Goal: Task Accomplishment & Management: Complete application form

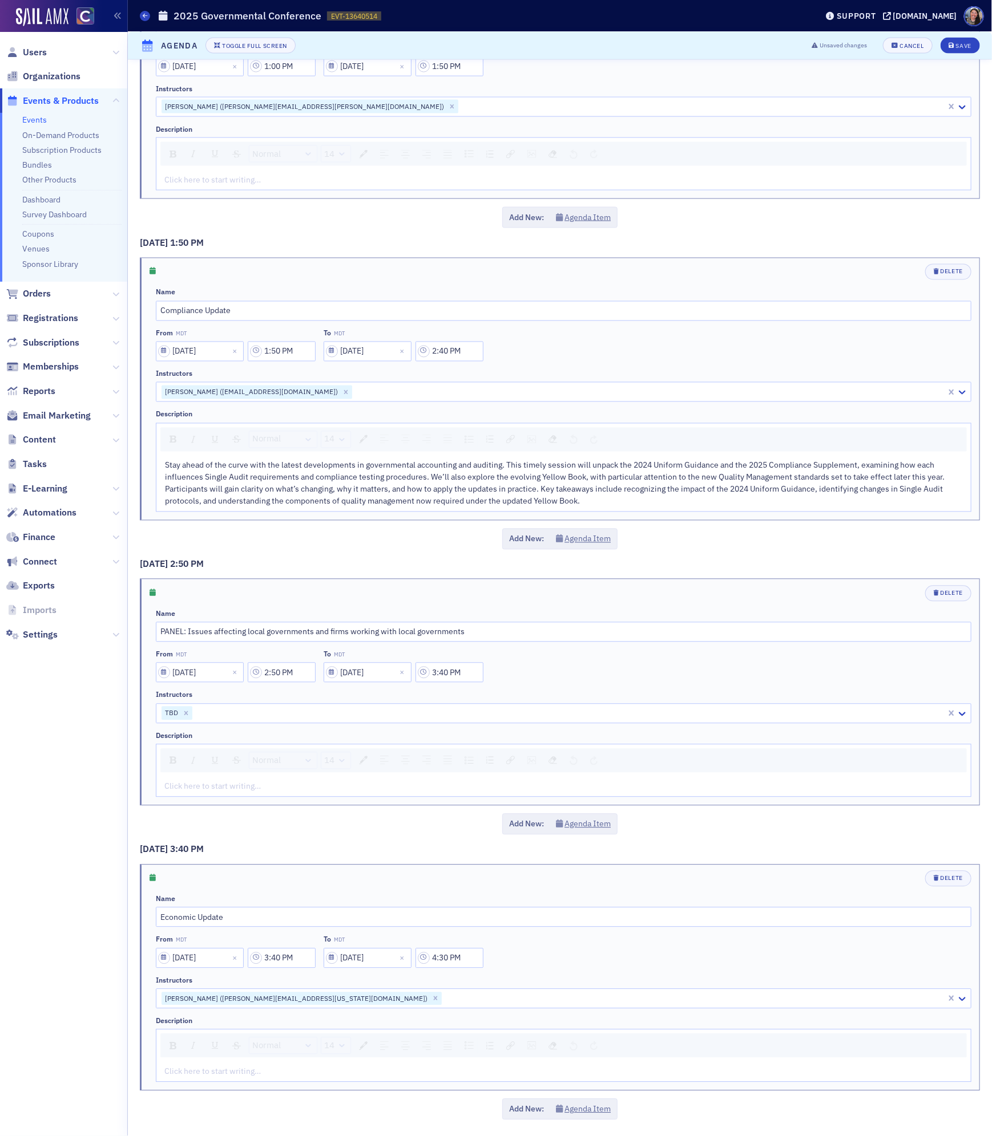
scroll to position [780, 0]
click at [228, 175] on div "rdw-editor" at bounding box center [564, 180] width 798 height 12
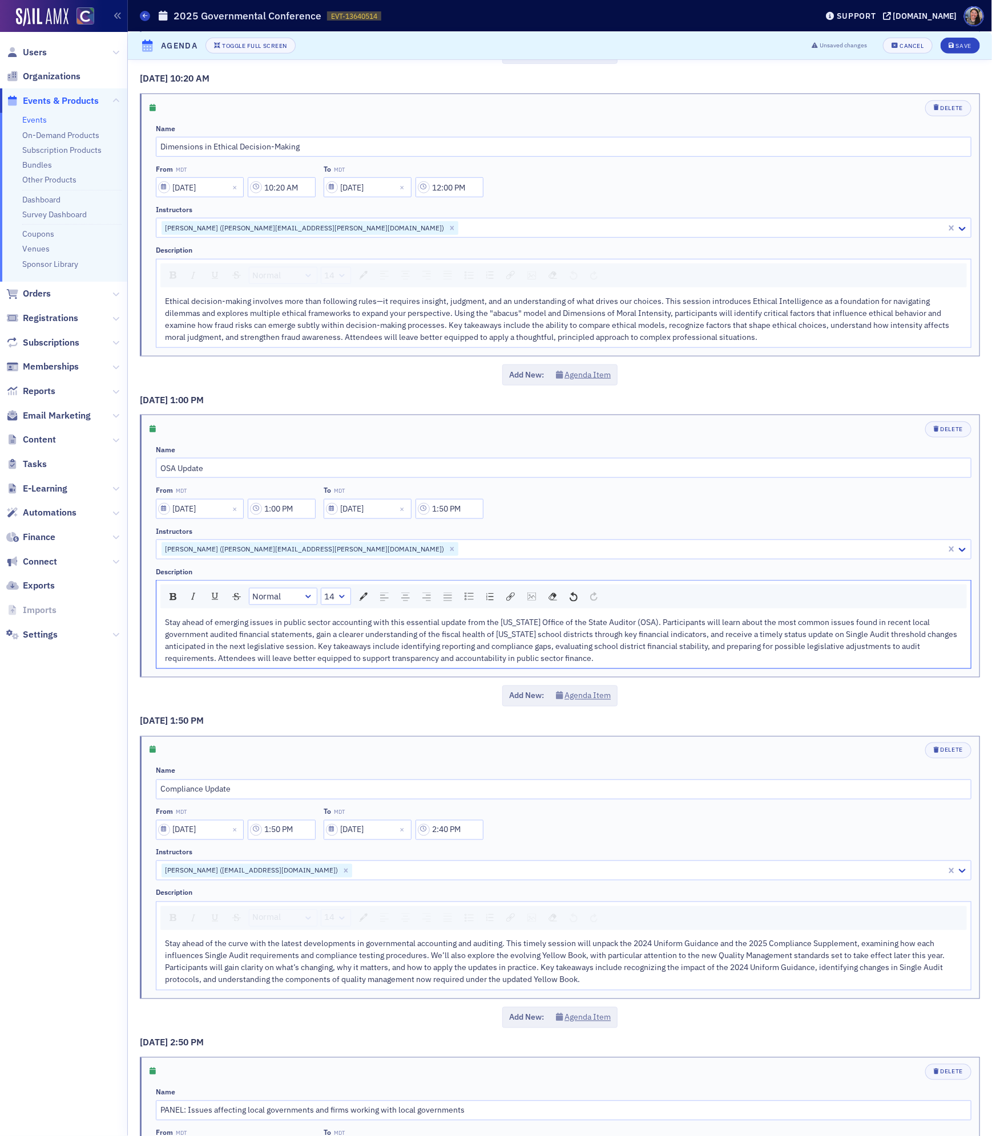
scroll to position [425, 0]
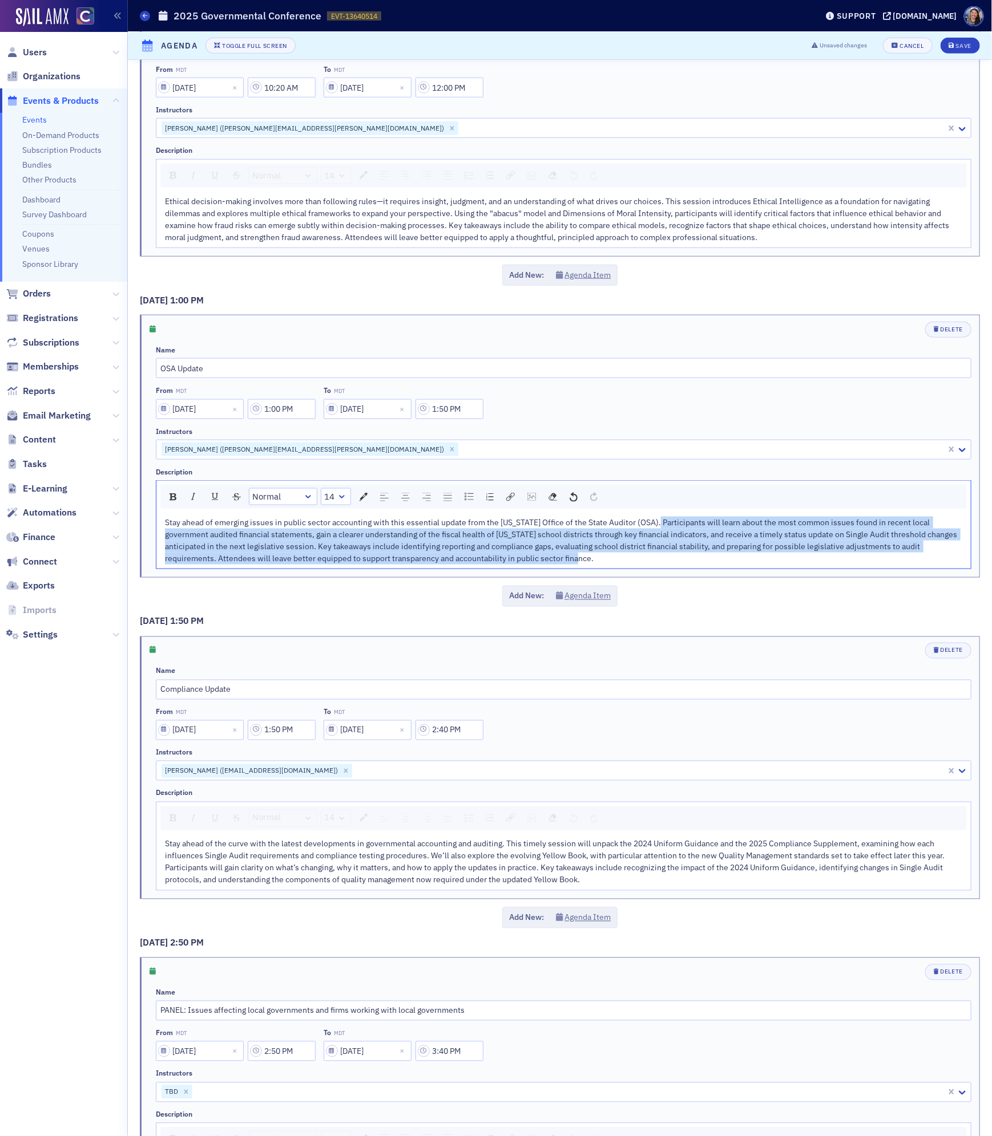
drag, startPoint x: 561, startPoint y: 565, endPoint x: 655, endPoint y: 527, distance: 102.3
click at [655, 527] on div "Stay ahead of emerging issues in public sector accounting with this essential u…" at bounding box center [564, 541] width 798 height 48
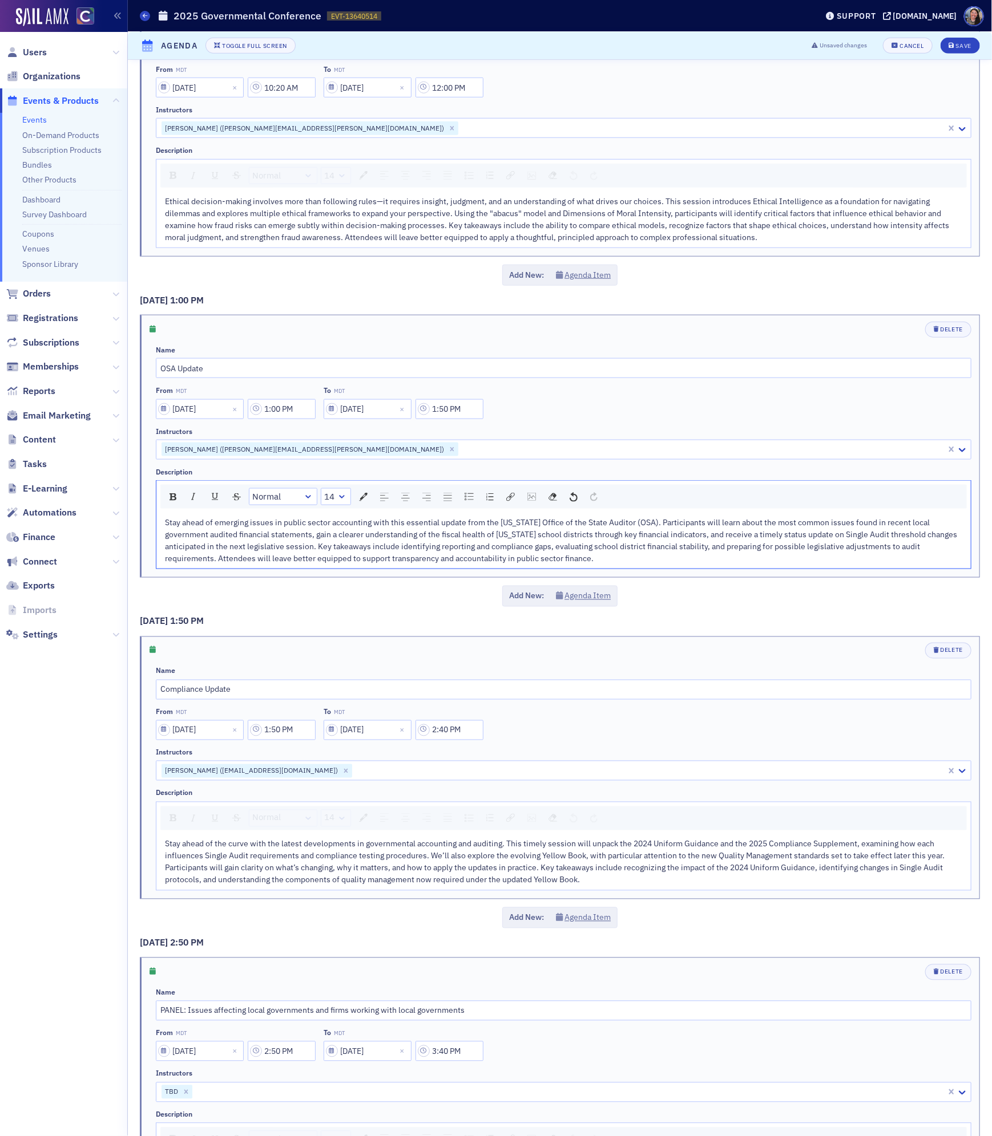
click at [593, 565] on div "Stay ahead of emerging issues in public sector accounting with this essential u…" at bounding box center [564, 541] width 798 height 48
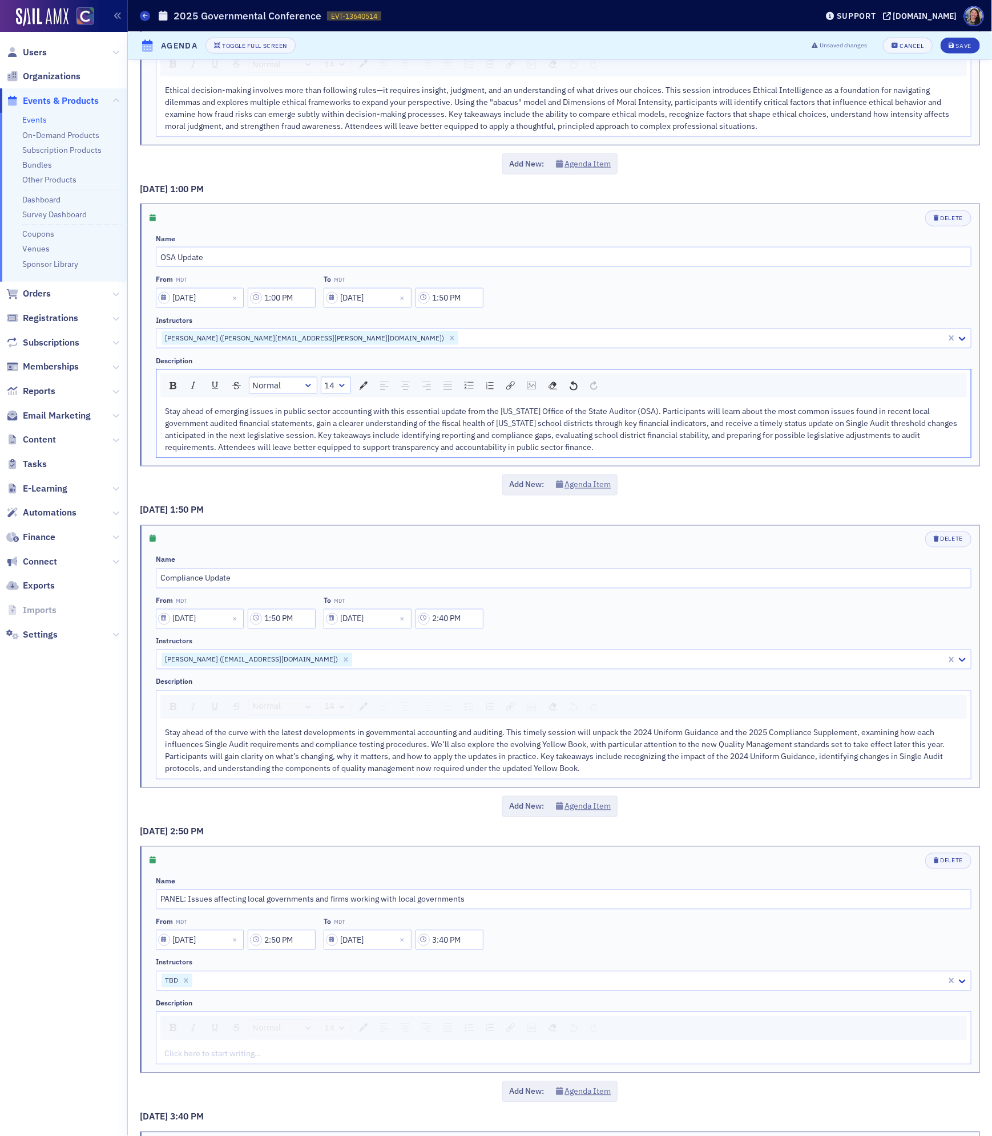
scroll to position [544, 0]
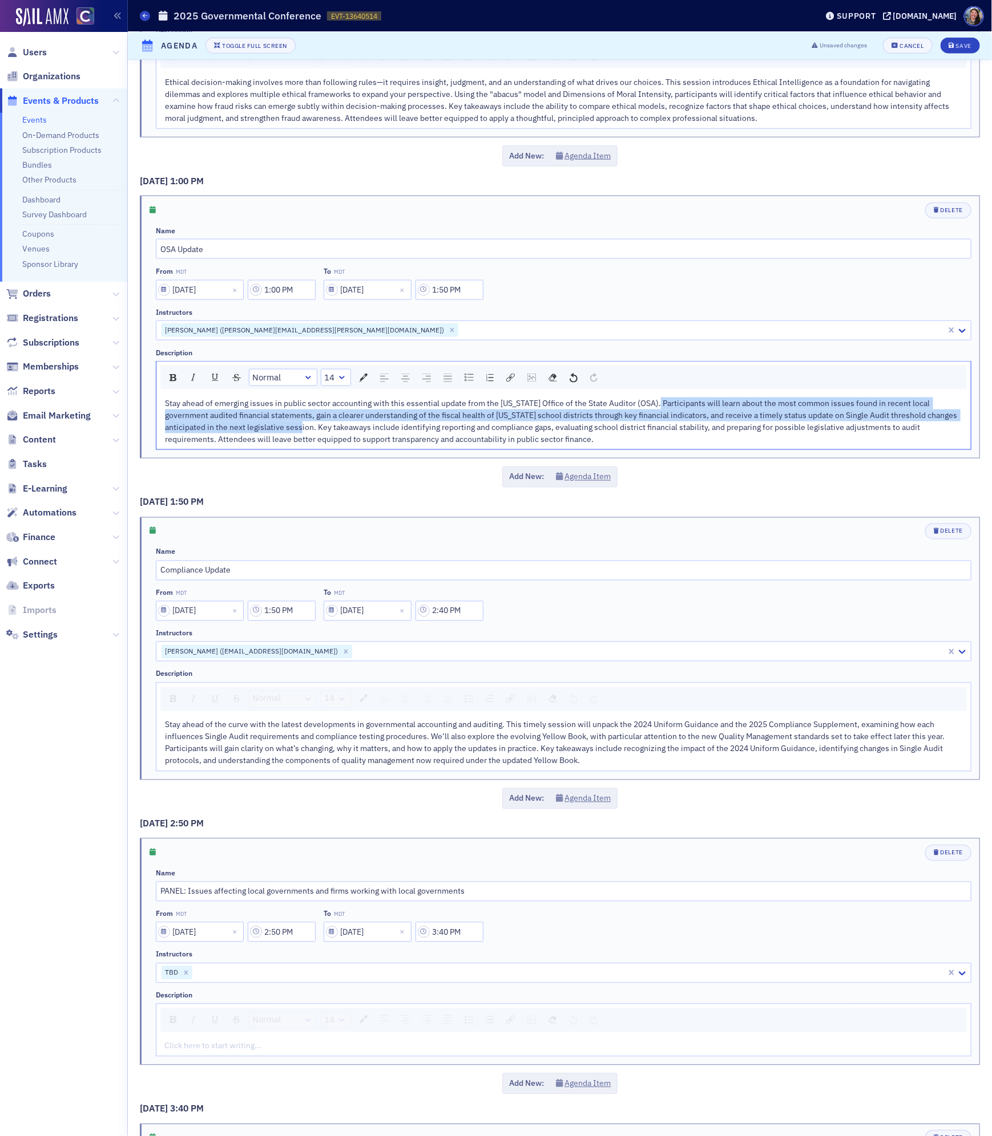
drag, startPoint x: 655, startPoint y: 409, endPoint x: 315, endPoint y: 435, distance: 341.0
click at [315, 435] on span "Stay ahead of emerging issues in public sector accounting with this essential u…" at bounding box center [562, 421] width 794 height 46
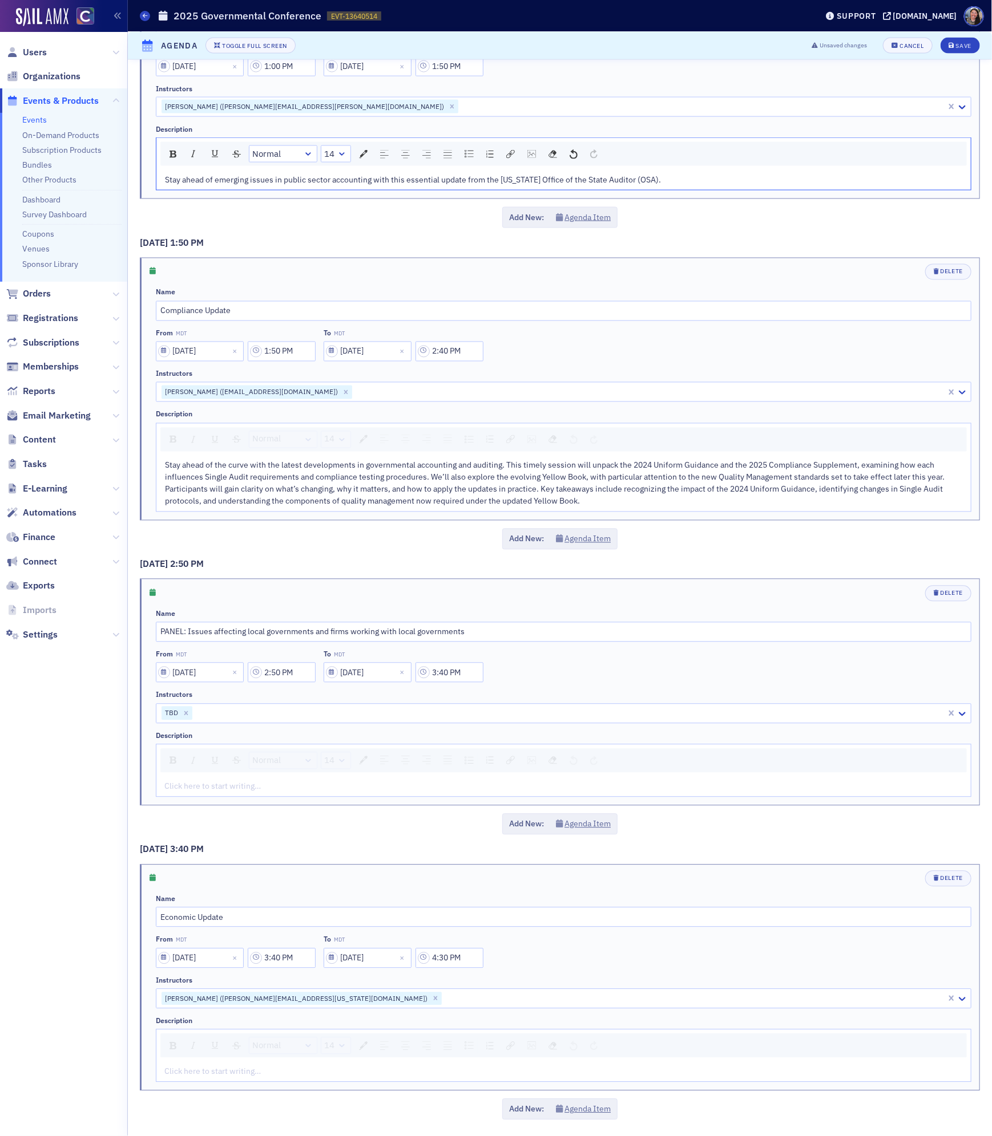
scroll to position [780, 0]
click at [248, 777] on div "Click here to start writing…" at bounding box center [563, 787] width 814 height 20
click at [249, 788] on div "rdw-editor" at bounding box center [564, 787] width 798 height 12
click at [207, 1064] on div "Click here to start writing…" at bounding box center [563, 1072] width 814 height 20
click at [198, 1076] on div "rdw-editor" at bounding box center [564, 1072] width 798 height 12
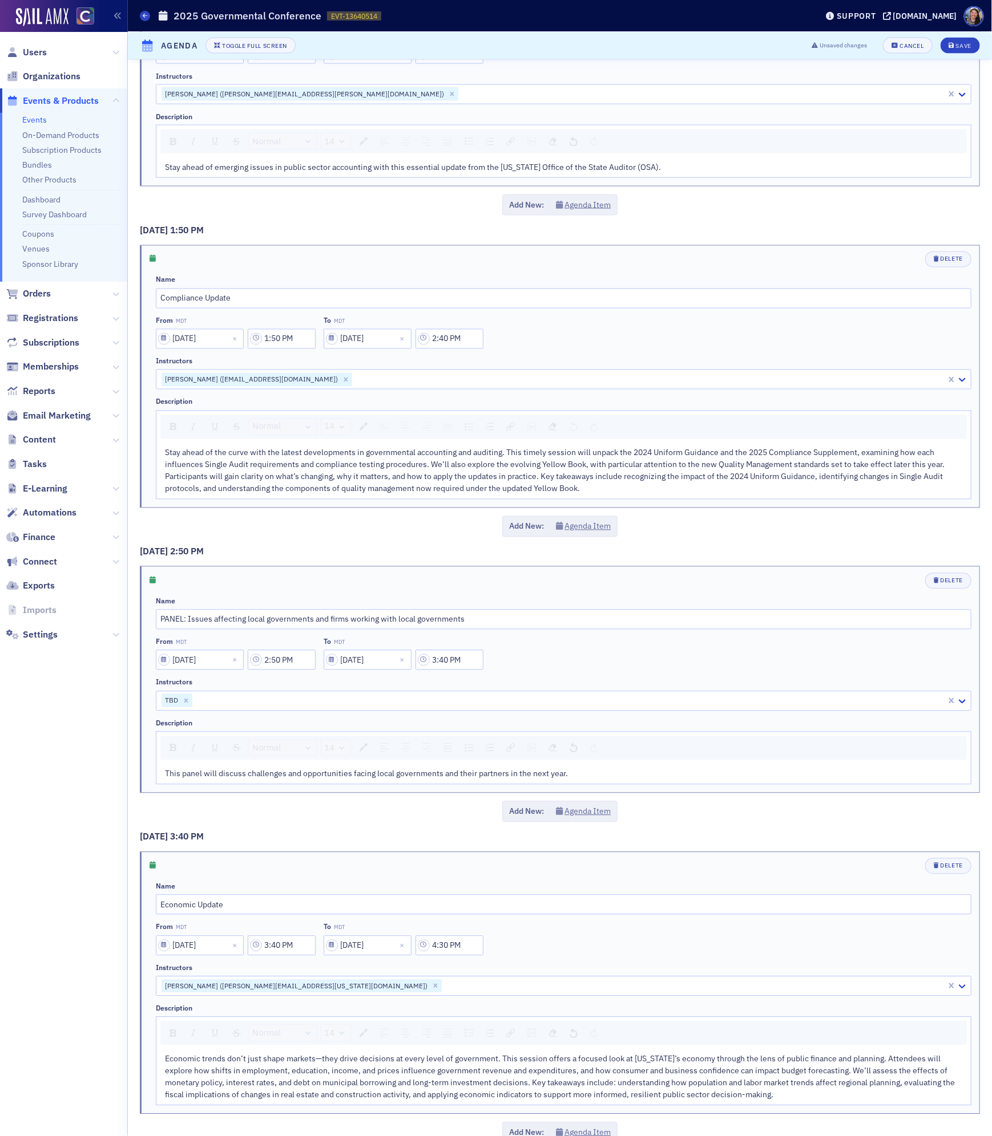
click at [280, 816] on div "Add New: Agenda Item" at bounding box center [560, 812] width 840 height 21
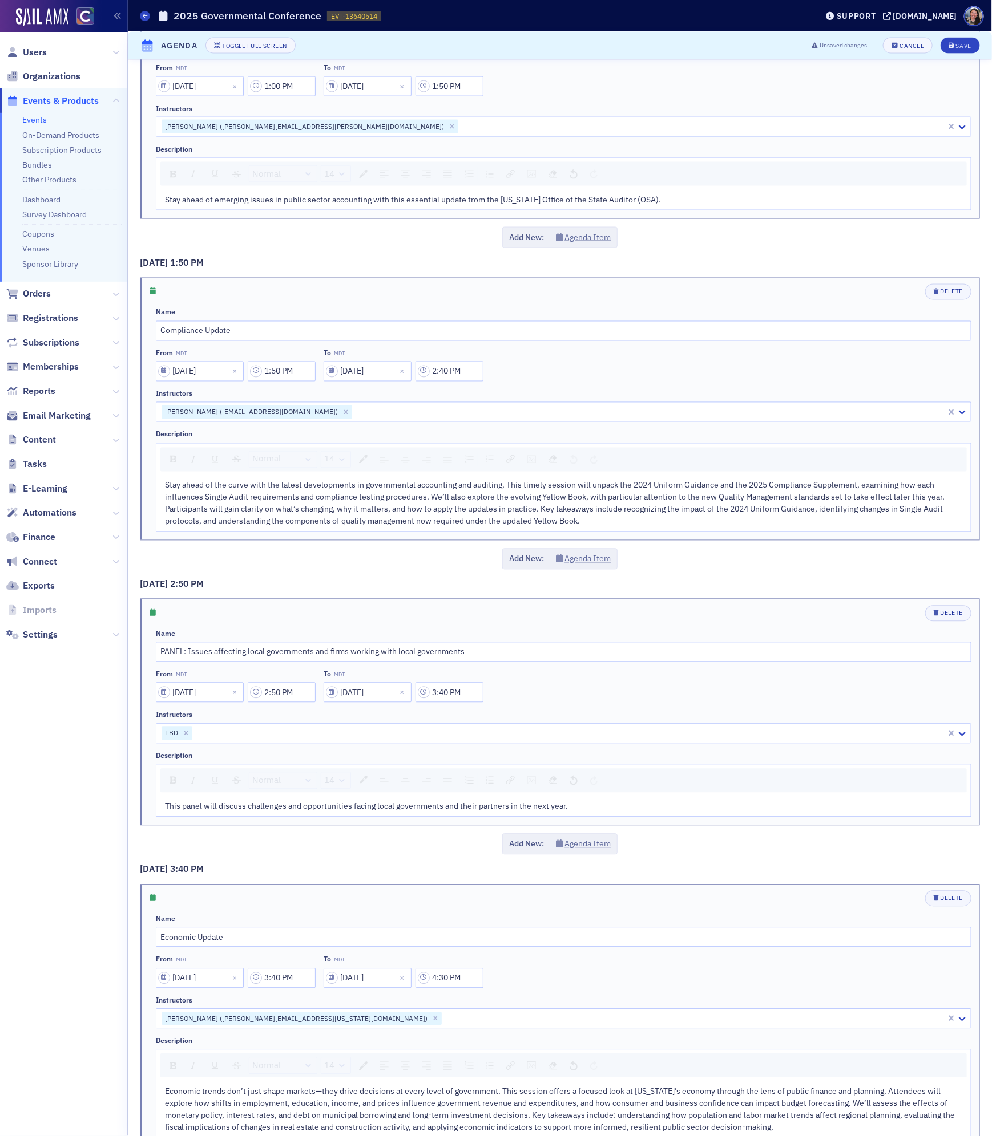
scroll to position [747, 0]
click at [545, 813] on span "This panel will discuss challenges and opportunities facing local governments a…" at bounding box center [366, 808] width 403 height 10
click at [242, 741] on div at bounding box center [568, 735] width 751 height 14
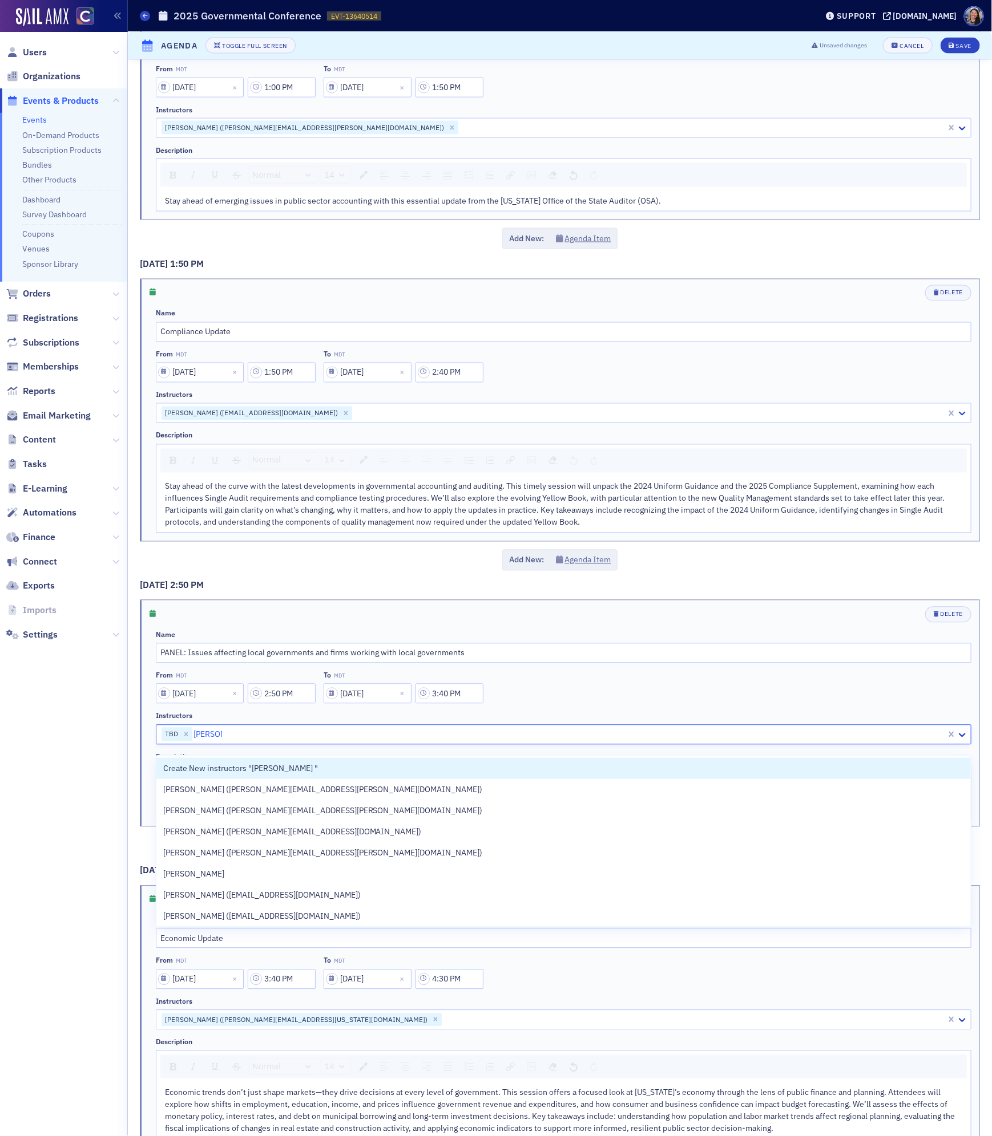
type input "Allison s"
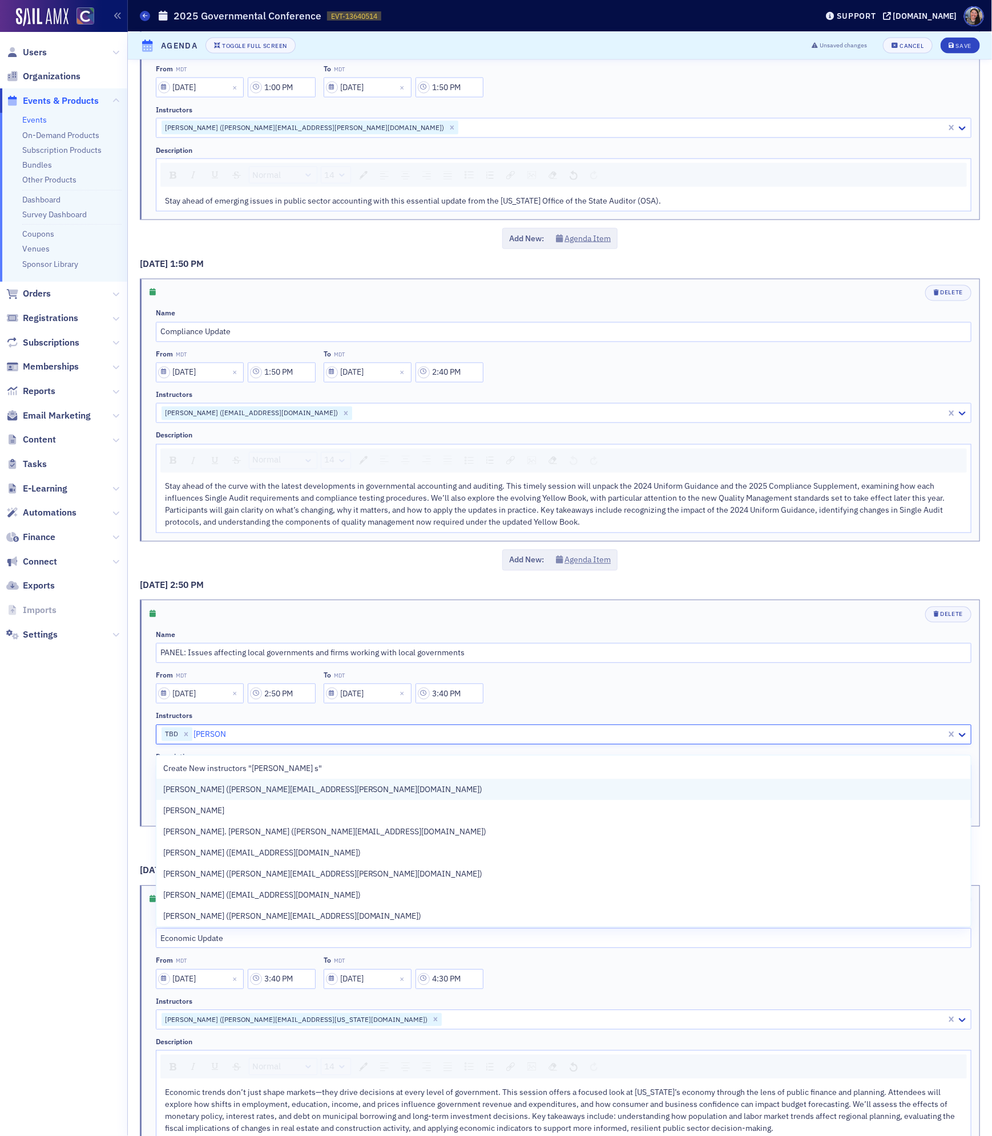
click at [234, 787] on span "Allison Slife (allison.slife@claconnect.com)" at bounding box center [322, 790] width 319 height 12
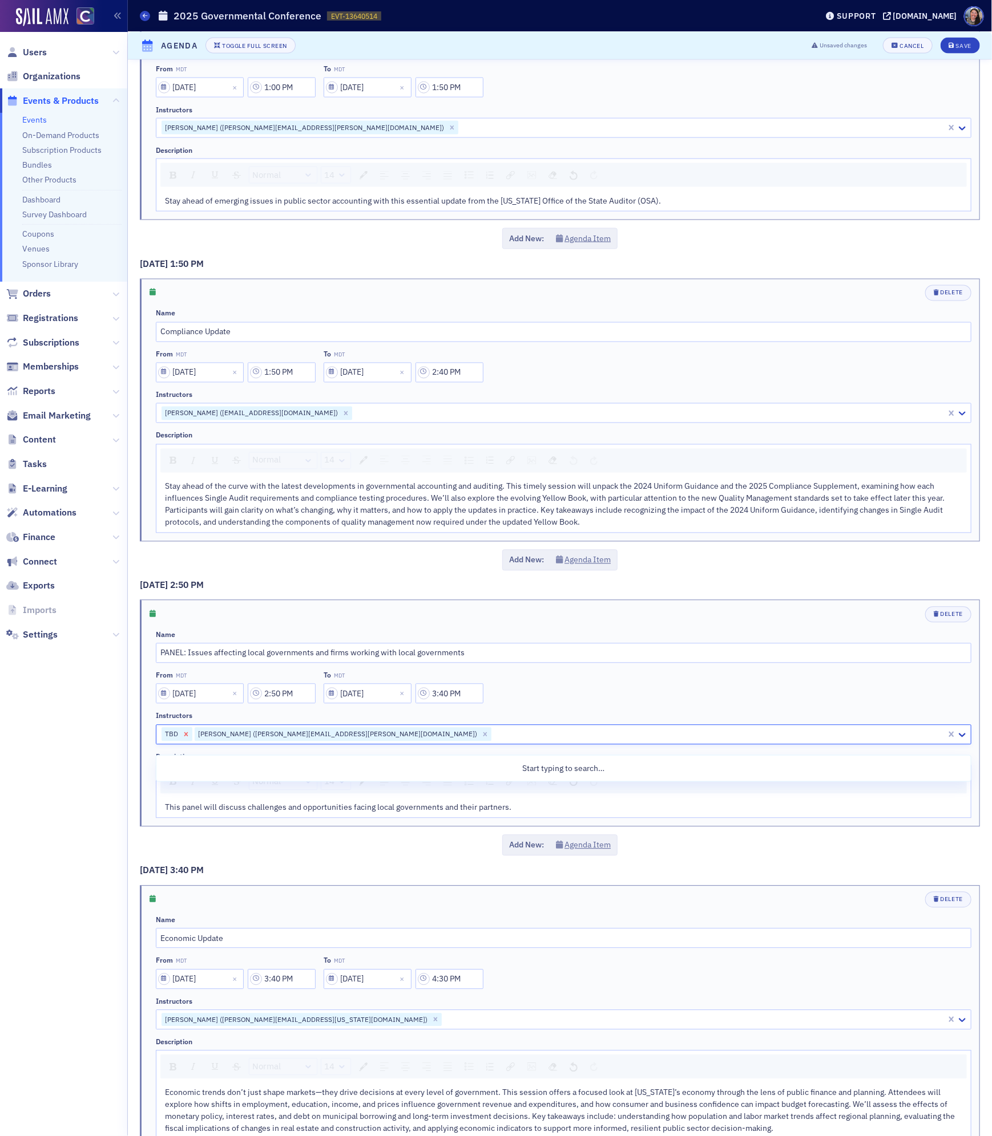
click at [185, 737] on icon "Remove TBD" at bounding box center [186, 735] width 4 height 4
click at [459, 742] on div at bounding box center [701, 735] width 485 height 14
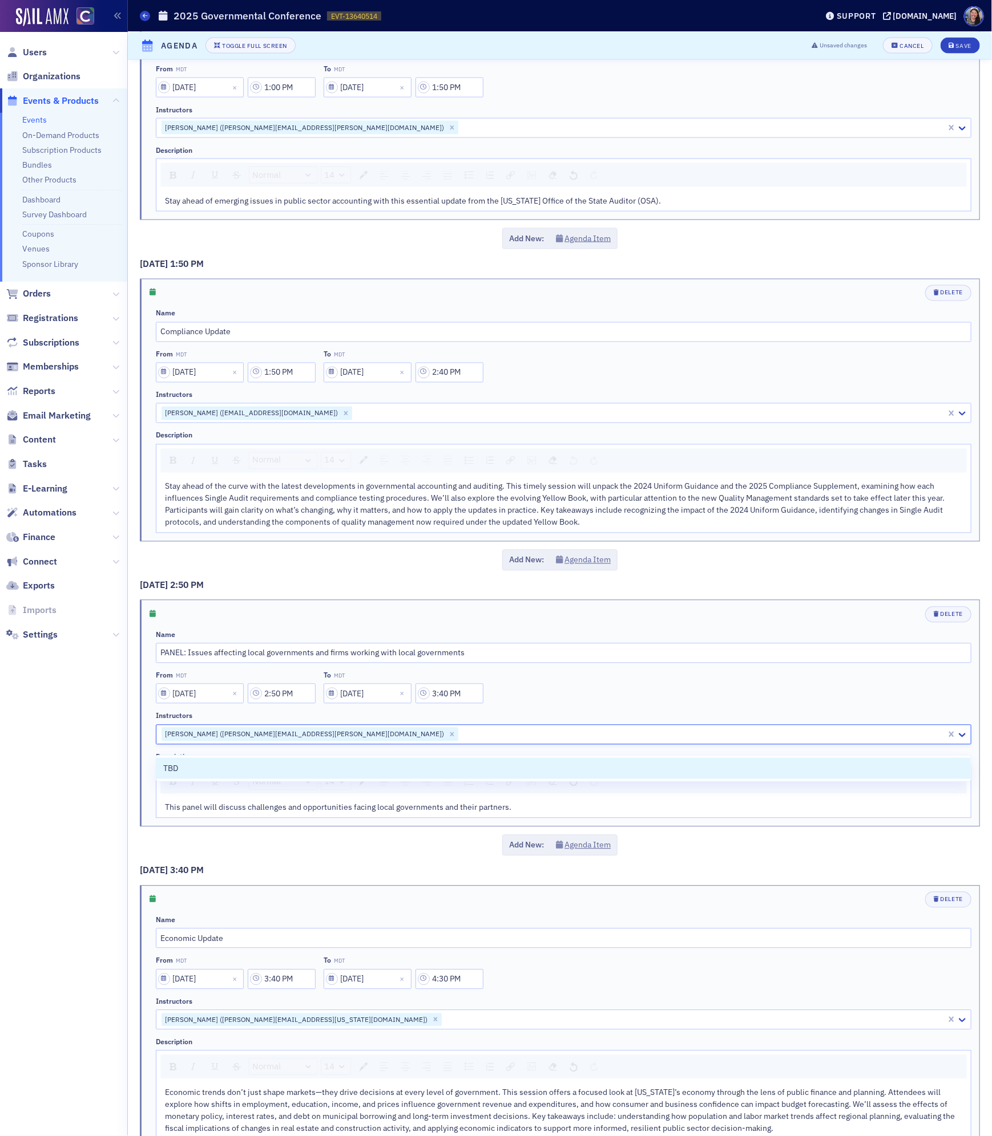
click at [721, 571] on div "Add New: Agenda Item" at bounding box center [560, 560] width 840 height 21
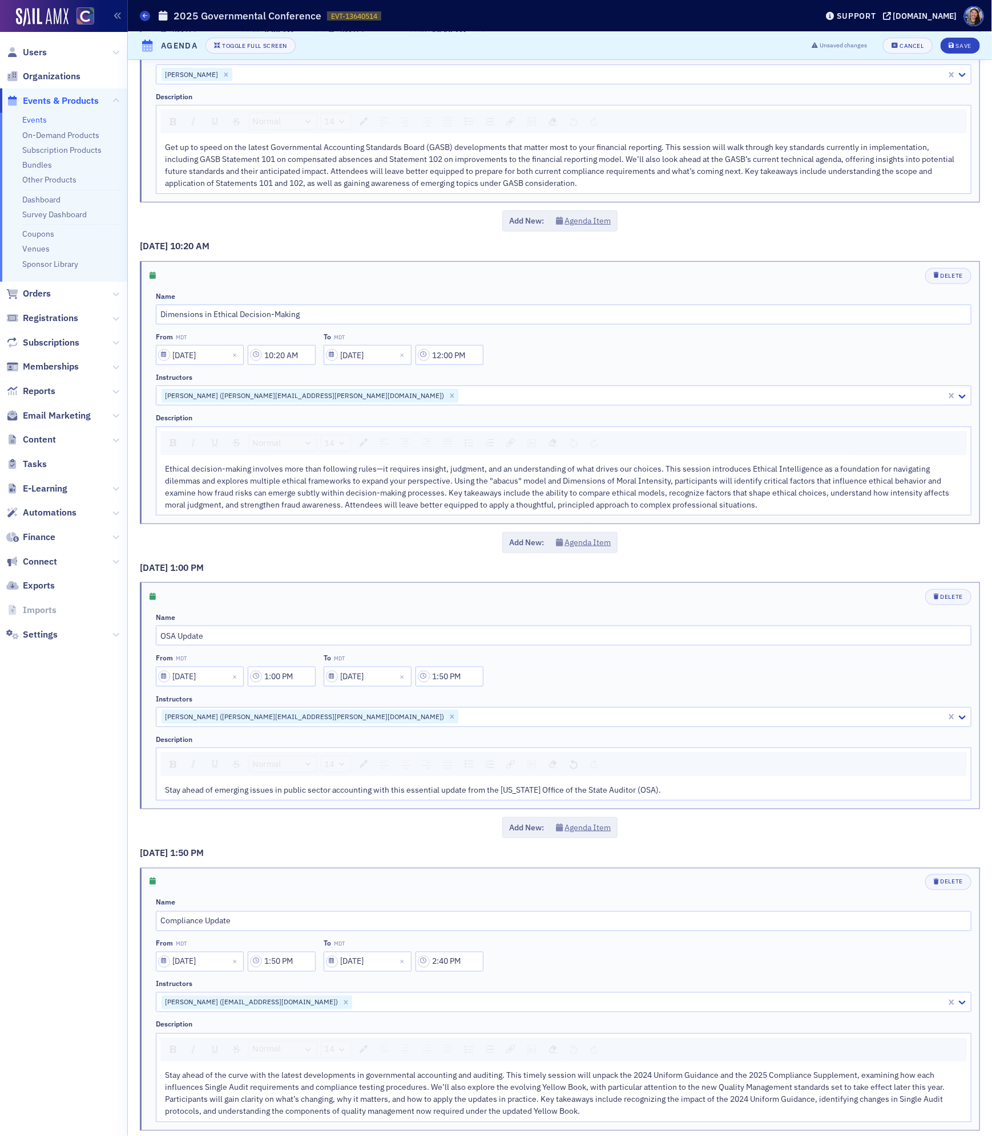
scroll to position [160, 0]
click at [683, 790] on div "Stay ahead of emerging issues in public sector accounting with this essential u…" at bounding box center [564, 788] width 798 height 12
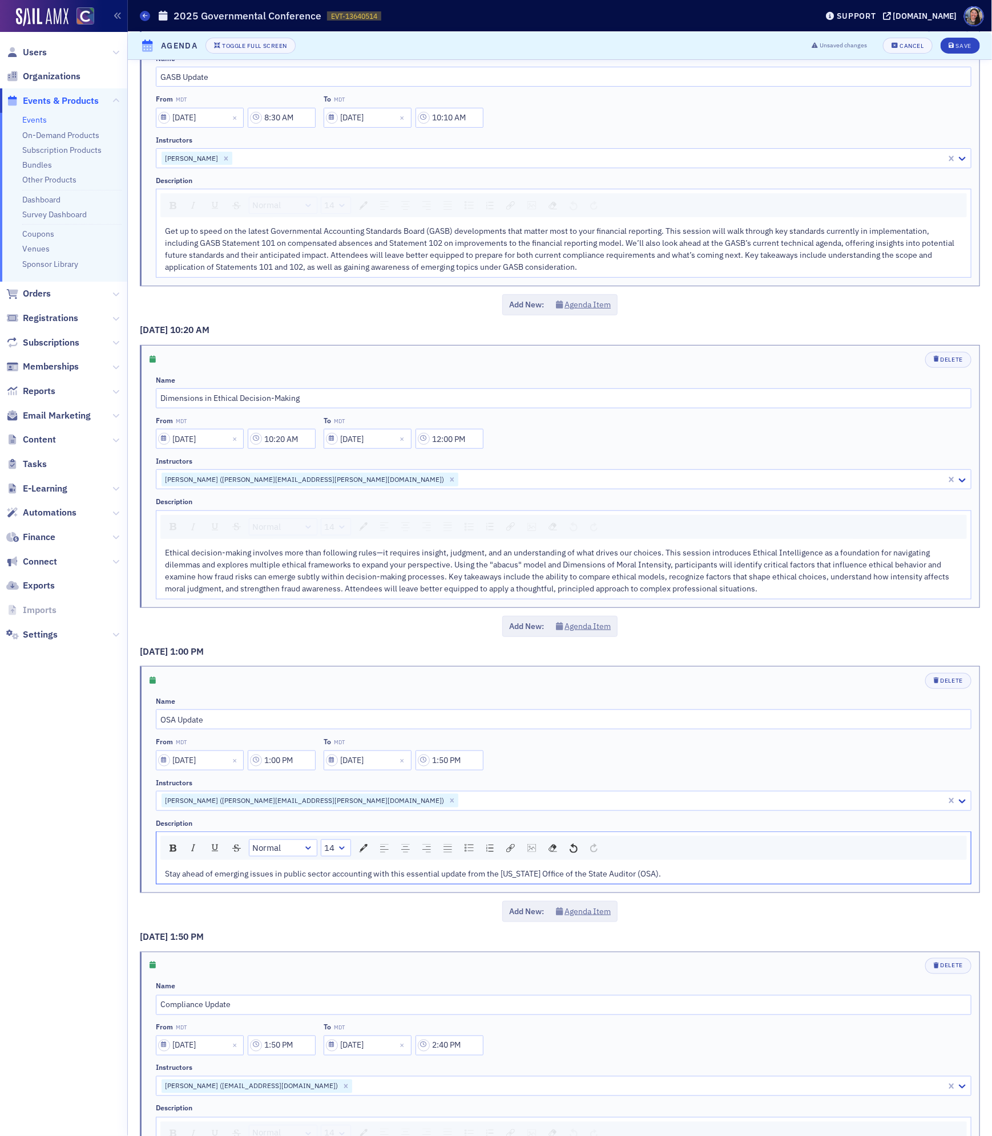
scroll to position [16, 0]
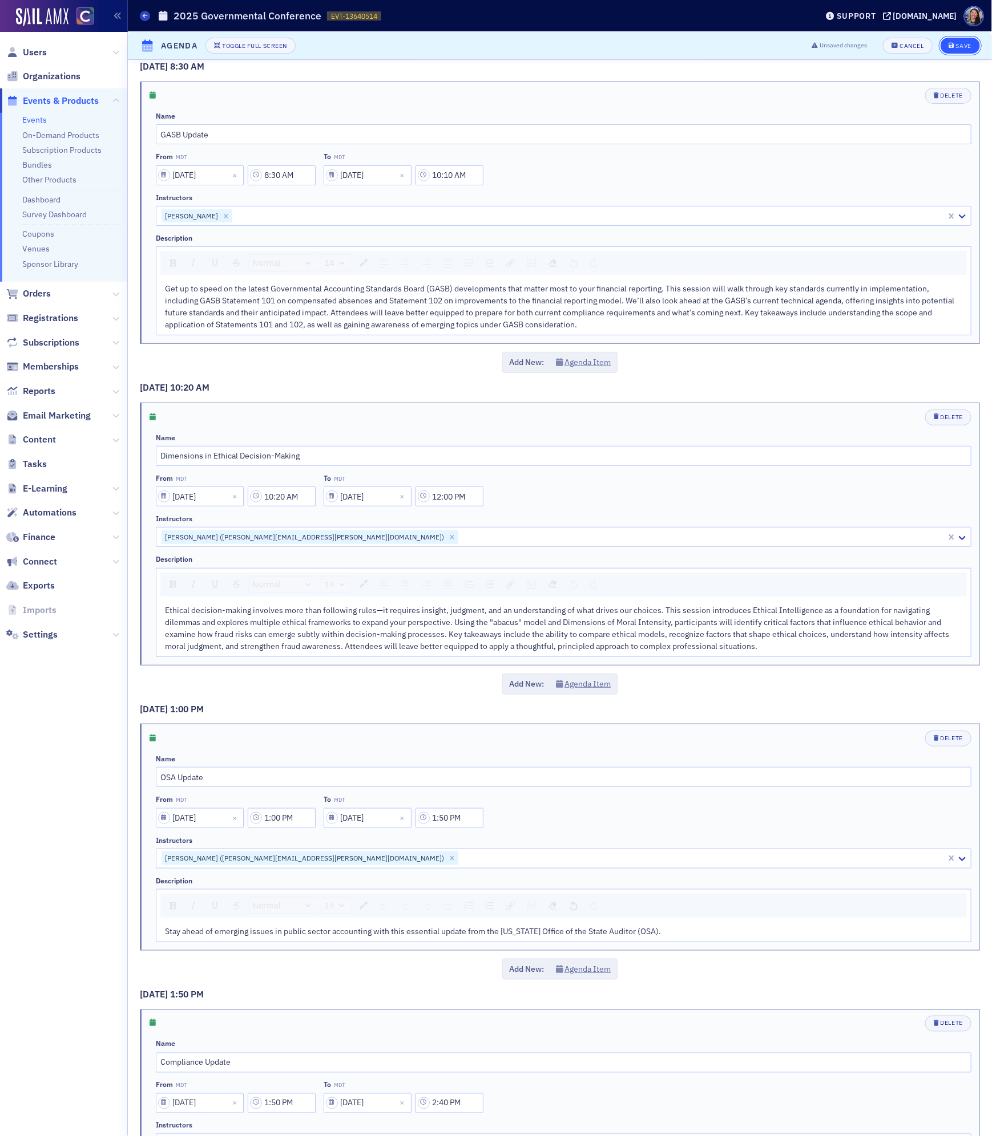
click at [965, 44] on div "Save" at bounding box center [963, 46] width 15 height 6
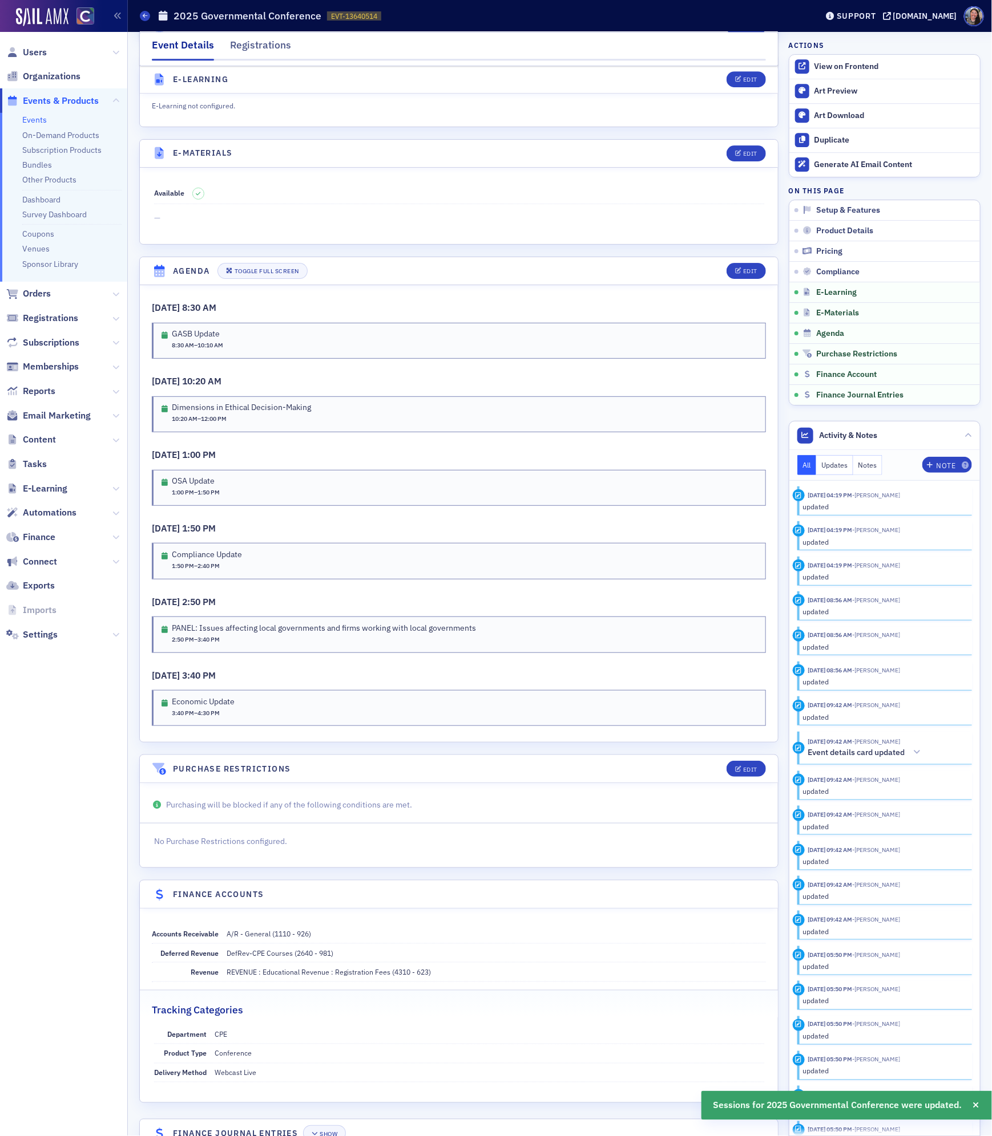
scroll to position [1678, 0]
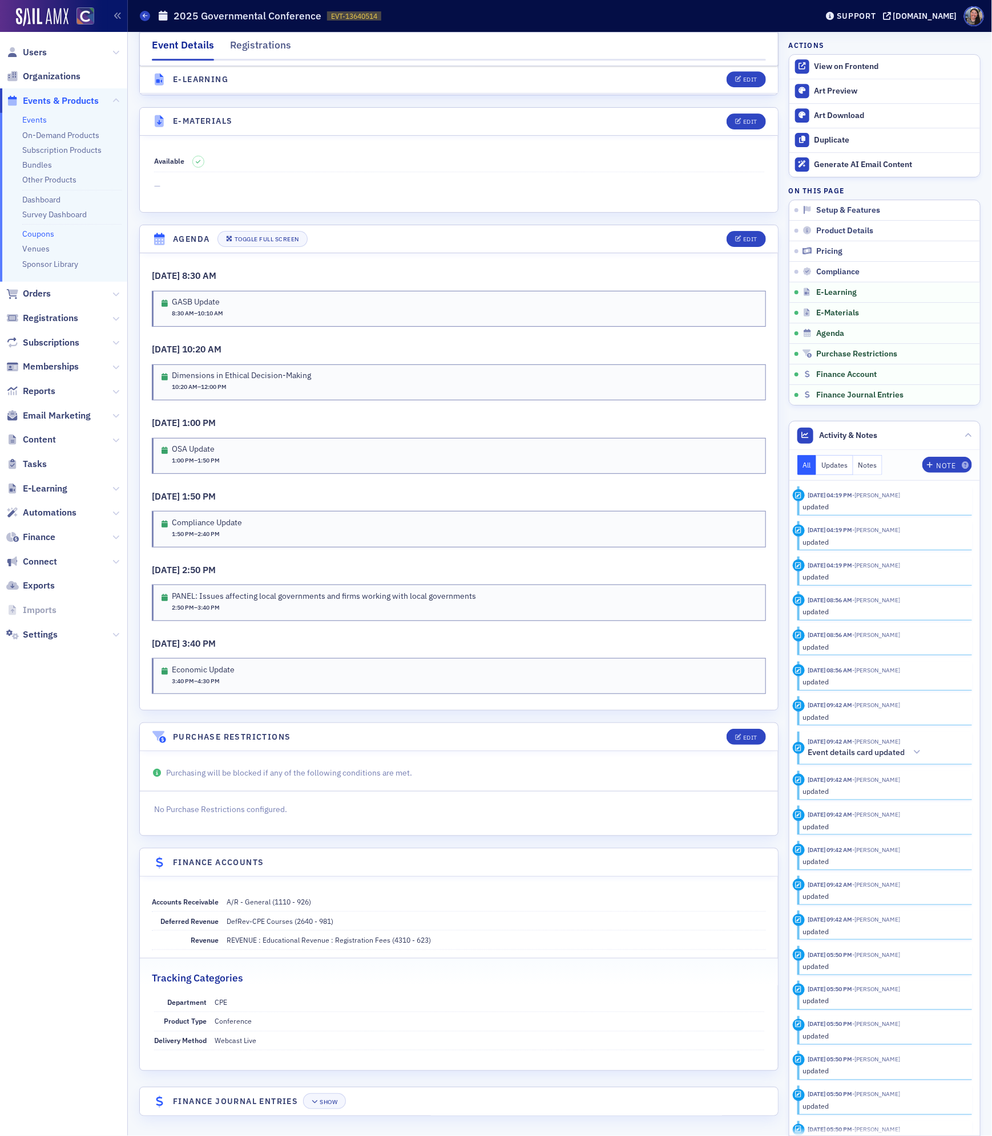
click at [44, 233] on link "Coupons" at bounding box center [38, 234] width 32 height 10
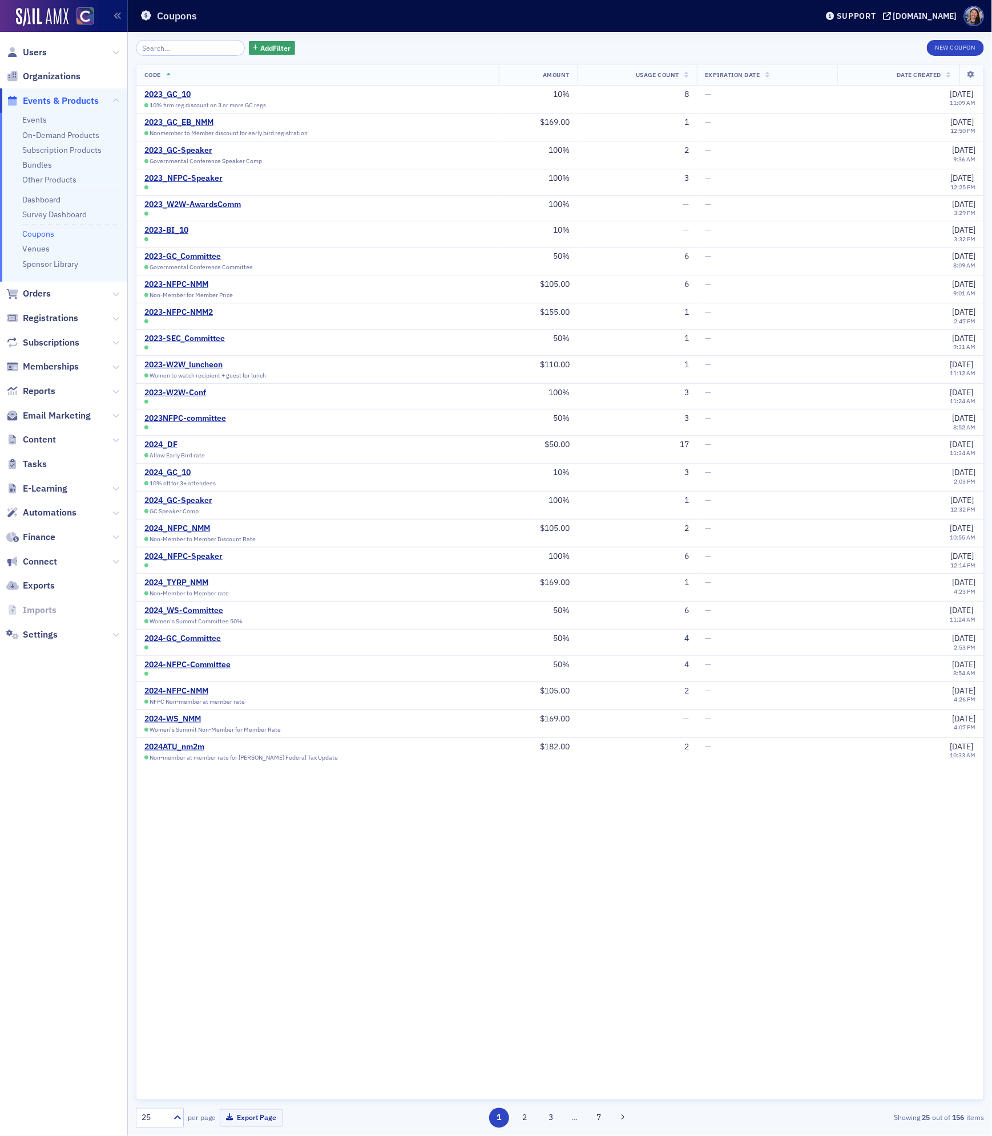
click at [565, 848] on div "Code Amount Usage Count Expiration Date Date Created 2023_GC_10 10% firm reg di…" at bounding box center [560, 582] width 848 height 1037
click at [944, 50] on button "New Coupon" at bounding box center [954, 48] width 57 height 16
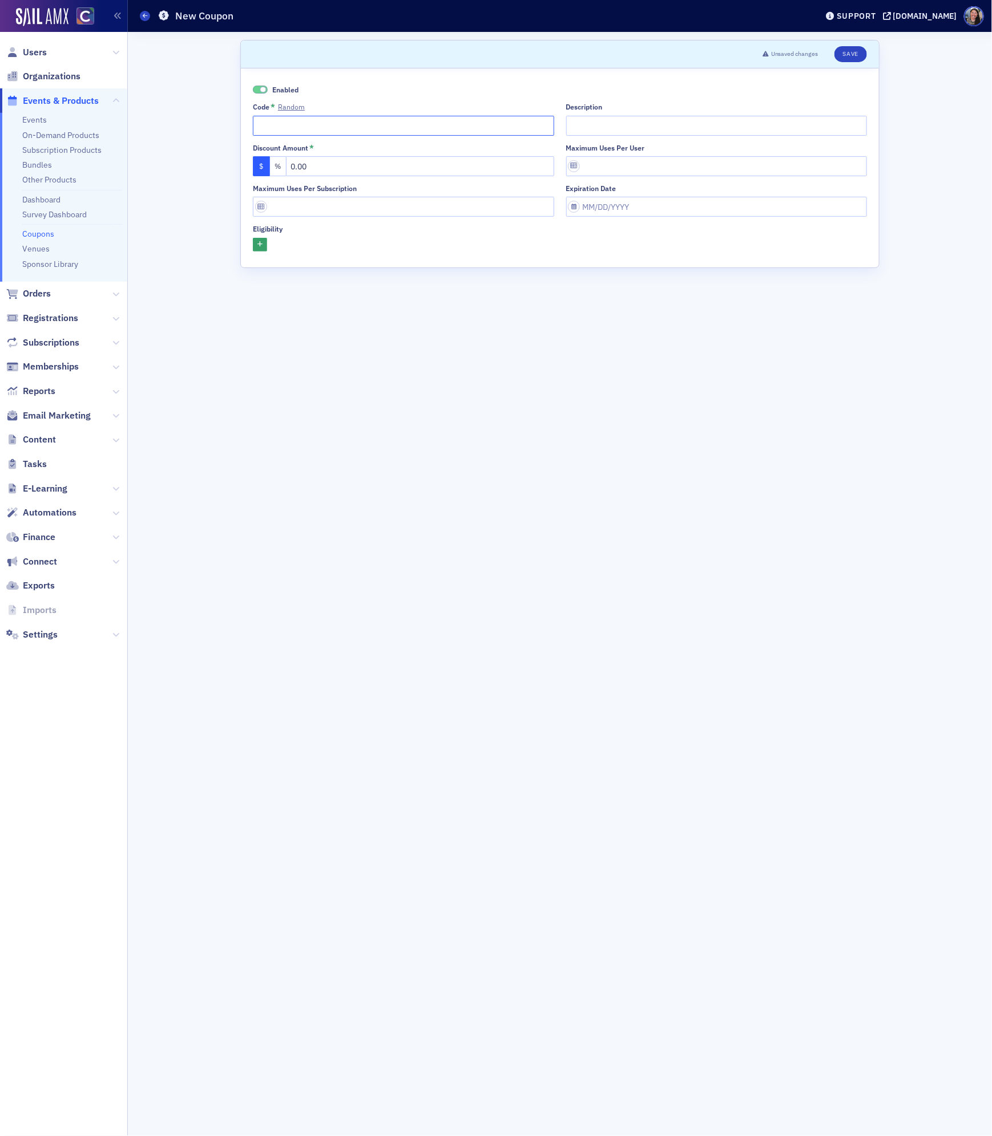
click at [312, 127] on input "Code * Random" at bounding box center [403, 126] width 301 height 20
type input "PEAK - Ann"
click at [369, 166] on input "0.00" at bounding box center [420, 166] width 268 height 20
type input "50.00"
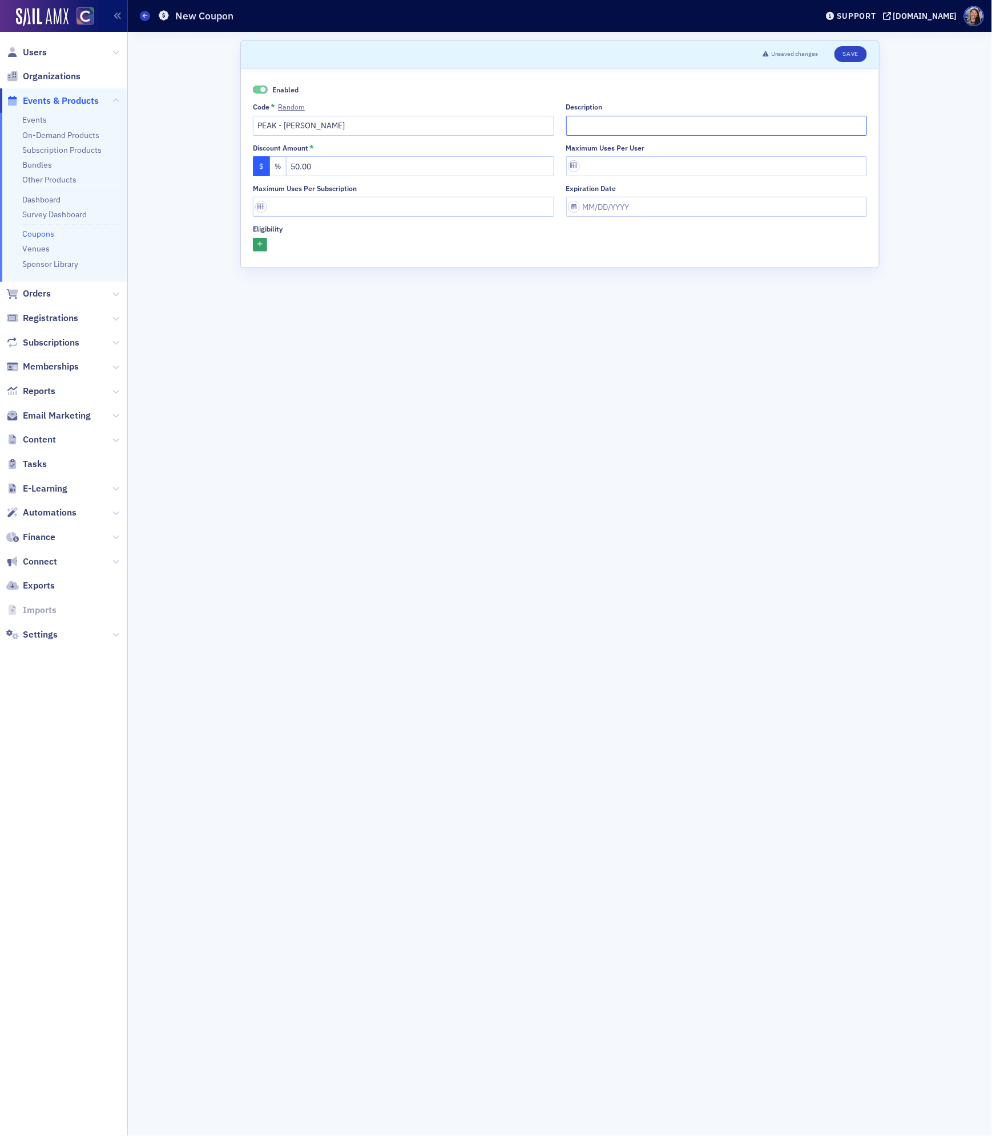
click at [659, 123] on input "Description" at bounding box center [716, 126] width 301 height 20
type input "Discount on PEAK"
click at [673, 128] on input "You've been invited to PEAK ith a $50 discount" at bounding box center [716, 126] width 301 height 20
click at [747, 128] on input "You've been invited to PEAK with a $50 discount" at bounding box center [716, 126] width 301 height 20
drag, startPoint x: 763, startPoint y: 126, endPoint x: 670, endPoint y: 128, distance: 92.4
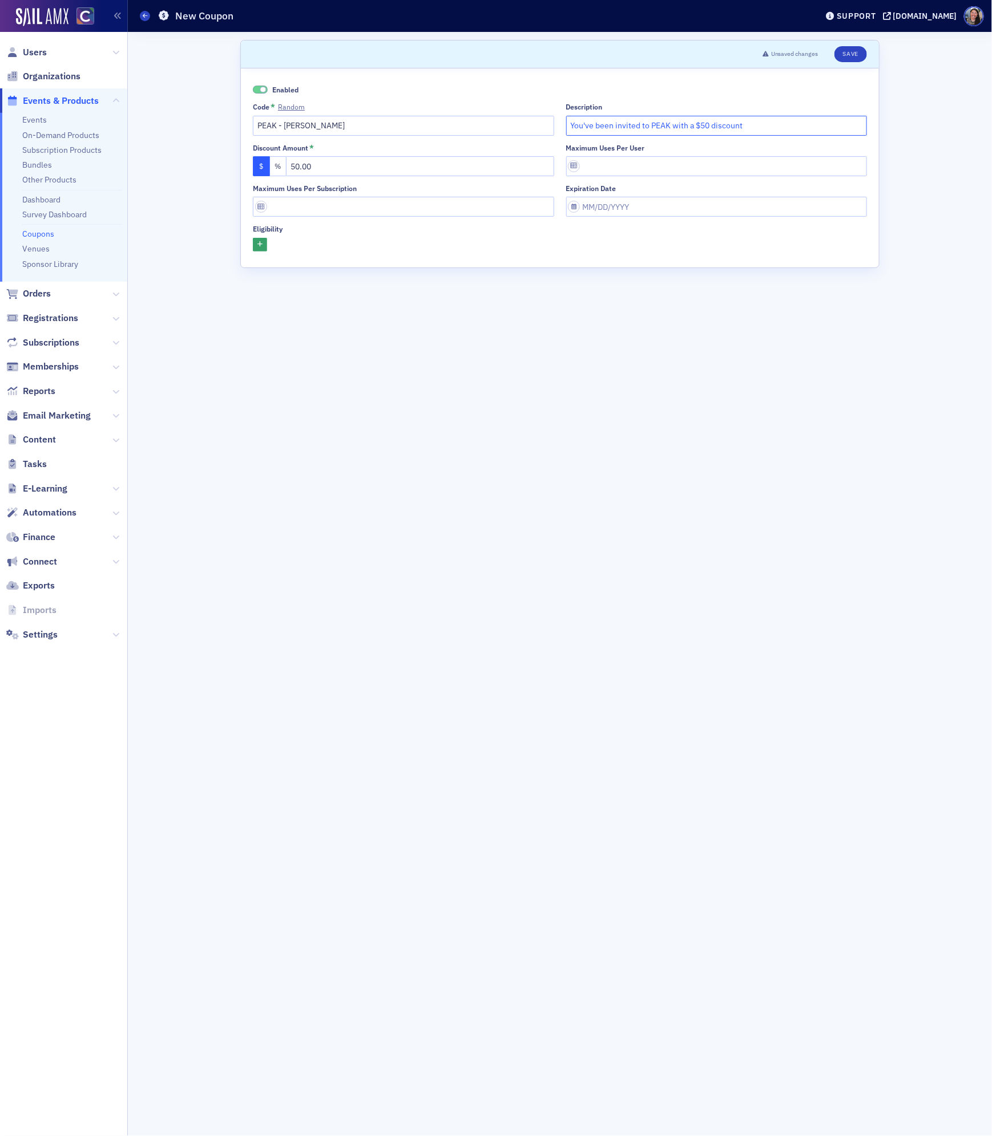
click at [670, 128] on input "You've been invited to PEAK with a $50 discount" at bounding box center [716, 126] width 301 height 20
click at [706, 127] on input "You've been invited to PEAK by Ann Eldridge" at bounding box center [716, 126] width 301 height 20
type input "You've been invited to PEAK by Ann Eldridge!"
click at [638, 443] on form "Scroll to Unsaved changes Save Enabled Code * Random PEAK - Ann Description You…" at bounding box center [559, 584] width 639 height 1088
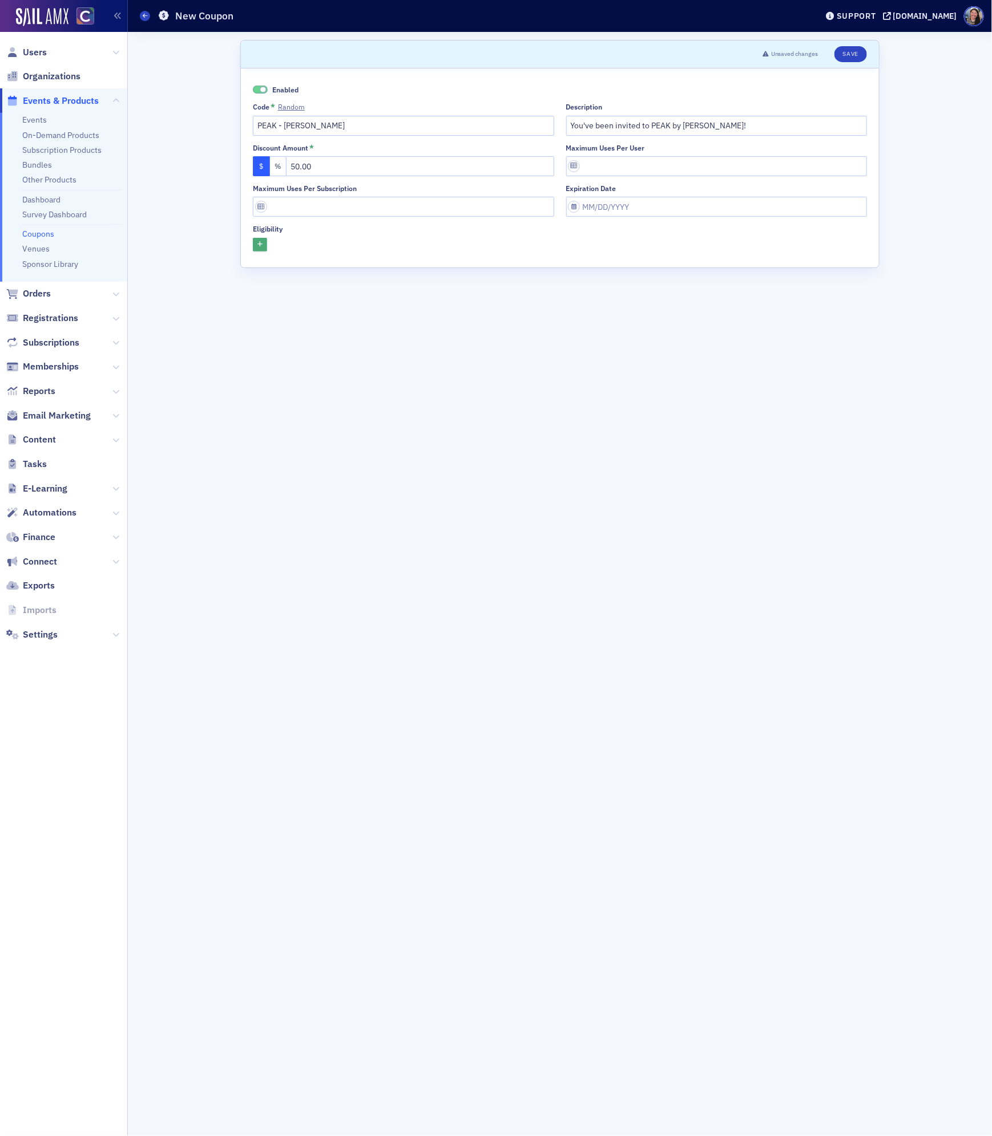
click at [262, 245] on icon "button" at bounding box center [259, 245] width 5 height 6
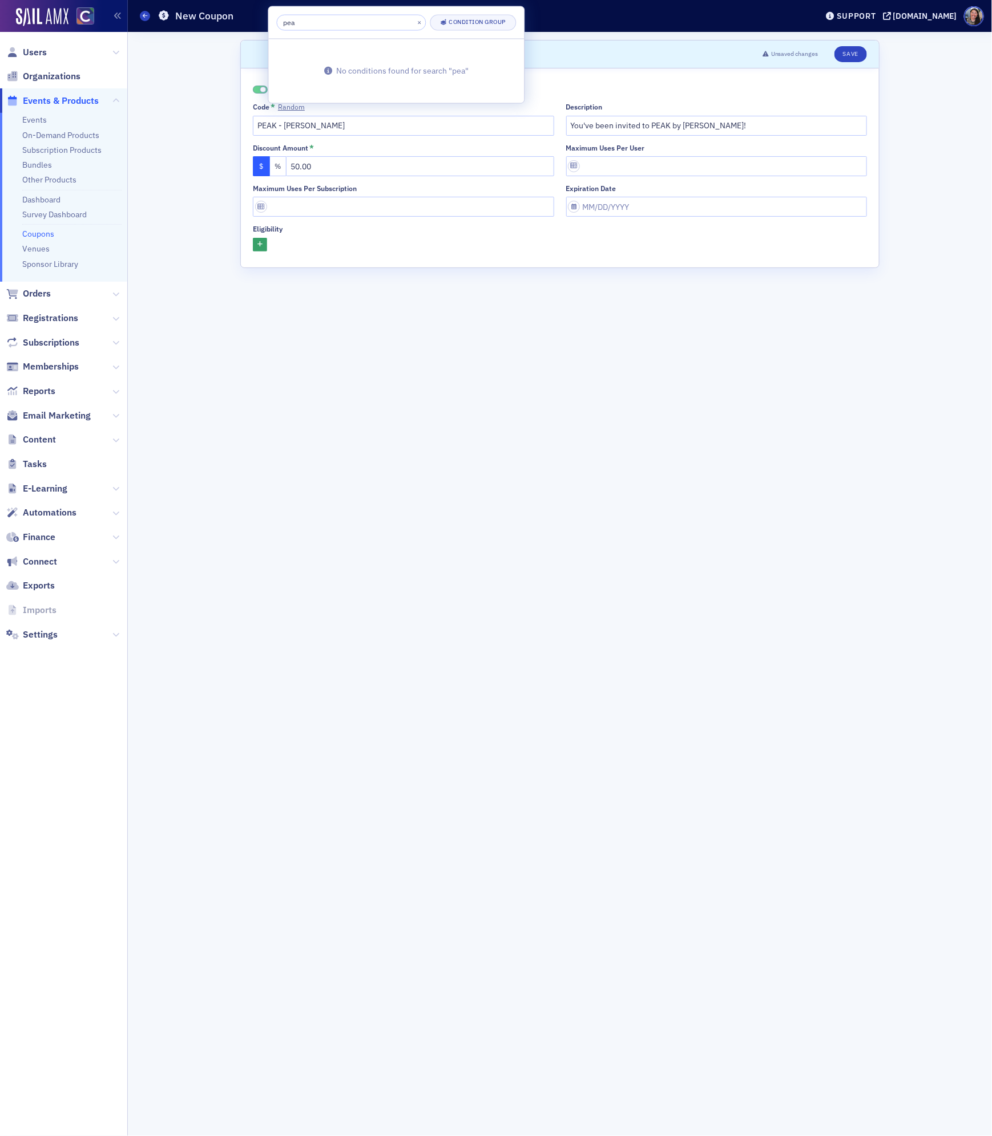
type input "peak"
drag, startPoint x: 323, startPoint y: 26, endPoint x: 108, endPoint y: 1, distance: 217.2
click at [109, 1] on body "Users Organizations Events & Products Events On-Demand Products Subscription Pr…" at bounding box center [496, 568] width 992 height 1136
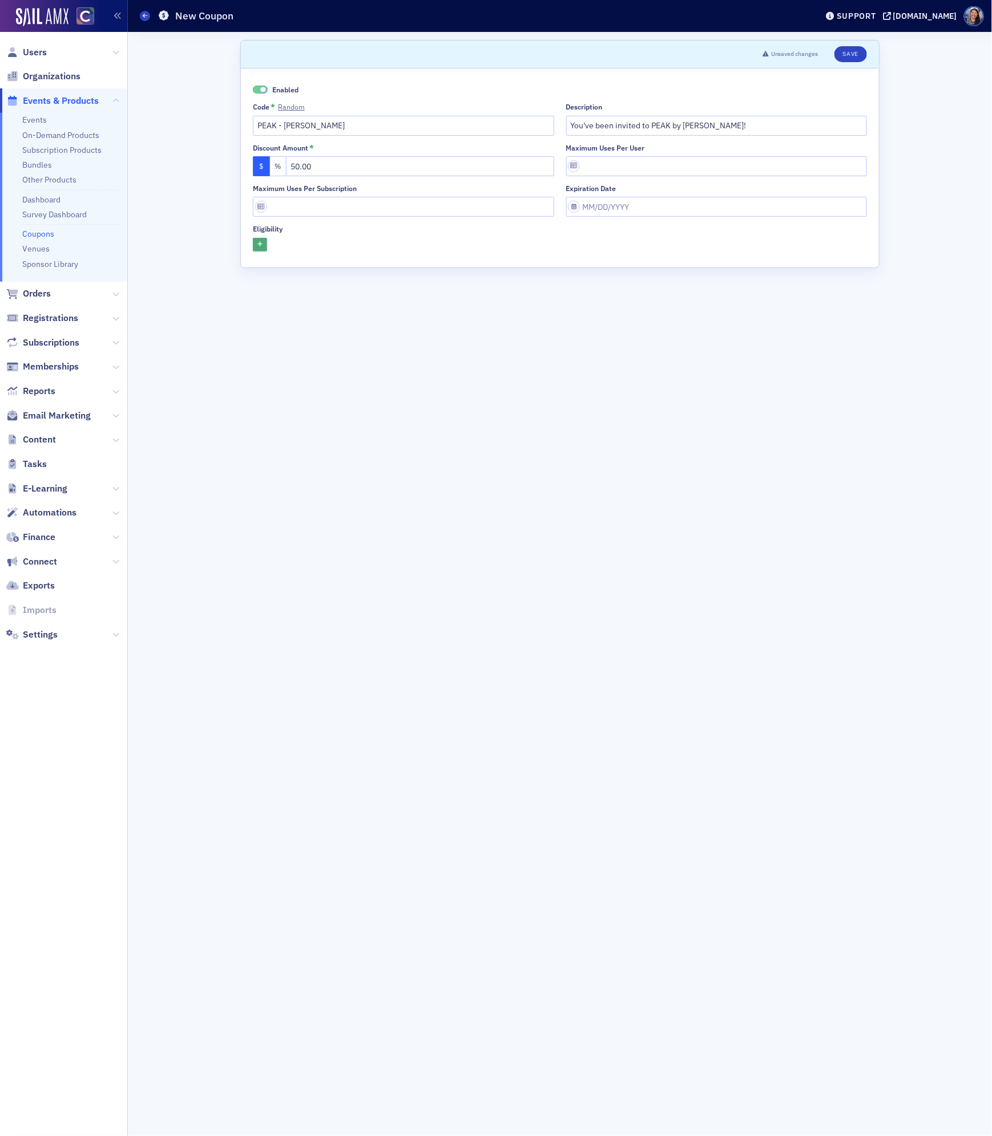
click at [265, 248] on button "button" at bounding box center [260, 245] width 14 height 14
click at [262, 272] on input "peak" at bounding box center [221, 269] width 149 height 16
click at [285, 270] on button "×" at bounding box center [290, 269] width 10 height 10
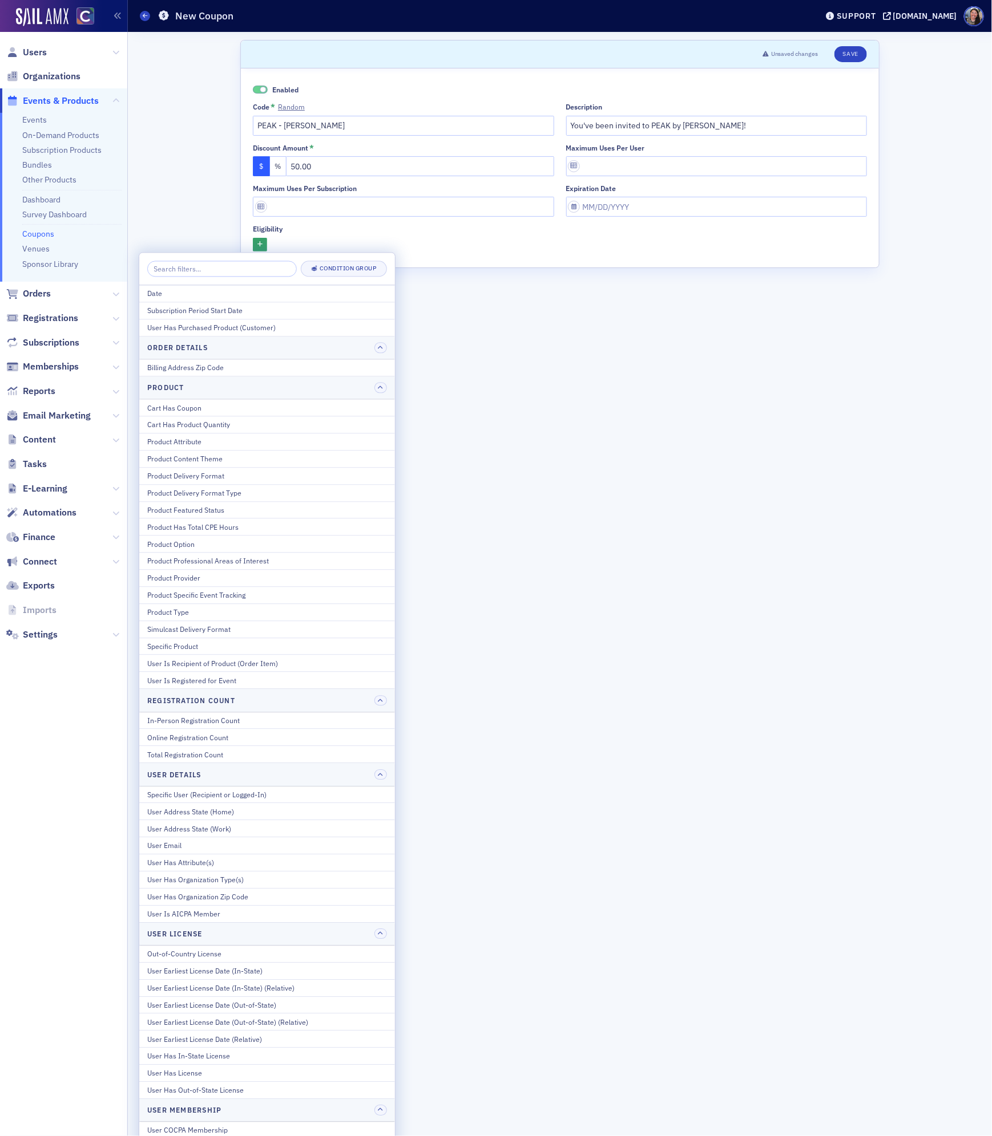
click at [186, 652] on div "Specific Product" at bounding box center [267, 646] width 240 height 10
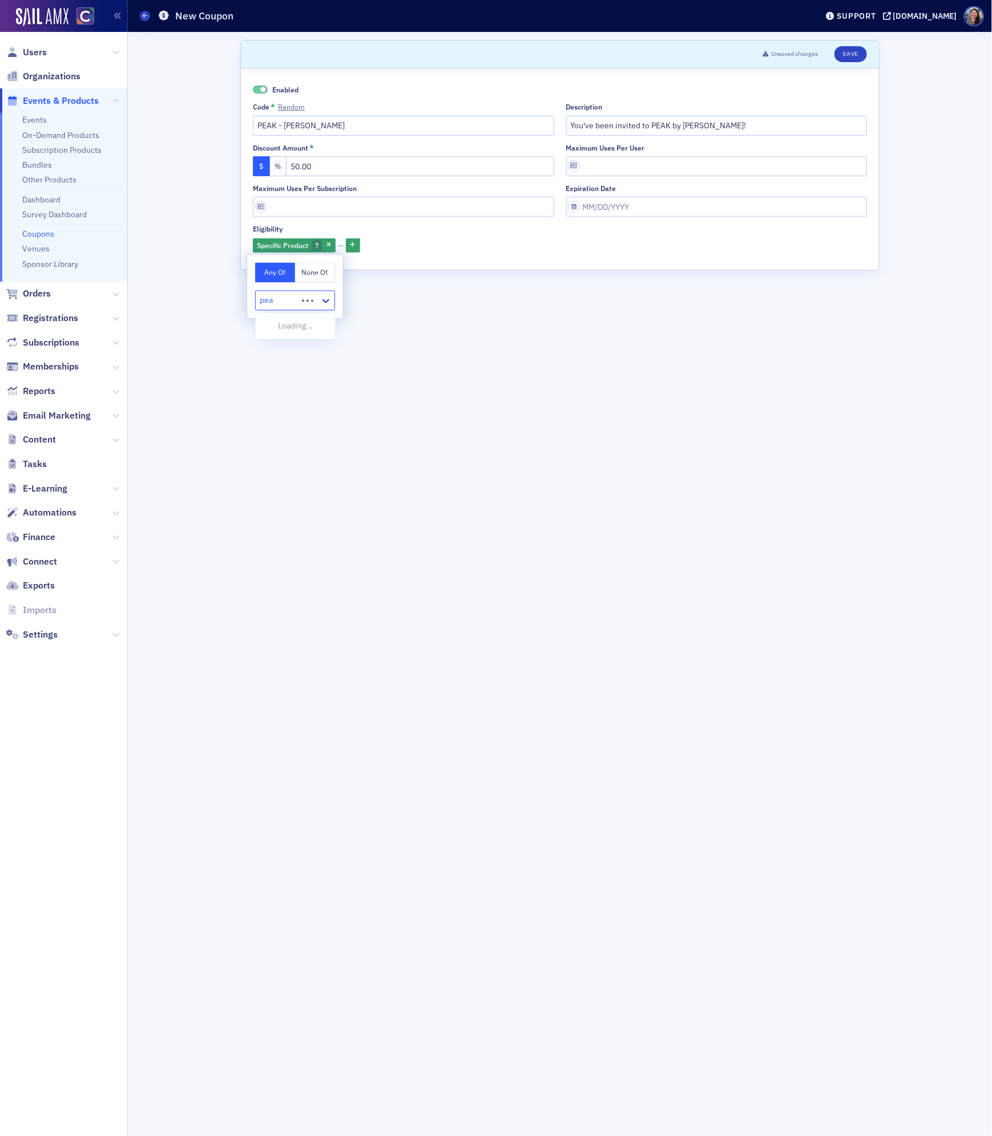
type input "peak"
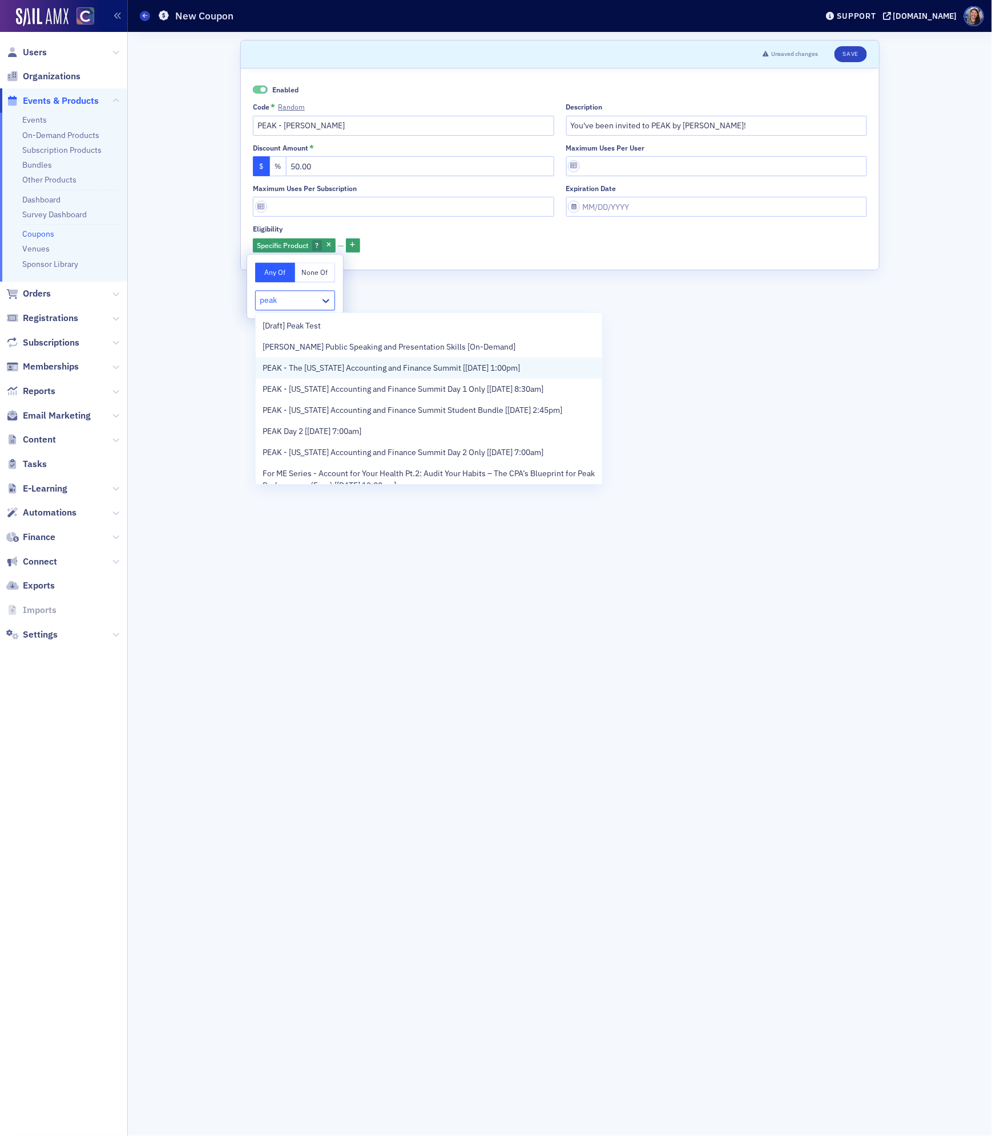
click at [323, 367] on span "PEAK - The Colorado Accounting and Finance Summit [11/11/2025 1:00pm]" at bounding box center [390, 368] width 257 height 12
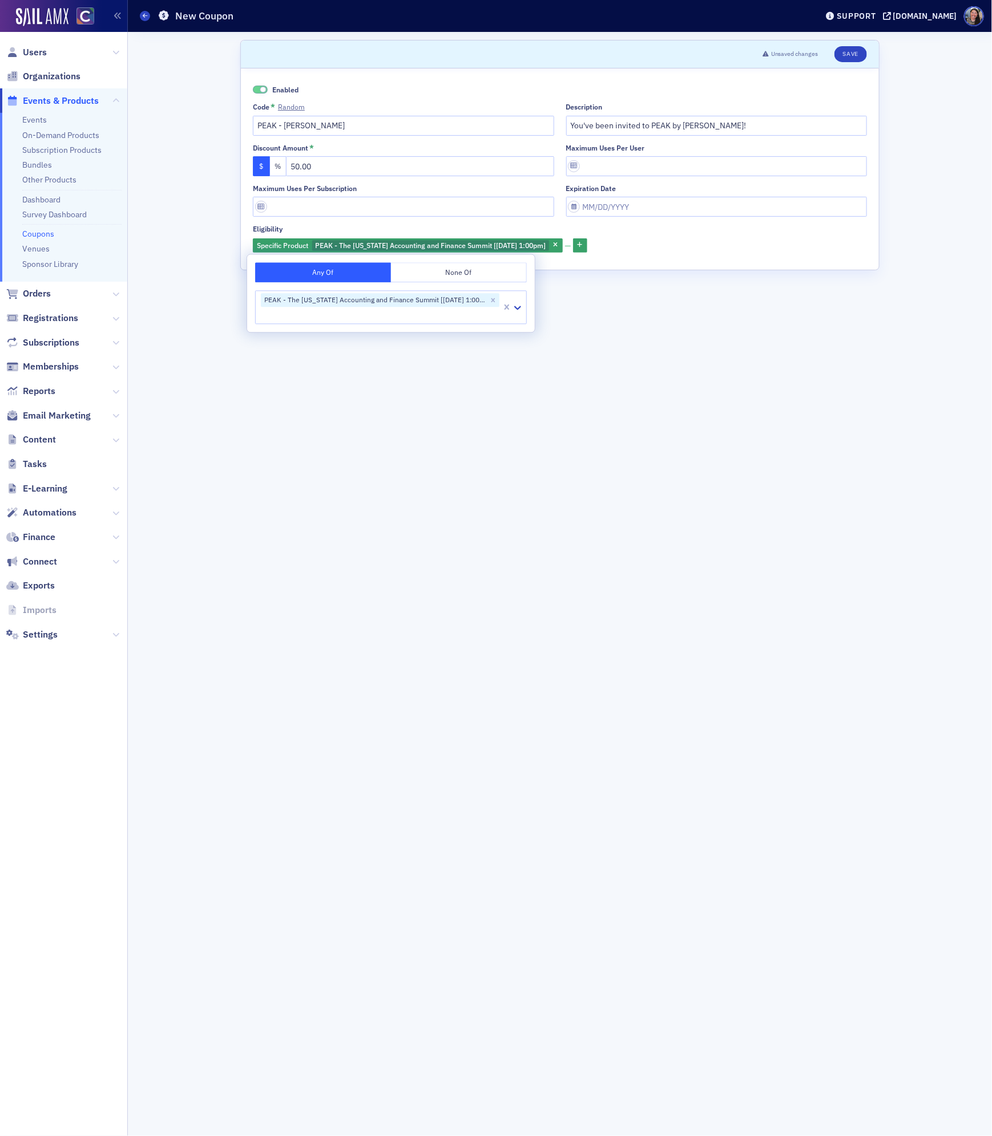
click at [326, 446] on form "Scroll to Unsaved changes Save Enabled Code * Random PEAK - Ann Description You…" at bounding box center [559, 584] width 639 height 1088
click at [853, 52] on button "Save" at bounding box center [850, 54] width 33 height 16
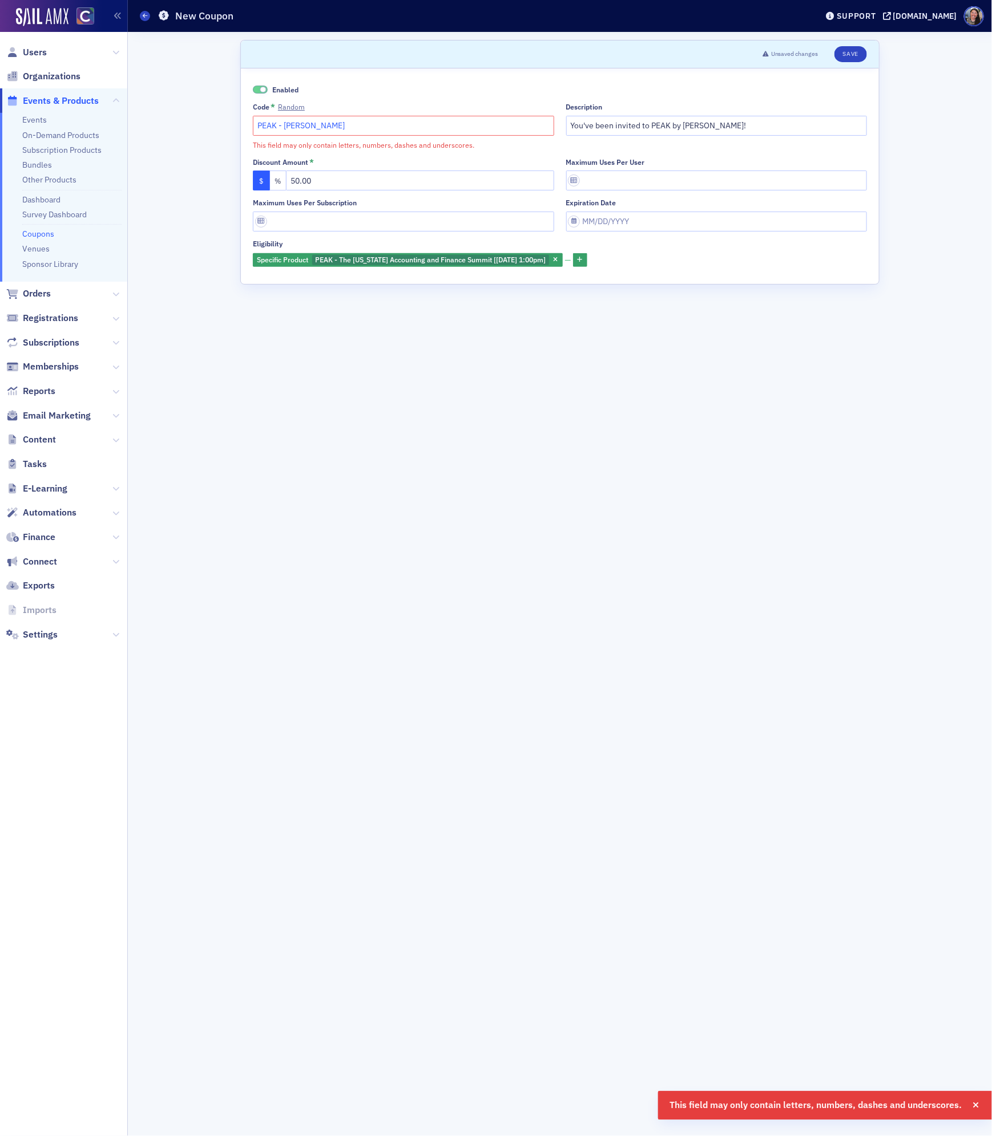
click at [382, 127] on input "PEAK - Ann" at bounding box center [403, 126] width 301 height 20
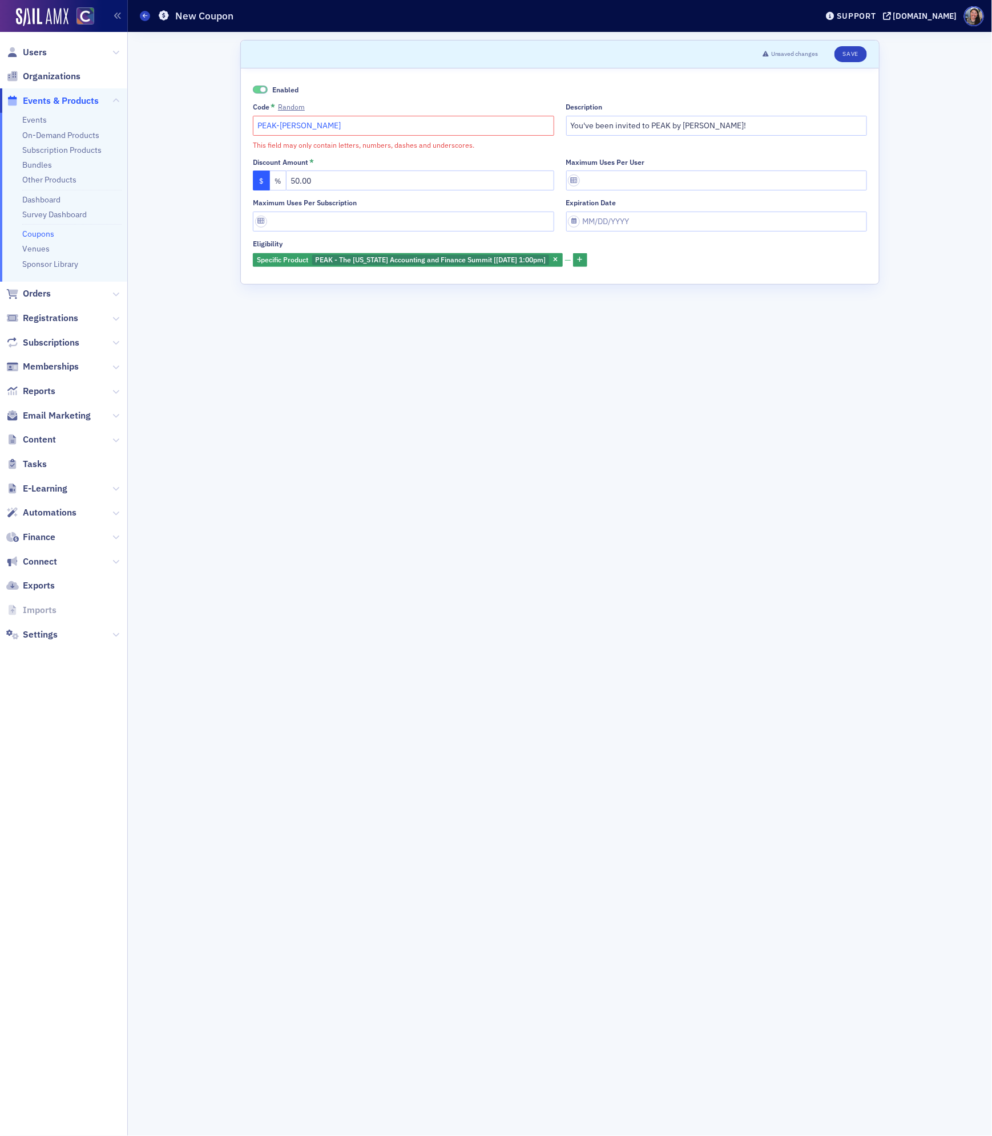
type input "PEAK-Ann"
click at [498, 159] on div "Discount Amount *" at bounding box center [403, 162] width 301 height 9
click at [846, 56] on button "Save" at bounding box center [850, 54] width 33 height 16
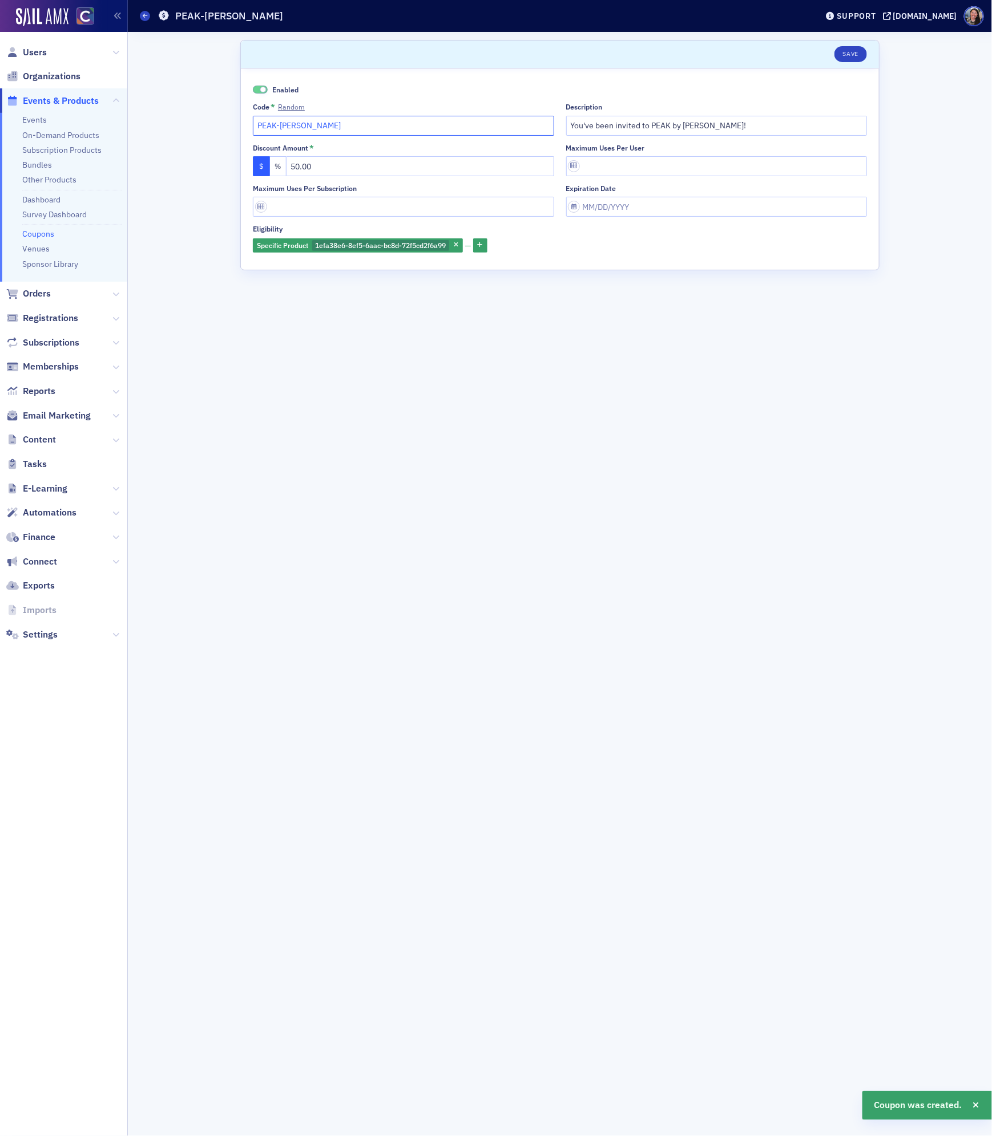
drag, startPoint x: 317, startPoint y: 123, endPoint x: 170, endPoint y: 102, distance: 148.1
click at [171, 102] on div "Scroll to Save Enabled Code * Random PEAK-Ann Description You've been invited t…" at bounding box center [560, 584] width 848 height 1104
click at [850, 53] on button "Save" at bounding box center [850, 54] width 33 height 16
click at [143, 19] on span at bounding box center [145, 16] width 10 height 10
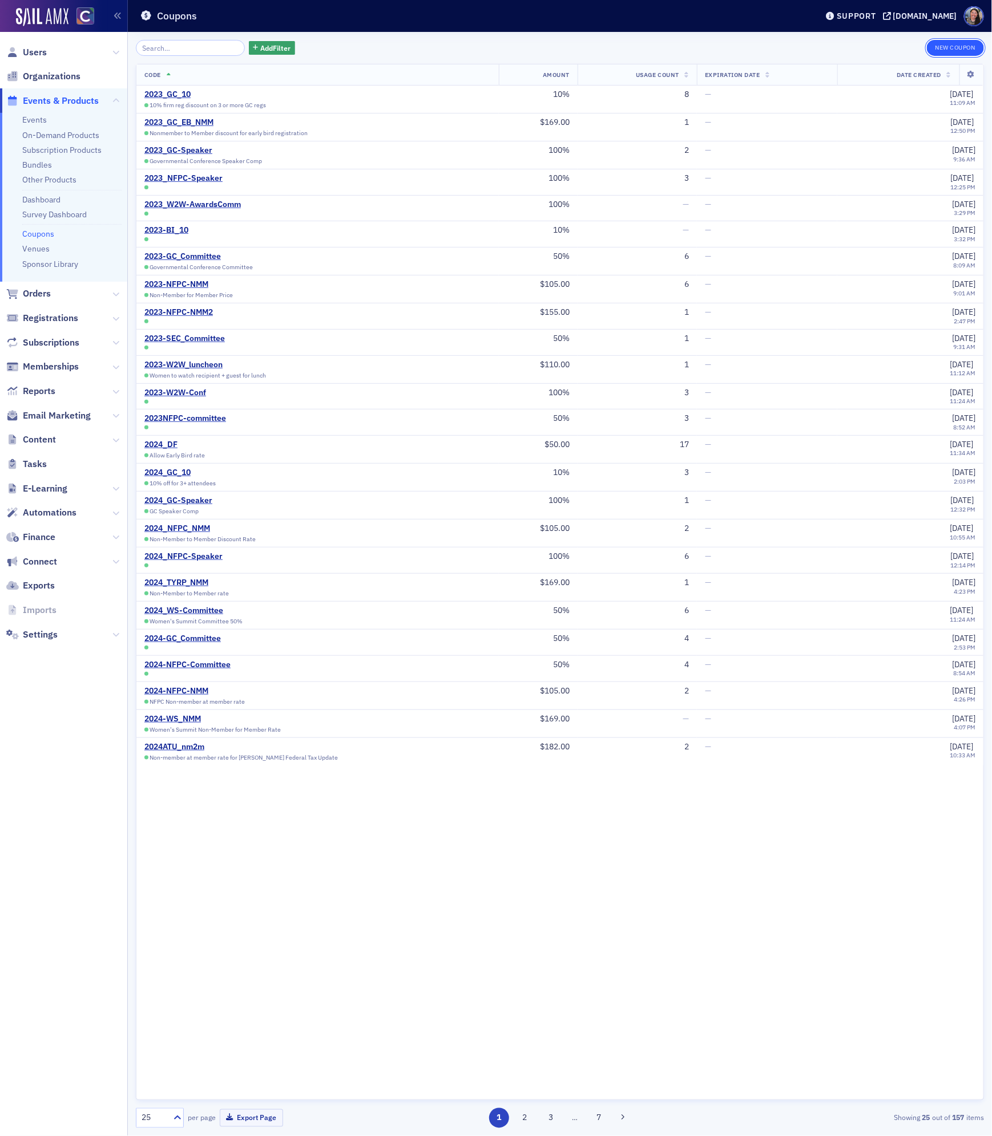
click at [945, 48] on button "New Coupon" at bounding box center [954, 48] width 57 height 16
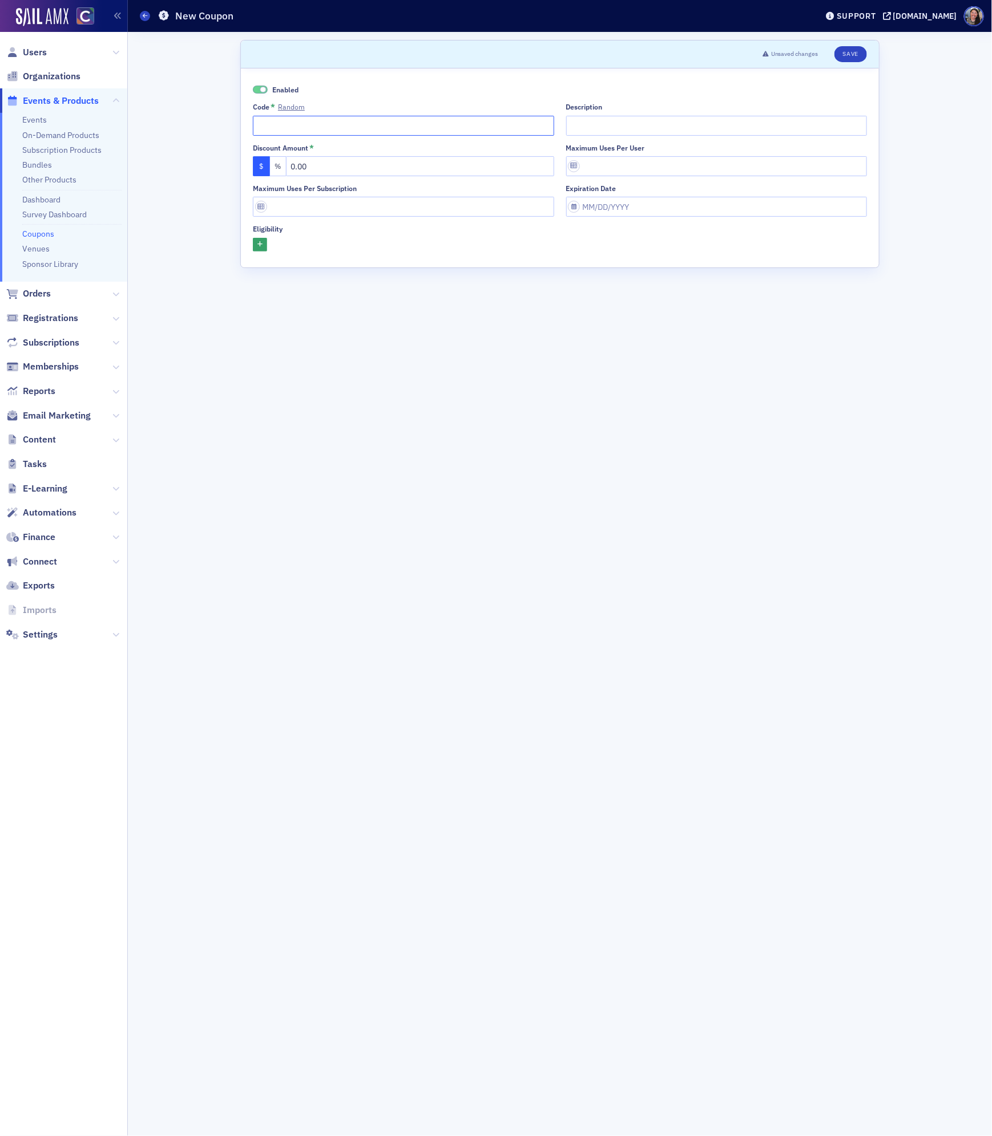
click at [355, 123] on input "Code * Random" at bounding box center [403, 126] width 301 height 20
click at [292, 131] on input "PEAK-Caitlyn" at bounding box center [403, 126] width 301 height 20
paste input "roneil"
drag, startPoint x: 308, startPoint y: 123, endPoint x: 508, endPoint y: 137, distance: 200.7
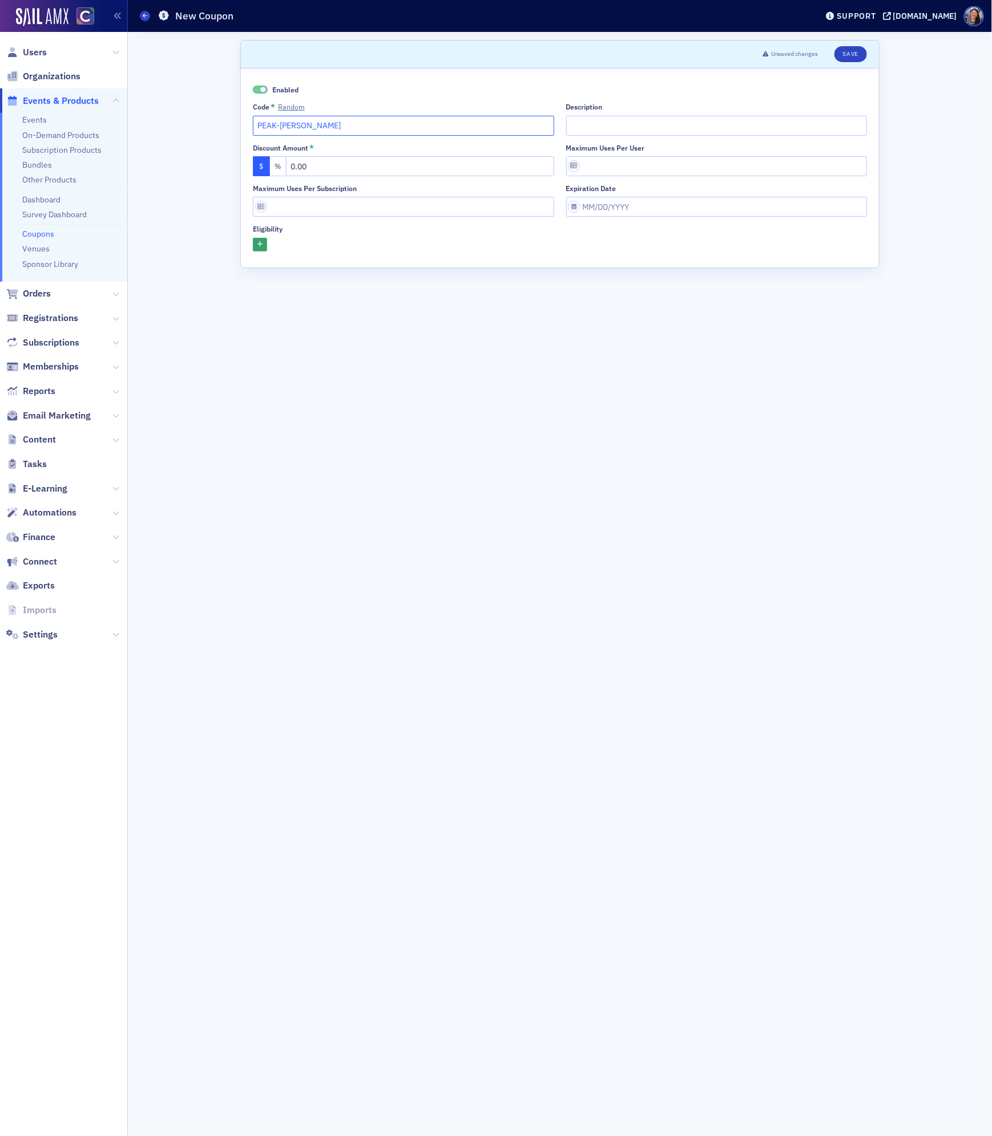
click at [503, 139] on div "Enabled Code * Random PEAK-Caitlynroneil Description Discount Amount * $ % 0.00…" at bounding box center [560, 167] width 614 height 167
type input "PEAK-Caitlyn"
click at [675, 120] on input "Description" at bounding box center [716, 126] width 301 height 20
type input "You've been invited to PEAK by Caitlyn O'Neil!"
drag, startPoint x: 334, startPoint y: 164, endPoint x: -115, endPoint y: 106, distance: 453.2
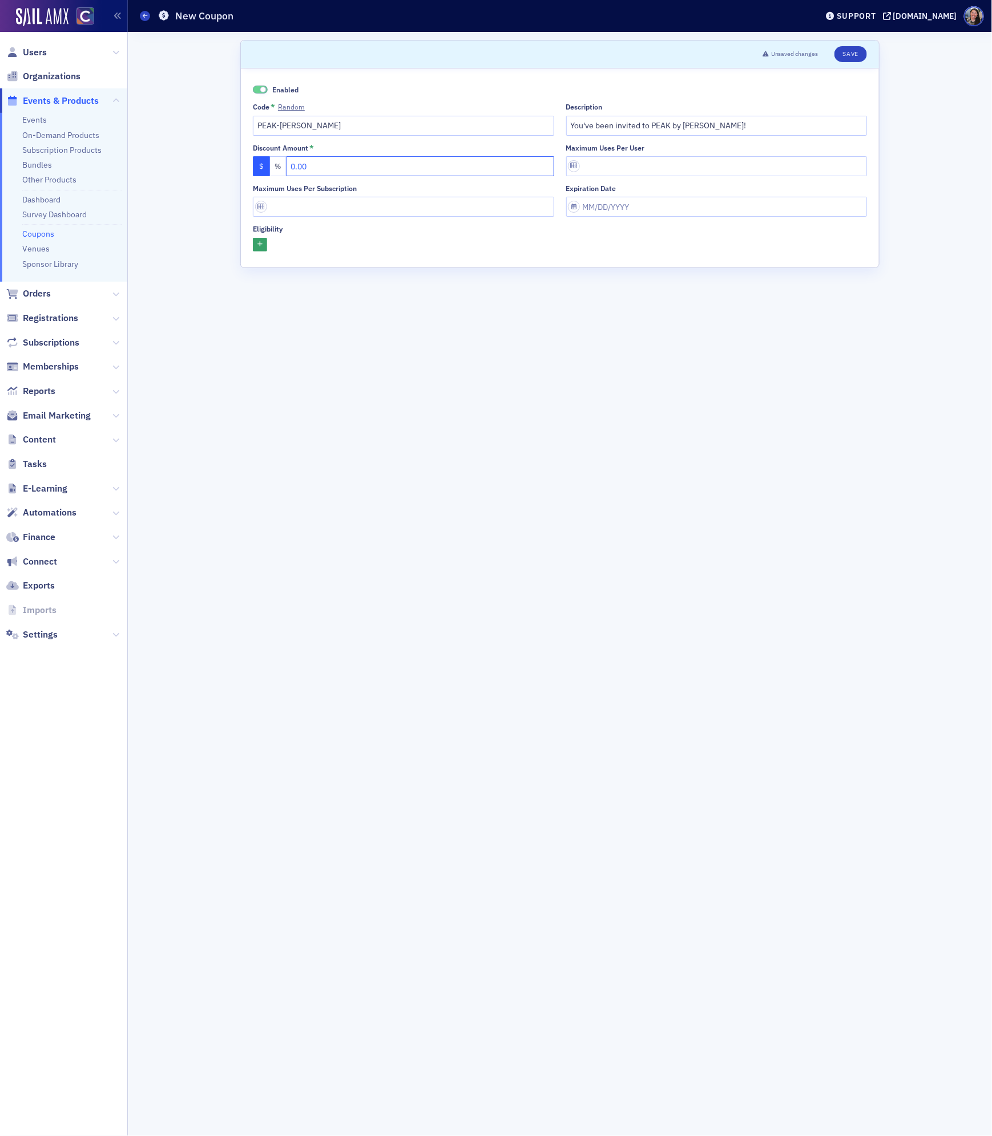
click at [0, 106] on html "Users Organizations Events & Products Events On-Demand Products Subscription Pr…" at bounding box center [496, 568] width 992 height 1136
type input "50.00"
click at [261, 246] on icon "button" at bounding box center [259, 245] width 5 height 6
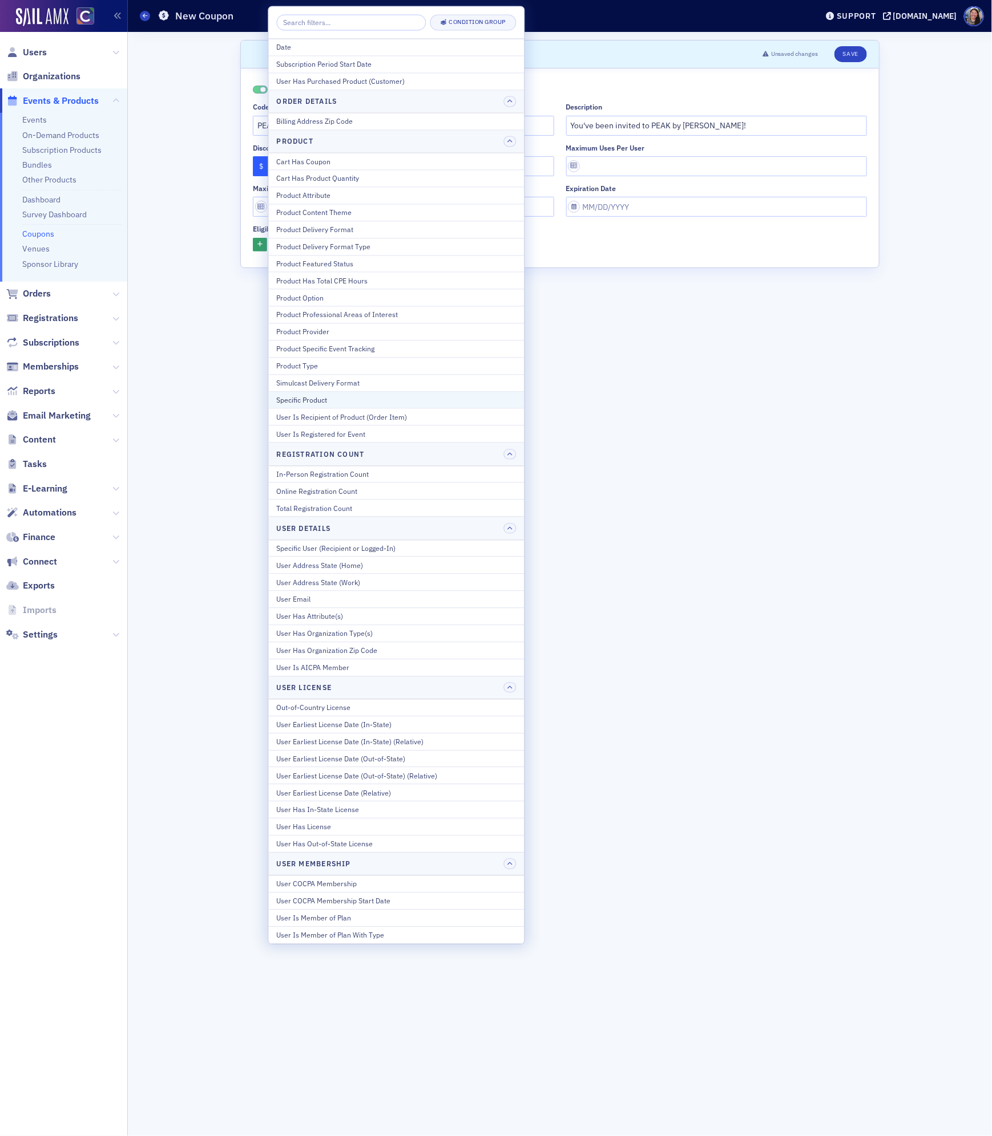
click at [292, 399] on button "Specific Product" at bounding box center [397, 399] width 256 height 17
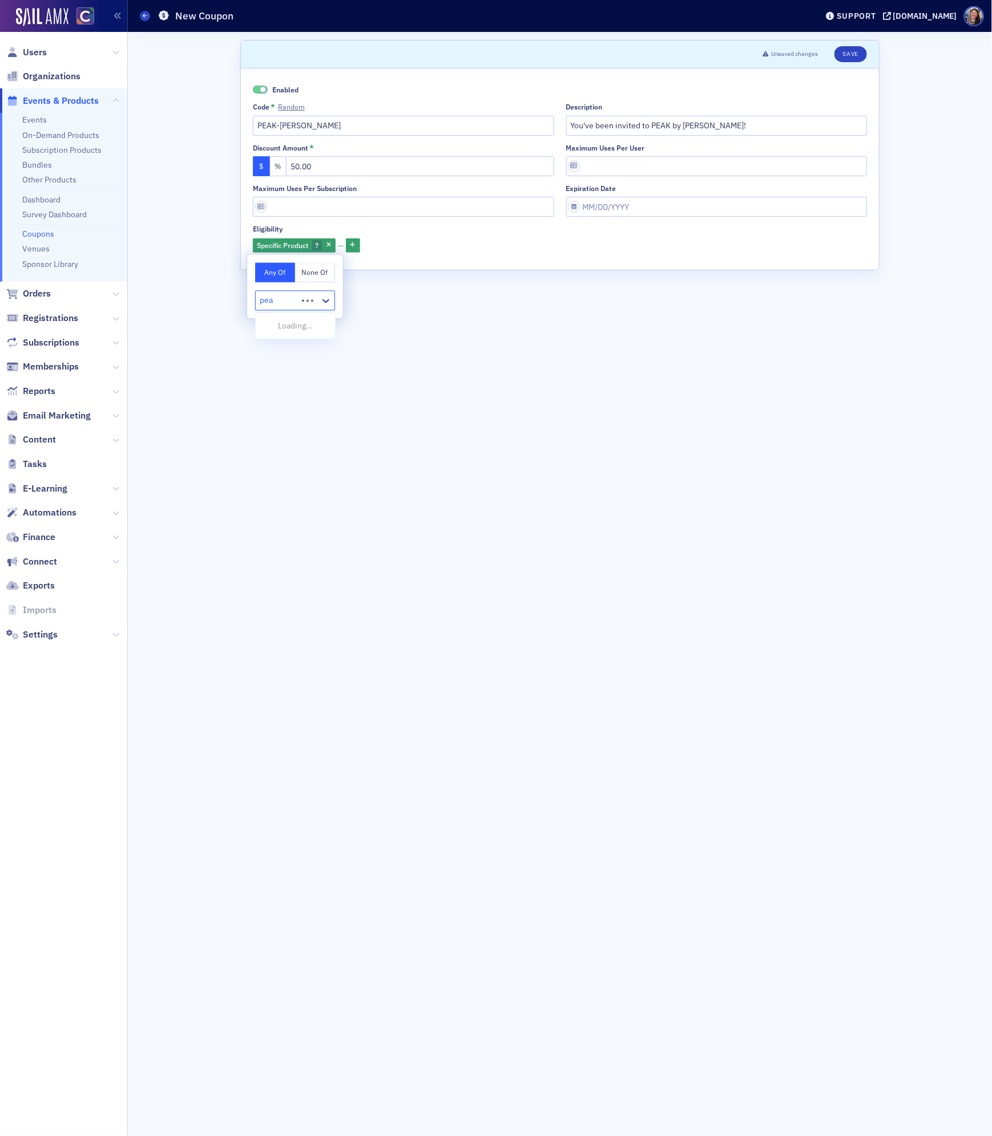
type input "peak"
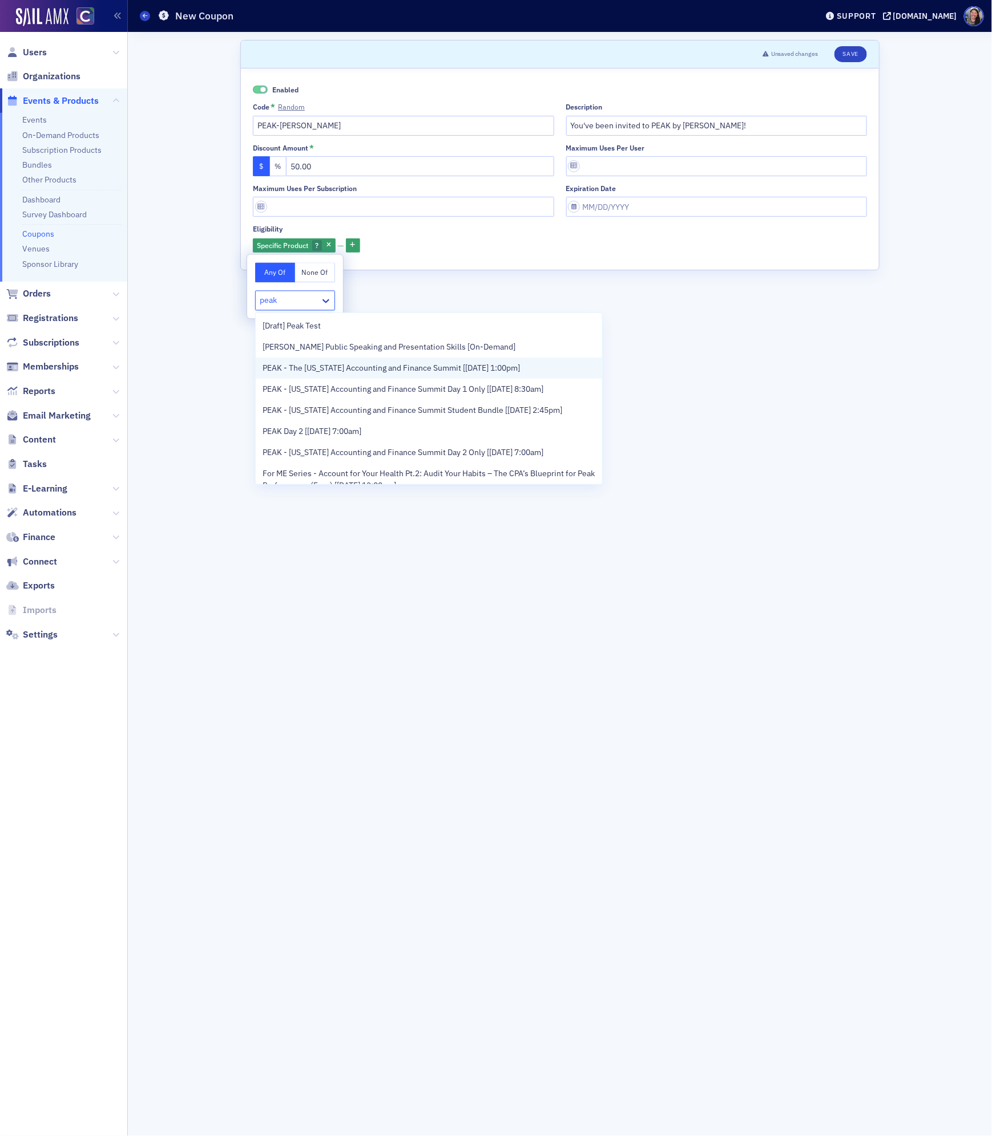
click at [296, 370] on span "PEAK - The Colorado Accounting and Finance Summit [11/11/2025 1:00pm]" at bounding box center [390, 368] width 257 height 12
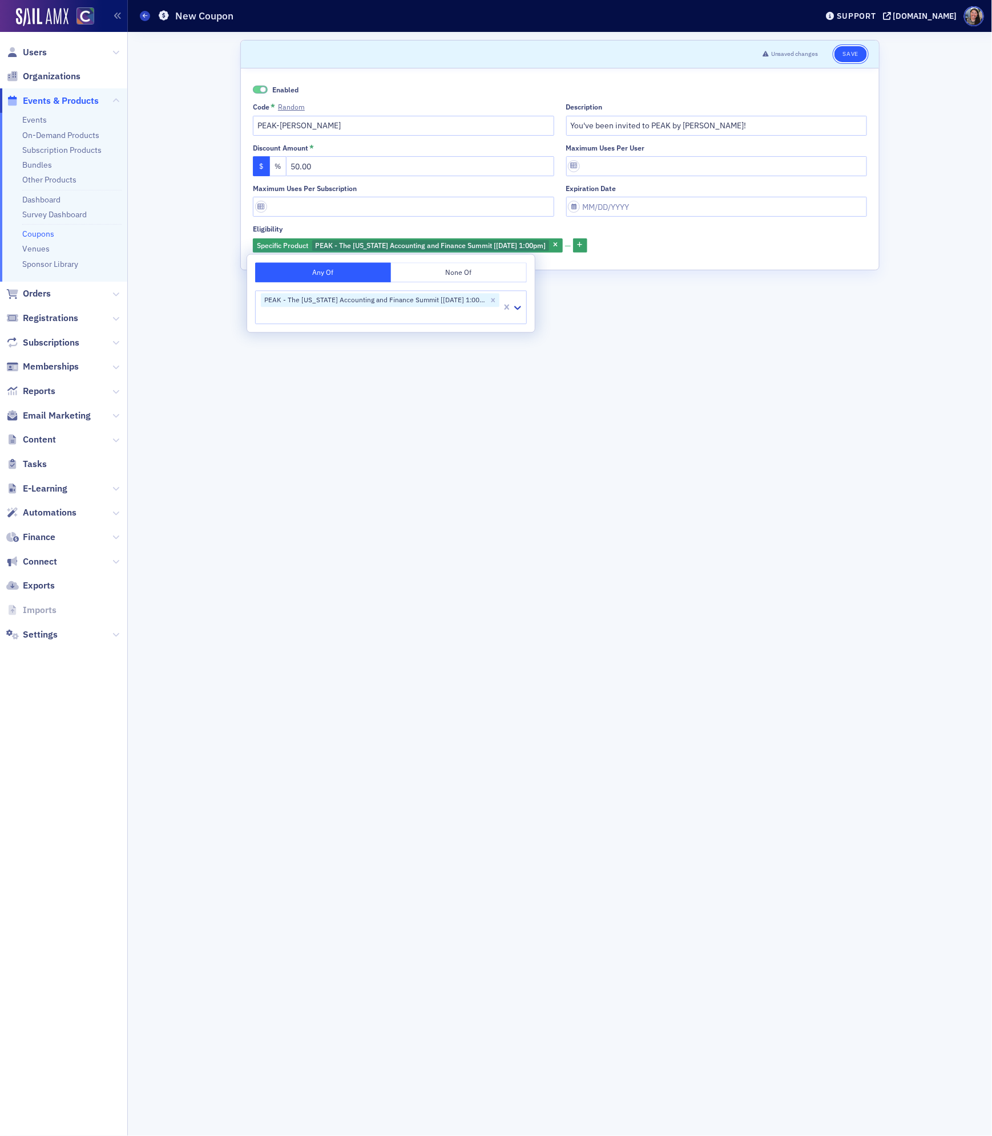
click at [847, 51] on button "Save" at bounding box center [850, 54] width 33 height 16
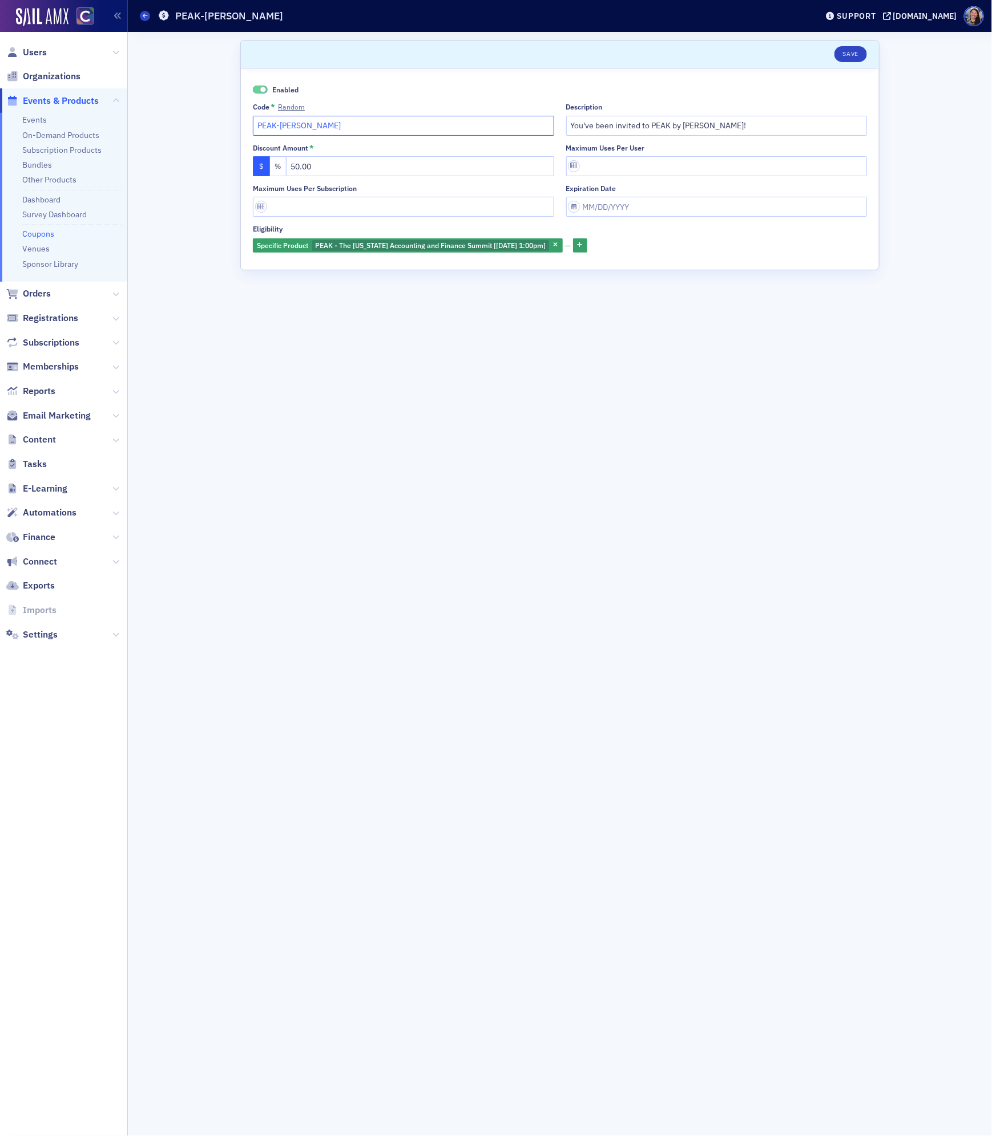
drag, startPoint x: 327, startPoint y: 132, endPoint x: 144, endPoint y: 117, distance: 184.3
click at [144, 112] on div "Scroll to Save Enabled Code * Random PEAK-Caitlyn Description You've been invit…" at bounding box center [560, 584] width 848 height 1104
click at [145, 19] on span at bounding box center [145, 16] width 10 height 10
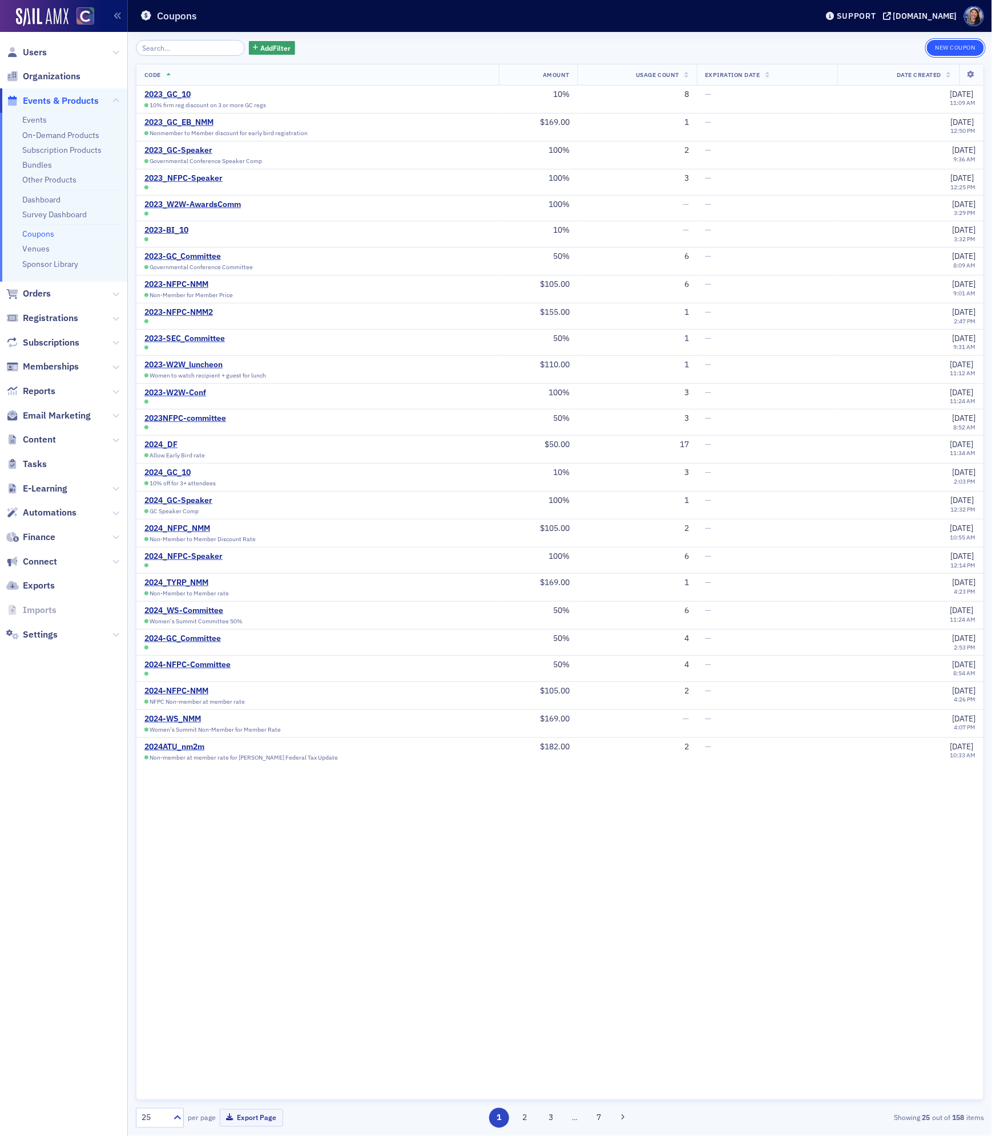
click at [947, 46] on button "New Coupon" at bounding box center [954, 48] width 57 height 16
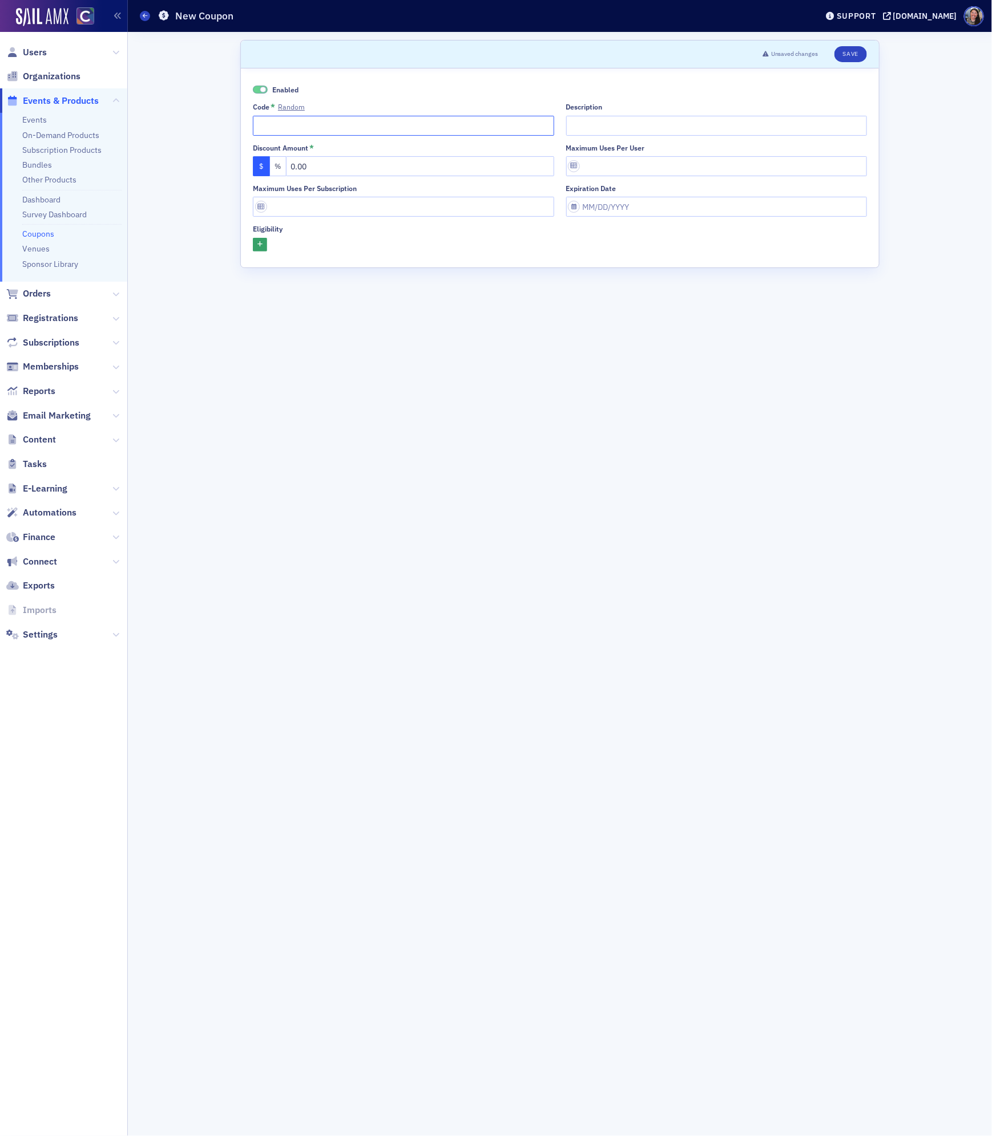
click at [374, 128] on input "Code * Random" at bounding box center [403, 126] width 301 height 20
type input "PEAK-Debbie"
click at [666, 125] on input "Description" at bounding box center [716, 126] width 301 height 20
click at [661, 124] on input "Description" at bounding box center [716, 126] width 301 height 20
paste input "You've been invited to PEAK by Caitlyn O'Neil!"
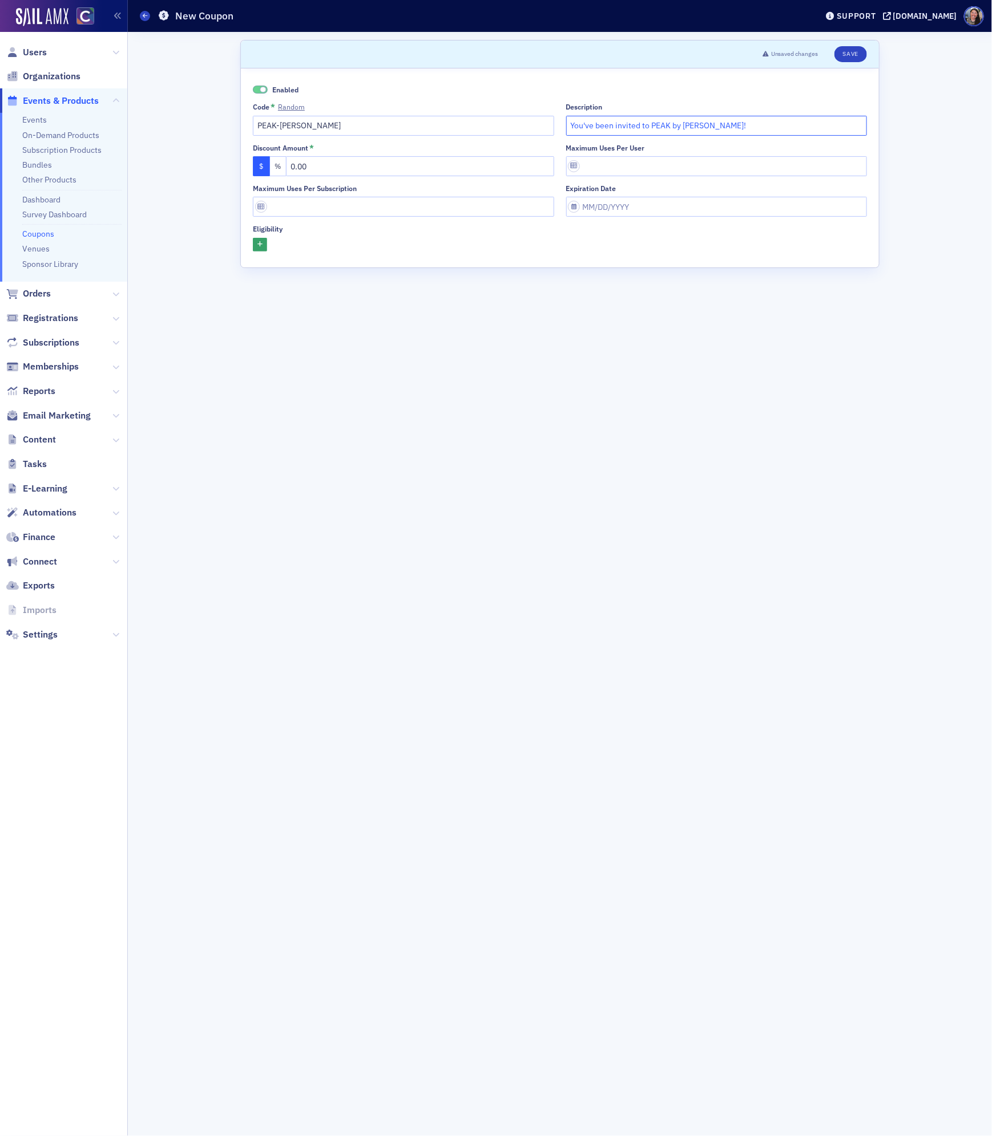
drag, startPoint x: 685, startPoint y: 128, endPoint x: 828, endPoint y: 136, distance: 143.4
click at [828, 136] on div "Enabled Code * Random PEAK-Debbie Description You've been invited to PEAK by Ca…" at bounding box center [560, 167] width 614 height 167
type input "You've been invited to PEAK by Debbie Gilmore!"
click at [419, 165] on input "0.00" at bounding box center [420, 166] width 268 height 20
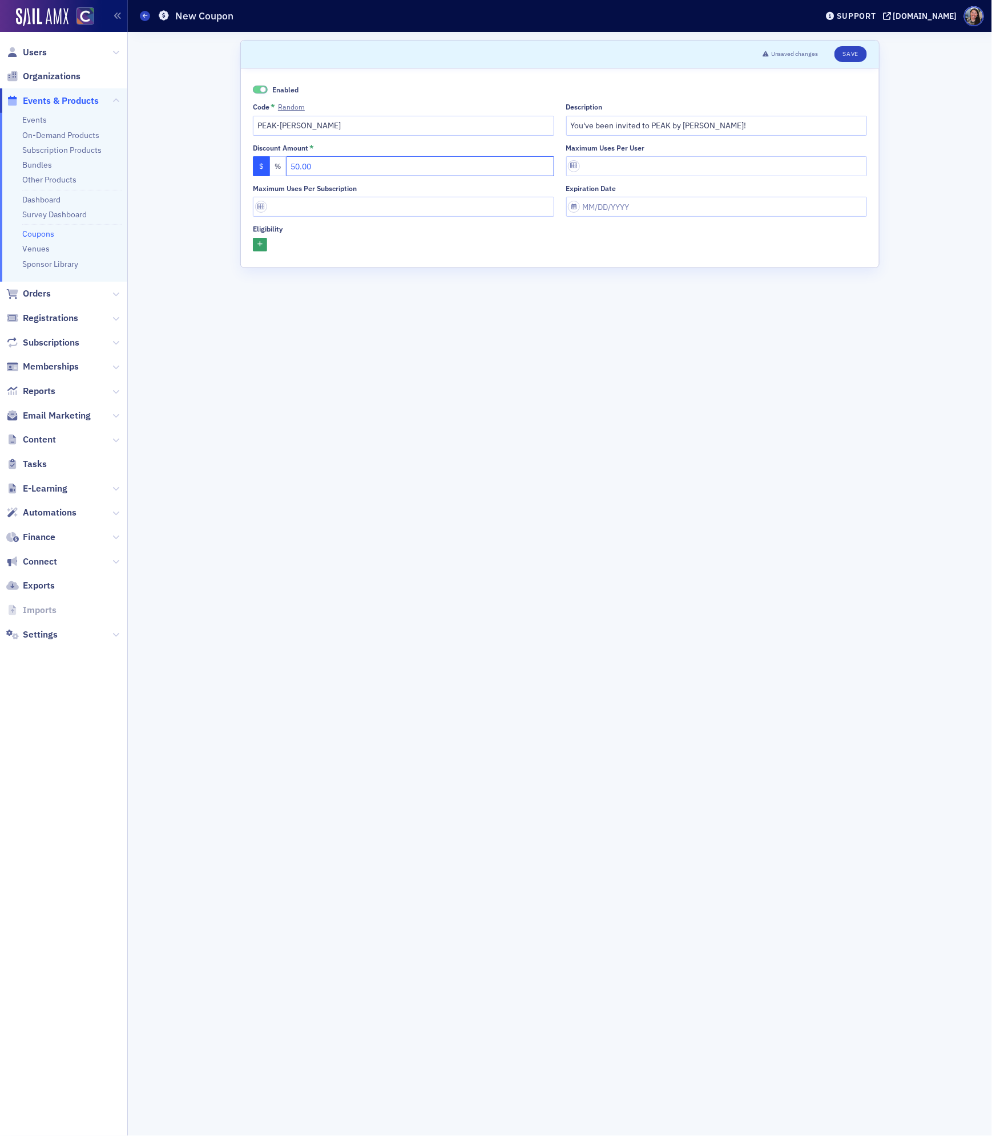
type input "50.00"
click at [666, 363] on form "Scroll to Unsaved changes Save Enabled Code * Random PEAK-Debbie Description Yo…" at bounding box center [559, 584] width 639 height 1088
click at [258, 246] on icon "button" at bounding box center [259, 245] width 5 height 6
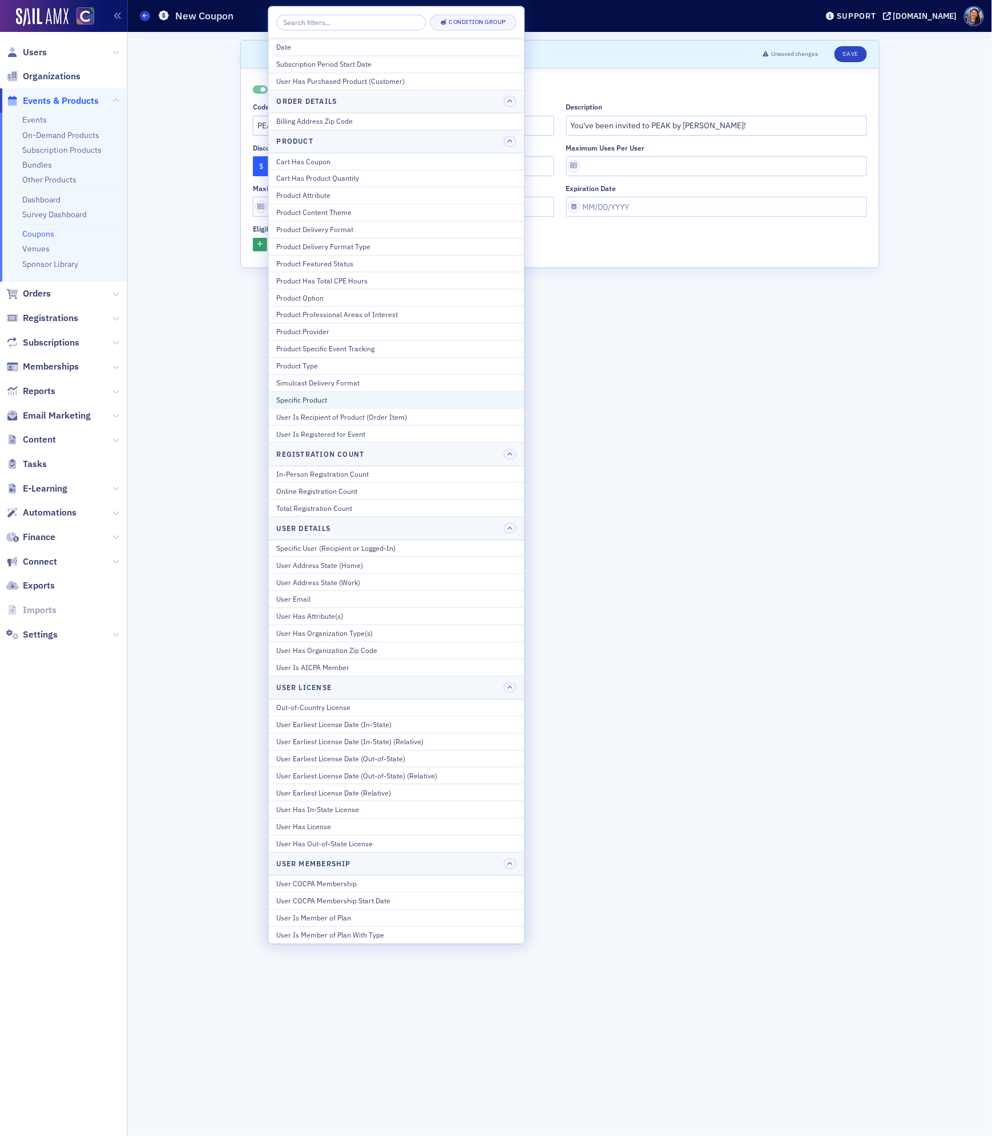
click at [303, 403] on div "Specific Product" at bounding box center [397, 400] width 240 height 10
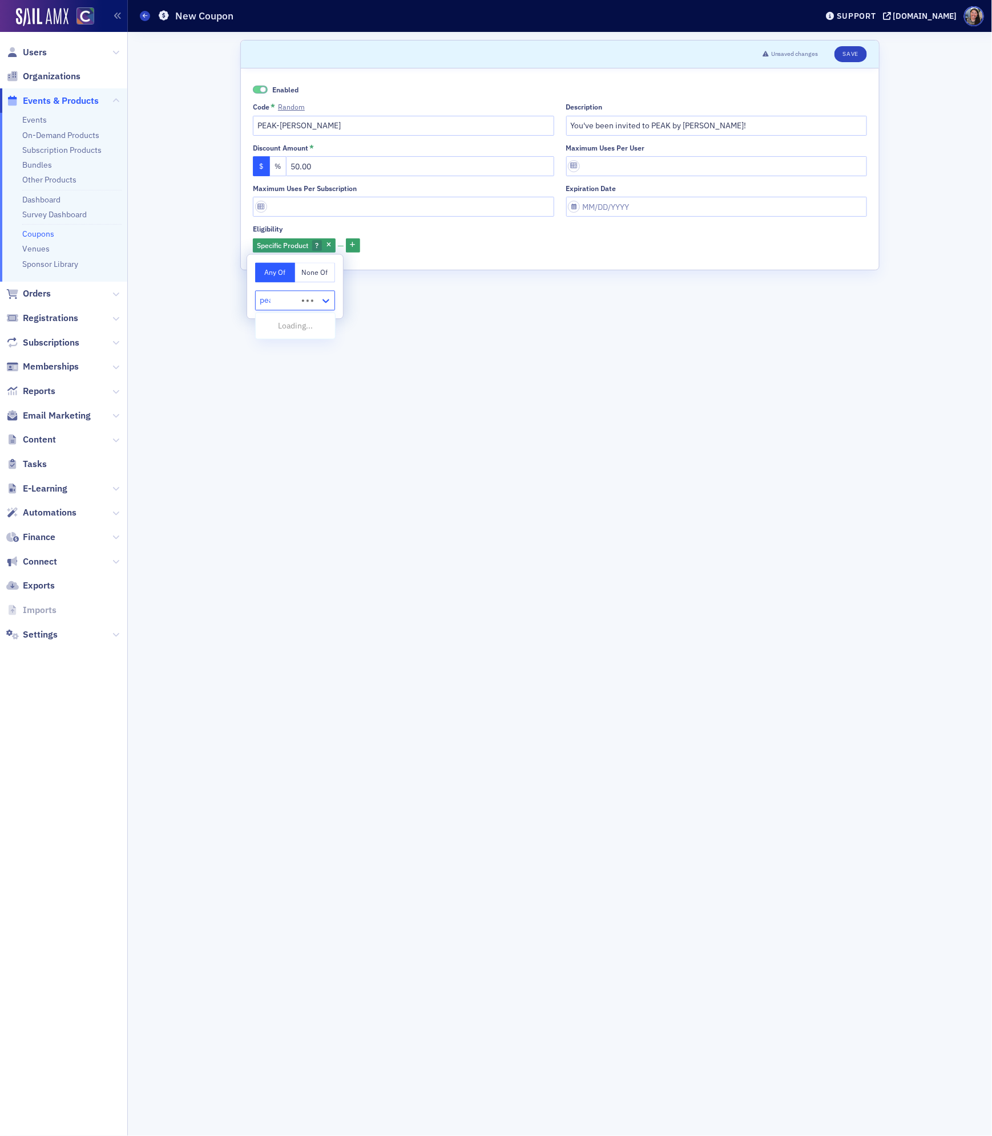
type input "peak"
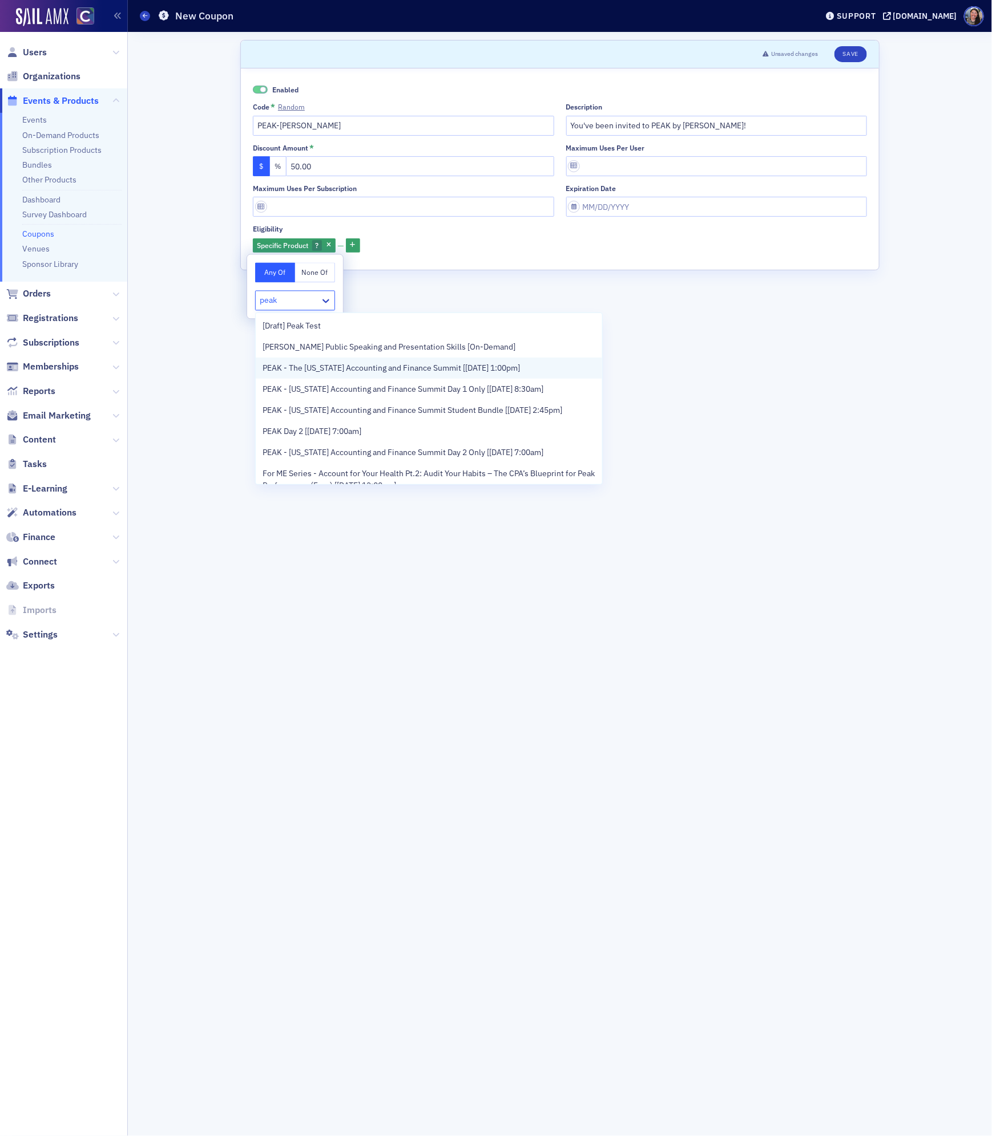
click at [317, 366] on span "PEAK - The Colorado Accounting and Finance Summit [11/11/2025 1:00pm]" at bounding box center [390, 368] width 257 height 12
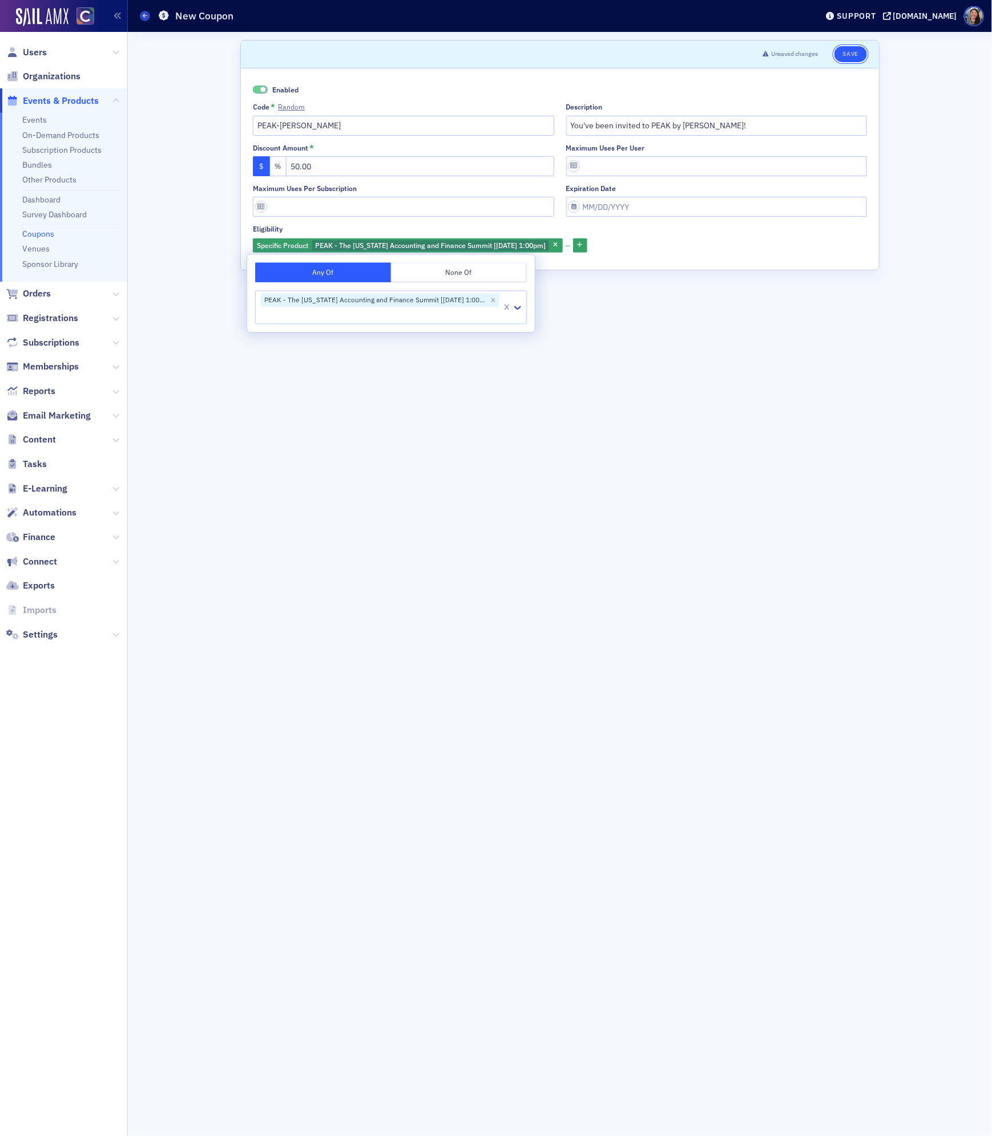
click at [851, 52] on button "Save" at bounding box center [850, 54] width 33 height 16
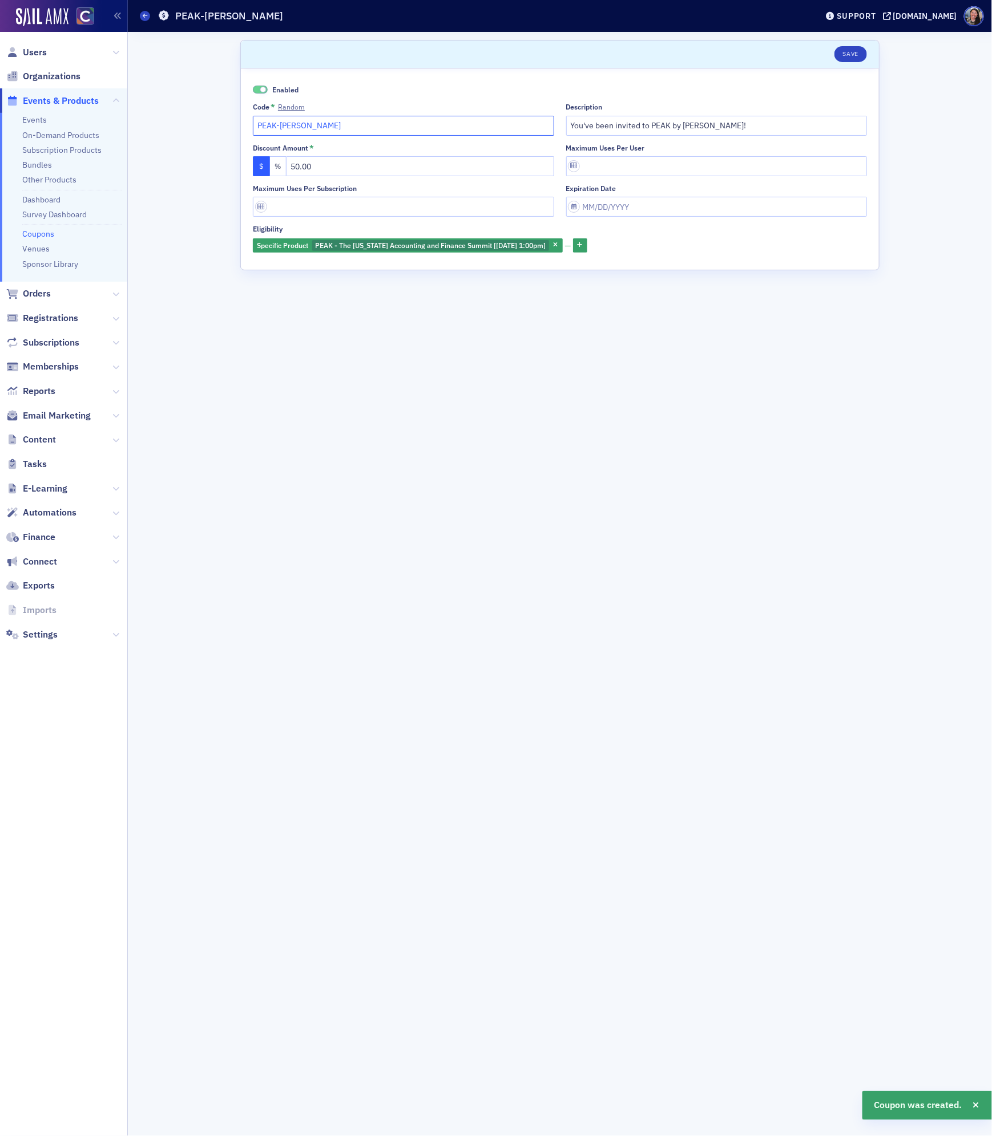
drag, startPoint x: 308, startPoint y: 128, endPoint x: 108, endPoint y: 92, distance: 202.8
click at [110, 93] on div "Users Organizations Events & Products Events On-Demand Products Subscription Pr…" at bounding box center [496, 568] width 992 height 1136
click at [145, 17] on icon at bounding box center [145, 15] width 5 height 5
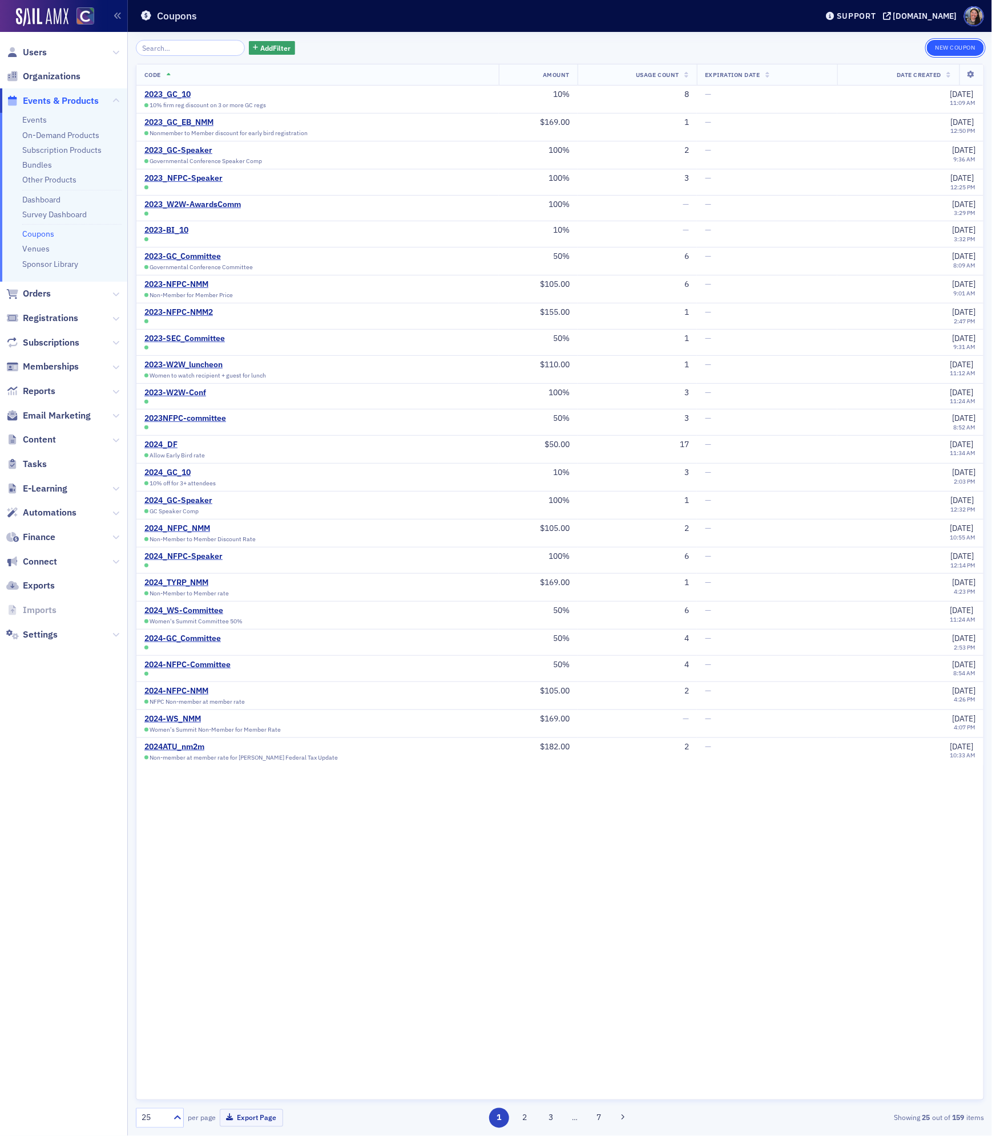
click at [964, 47] on button "New Coupon" at bounding box center [954, 48] width 57 height 16
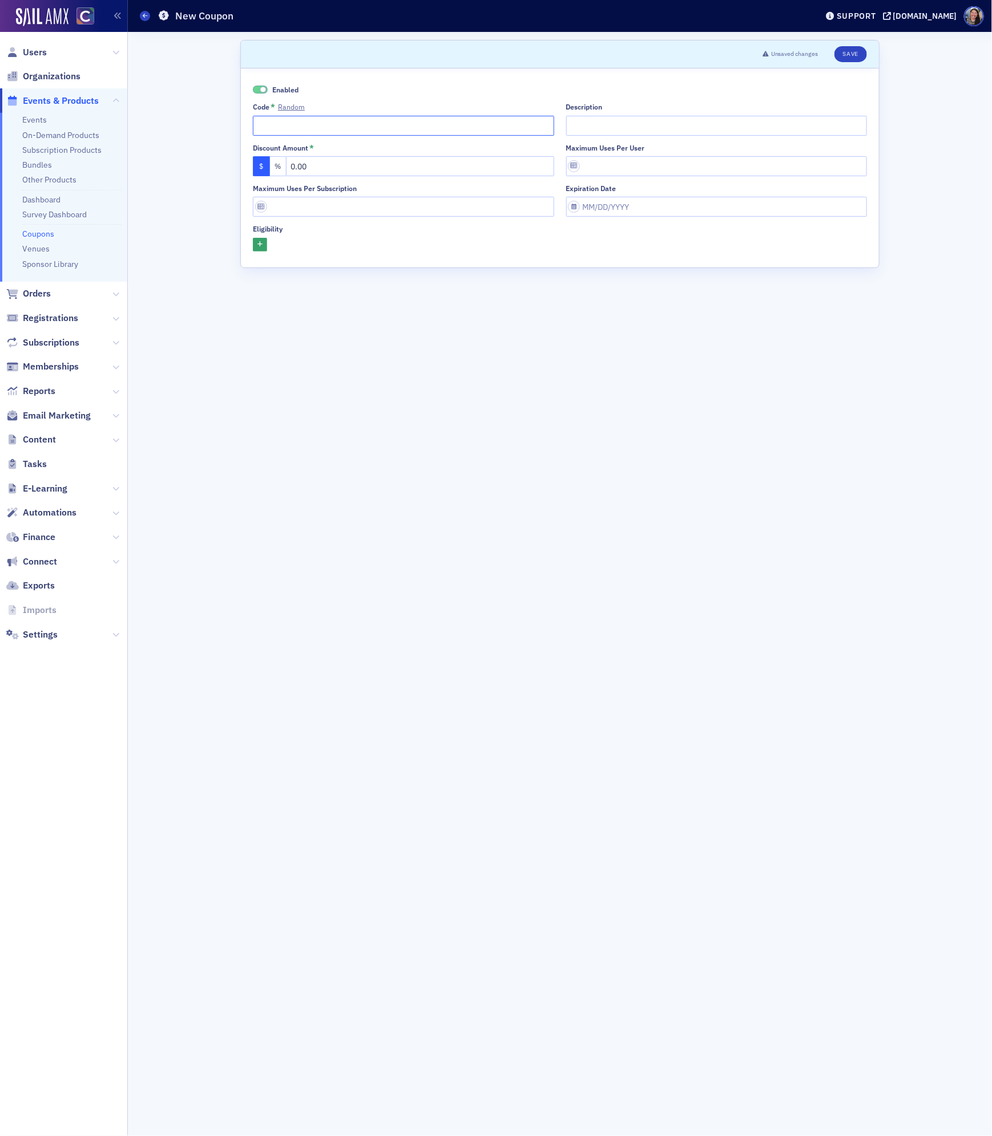
click at [288, 124] on input "Code * Random" at bounding box center [403, 126] width 301 height 20
type input "PEAK-Dave"
type input "You have been invited to PEAK by Dave Loucks!"
drag, startPoint x: 343, startPoint y: 167, endPoint x: -99, endPoint y: 92, distance: 447.8
click at [0, 92] on html "Users Organizations Events & Products Events On-Demand Products Subscription Pr…" at bounding box center [496, 568] width 992 height 1136
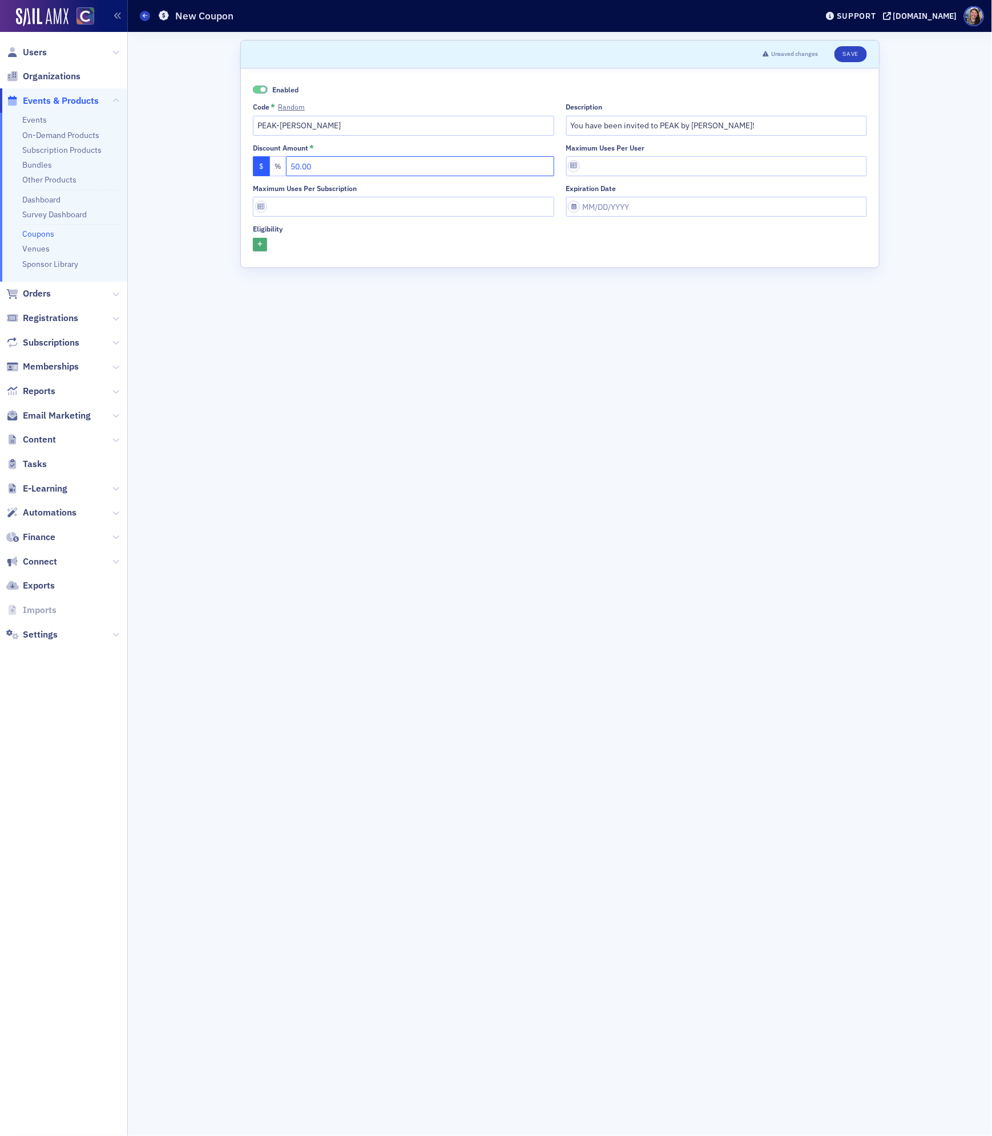
type input "50.00"
click at [257, 251] on button "button" at bounding box center [260, 245] width 14 height 14
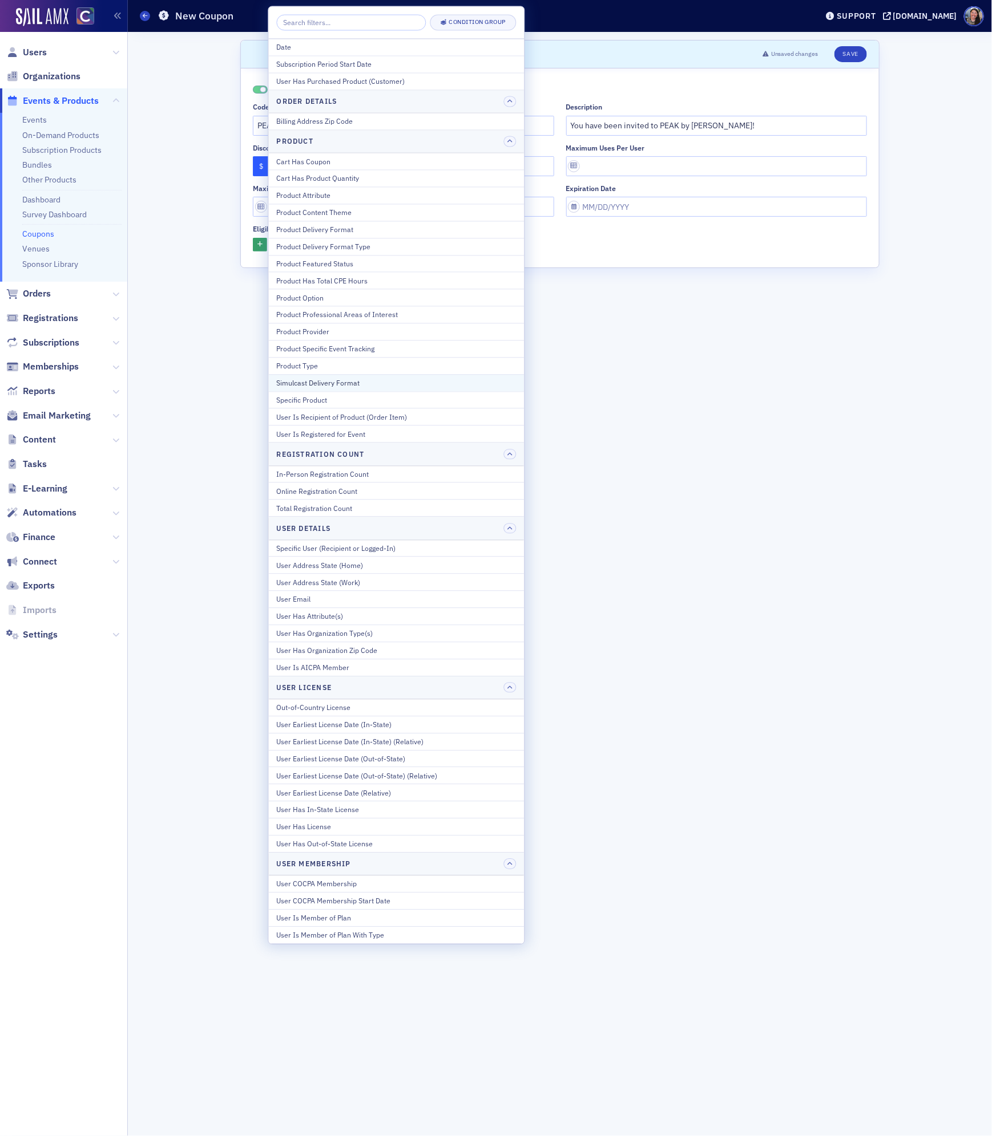
click at [284, 388] on div "Simulcast Delivery Format" at bounding box center [397, 383] width 240 height 10
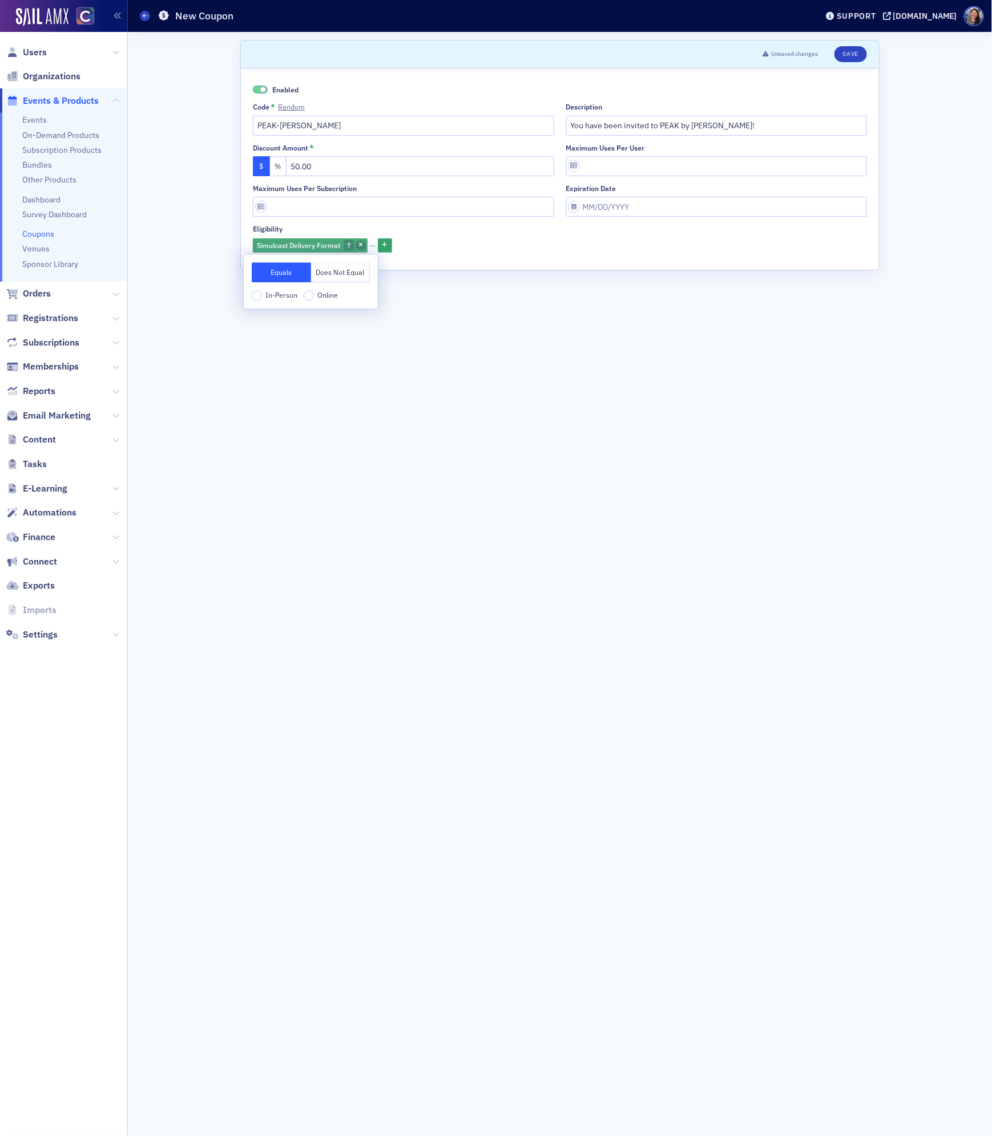
click at [362, 246] on icon "button" at bounding box center [360, 245] width 5 height 6
click at [259, 244] on icon "button" at bounding box center [259, 245] width 5 height 6
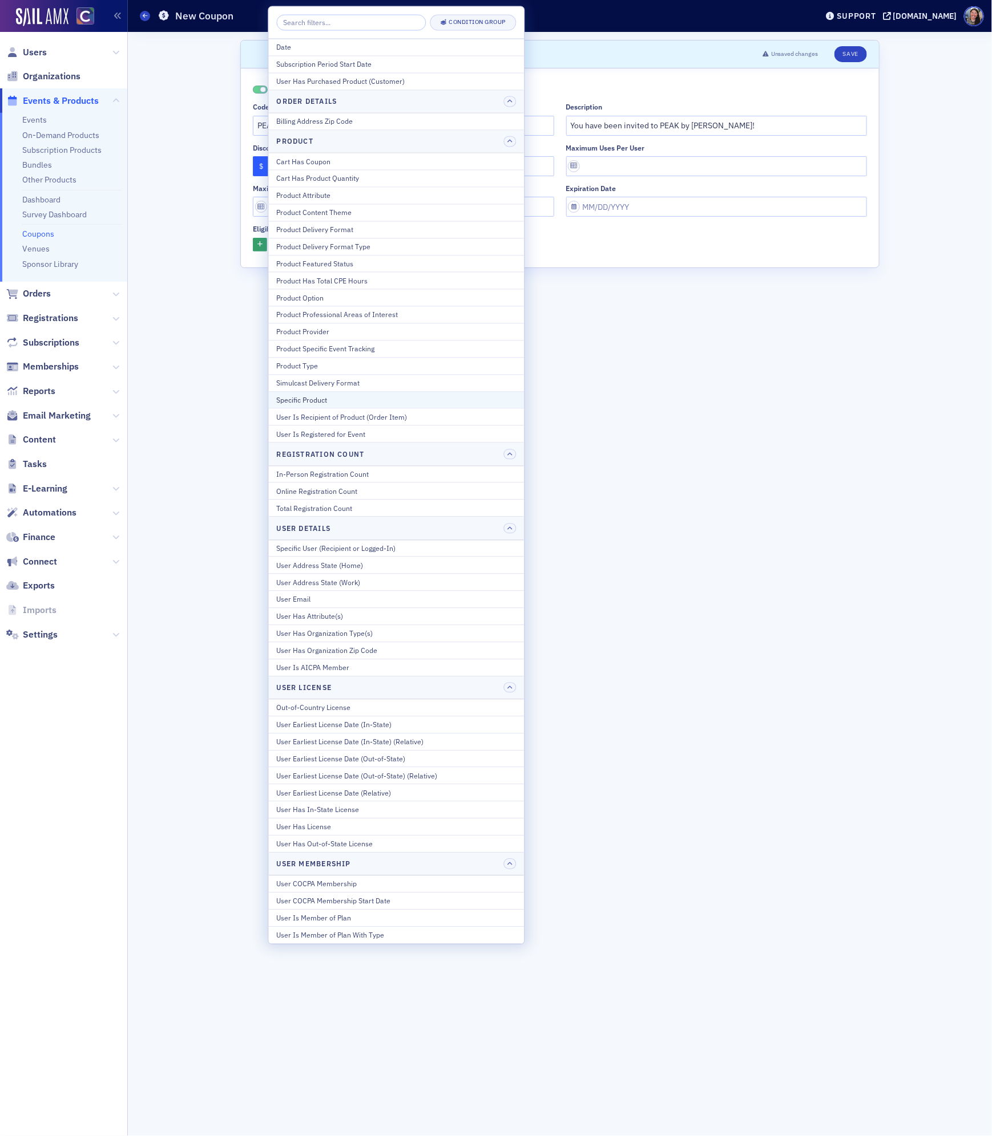
click at [287, 405] on div "Specific Product" at bounding box center [397, 400] width 240 height 10
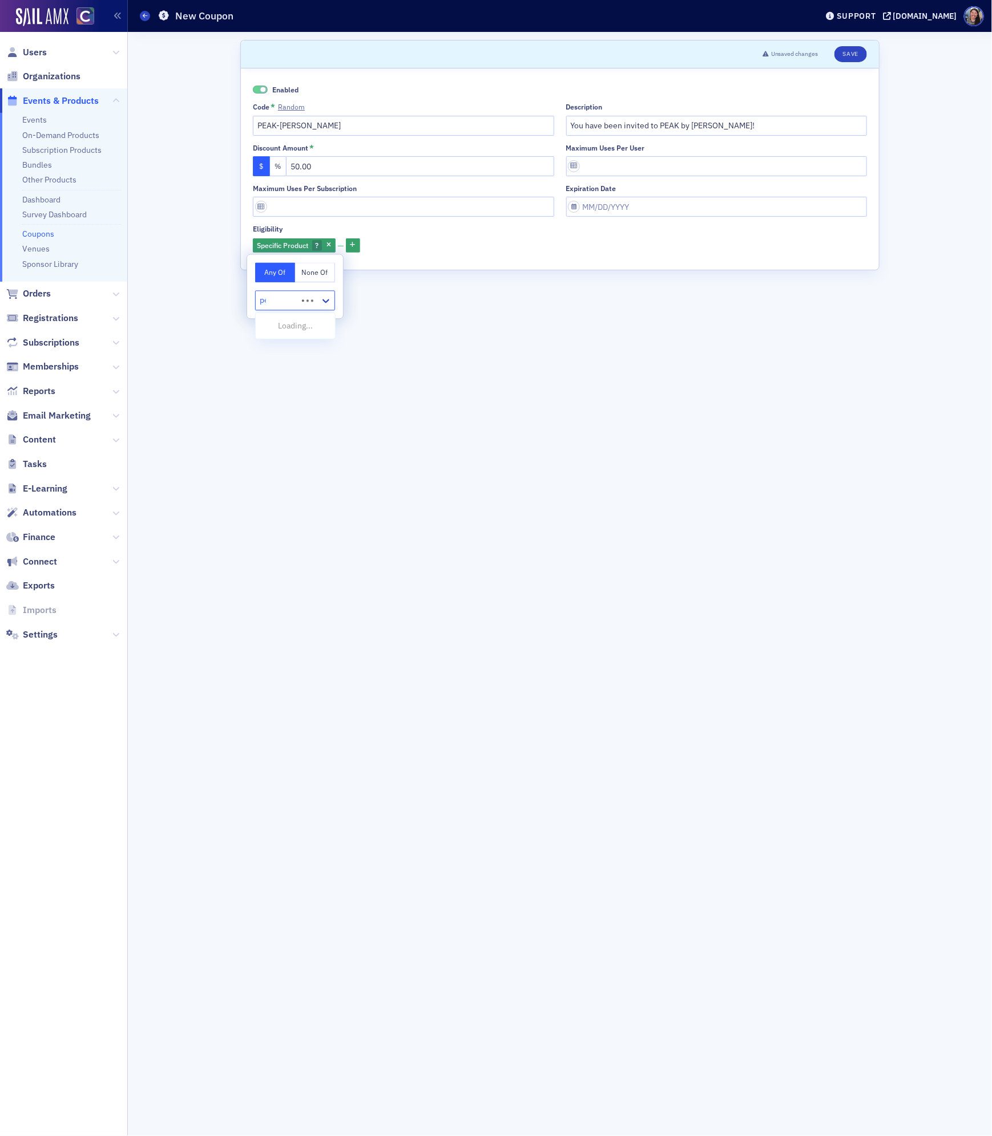
type input "peak"
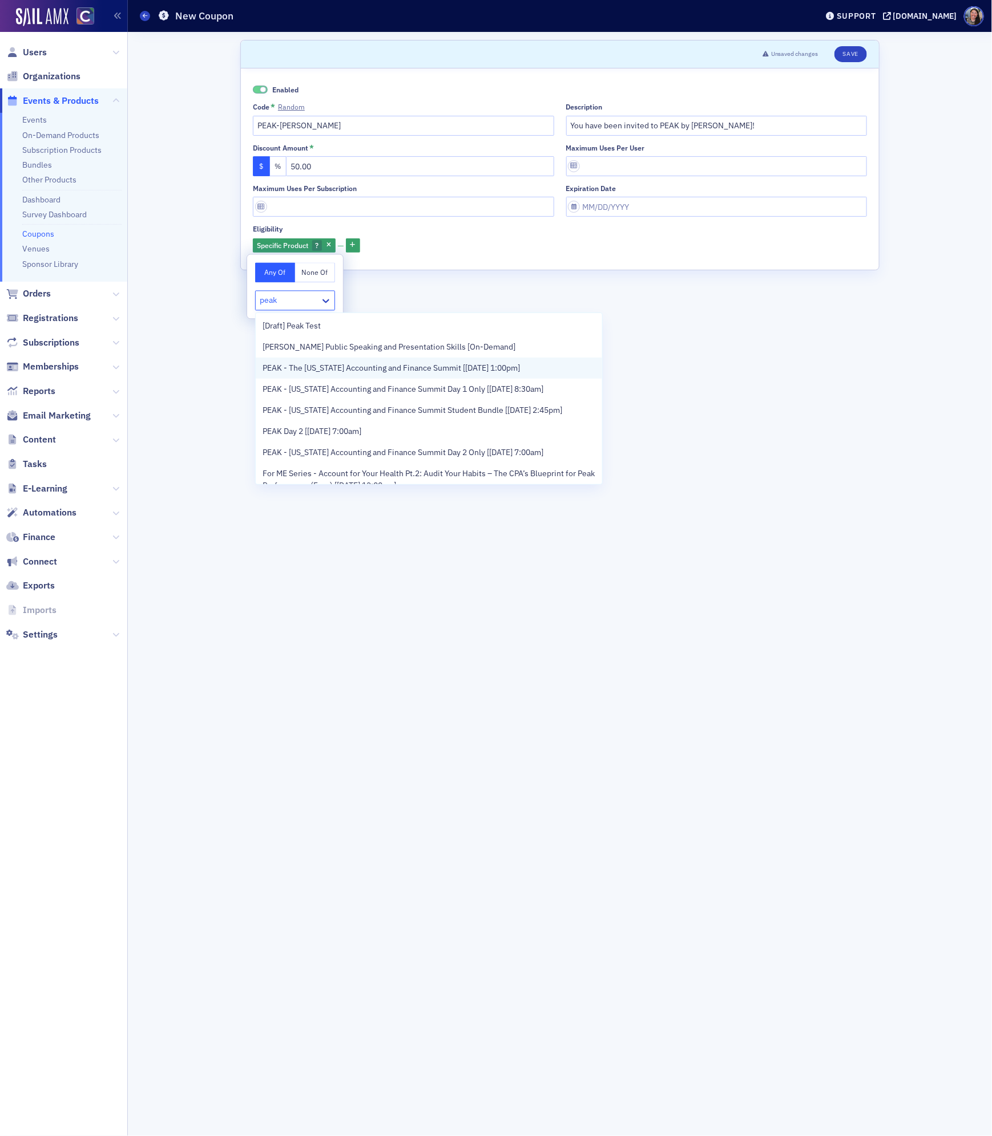
click at [296, 367] on span "PEAK - The Colorado Accounting and Finance Summit [11/11/2025 1:00pm]" at bounding box center [390, 368] width 257 height 12
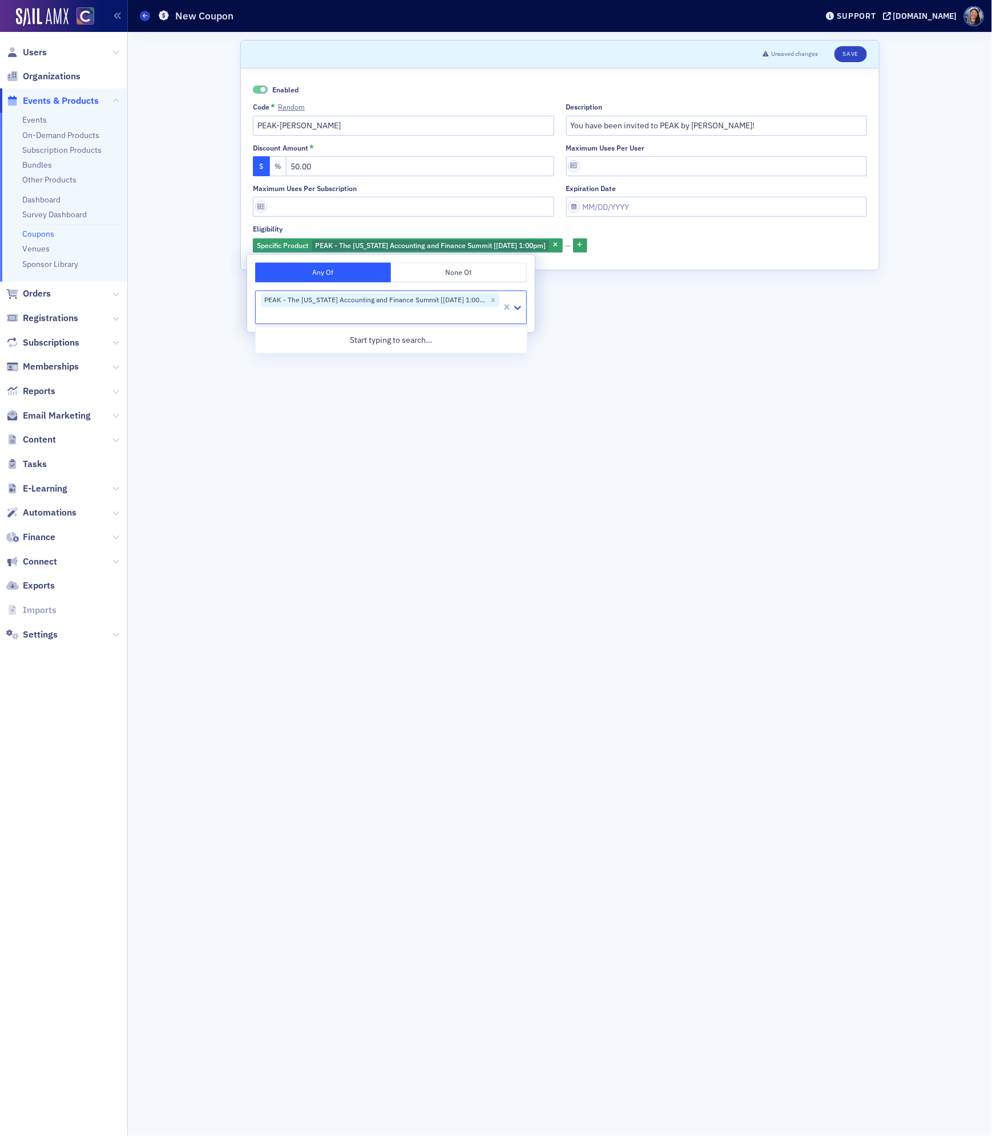
click at [662, 435] on form "Scroll to Unsaved changes Save Enabled Code * Random PEAK-Dave Description You …" at bounding box center [559, 584] width 639 height 1088
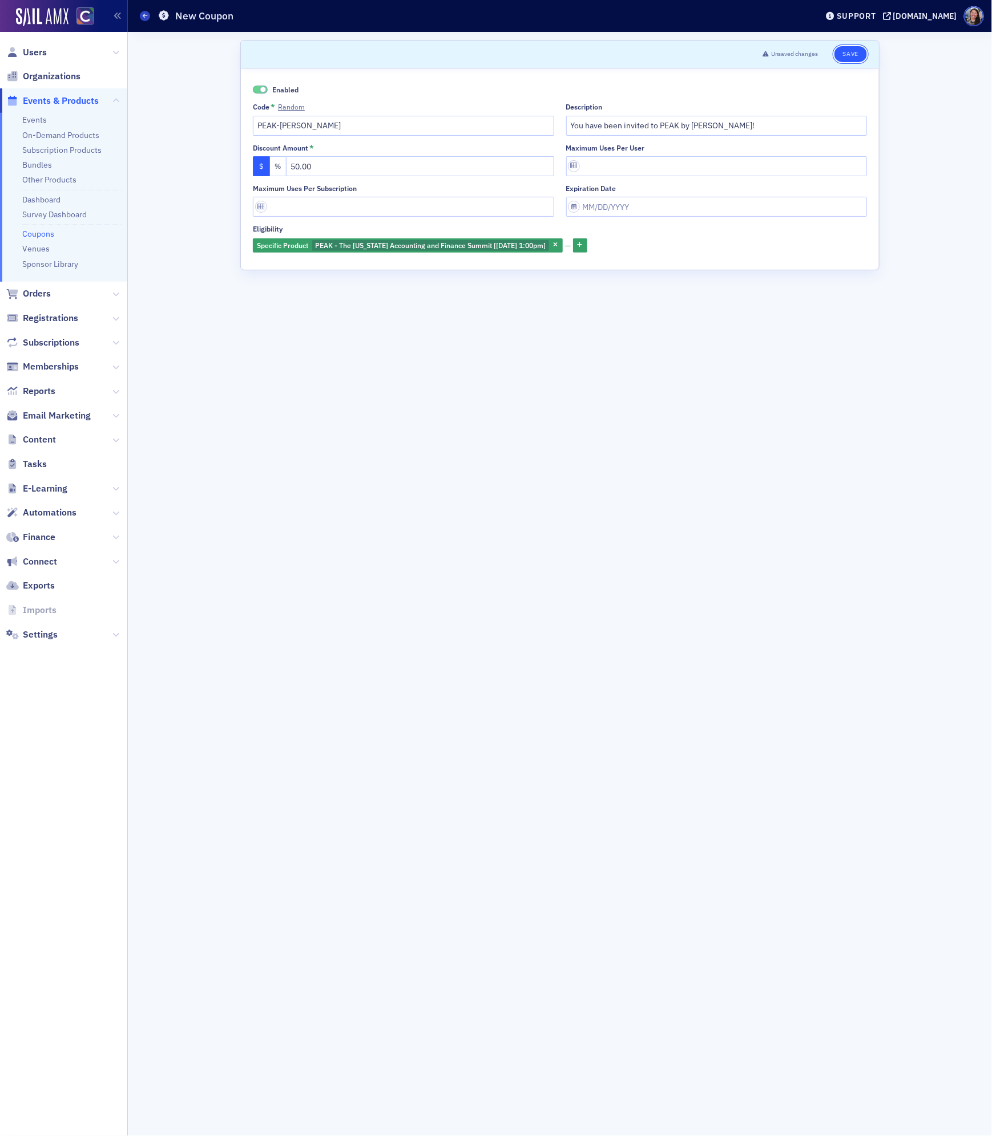
click at [849, 51] on button "Save" at bounding box center [850, 54] width 33 height 16
drag, startPoint x: 272, startPoint y: 117, endPoint x: 122, endPoint y: 97, distance: 150.8
click at [123, 99] on div "Users Organizations Events & Products Events On-Demand Products Subscription Pr…" at bounding box center [496, 568] width 992 height 1136
click at [845, 59] on button "Save" at bounding box center [850, 54] width 33 height 16
click at [147, 15] on icon at bounding box center [145, 15] width 5 height 5
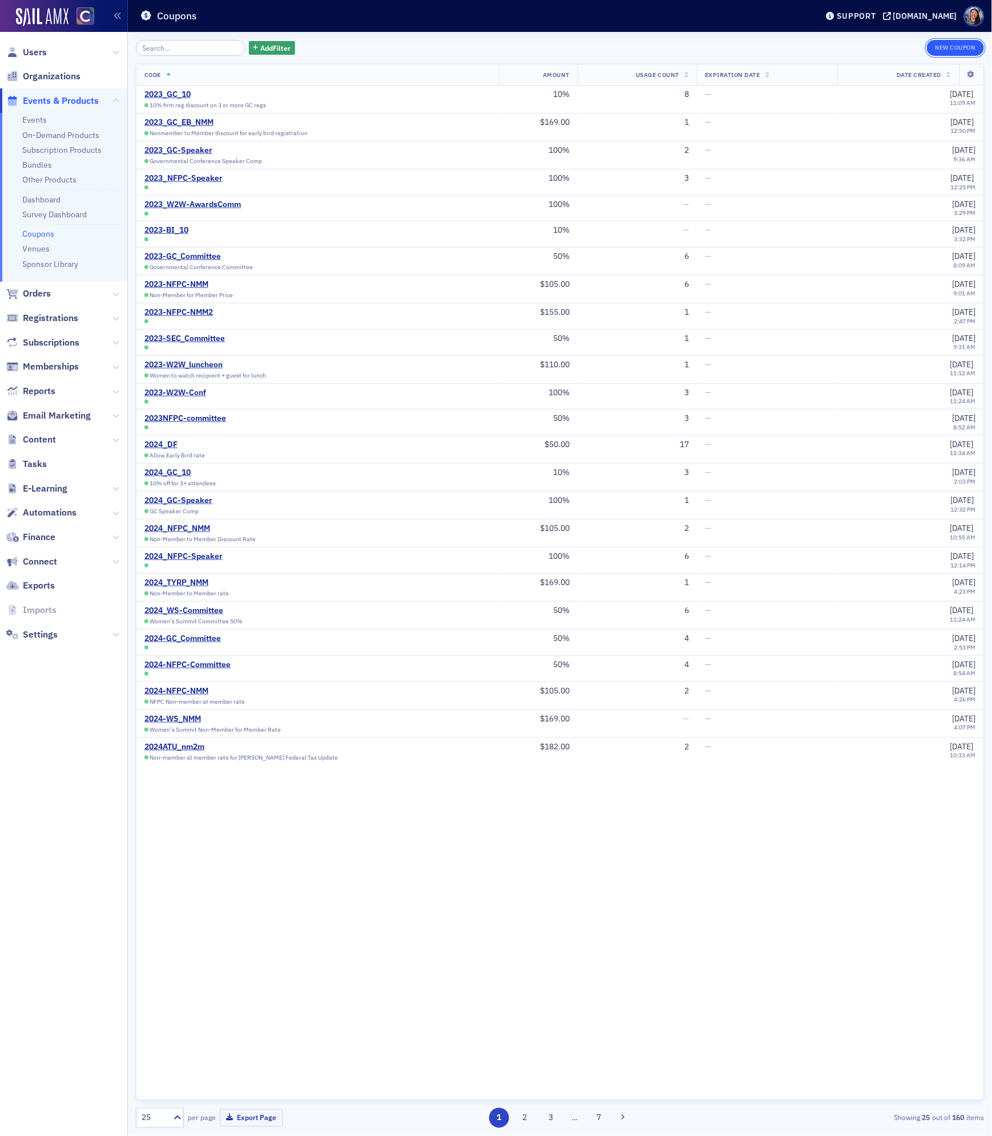
click at [958, 48] on button "New Coupon" at bounding box center [954, 48] width 57 height 16
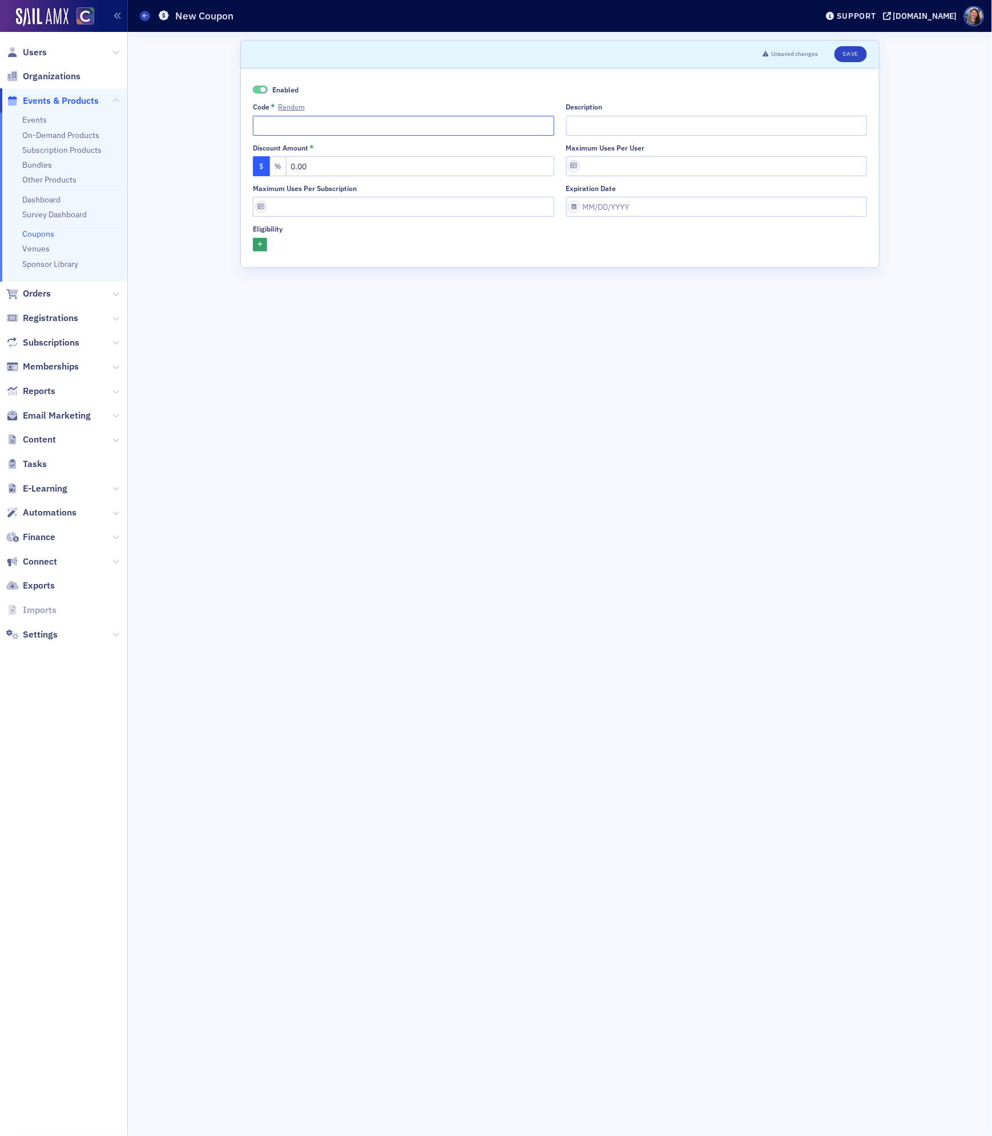
click at [375, 128] on input "Code * Random" at bounding box center [403, 126] width 301 height 20
paste input "Jim Gilbert"
click at [256, 127] on input "Jim Gilbert" at bounding box center [403, 126] width 301 height 20
type input "PEAK-Jim"
click at [805, 119] on input "Description" at bounding box center [716, 126] width 301 height 20
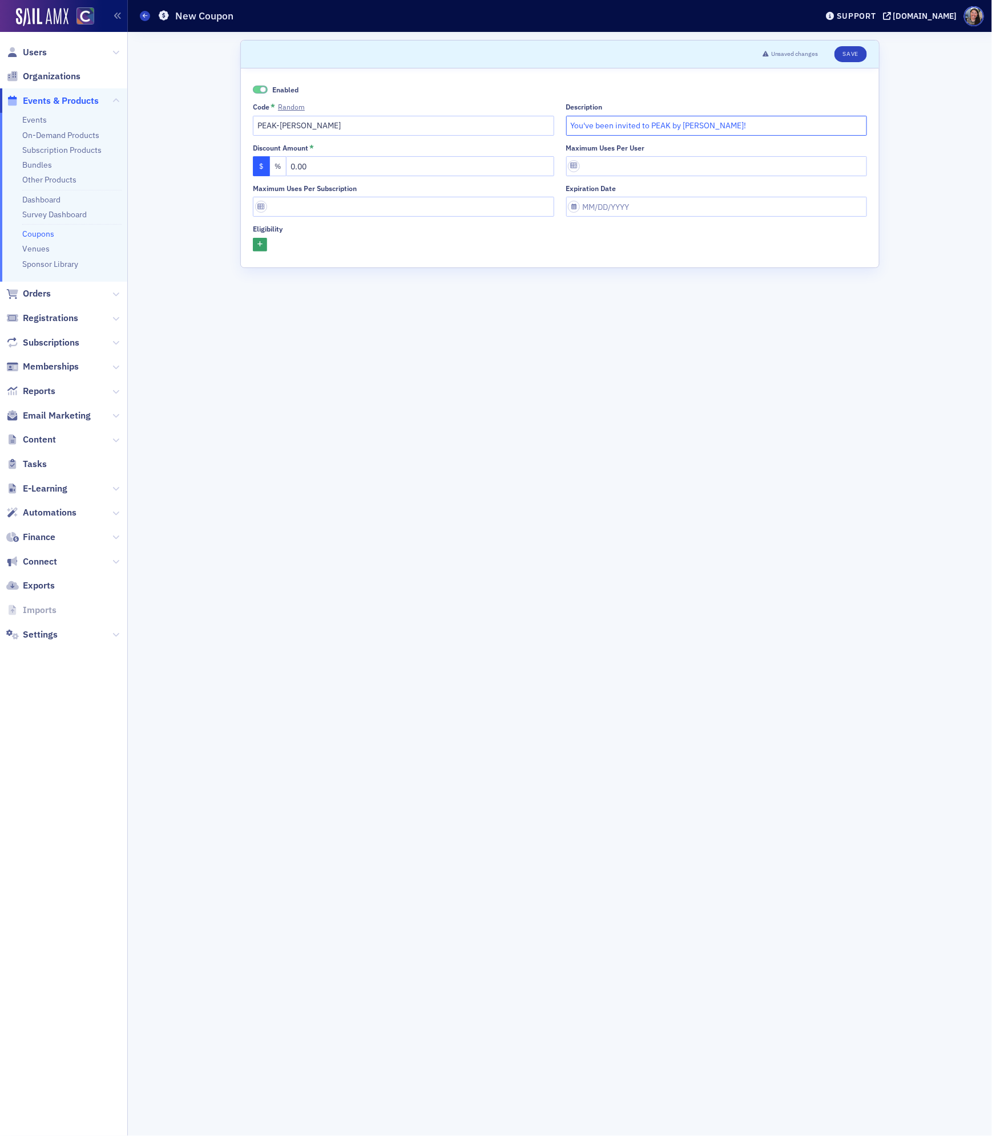
type input "You've been invited to PEAK by Jim Gilbert!"
click at [372, 176] on input "0.00" at bounding box center [420, 166] width 268 height 20
click at [372, 174] on input "0.00" at bounding box center [420, 166] width 268 height 20
type input "50.00"
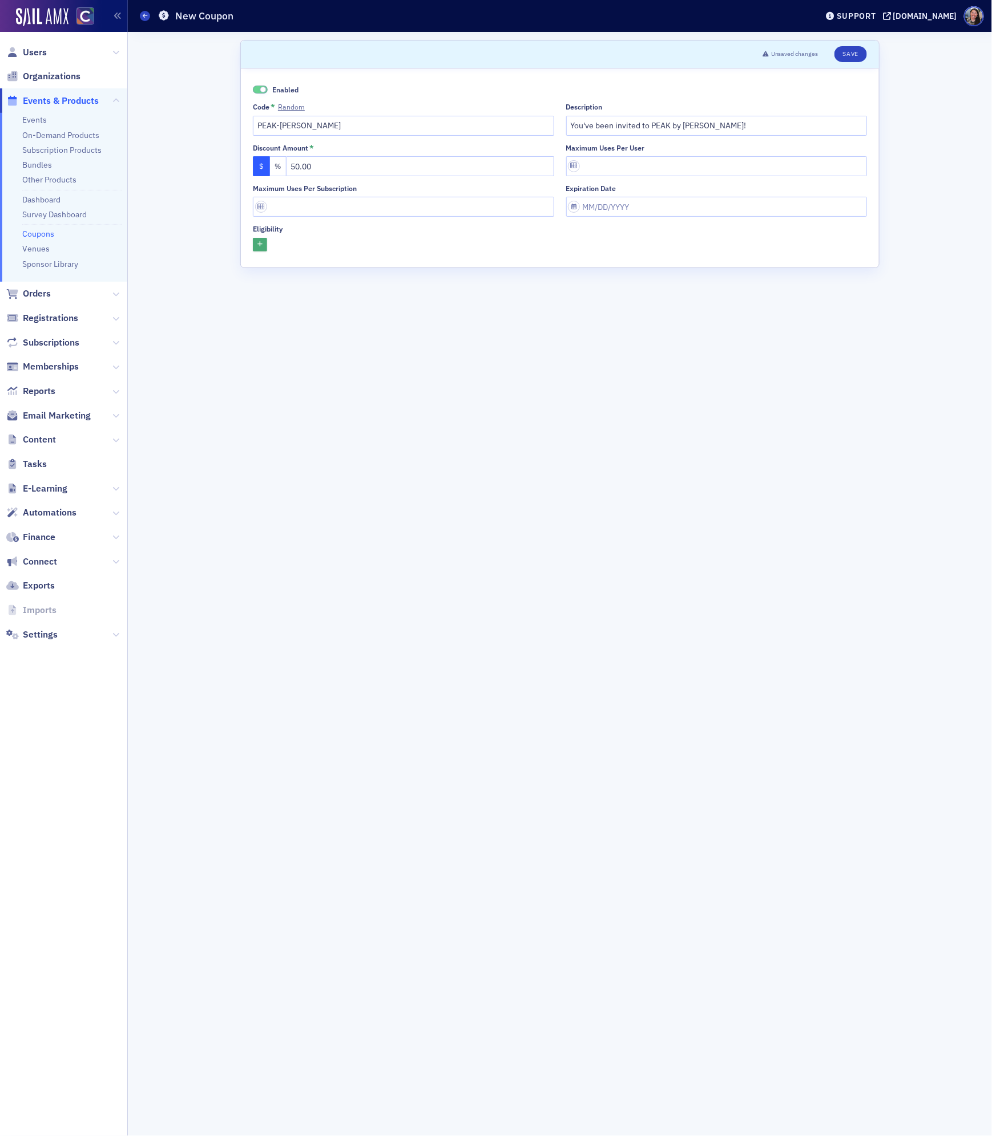
click at [259, 242] on icon "button" at bounding box center [259, 245] width 5 height 6
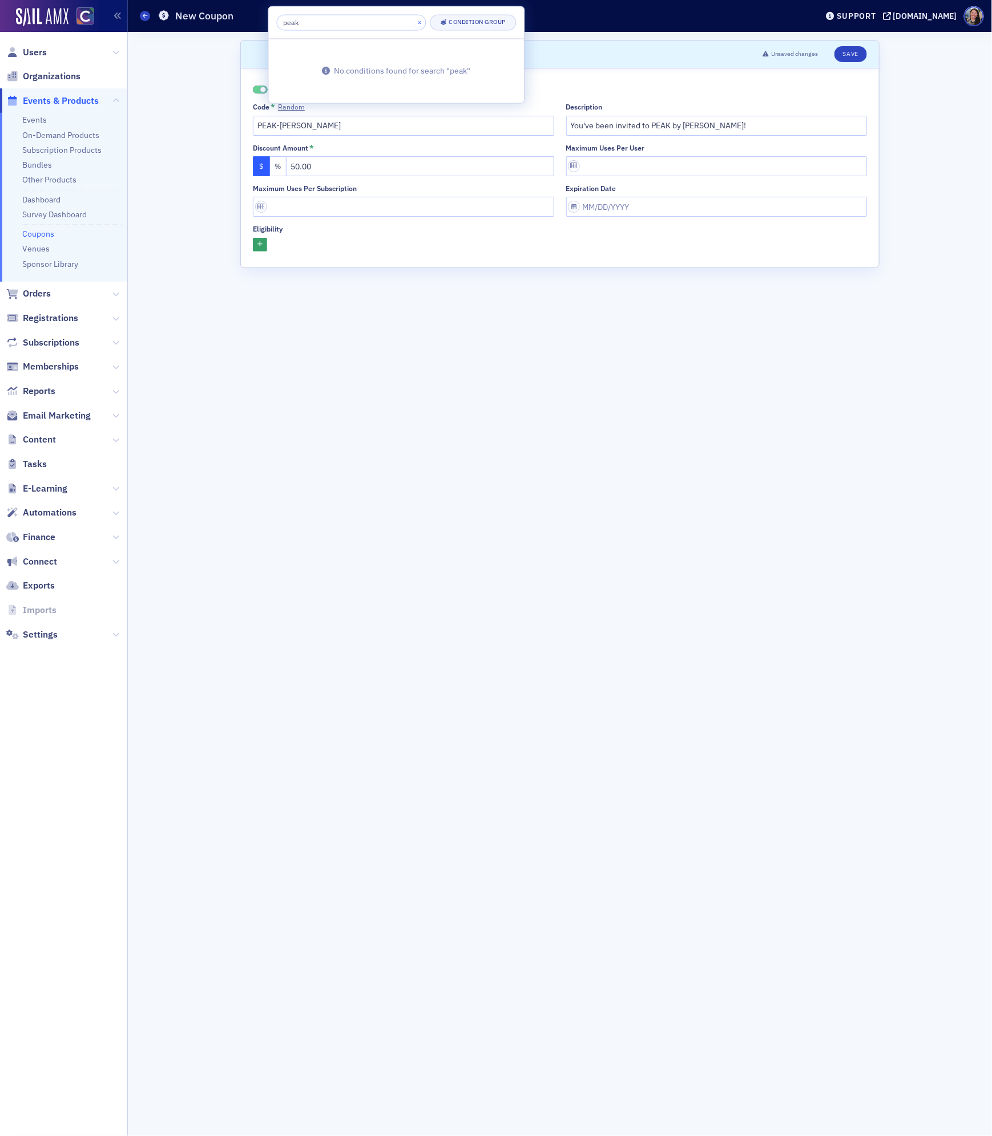
type input "peak"
click at [414, 22] on button "×" at bounding box center [419, 22] width 10 height 10
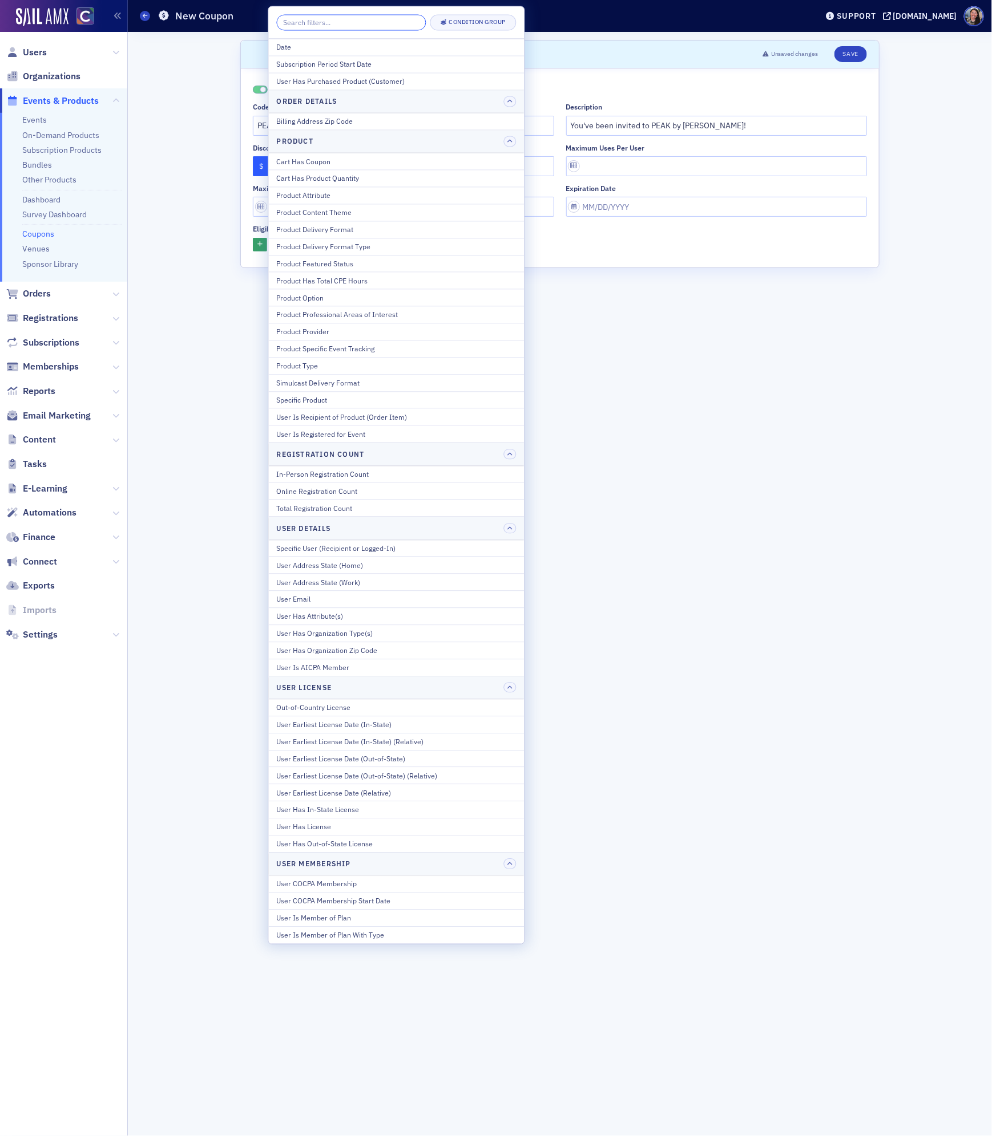
click at [380, 20] on input "search" at bounding box center [351, 23] width 149 height 16
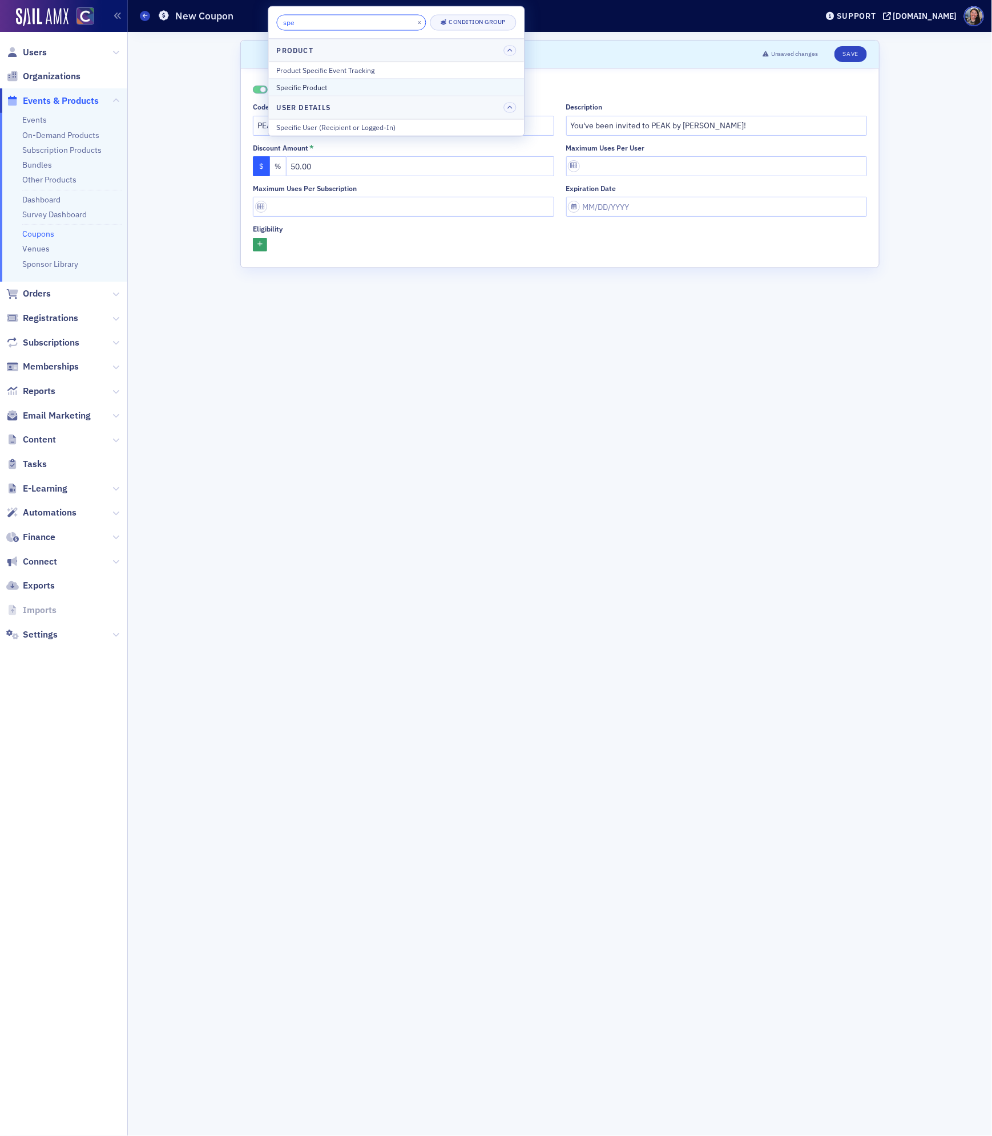
type input "spe"
click at [335, 86] on div "Specific Product" at bounding box center [397, 87] width 240 height 10
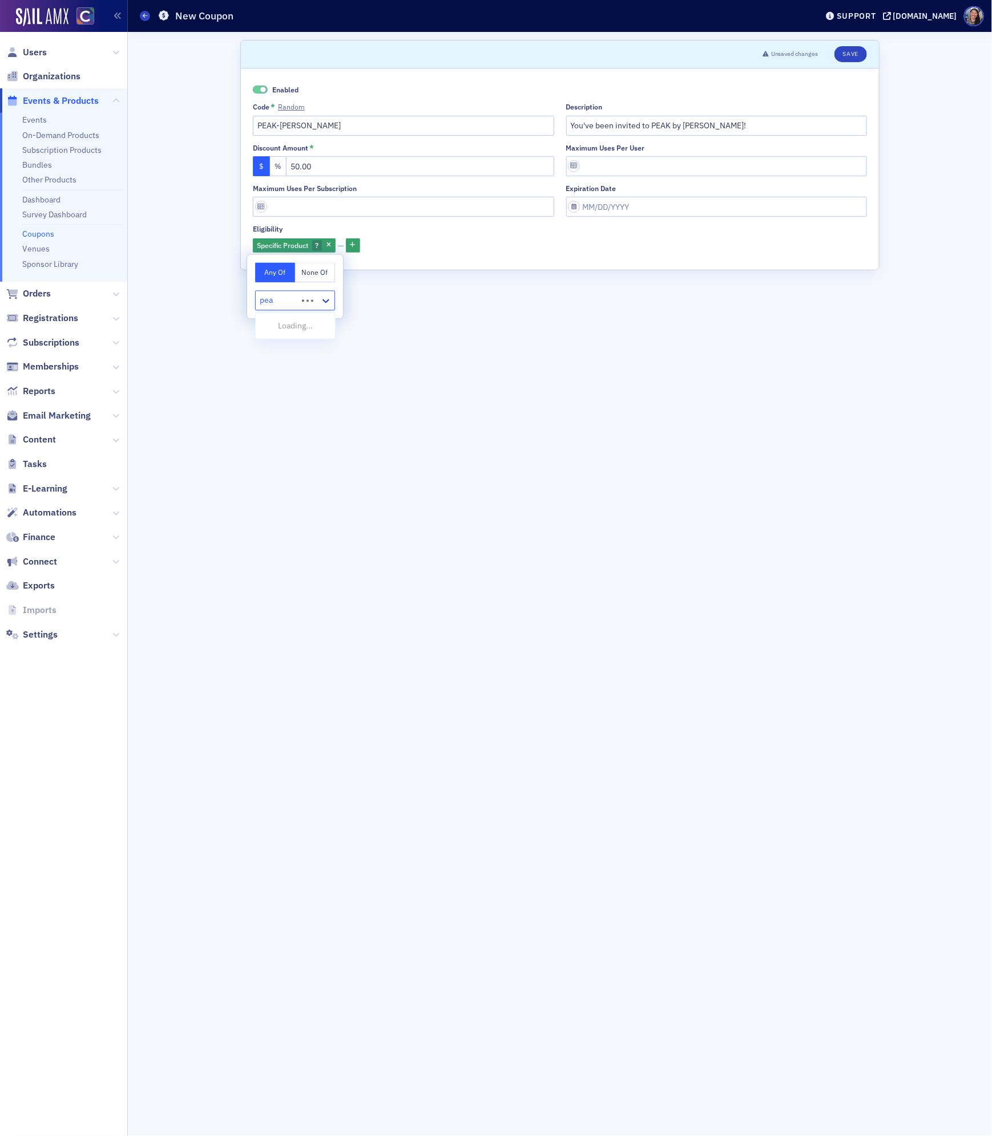
type input "peak"
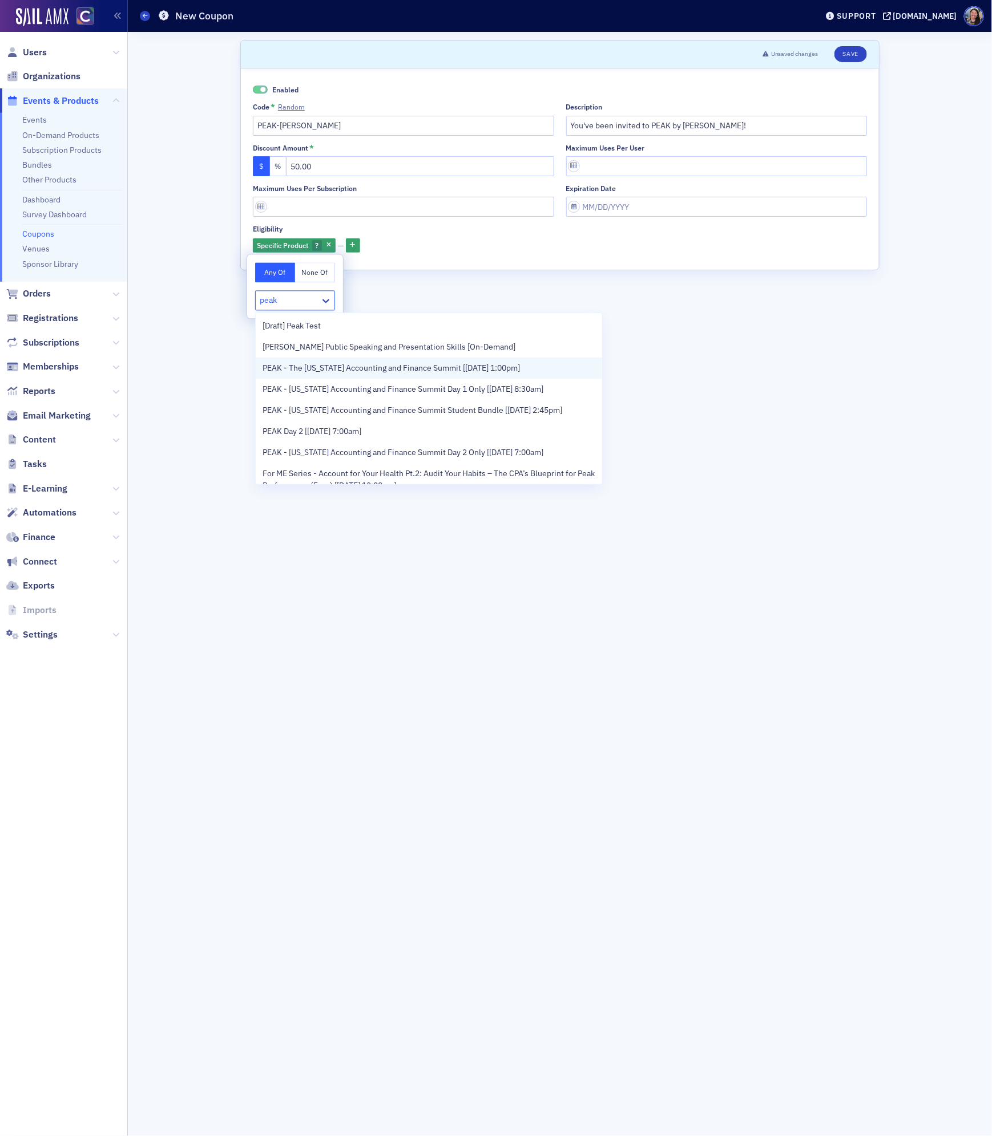
click at [285, 368] on span "PEAK - The Colorado Accounting and Finance Summit [11/11/2025 1:00pm]" at bounding box center [390, 368] width 257 height 12
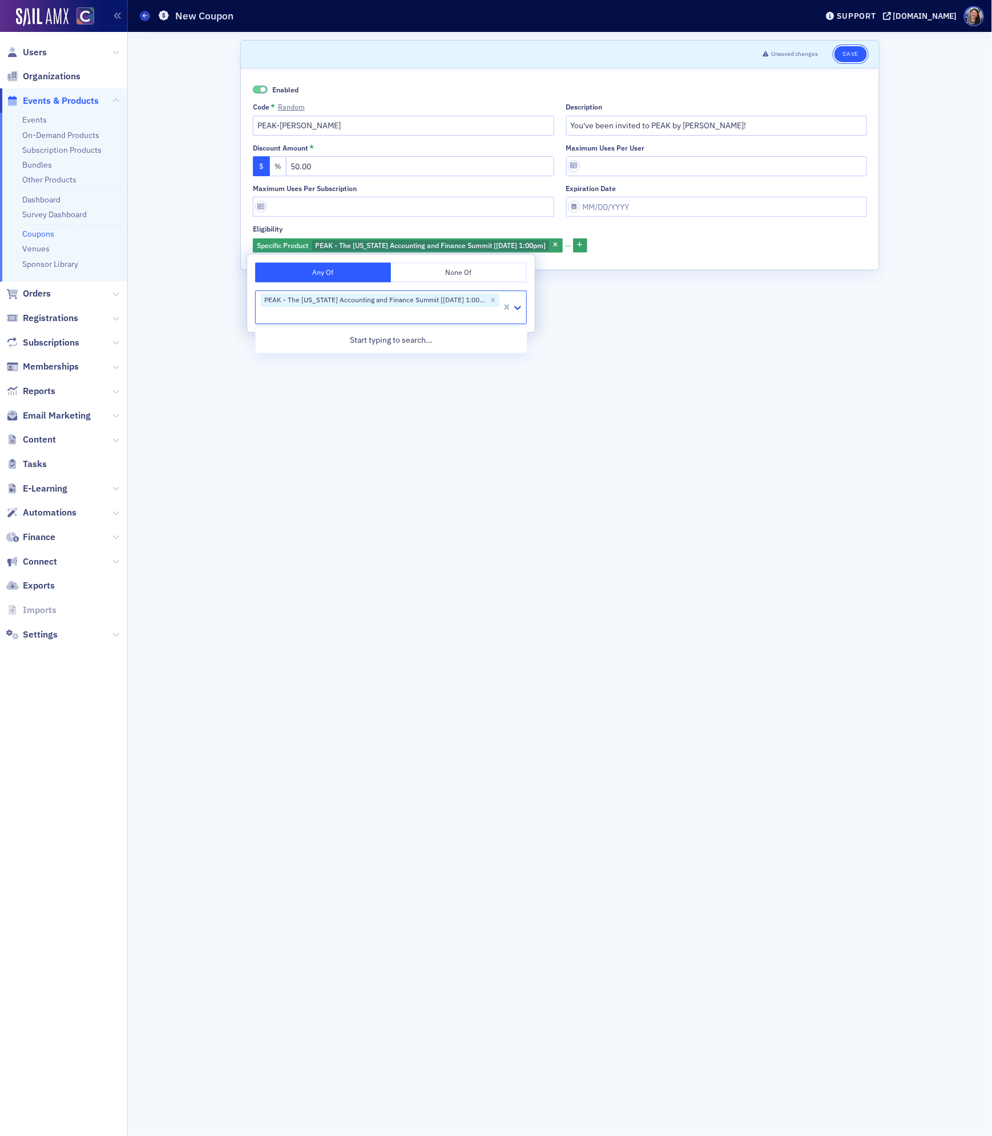
click at [849, 57] on button "Save" at bounding box center [850, 54] width 33 height 16
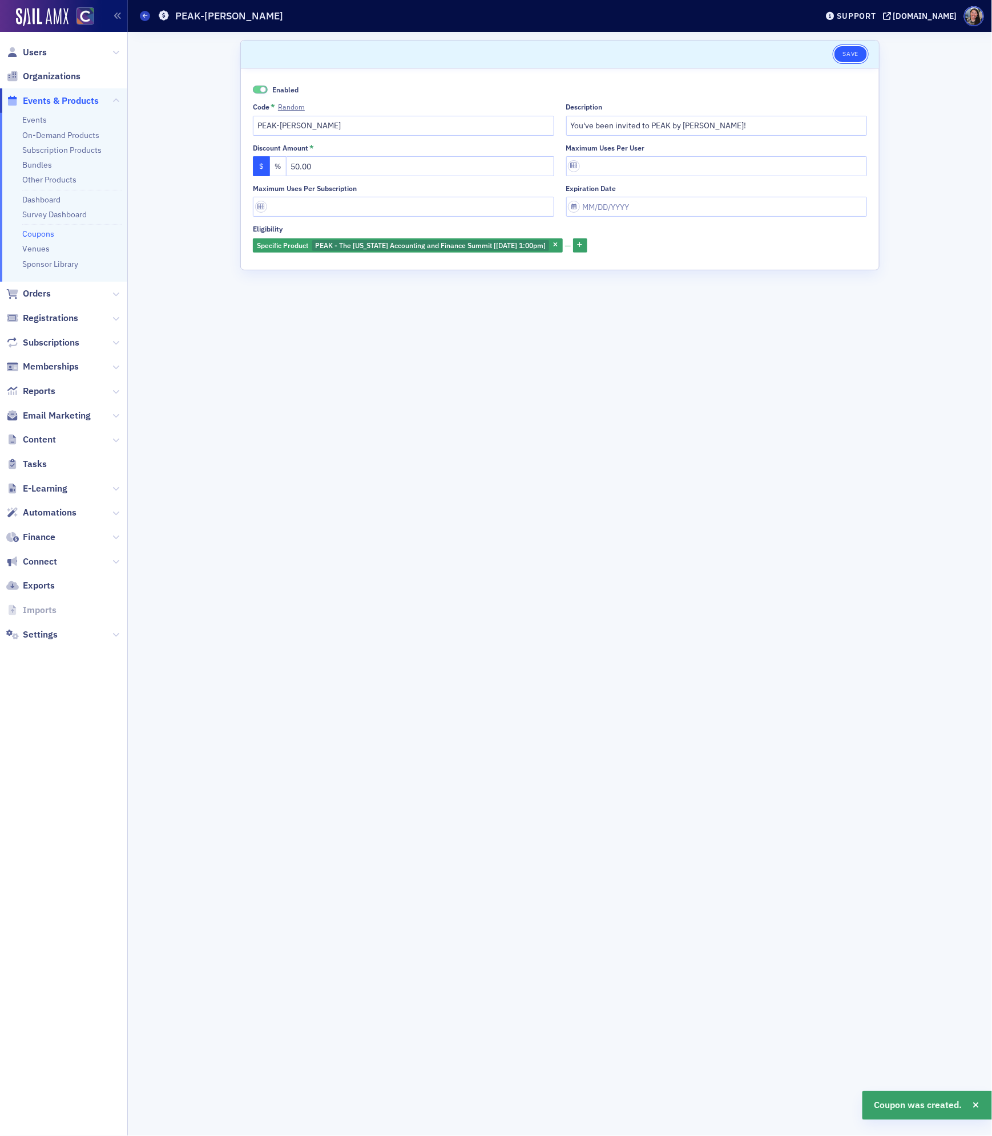
click at [854, 50] on button "Save" at bounding box center [850, 54] width 33 height 16
click at [145, 19] on span at bounding box center [145, 16] width 10 height 10
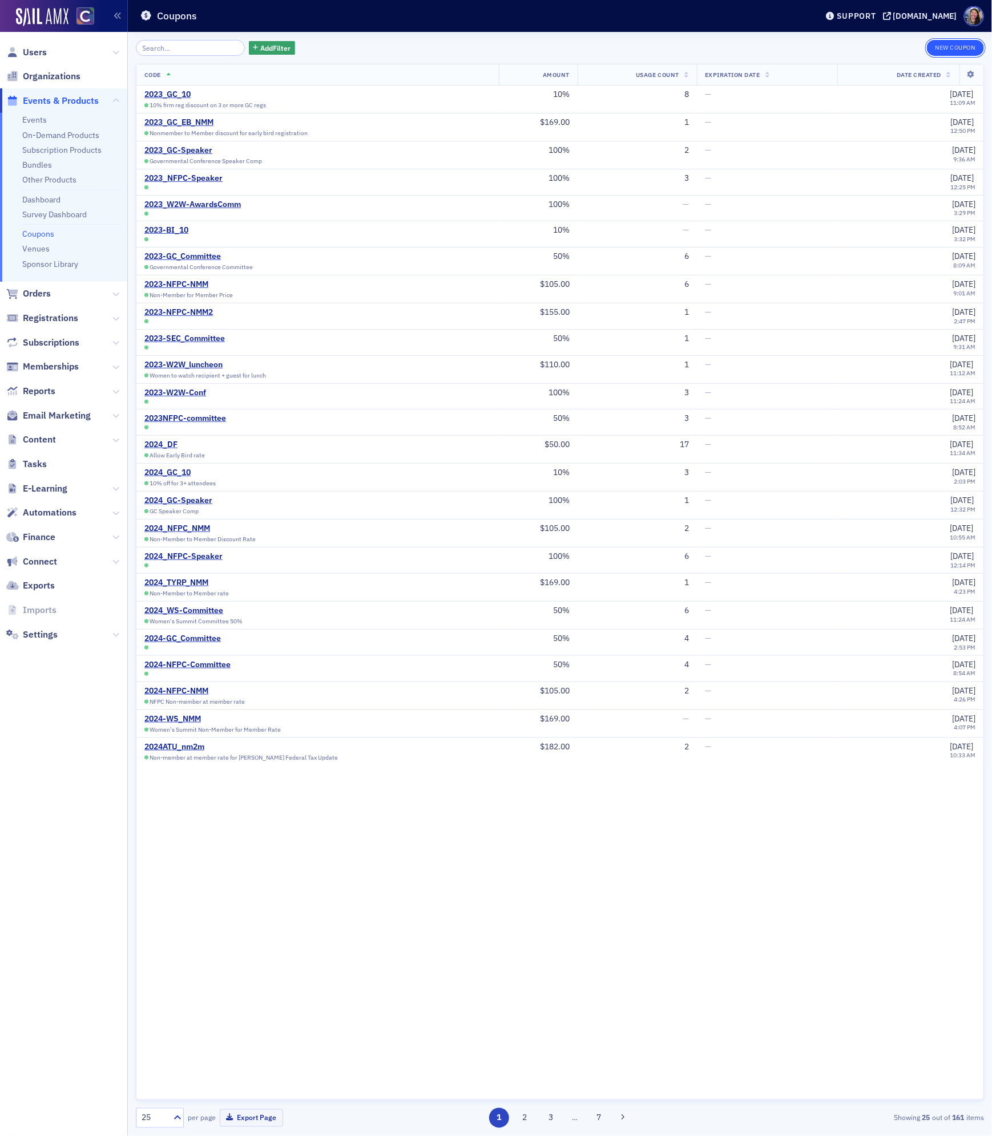
click at [952, 42] on button "New Coupon" at bounding box center [954, 48] width 57 height 16
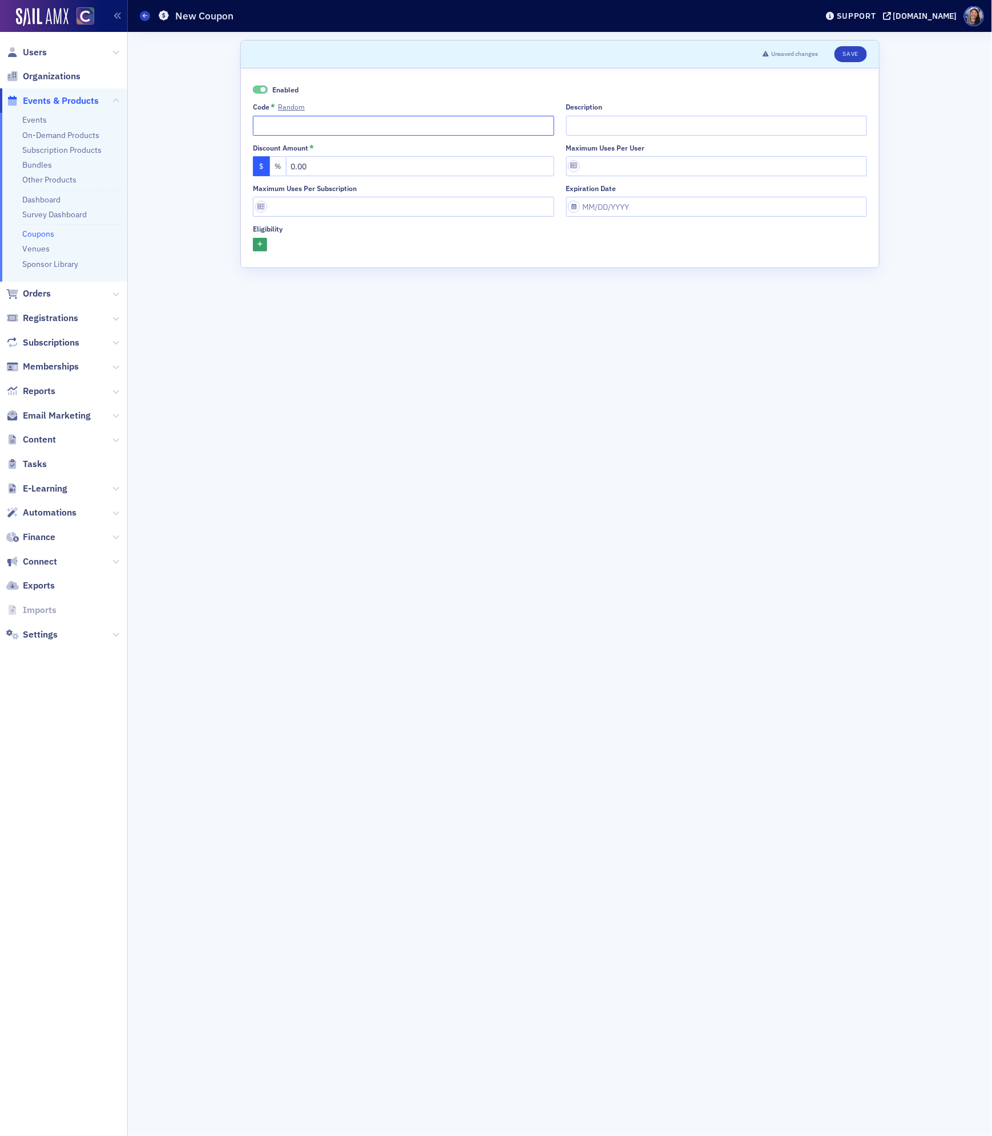
click at [304, 135] on input "Code * Random" at bounding box center [403, 126] width 301 height 20
type input "PEAK-Kim"
type input "You've been invited to PEAK by Kim Ryan!"
drag, startPoint x: 316, startPoint y: 165, endPoint x: 28, endPoint y: 126, distance: 290.7
click at [28, 126] on div "Users Organizations Events & Products Events On-Demand Products Subscription Pr…" at bounding box center [496, 568] width 992 height 1136
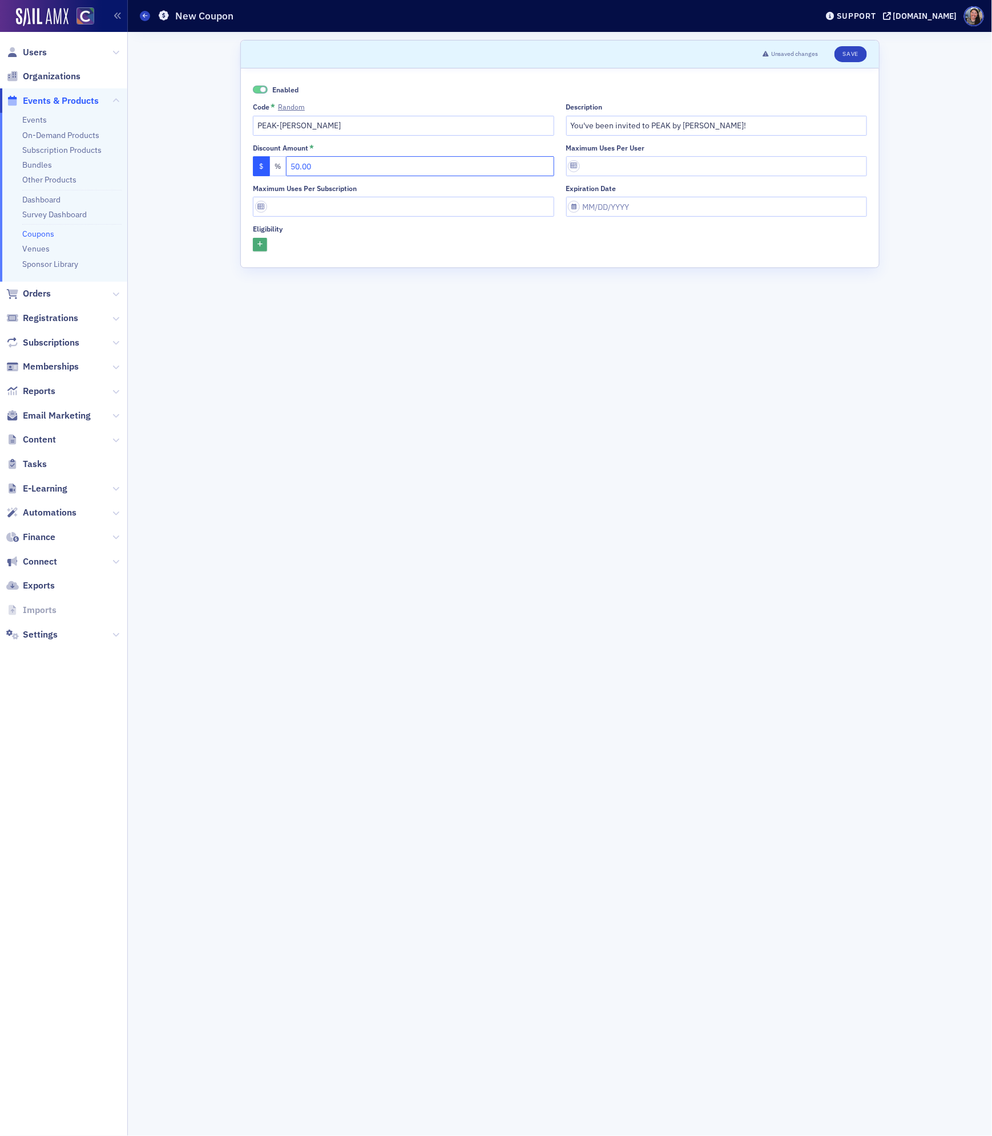
type input "50.00"
click at [259, 245] on icon "button" at bounding box center [259, 245] width 5 height 6
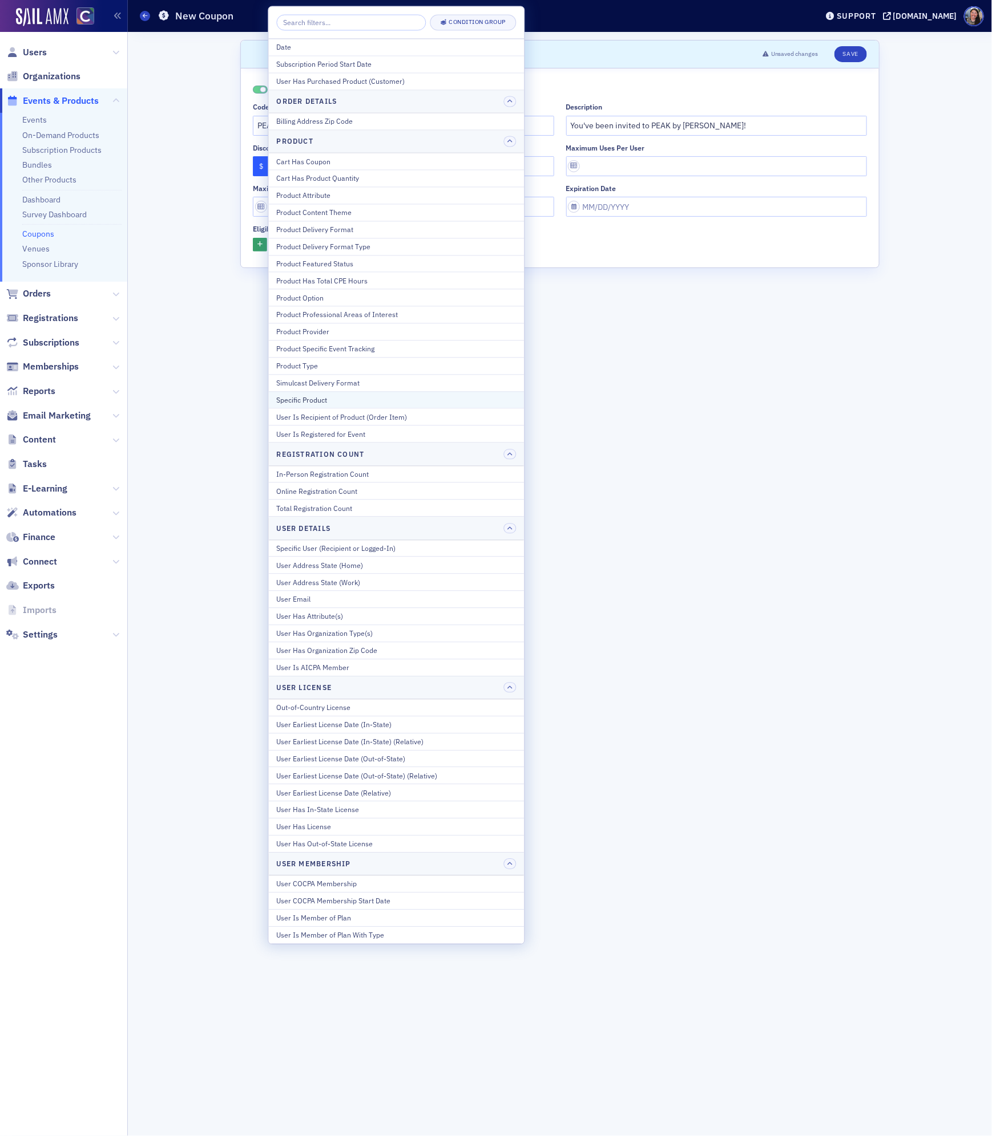
click at [316, 402] on div "Specific Product" at bounding box center [397, 400] width 240 height 10
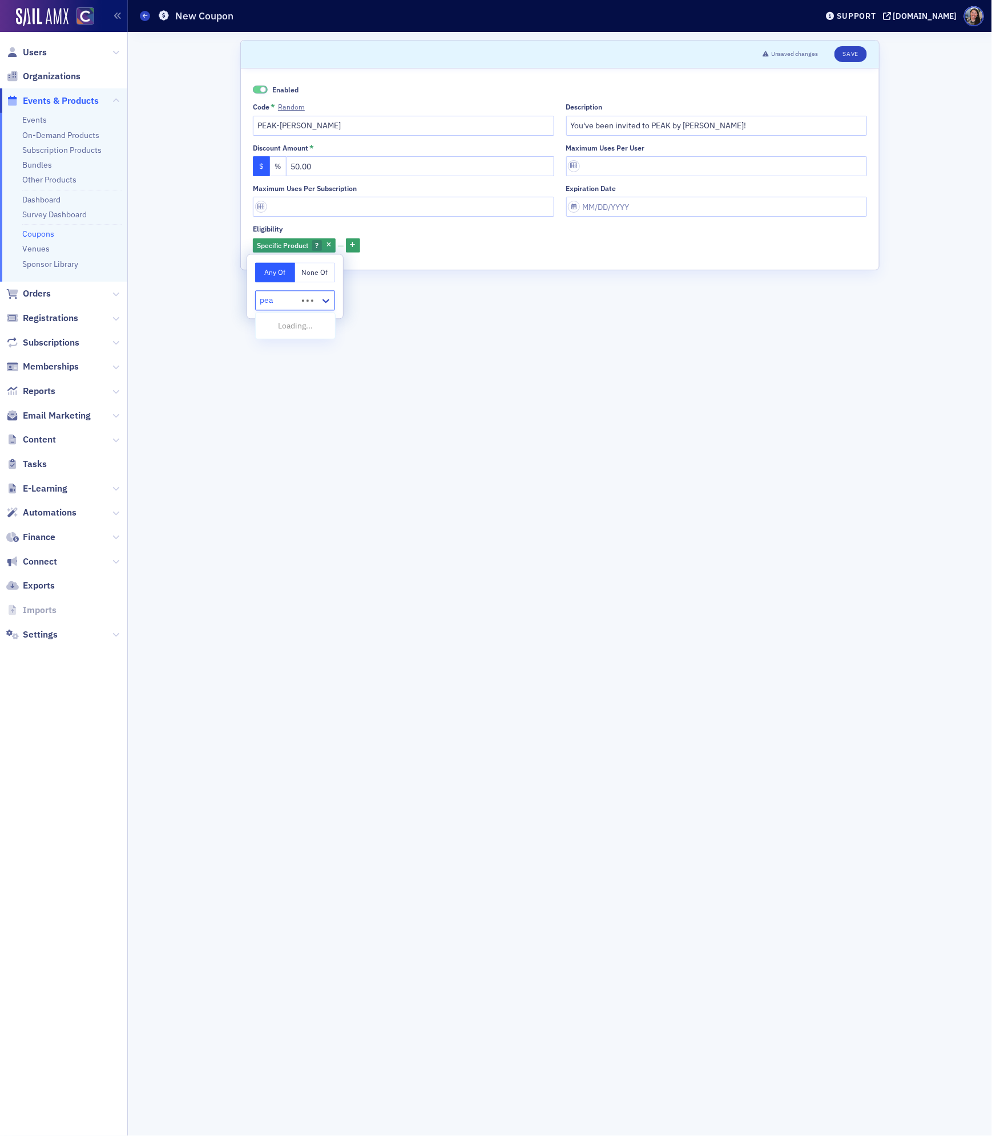
type input "peak"
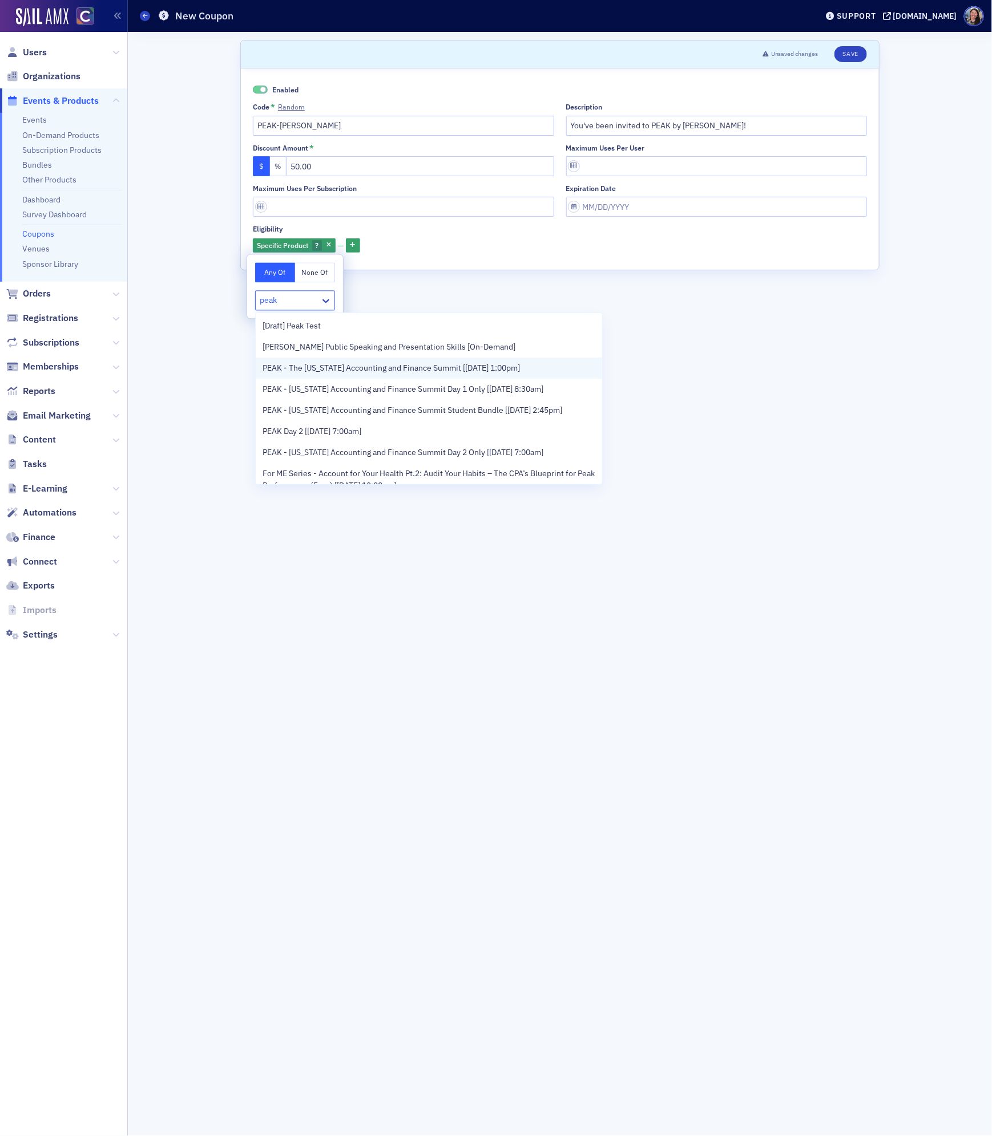
click at [307, 371] on span "PEAK - The Colorado Accounting and Finance Summit [11/11/2025 1:00pm]" at bounding box center [390, 368] width 257 height 12
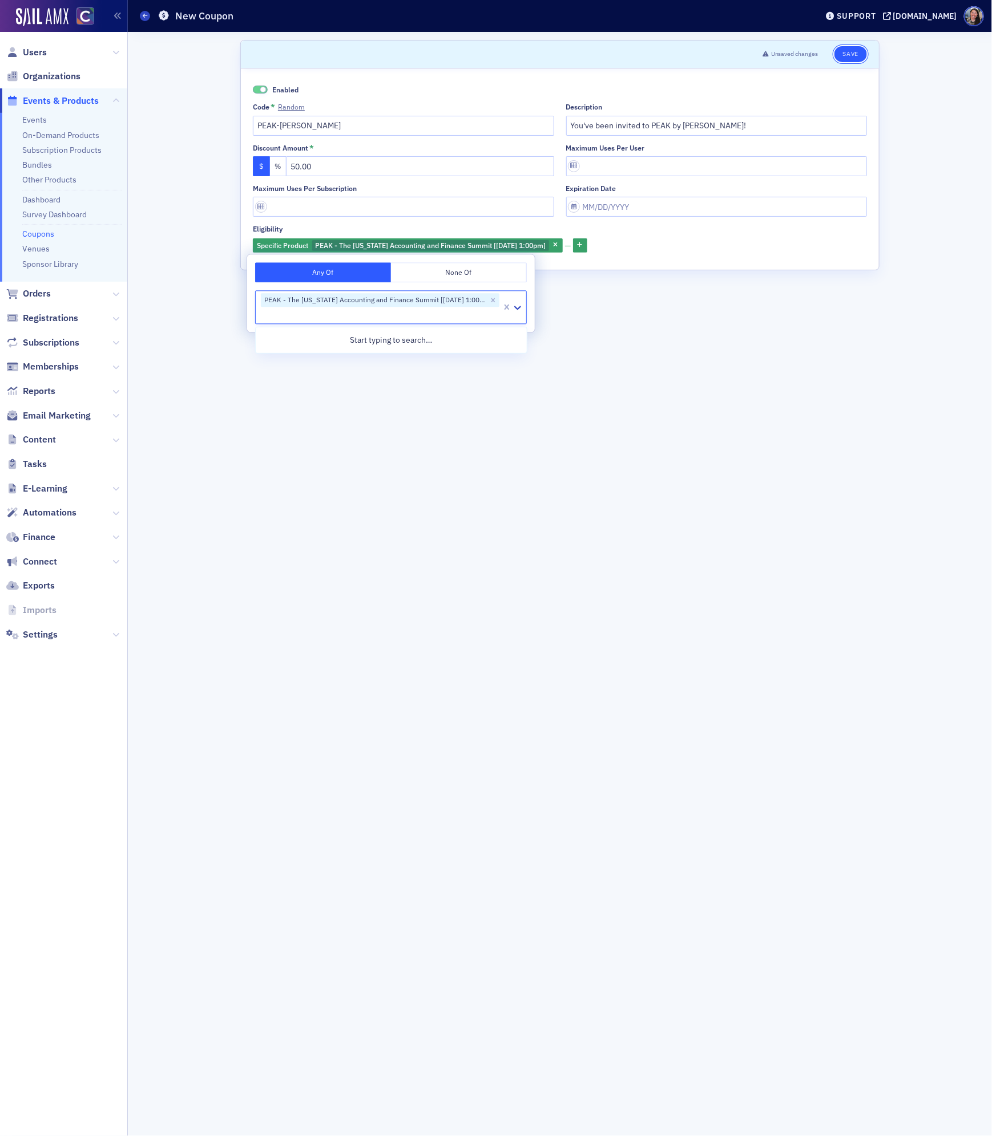
click at [848, 50] on button "Save" at bounding box center [850, 54] width 33 height 16
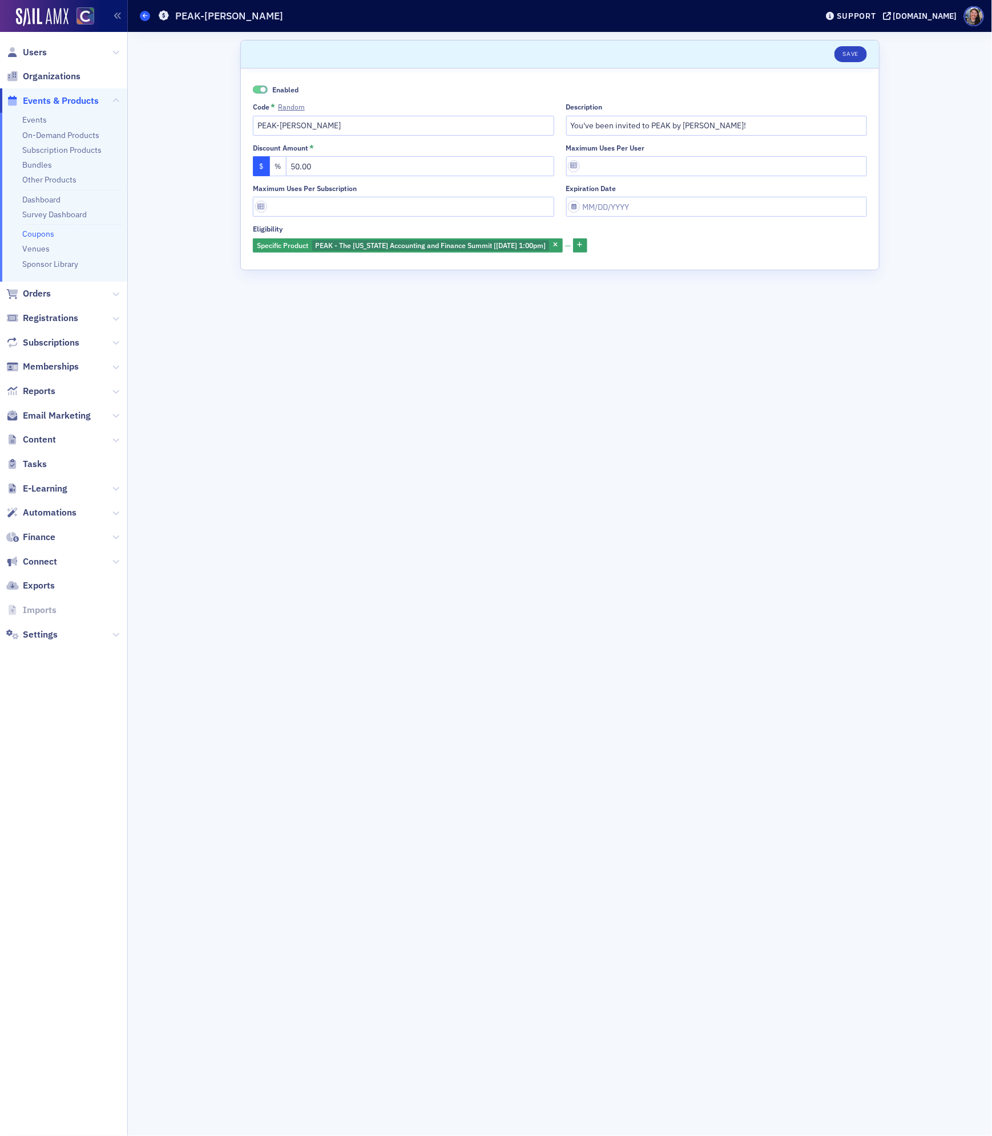
click at [145, 15] on icon at bounding box center [145, 15] width 5 height 5
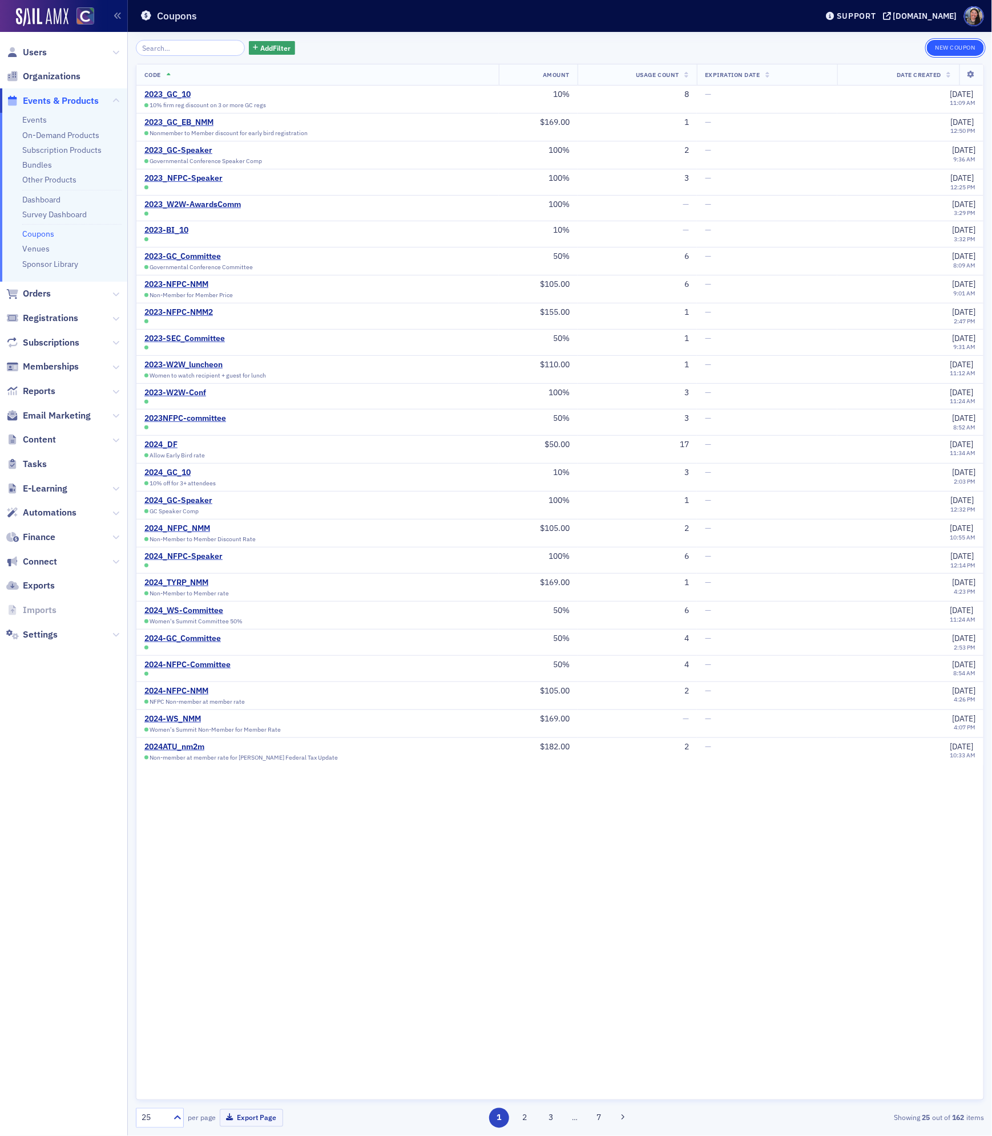
click at [952, 45] on button "New Coupon" at bounding box center [954, 48] width 57 height 16
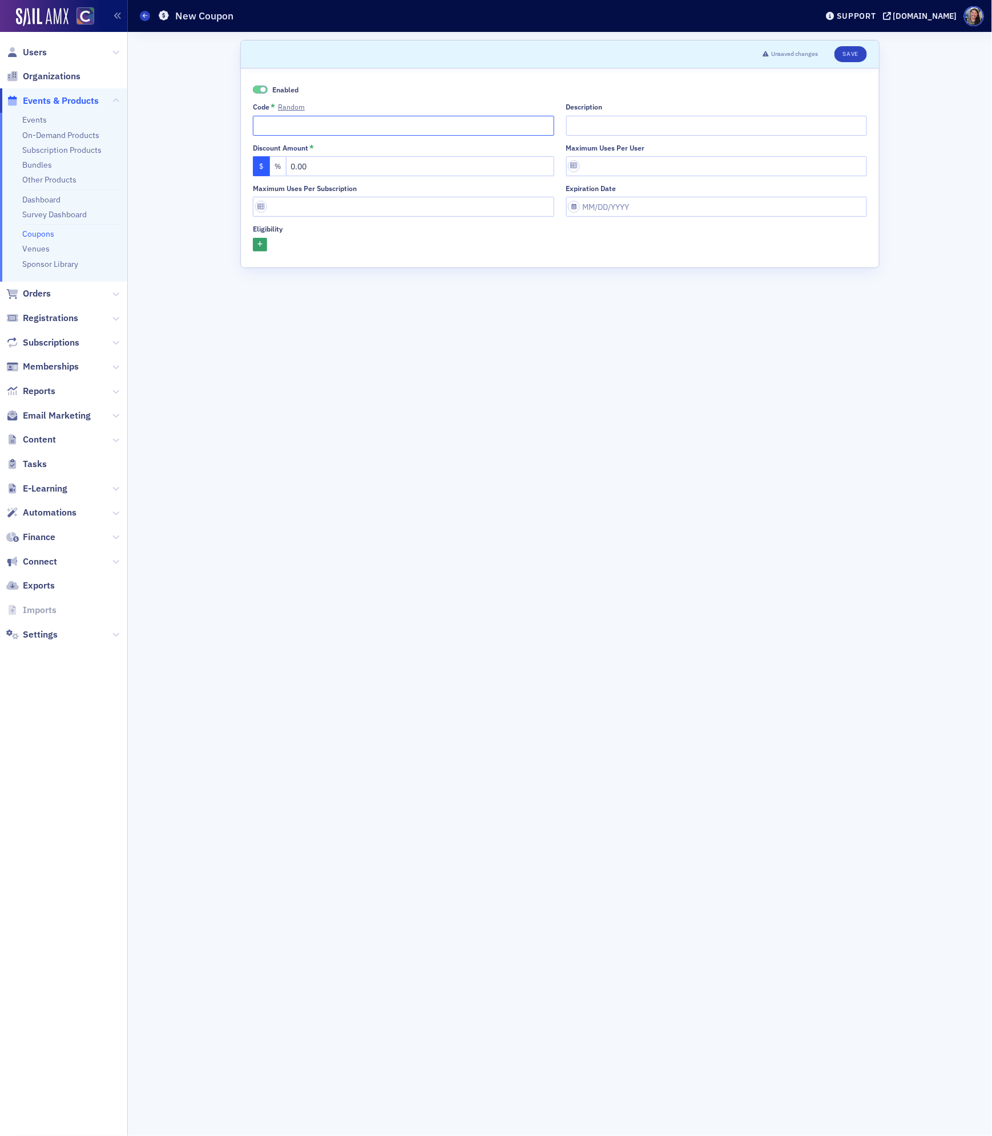
click at [298, 128] on input "Code * Random" at bounding box center [403, 126] width 301 height 20
type input "PEAK-Roman"
type input "You've been invited to PEAK by Roman Villard!"
drag, startPoint x: 374, startPoint y: 160, endPoint x: 101, endPoint y: 155, distance: 272.7
click at [101, 155] on div "Users Organizations Events & Products Events On-Demand Products Subscription Pr…" at bounding box center [496, 568] width 992 height 1136
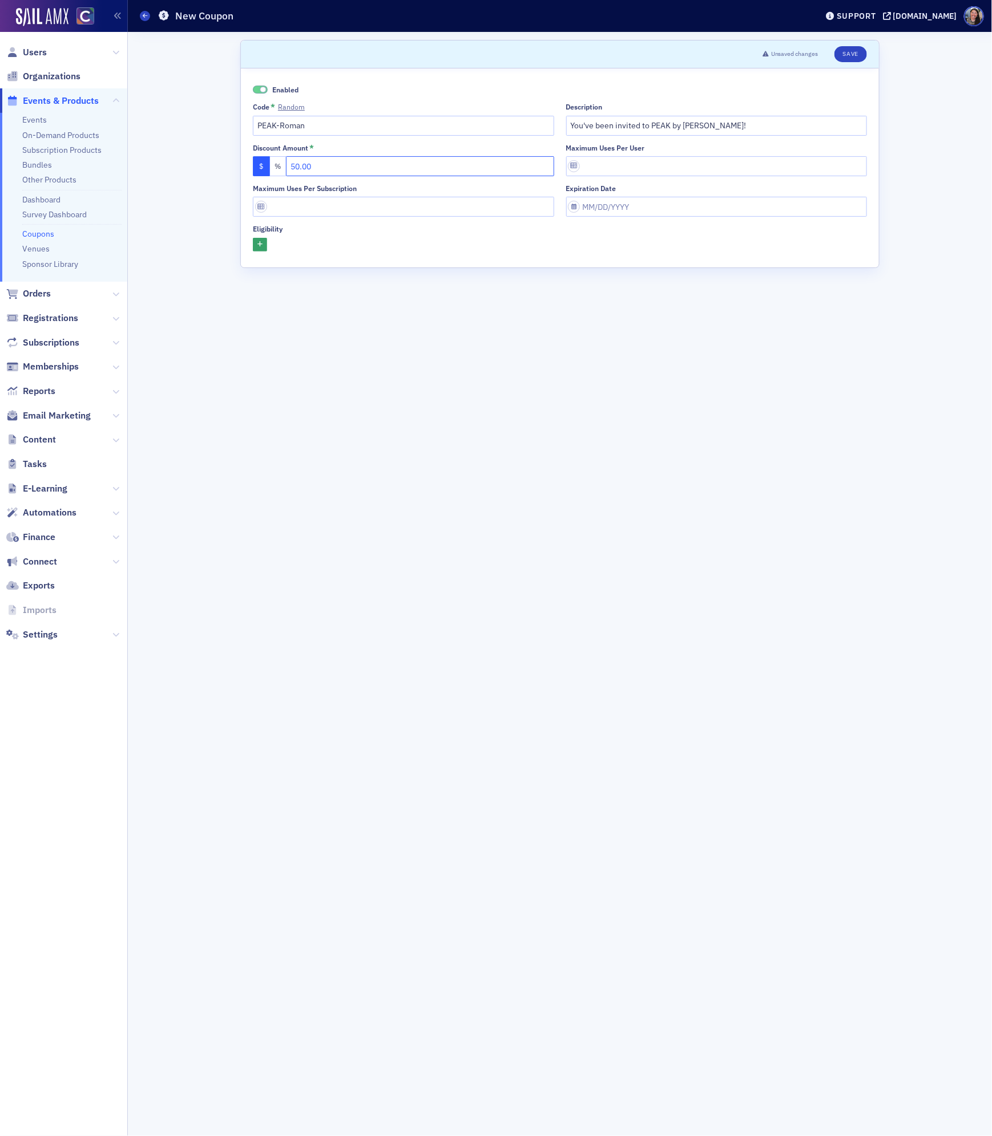
type input "50.00"
click at [264, 240] on button "button" at bounding box center [260, 245] width 14 height 14
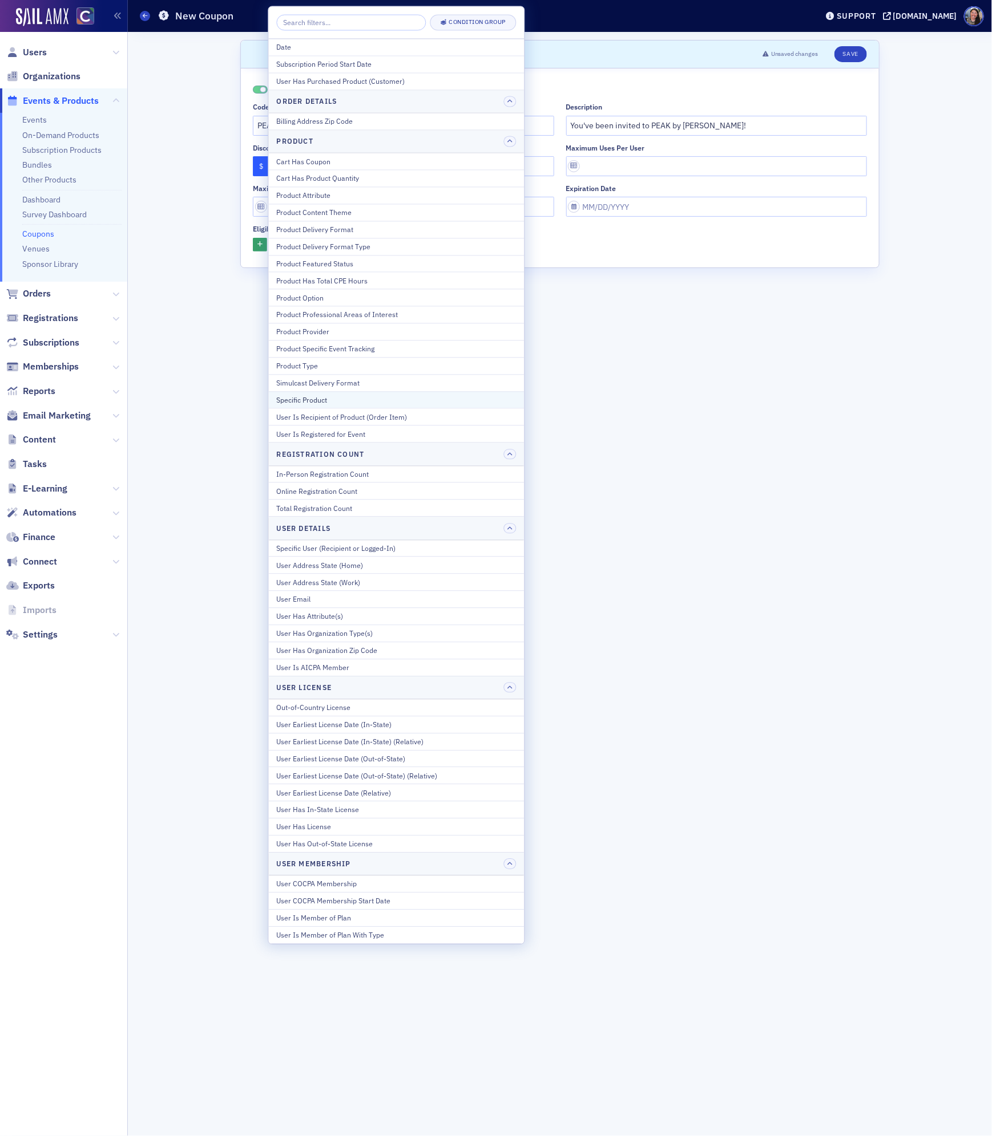
click at [329, 404] on div "Specific Product" at bounding box center [397, 400] width 240 height 10
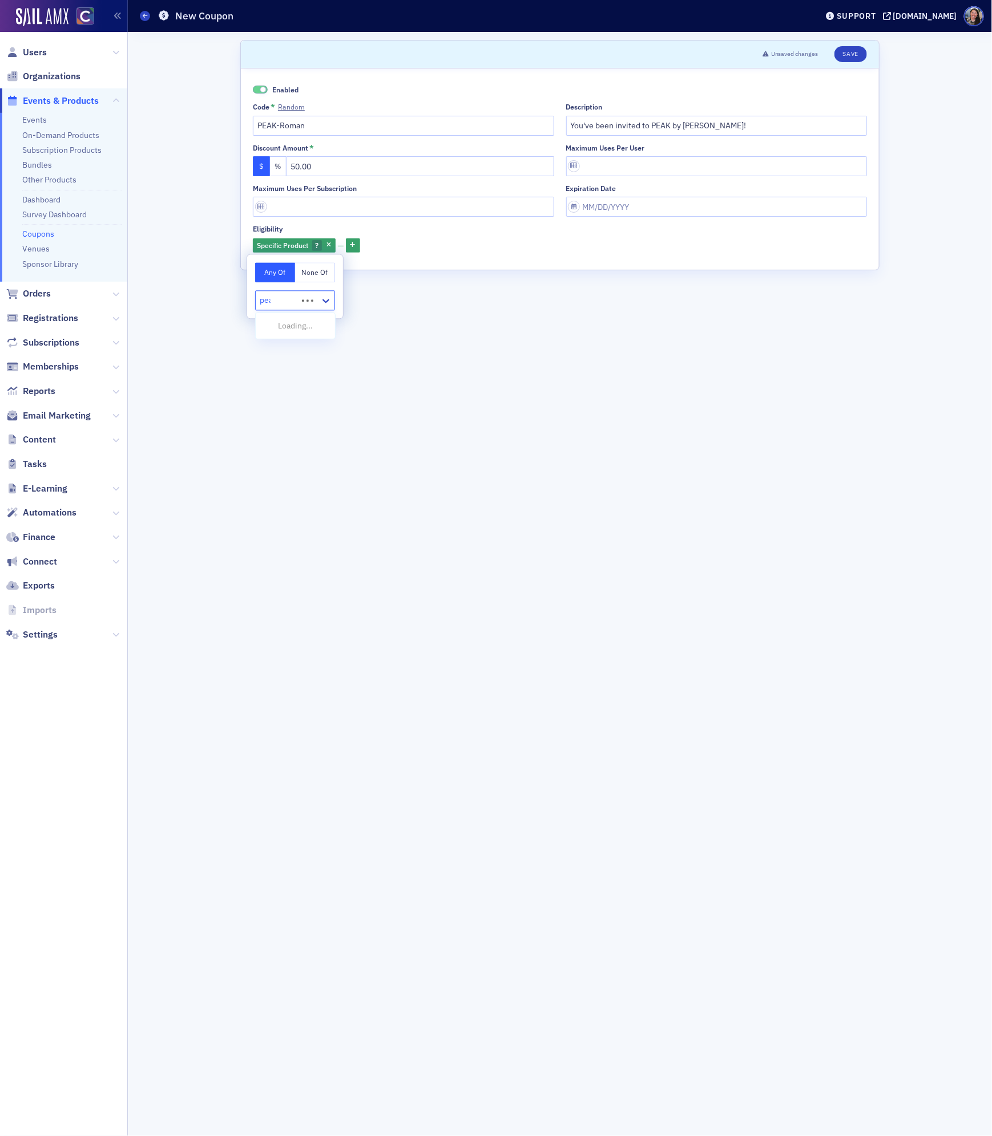
type input "peak"
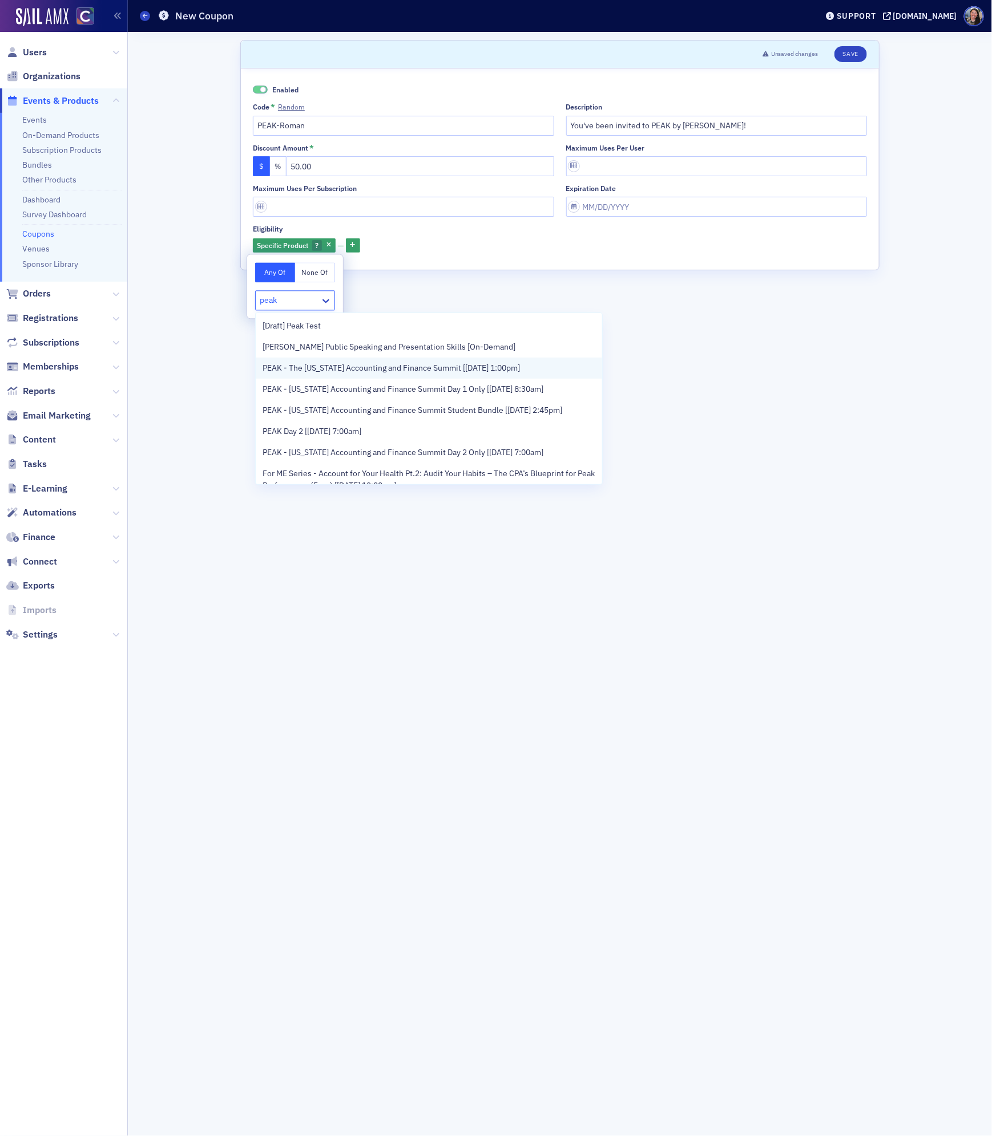
click at [297, 370] on span "PEAK - The Colorado Accounting and Finance Summit [11/11/2025 1:00pm]" at bounding box center [390, 368] width 257 height 12
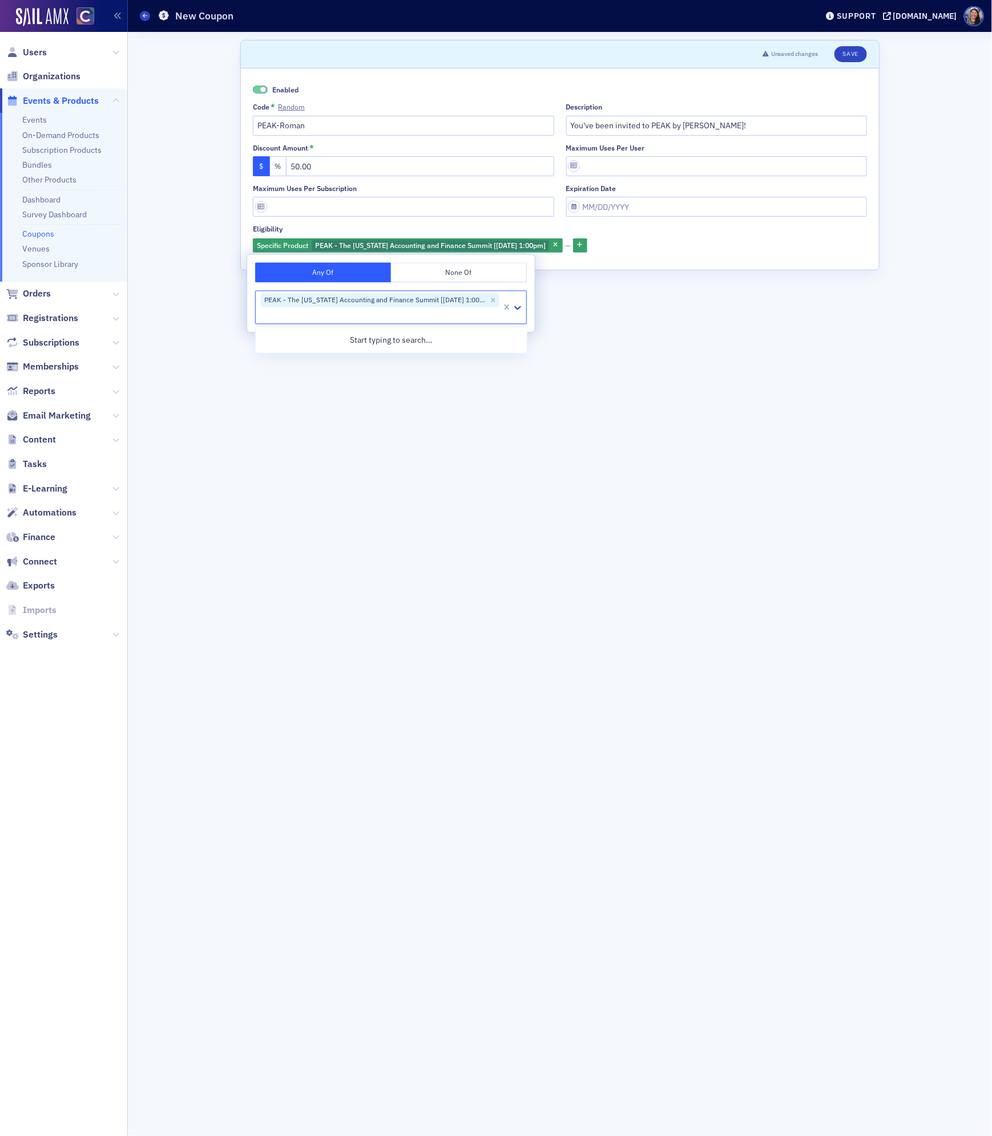
click at [450, 443] on form "Scroll to Unsaved changes Save Enabled Code * Random PEAK-Roman Description You…" at bounding box center [559, 584] width 639 height 1088
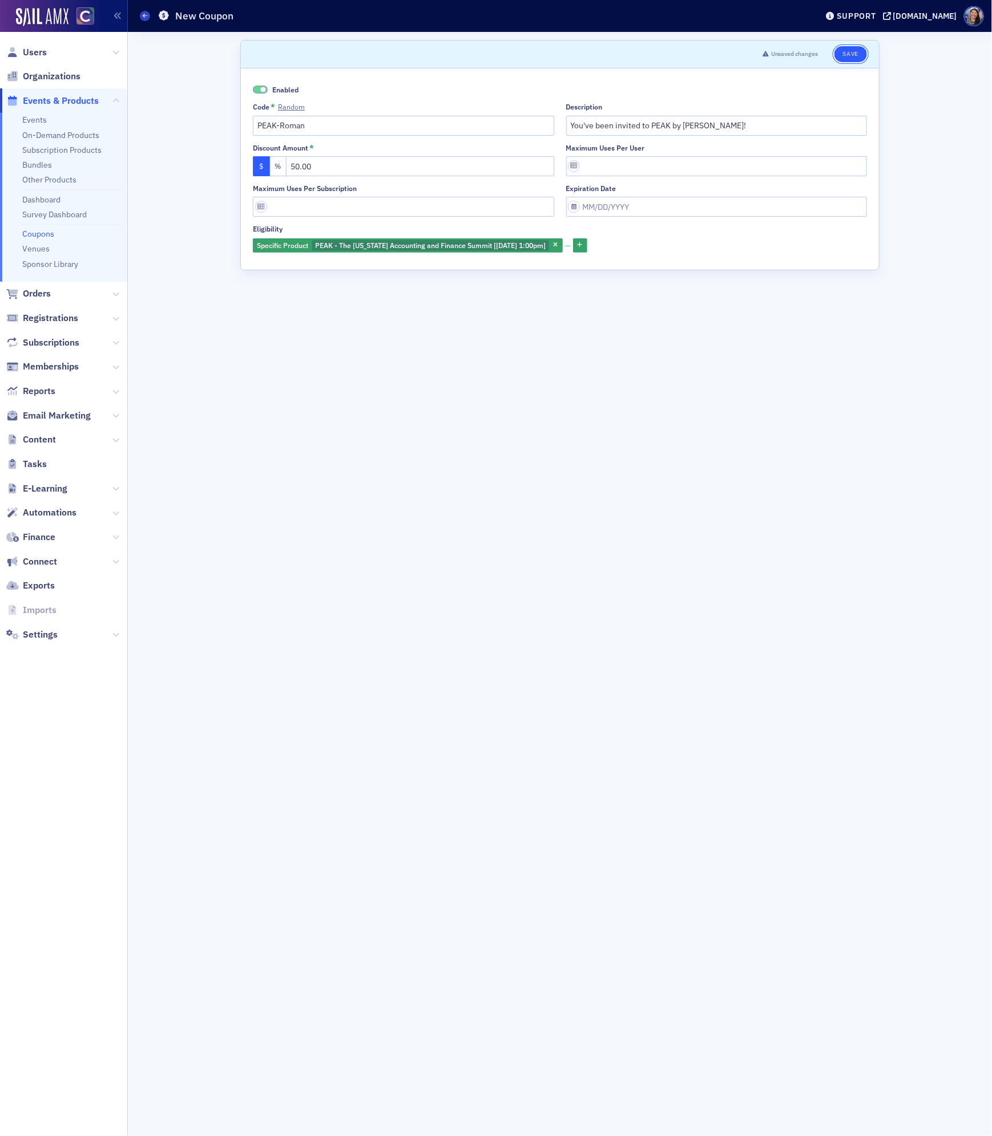
click at [855, 54] on button "Save" at bounding box center [850, 54] width 33 height 16
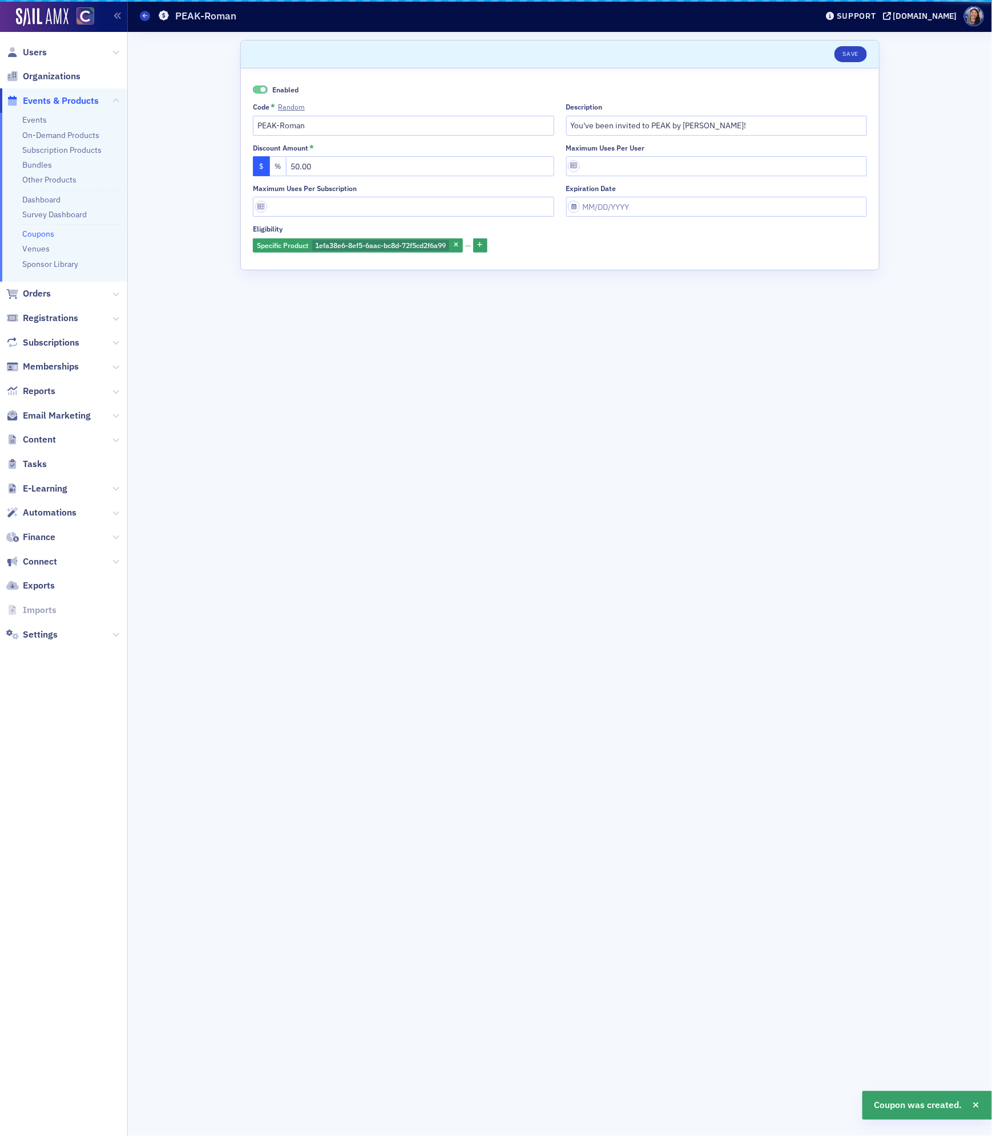
click at [43, 63] on div "Users Organizations Events & Products Events On-Demand Products Subscription Pr…" at bounding box center [496, 568] width 992 height 1136
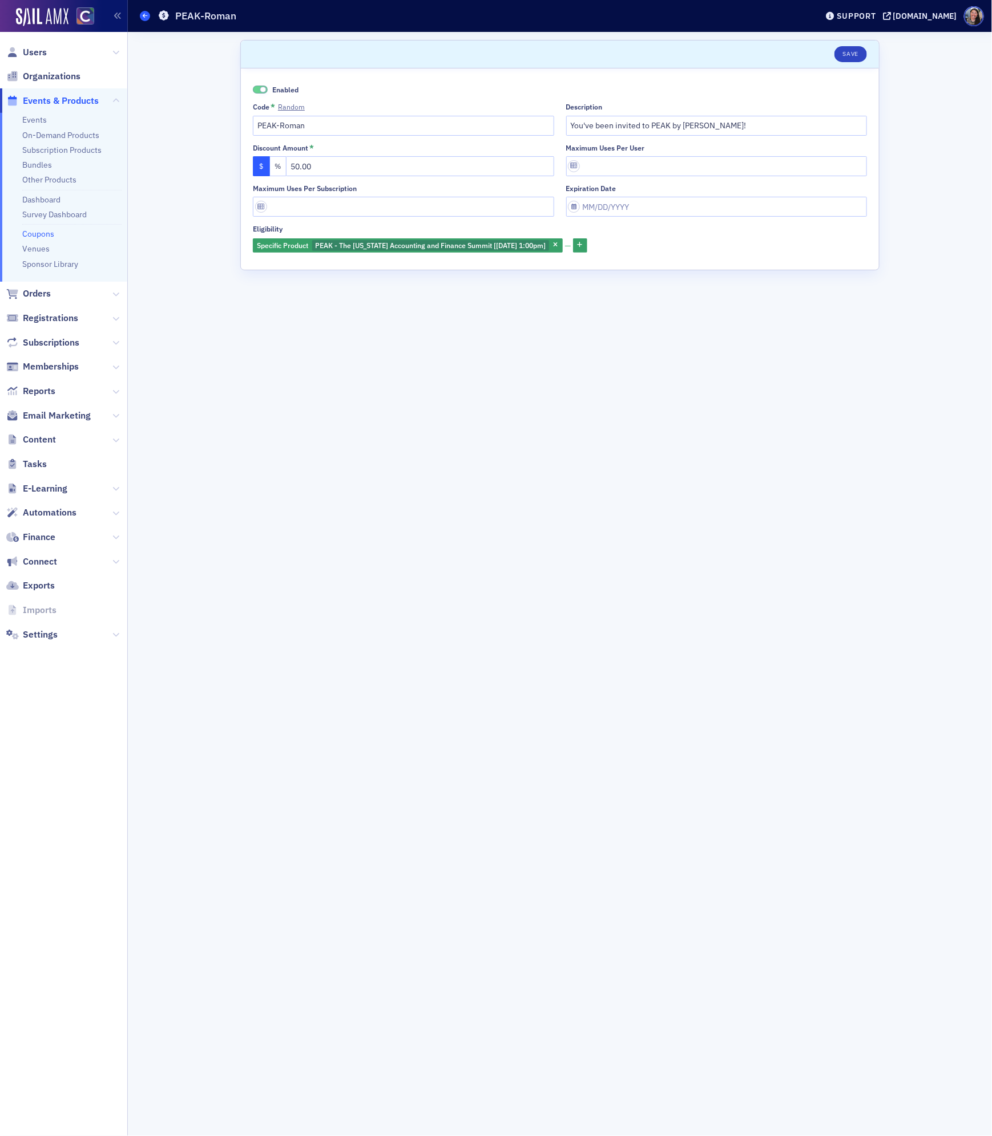
click at [147, 18] on icon at bounding box center [145, 15] width 5 height 5
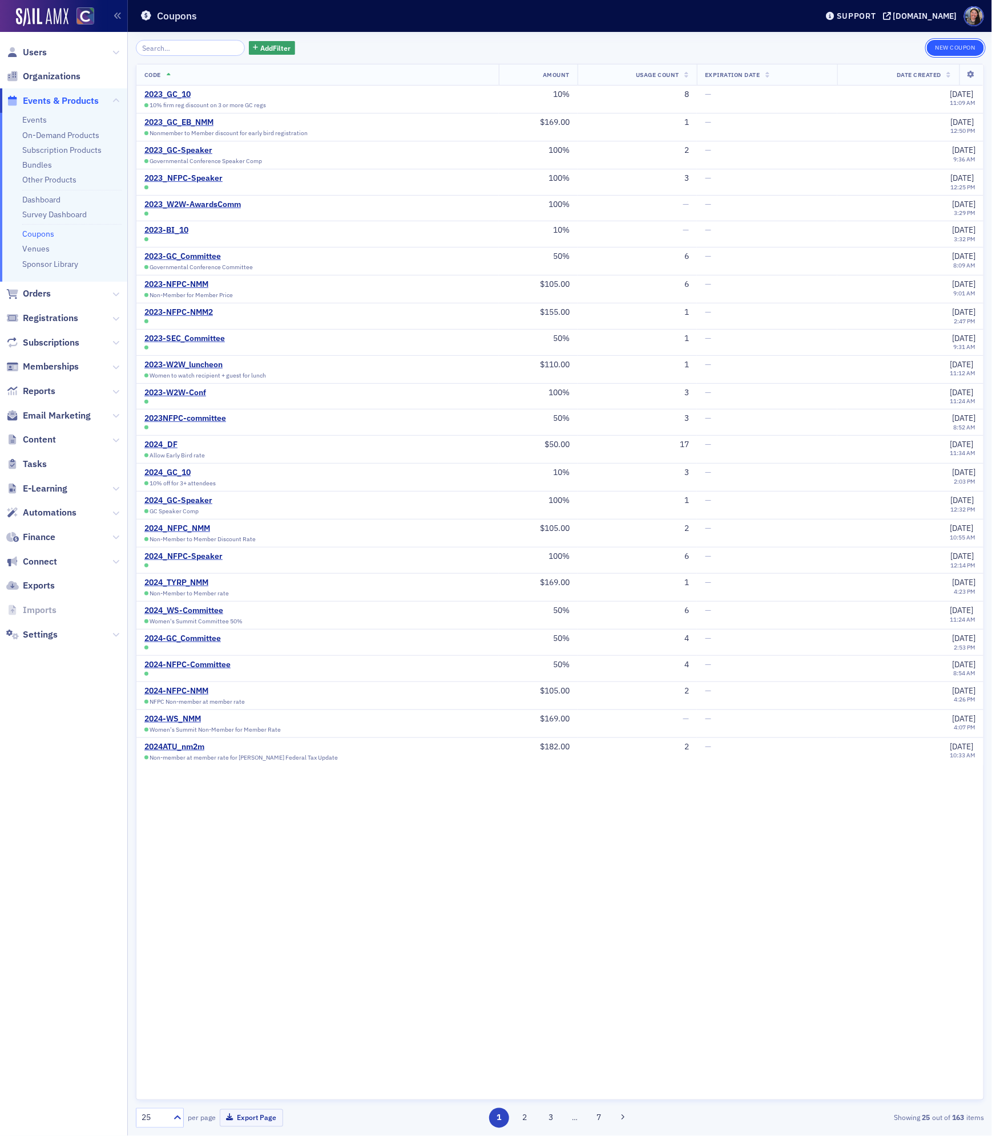
click at [948, 44] on button "New Coupon" at bounding box center [954, 48] width 57 height 16
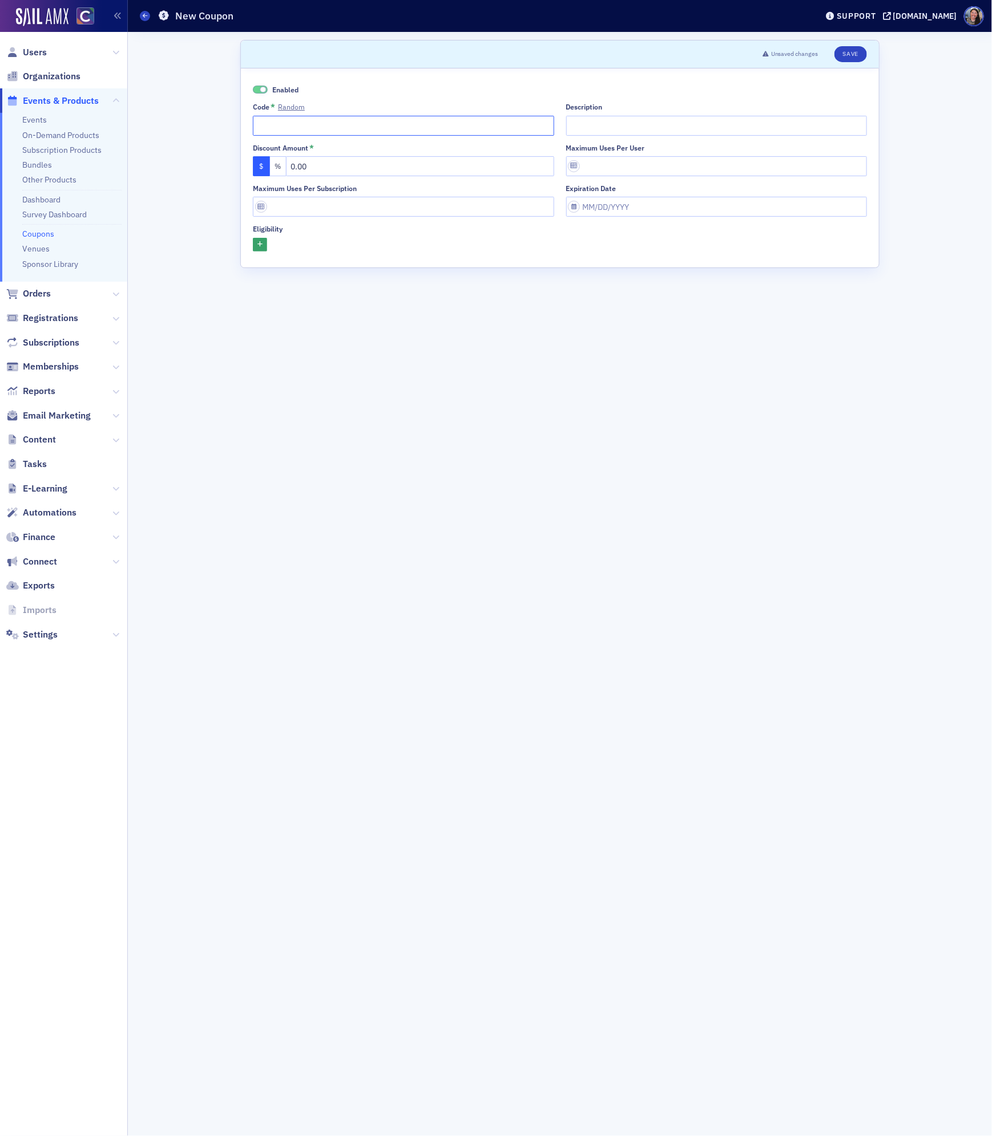
click at [286, 120] on input "Code * Random" at bounding box center [403, 126] width 301 height 20
type input "PEAK-Teresa"
drag, startPoint x: 317, startPoint y: 173, endPoint x: 159, endPoint y: 132, distance: 164.0
click at [167, 135] on div "Scroll to Unsaved changes Save Enabled Code * Random PEAK-Teresa Description Di…" at bounding box center [560, 584] width 848 height 1104
type input "50.00"
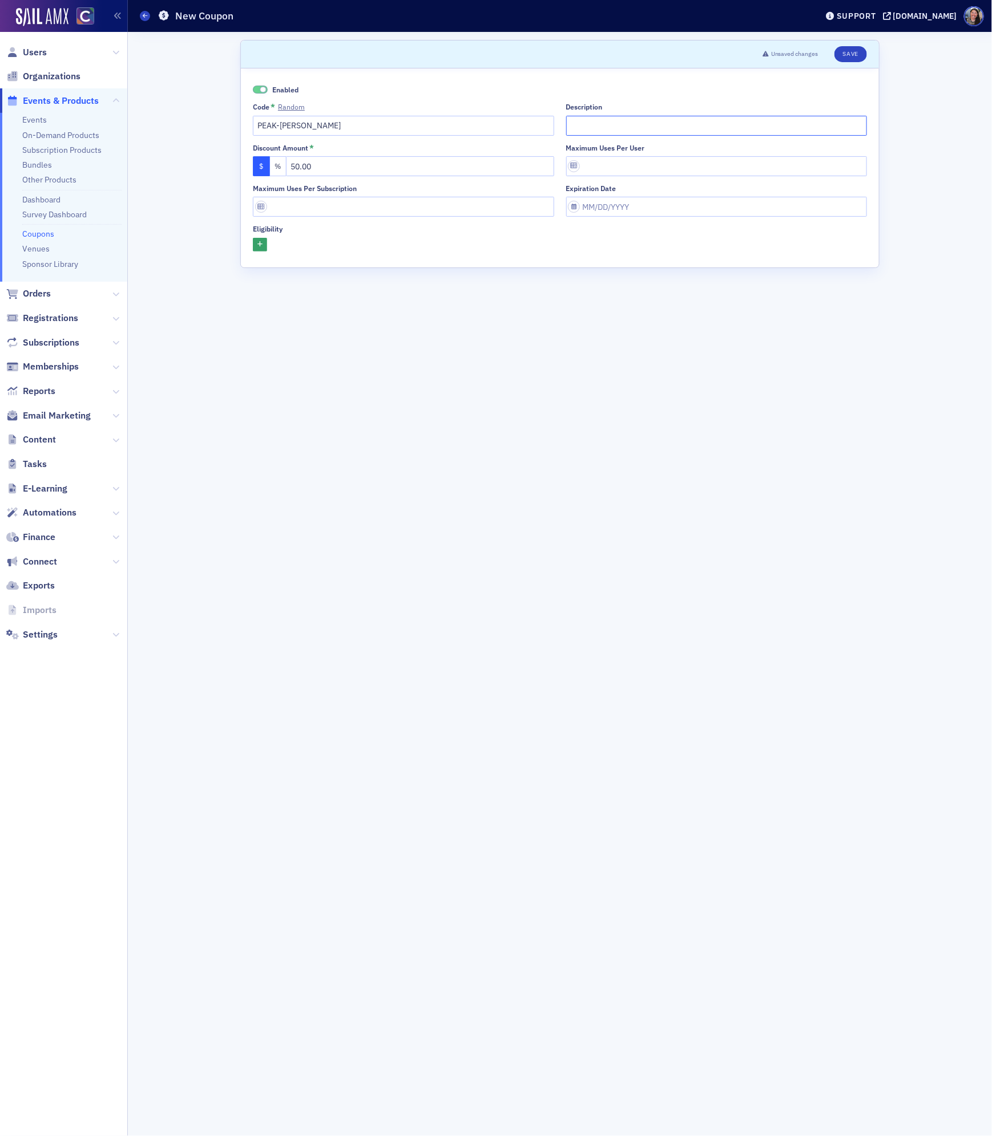
click at [717, 128] on input "Description" at bounding box center [716, 126] width 301 height 20
type input "You've been invited to PEAK by Teresa Plaugher!"
click at [724, 125] on input "You've been invited to PEAK by Teresa Plaugher!" at bounding box center [716, 126] width 301 height 20
click at [811, 129] on input "You've been invited to PEAK by Teresa Plaugher!" at bounding box center [716, 126] width 301 height 20
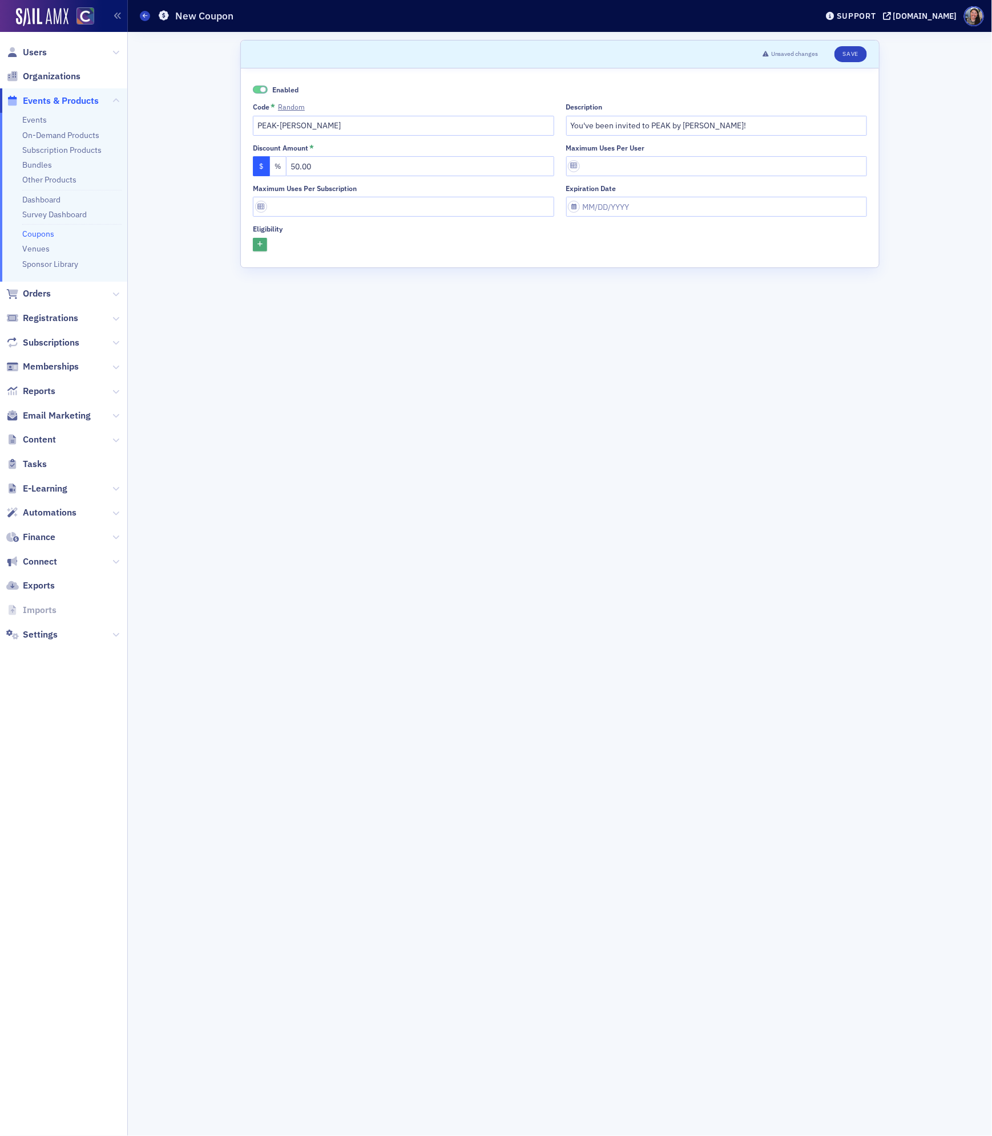
click at [260, 247] on icon "button" at bounding box center [259, 245] width 5 height 6
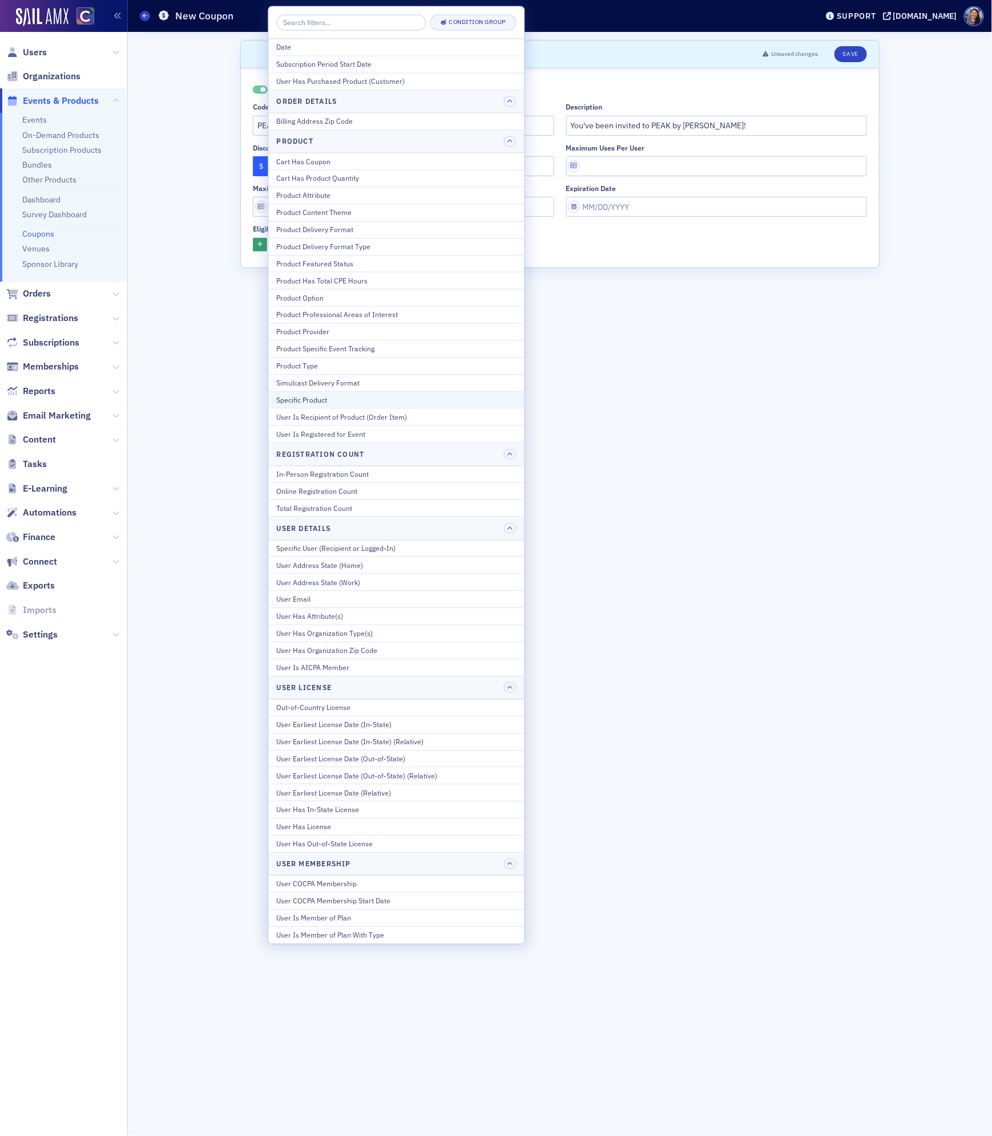
click at [303, 399] on button "Specific Product" at bounding box center [397, 399] width 256 height 17
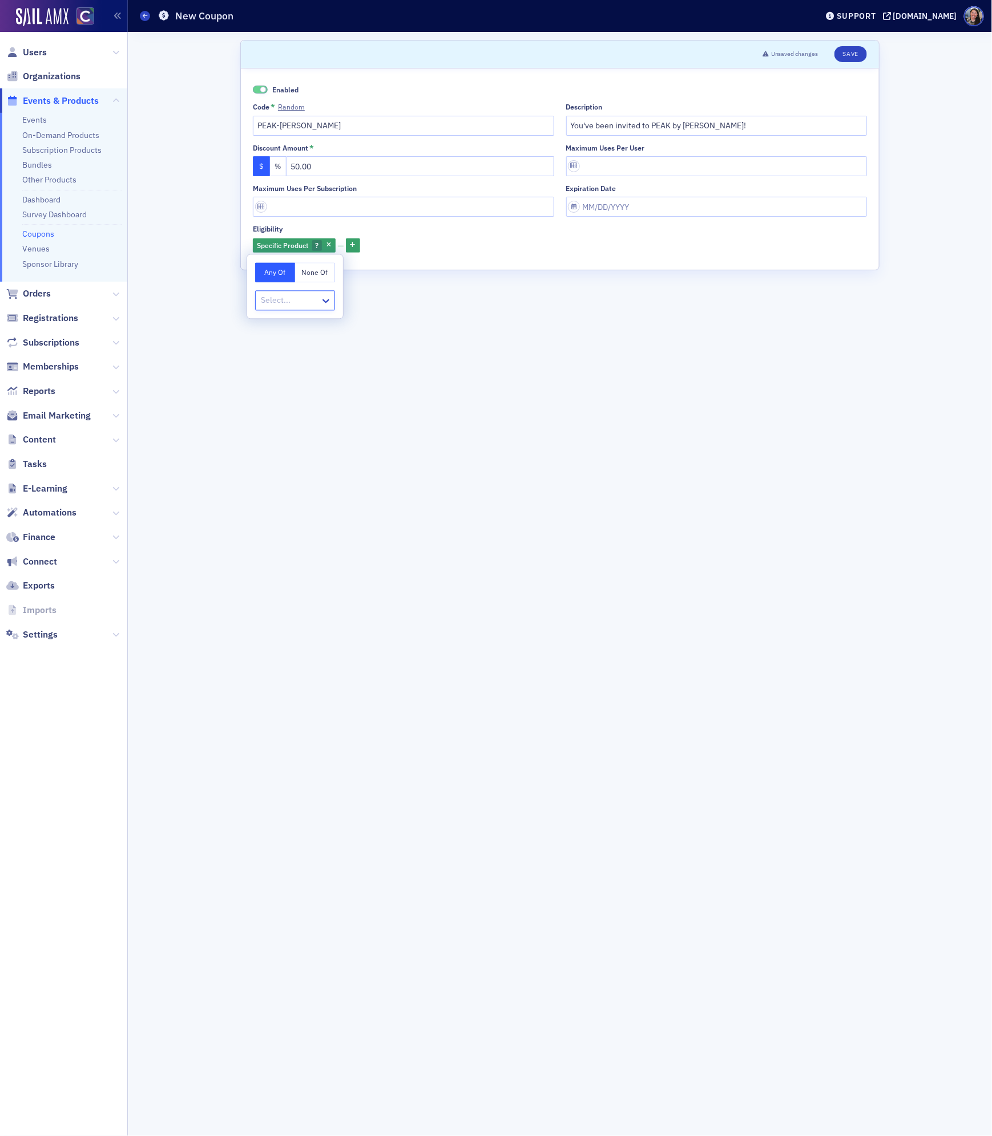
type input "["
type input "peak"
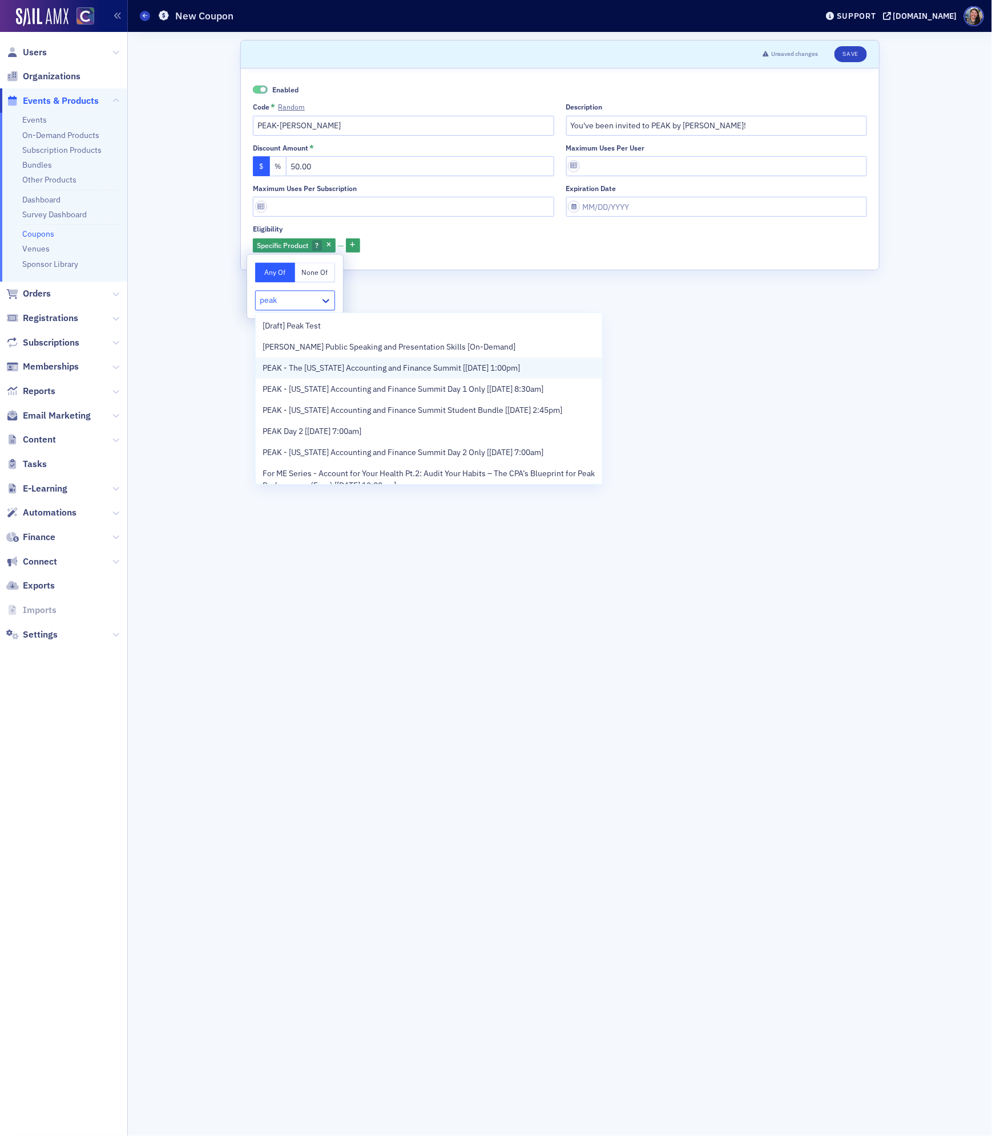
click at [293, 365] on span "PEAK - The Colorado Accounting and Finance Summit [11/11/2025 1:00pm]" at bounding box center [390, 368] width 257 height 12
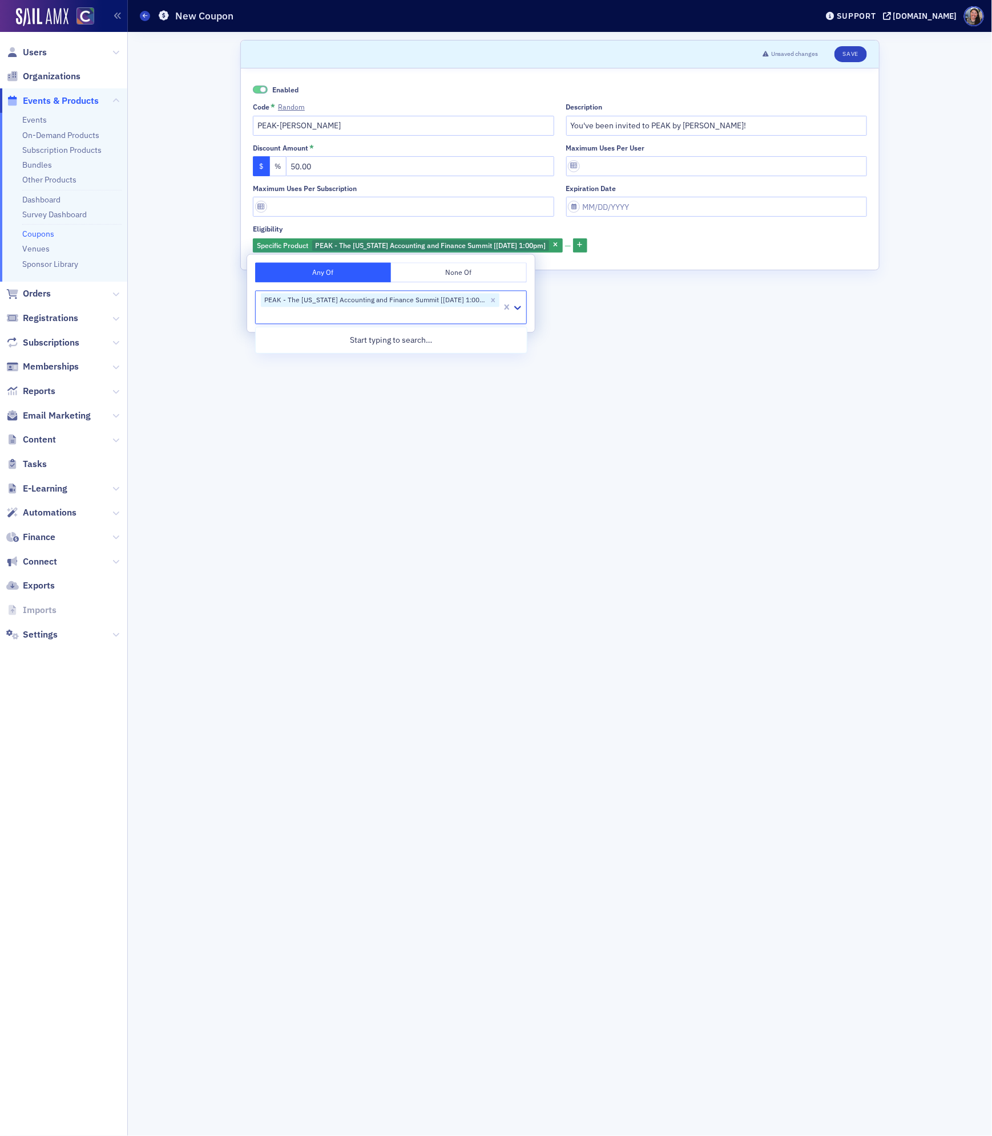
click at [772, 273] on form "Scroll to Unsaved changes Save Enabled Code * Random PEAK-Teresa Description Yo…" at bounding box center [559, 584] width 639 height 1088
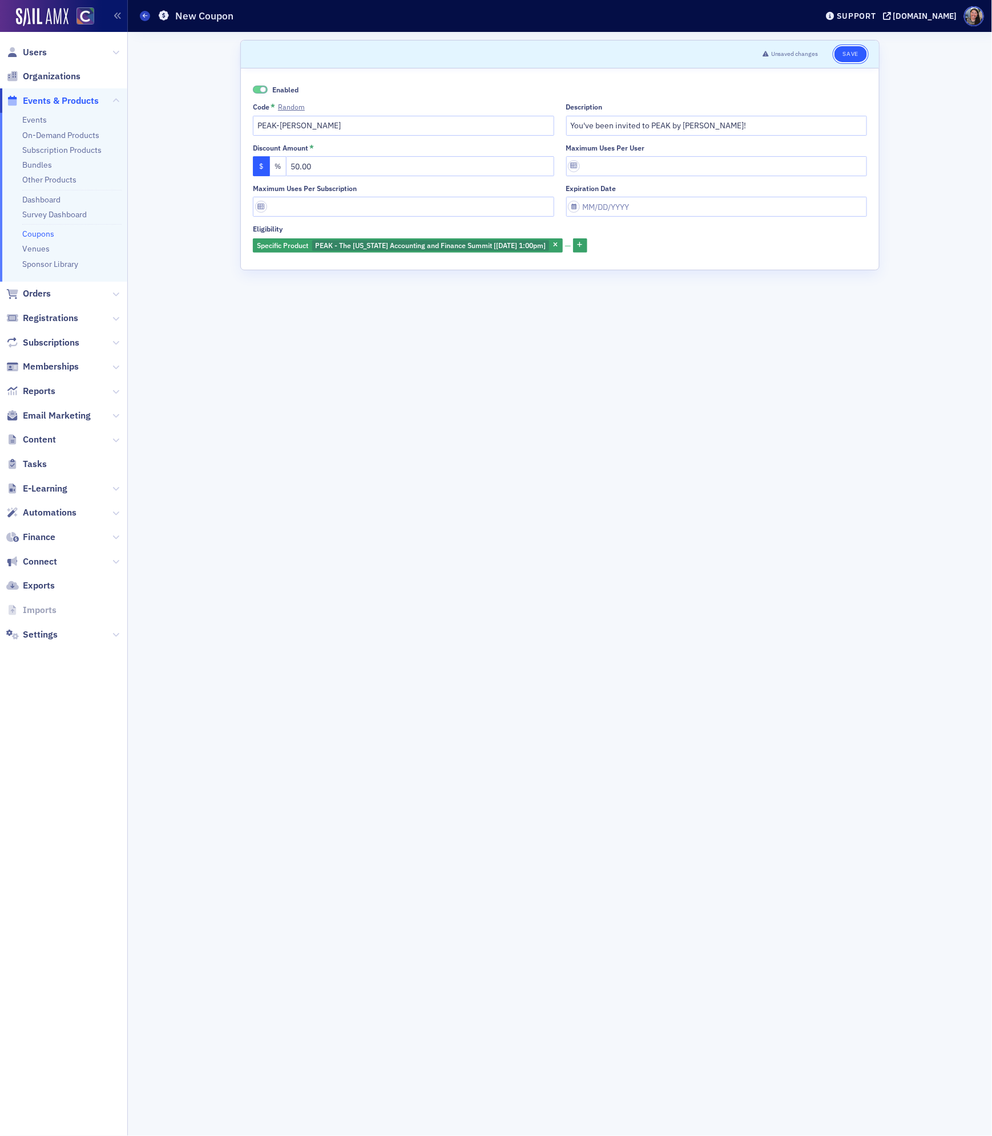
click at [854, 53] on button "Save" at bounding box center [850, 54] width 33 height 16
drag, startPoint x: 335, startPoint y: 129, endPoint x: 82, endPoint y: 110, distance: 254.6
click at [82, 110] on div "Users Organizations Events & Products Events On-Demand Products Subscription Pr…" at bounding box center [496, 568] width 992 height 1136
click at [144, 18] on icon at bounding box center [145, 15] width 5 height 5
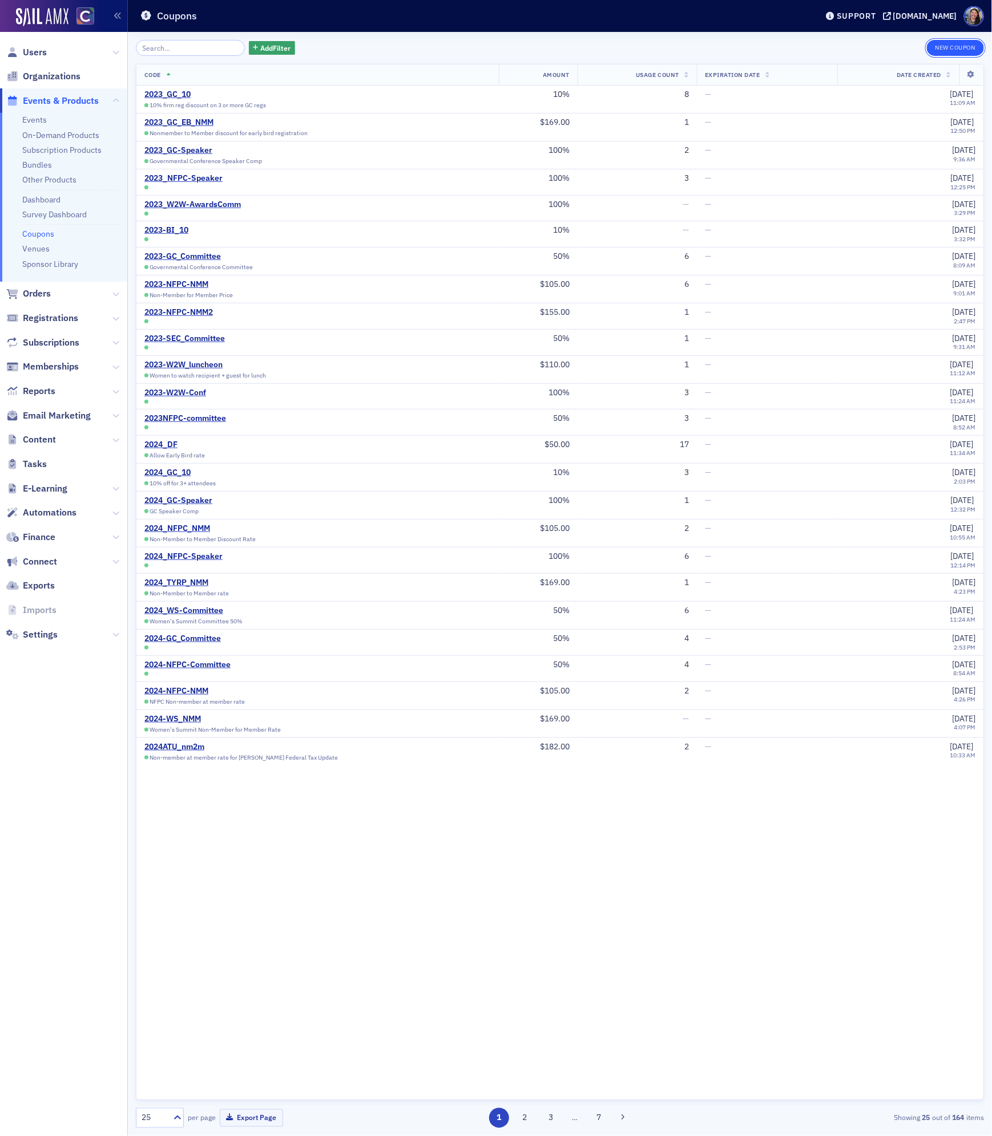
click at [950, 51] on button "New Coupon" at bounding box center [954, 48] width 57 height 16
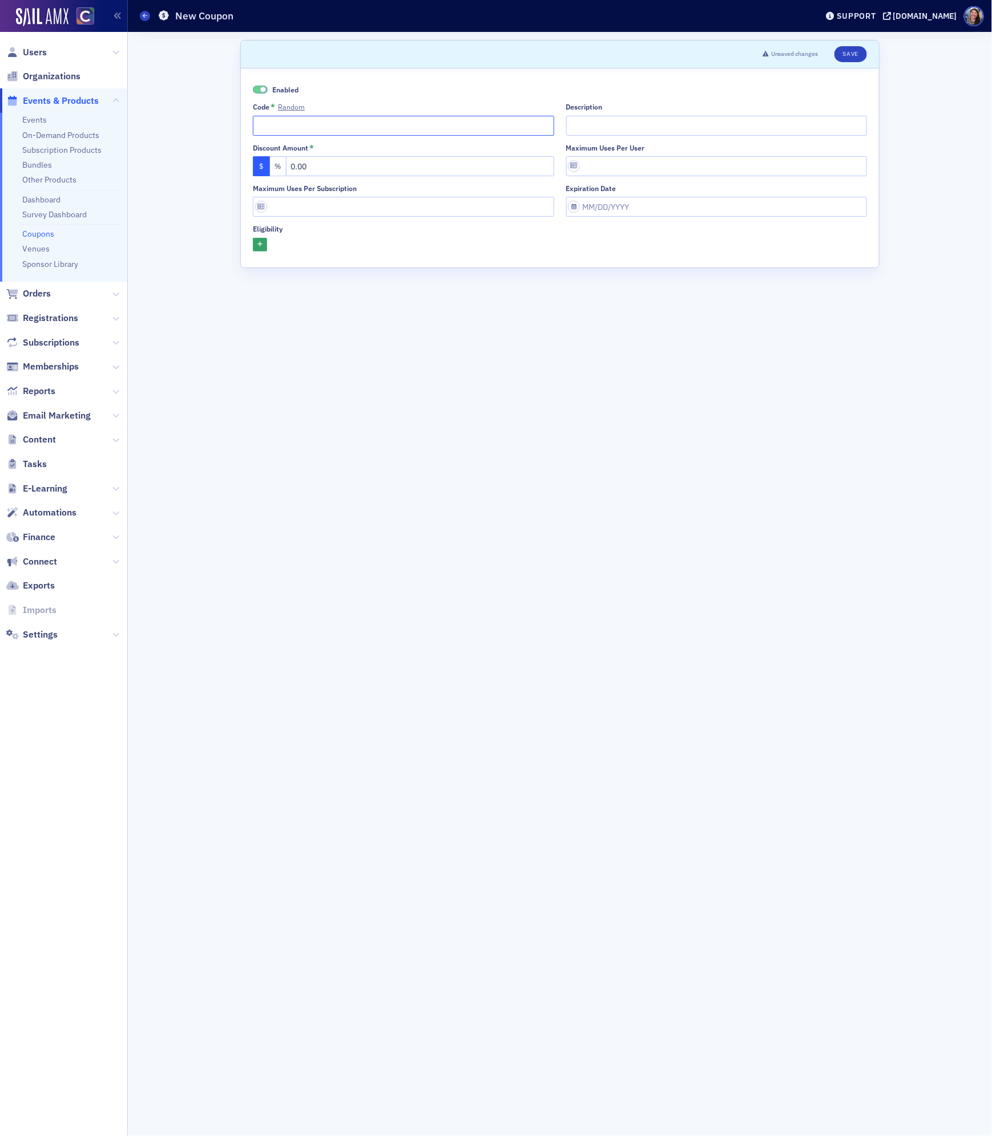
click at [304, 124] on input "Code * Random" at bounding box center [403, 126] width 301 height 20
type input "PEAK-Tiffany"
click at [629, 127] on input "Description" at bounding box center [716, 126] width 301 height 20
type input "You've been invited to PEAK by Tiffany Davis!"
click at [406, 164] on input "0.00" at bounding box center [420, 166] width 268 height 20
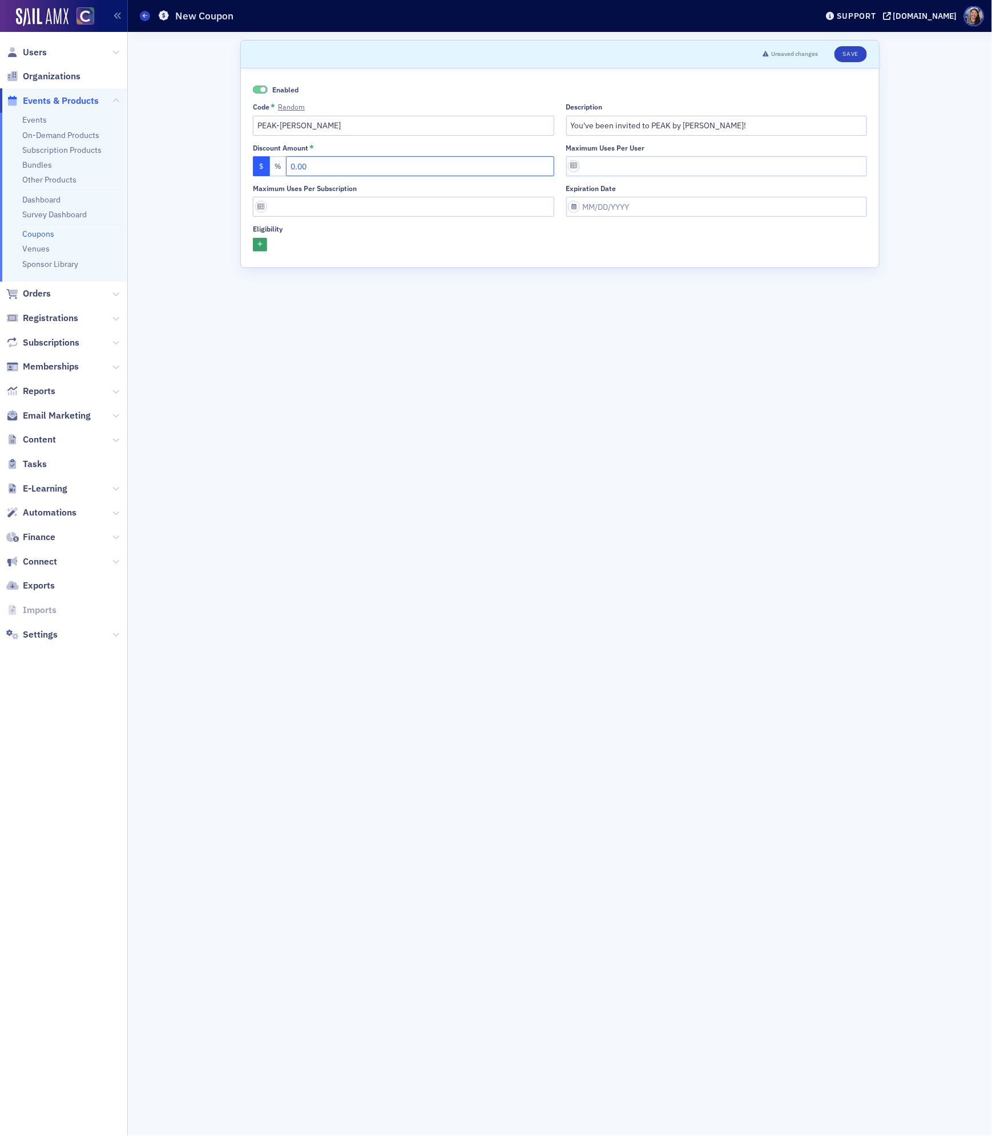
drag, startPoint x: 390, startPoint y: 165, endPoint x: 91, endPoint y: 159, distance: 299.6
click at [107, 160] on div "Users Organizations Events & Products Events On-Demand Products Subscription Pr…" at bounding box center [496, 568] width 992 height 1136
type input "50.00"
click at [258, 250] on button "button" at bounding box center [260, 245] width 14 height 14
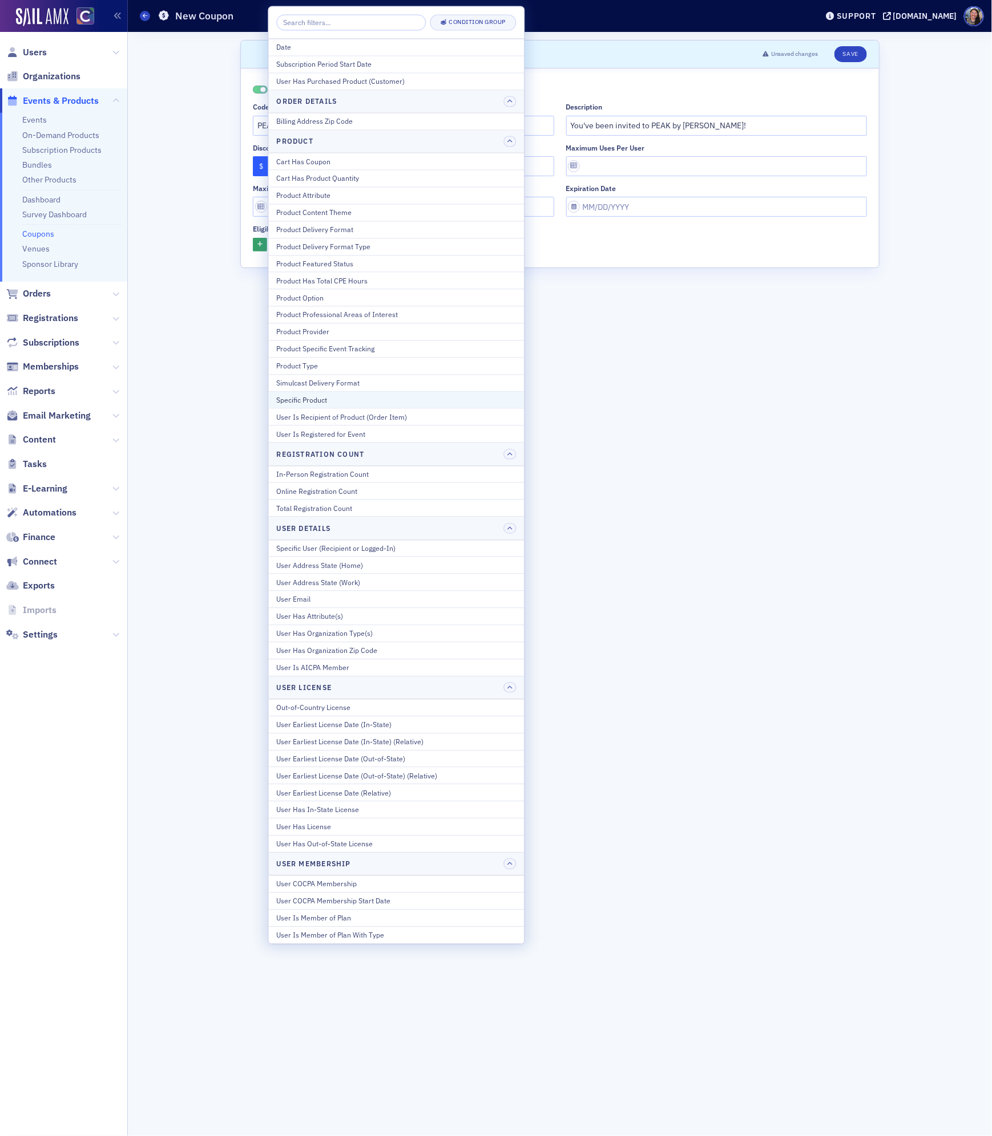
click at [310, 404] on div "Specific Product" at bounding box center [397, 400] width 240 height 10
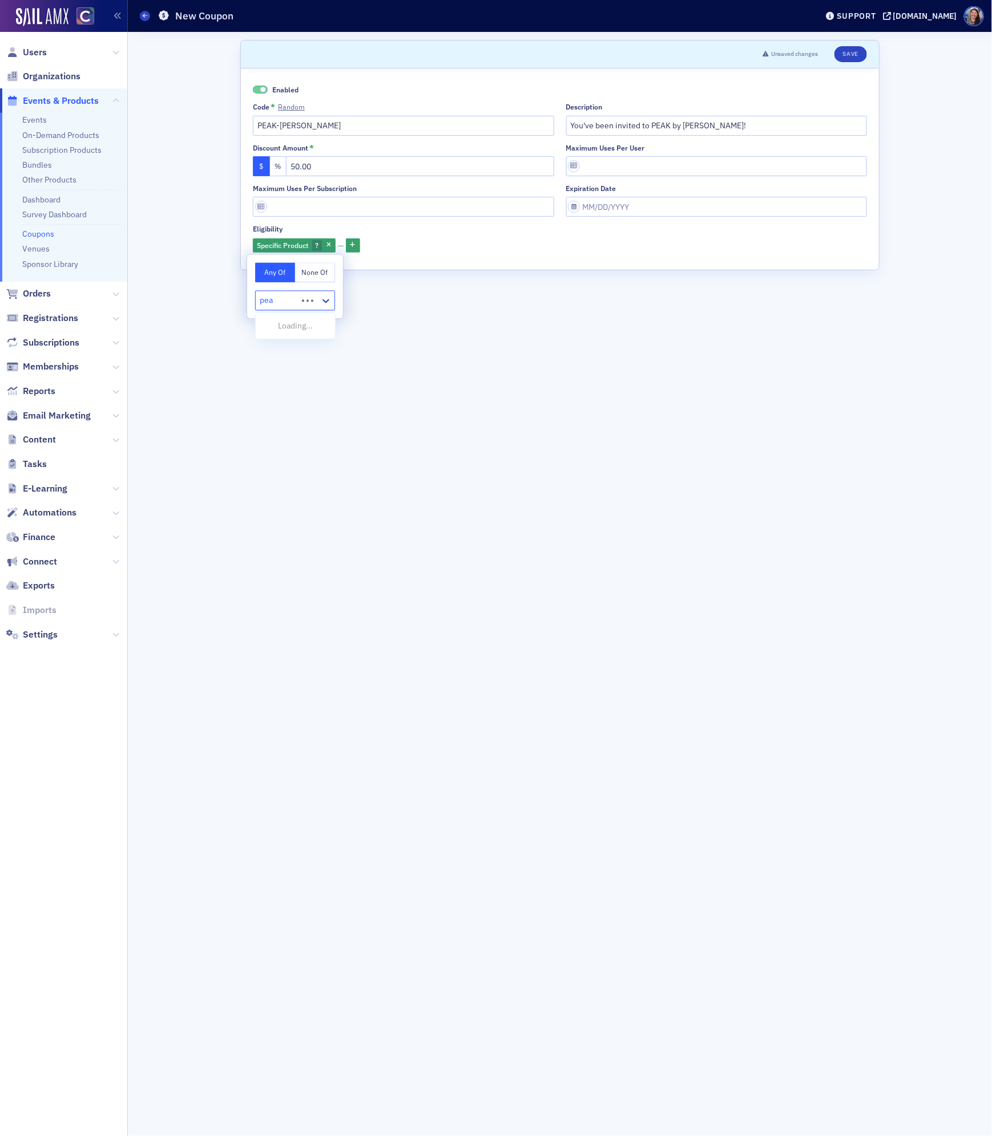
type input "peak"
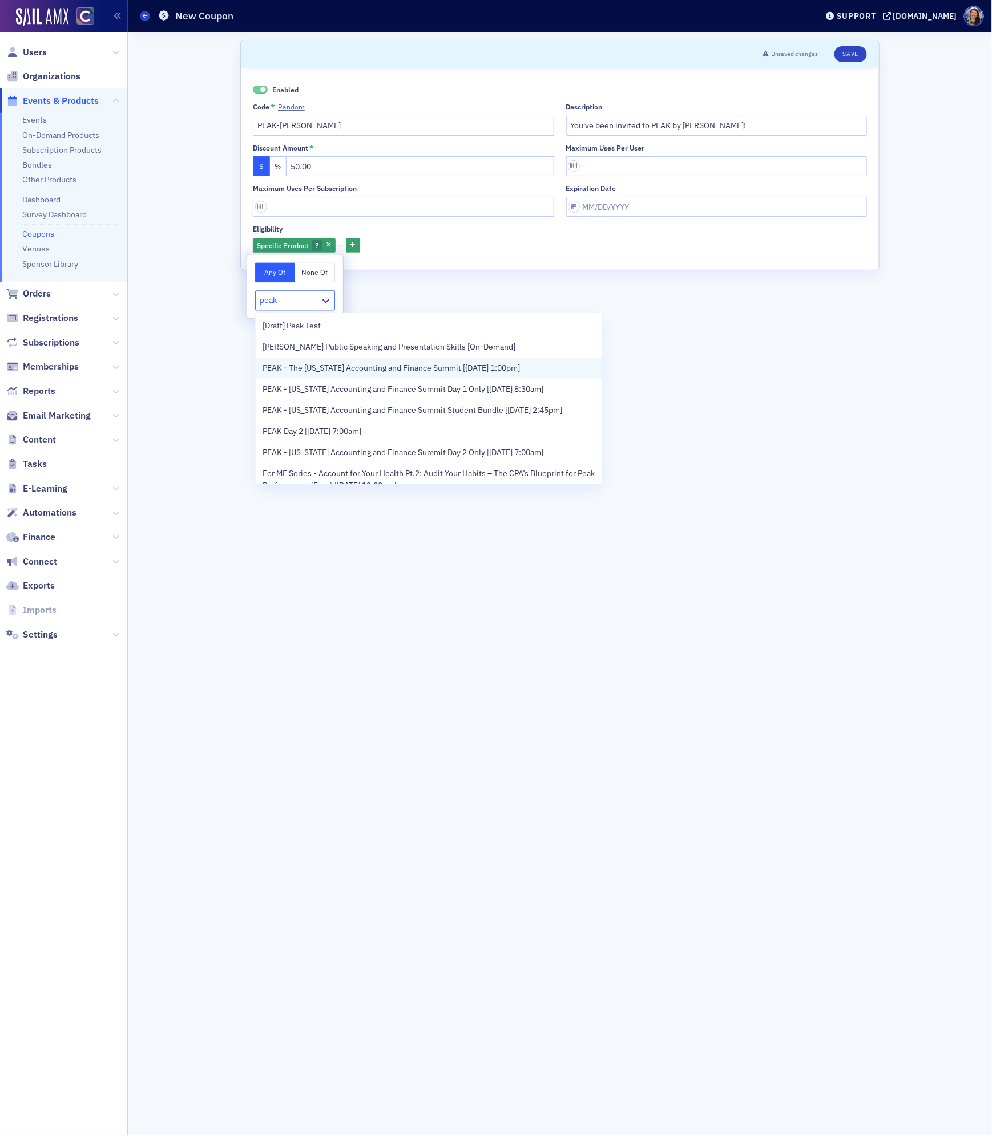
click at [313, 368] on span "PEAK - The Colorado Accounting and Finance Summit [11/11/2025 1:00pm]" at bounding box center [390, 368] width 257 height 12
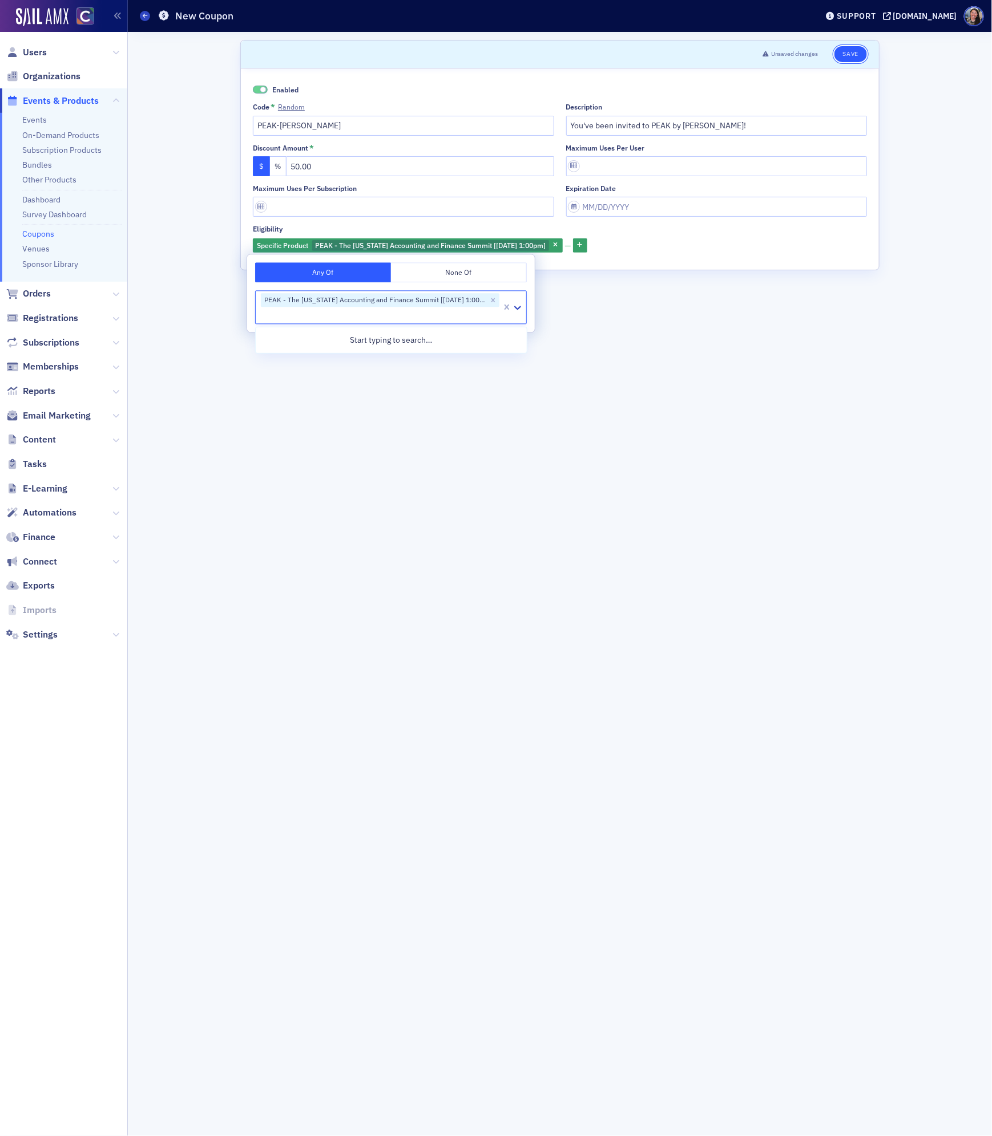
click at [858, 51] on button "Save" at bounding box center [850, 54] width 33 height 16
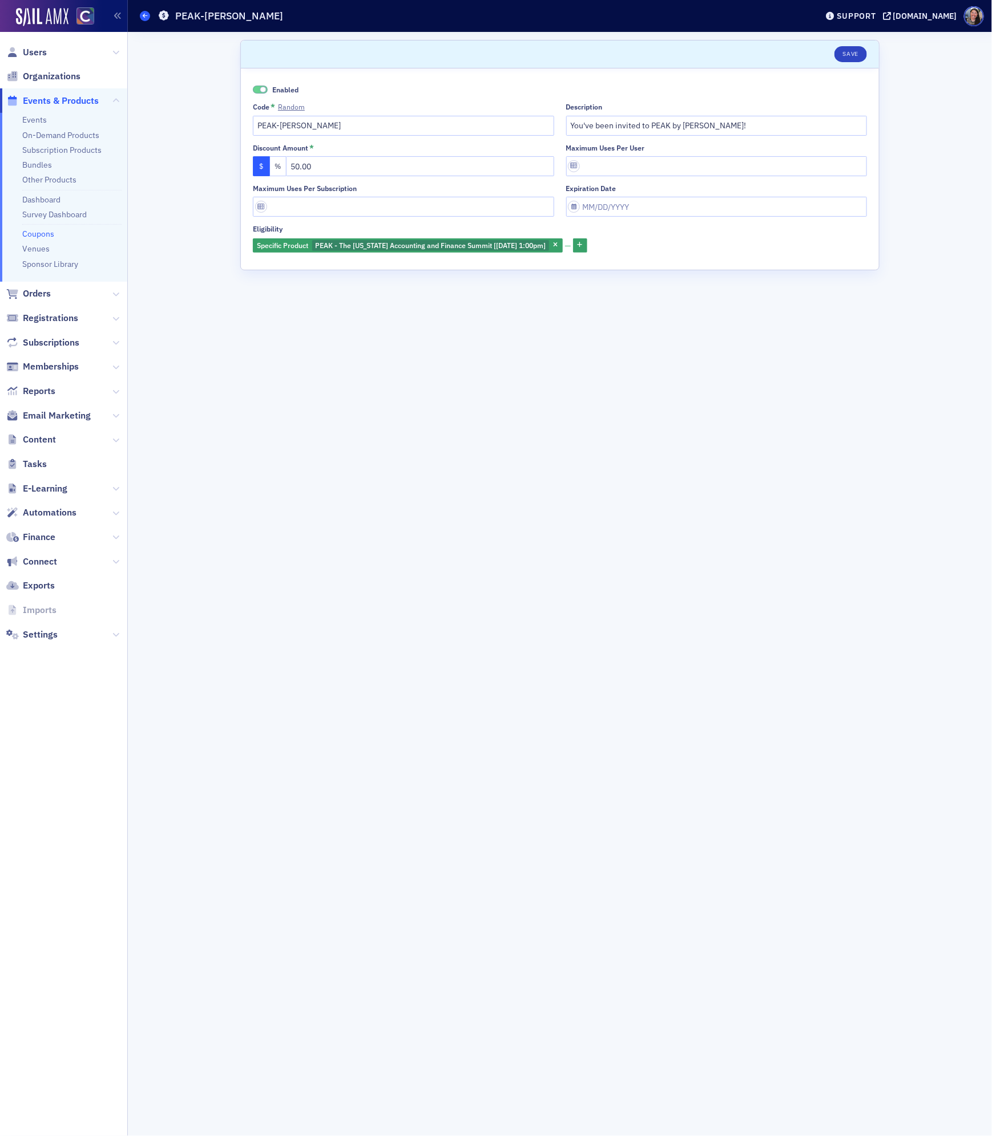
click at [146, 16] on icon at bounding box center [145, 15] width 5 height 5
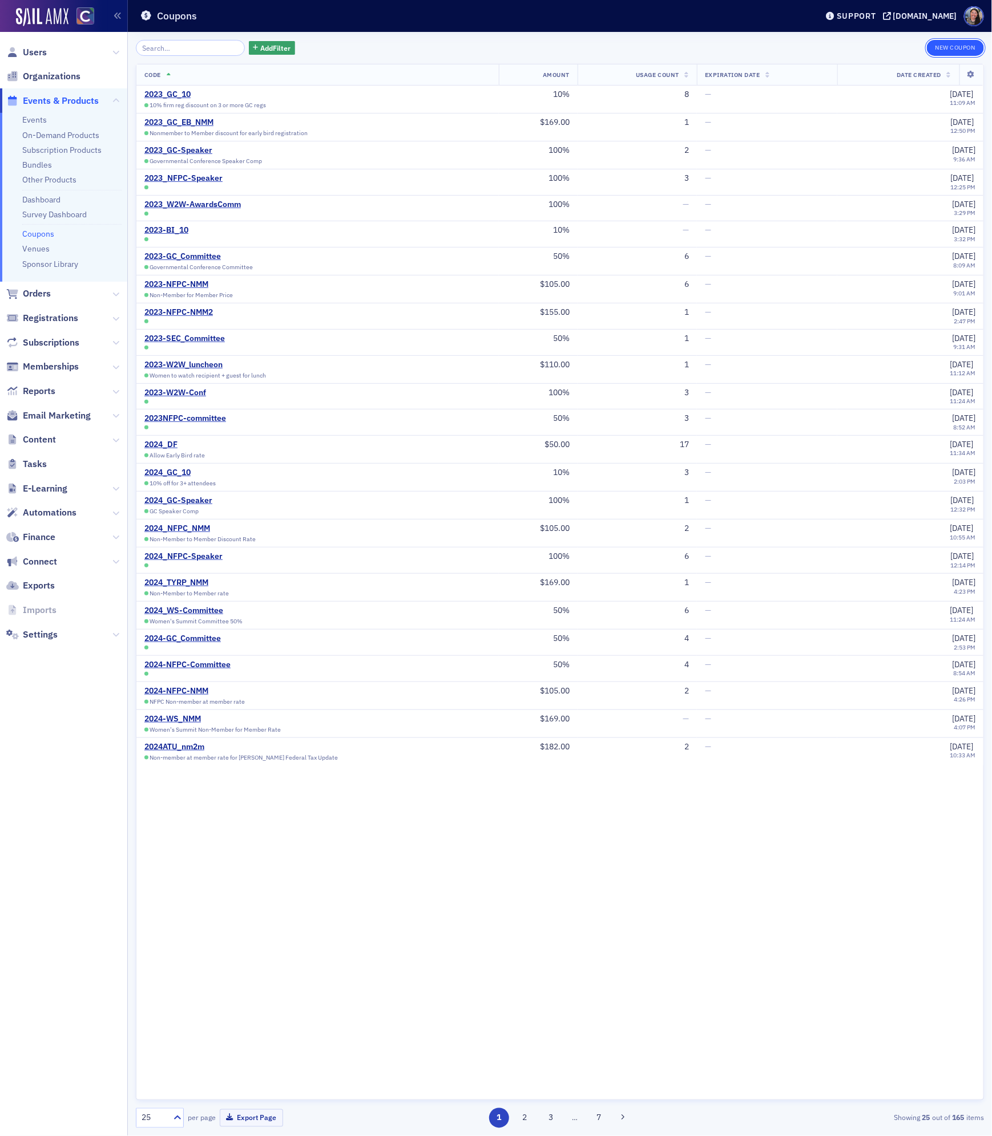
click at [954, 47] on button "New Coupon" at bounding box center [954, 48] width 57 height 16
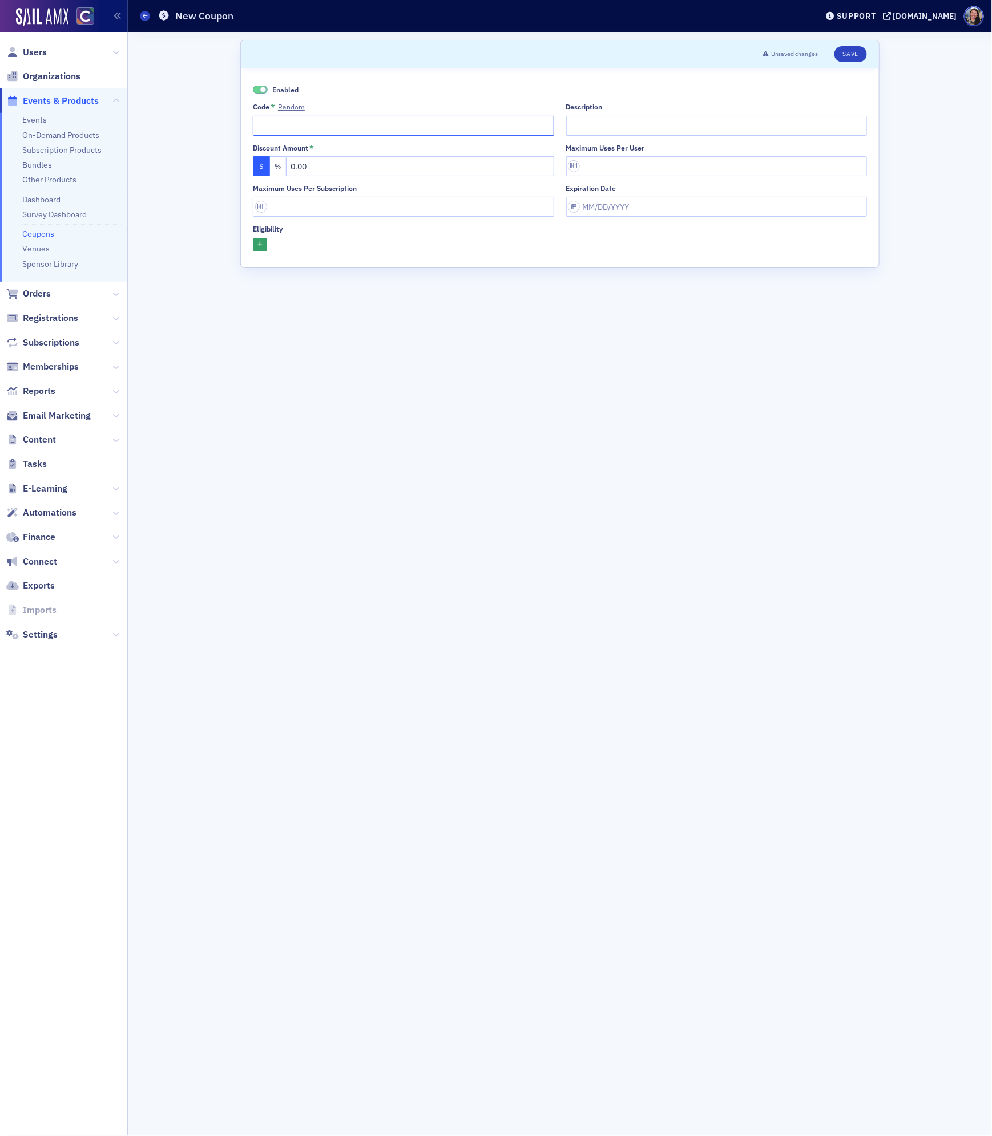
click at [290, 135] on input "Code * Random" at bounding box center [403, 126] width 301 height 20
type input "PEAK-Tom"
type input "You've been invited to PEAK by Tom Koceja!"
drag, startPoint x: 325, startPoint y: 159, endPoint x: 253, endPoint y: 158, distance: 71.3
click at [253, 160] on div "$ % 0.00" at bounding box center [403, 166] width 301 height 20
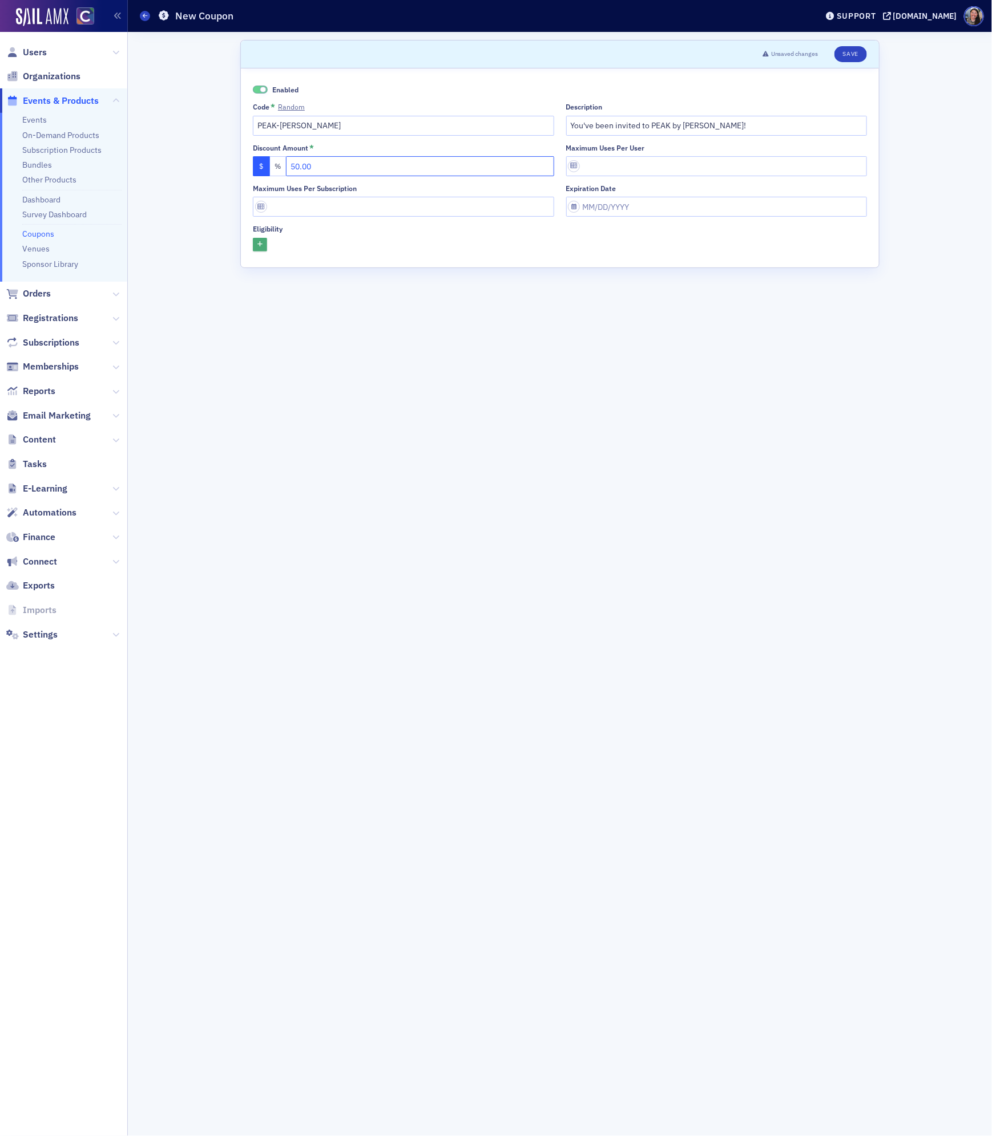
type input "50.00"
click at [259, 243] on icon "button" at bounding box center [259, 245] width 5 height 6
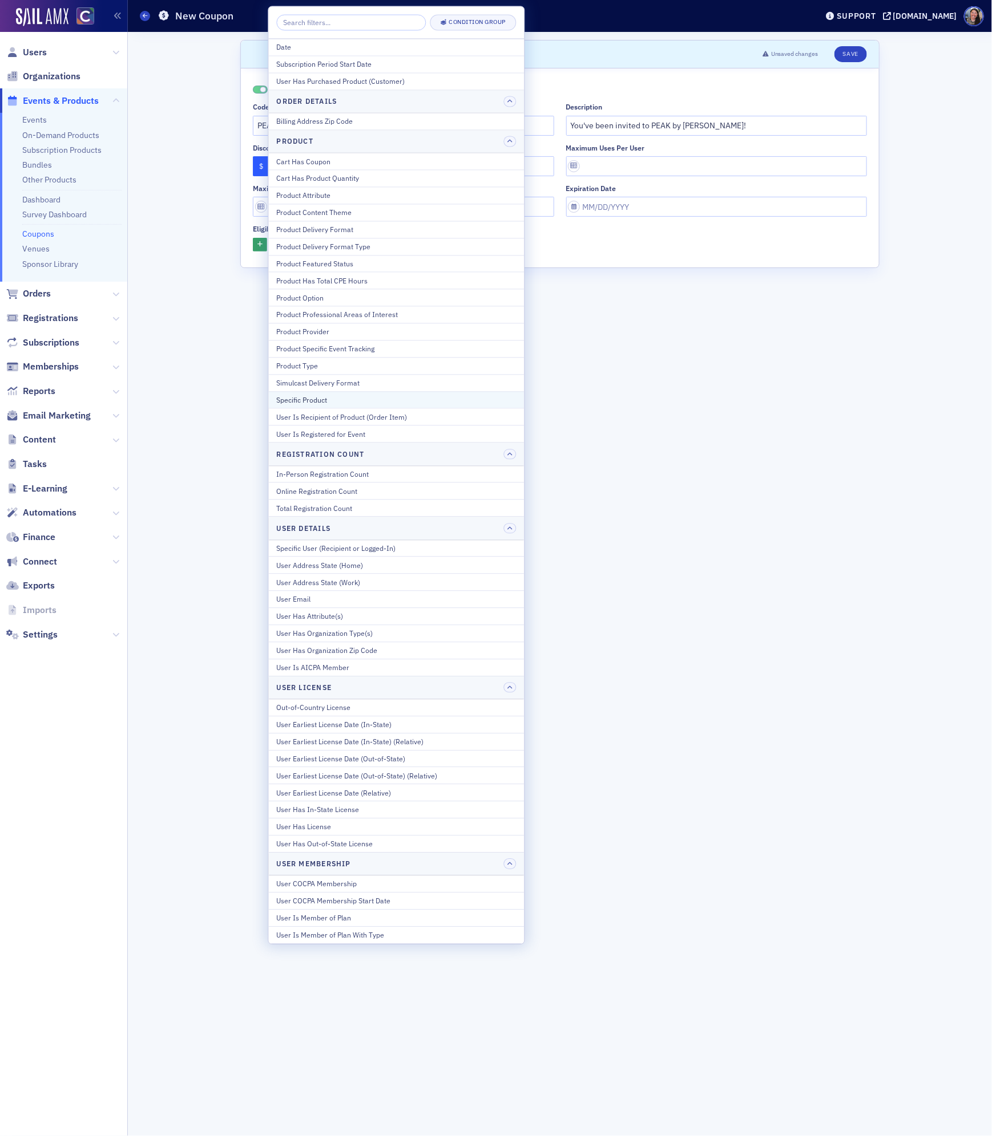
click at [297, 405] on div "Specific Product" at bounding box center [397, 400] width 240 height 10
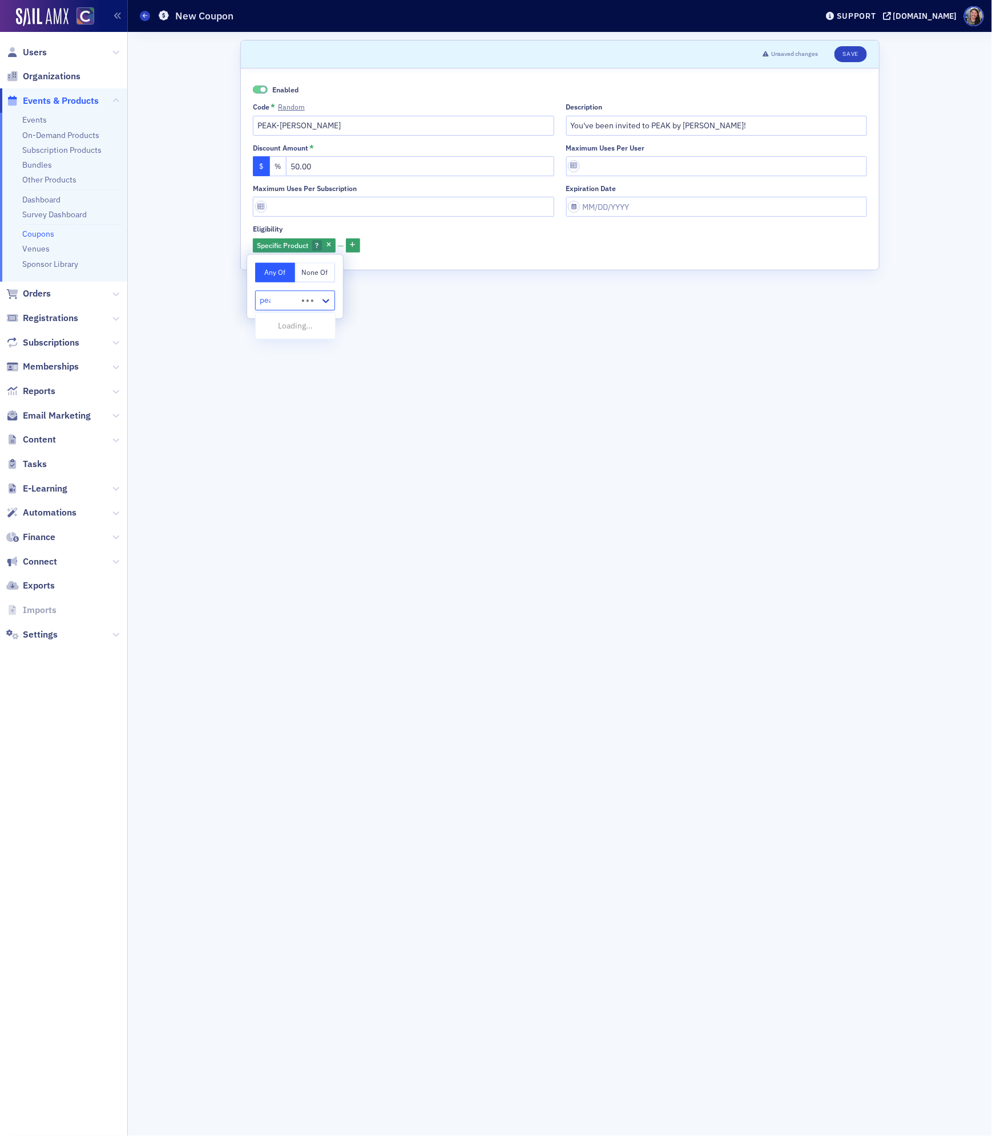
type input "peak"
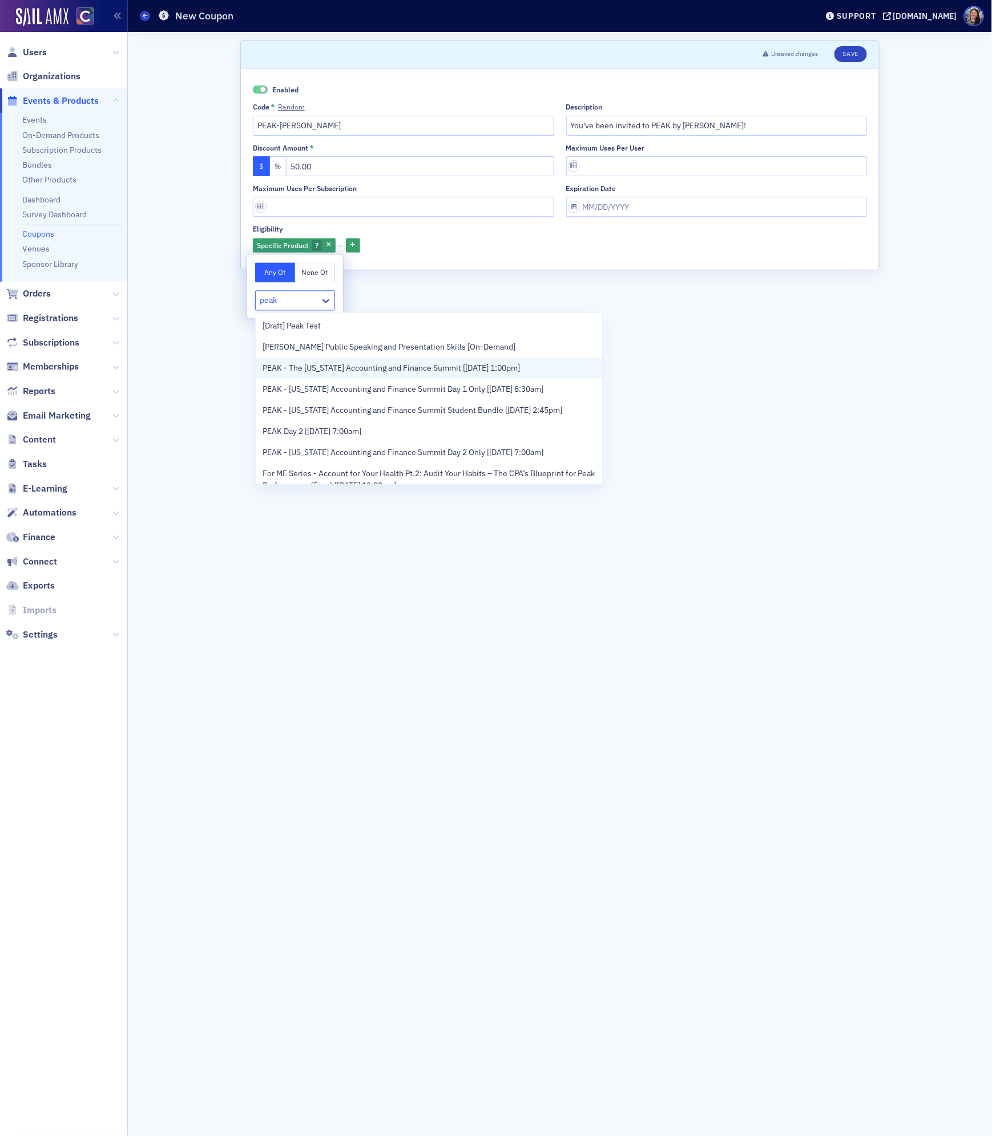
click at [318, 363] on span "PEAK - The Colorado Accounting and Finance Summit [11/11/2025 1:00pm]" at bounding box center [390, 368] width 257 height 12
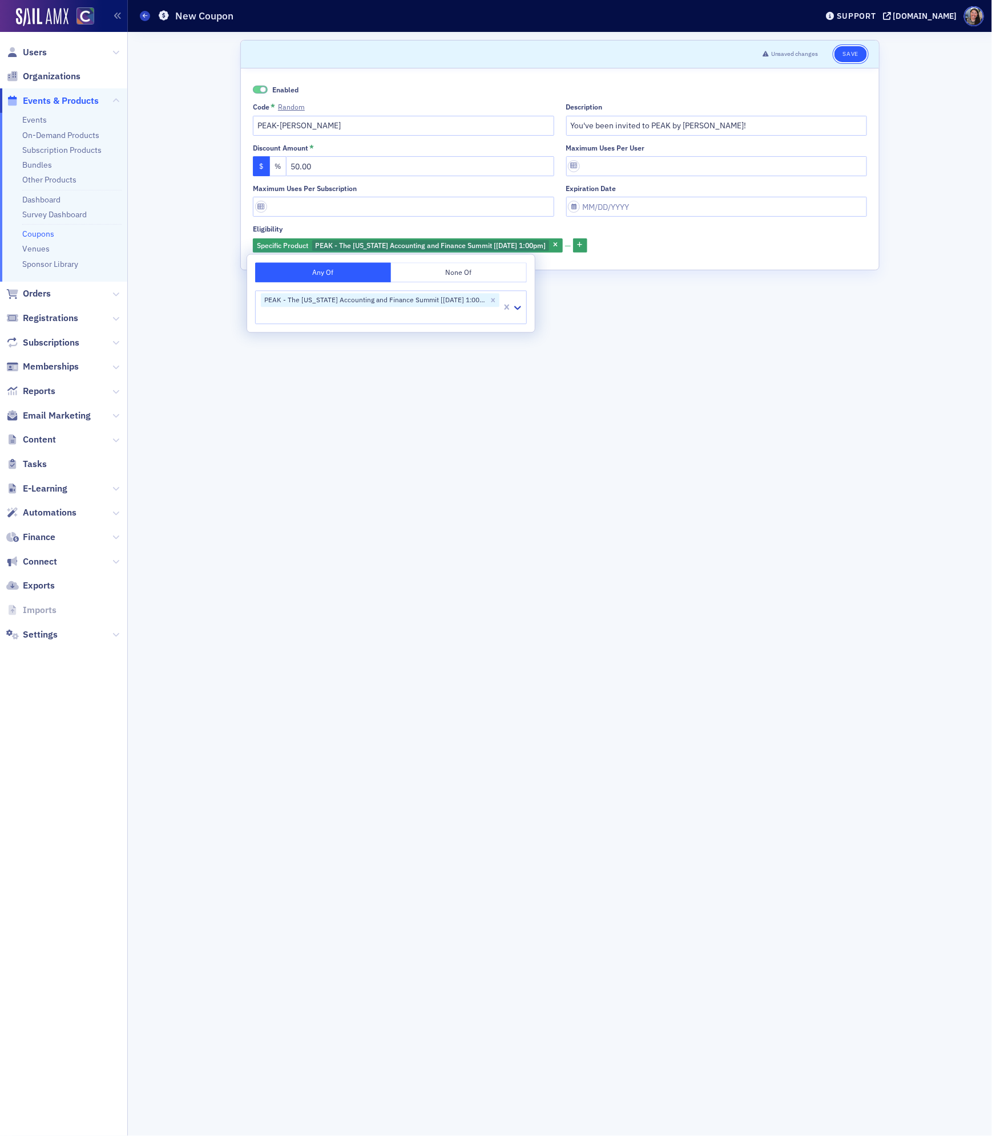
click at [859, 51] on button "Save" at bounding box center [850, 54] width 33 height 16
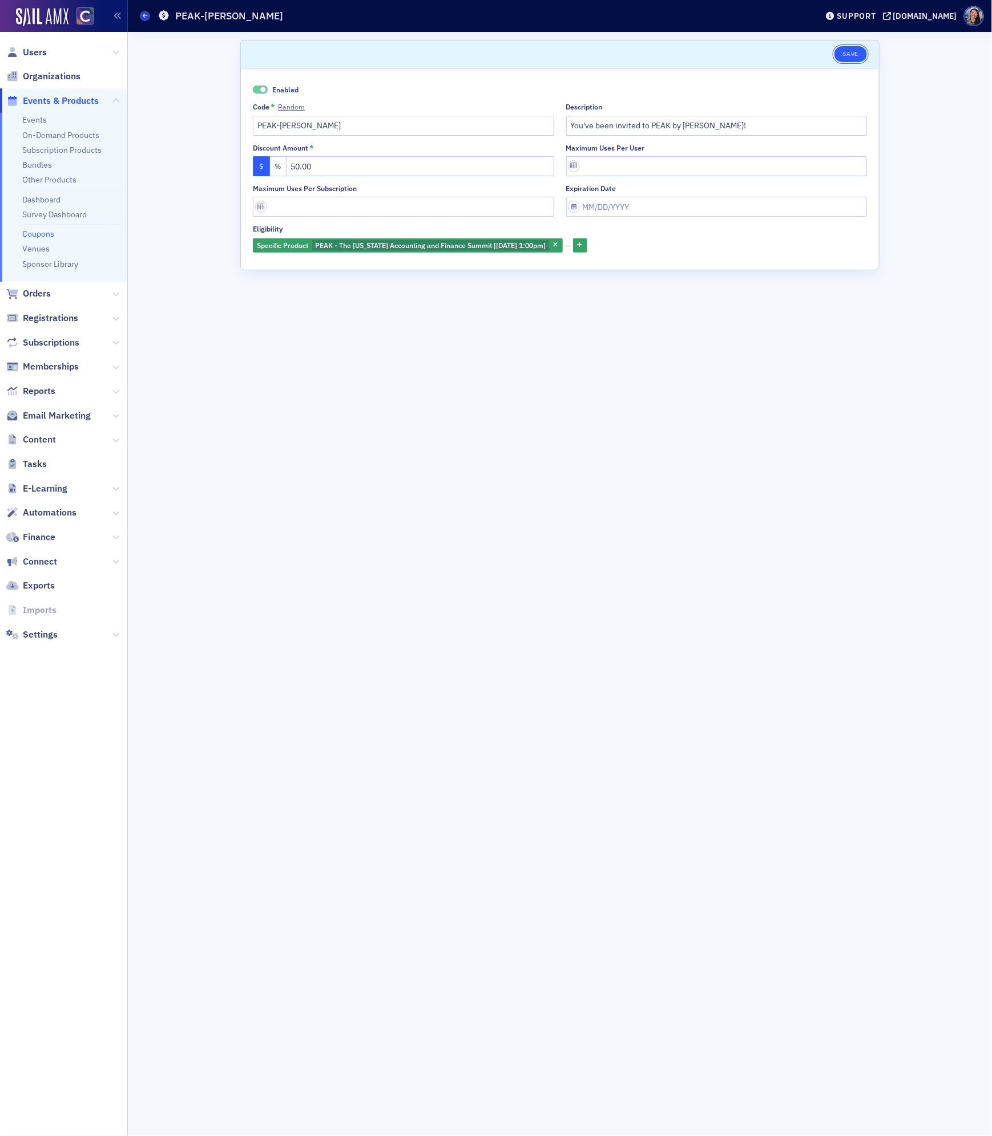
click at [849, 48] on button "Save" at bounding box center [850, 54] width 33 height 16
click at [146, 17] on icon at bounding box center [145, 15] width 5 height 5
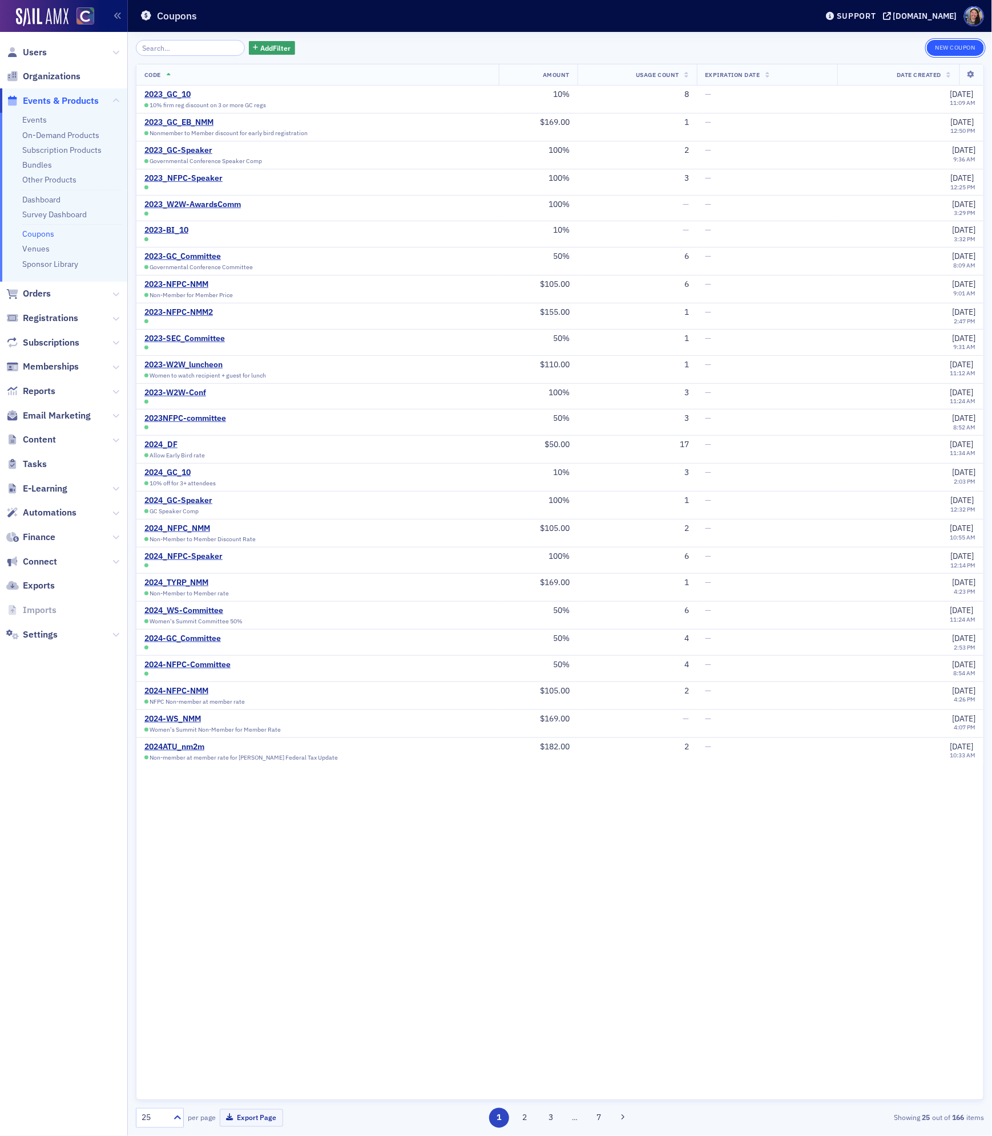
click at [949, 46] on button "New Coupon" at bounding box center [954, 48] width 57 height 16
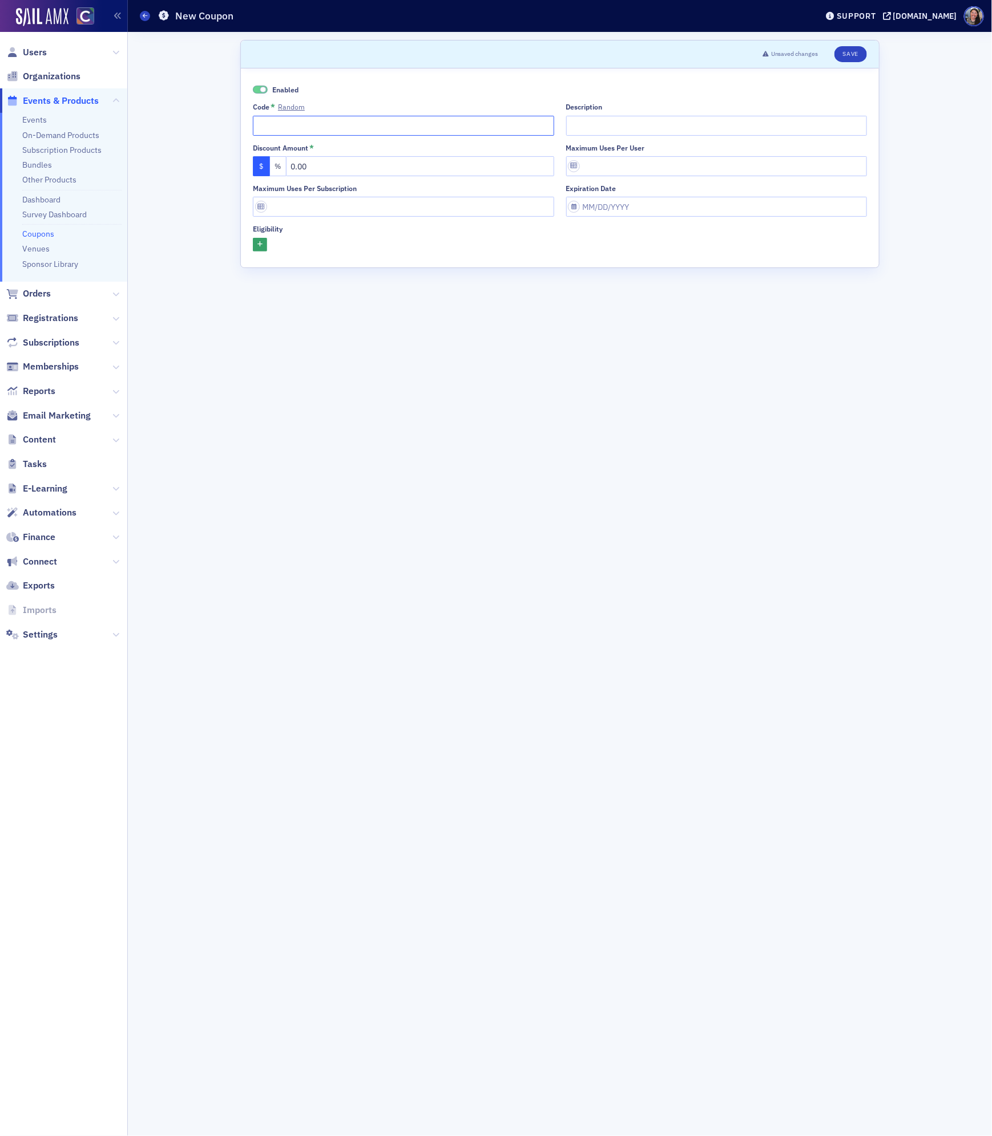
click at [281, 127] on input "Code * Random" at bounding box center [403, 126] width 301 height 20
paste input "[PERSON_NAME]"
type input "PEAK-Rachael Kaiser"
click at [608, 126] on input "Description" at bounding box center [716, 126] width 301 height 20
paste input "[PERSON_NAME]"
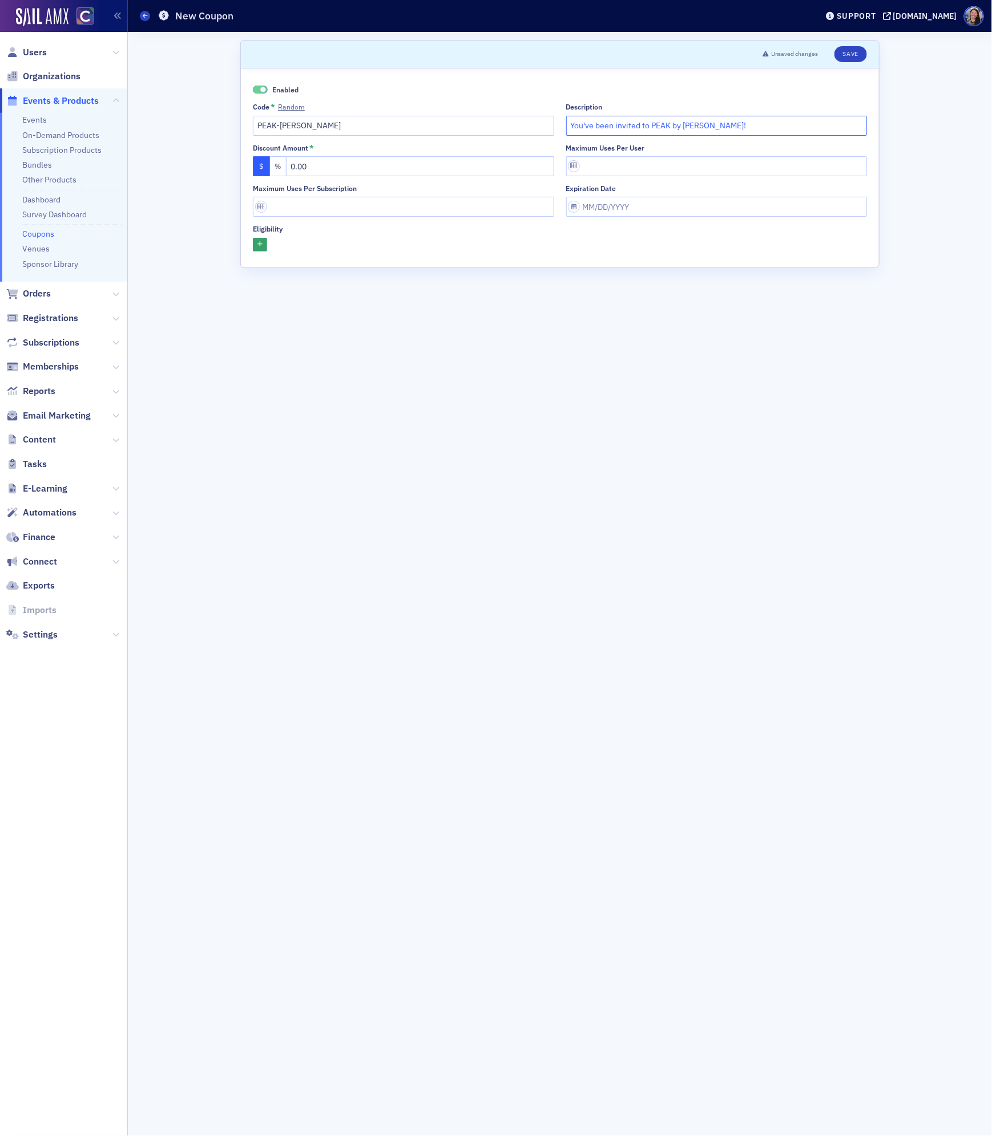
type input "You've been invited to PEAK by Rachael Kaiser!"
click at [316, 127] on input "PEAK-Rachael Kaiser" at bounding box center [403, 126] width 301 height 20
type input "PEAK-Rachael"
click at [309, 175] on input "0.00" at bounding box center [420, 166] width 268 height 20
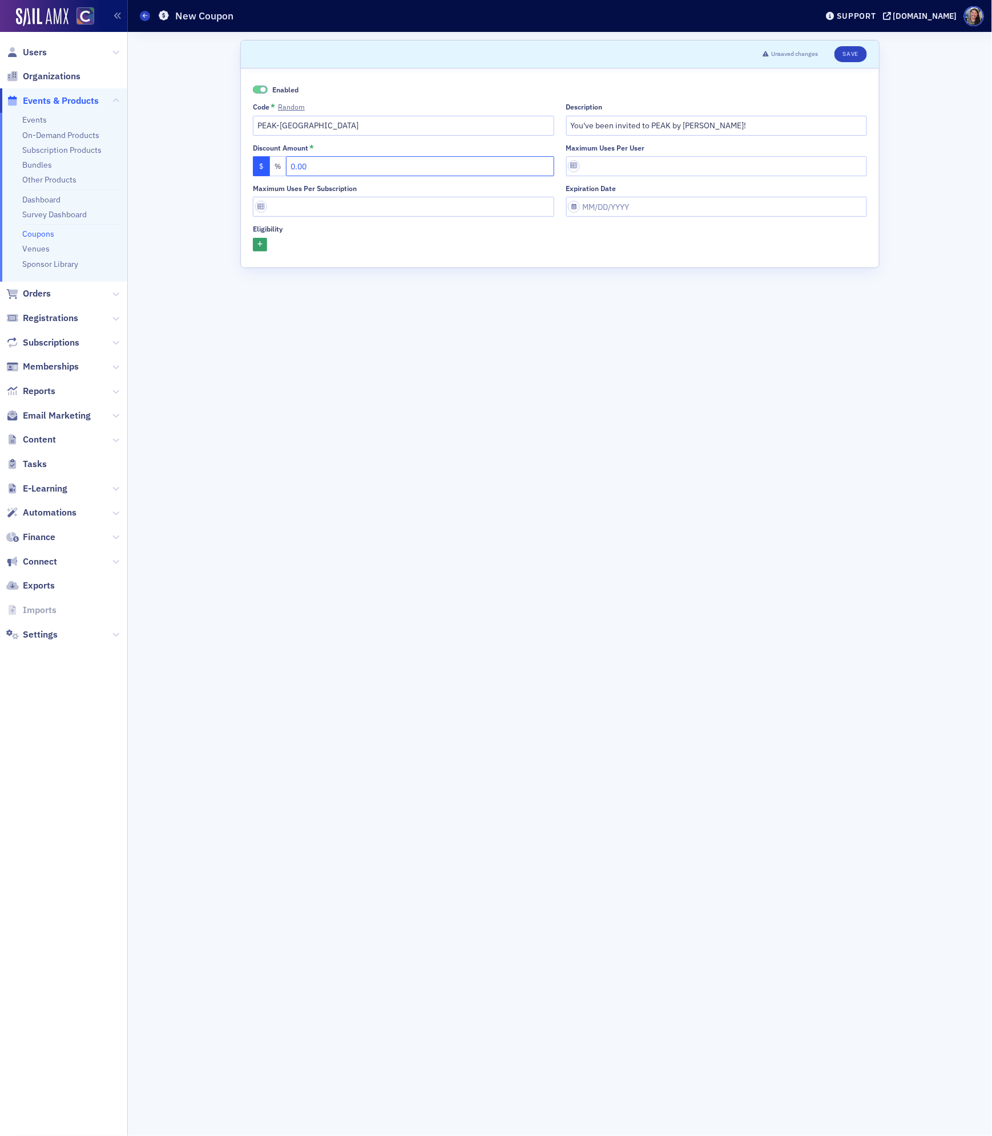
drag, startPoint x: 349, startPoint y: 166, endPoint x: 158, endPoint y: 160, distance: 190.6
click at [179, 160] on div "Scroll to Unsaved changes Save Enabled Code * Random PEAK-Rachael Description Y…" at bounding box center [560, 584] width 848 height 1104
type input "50.00"
click at [265, 244] on button "button" at bounding box center [260, 245] width 14 height 14
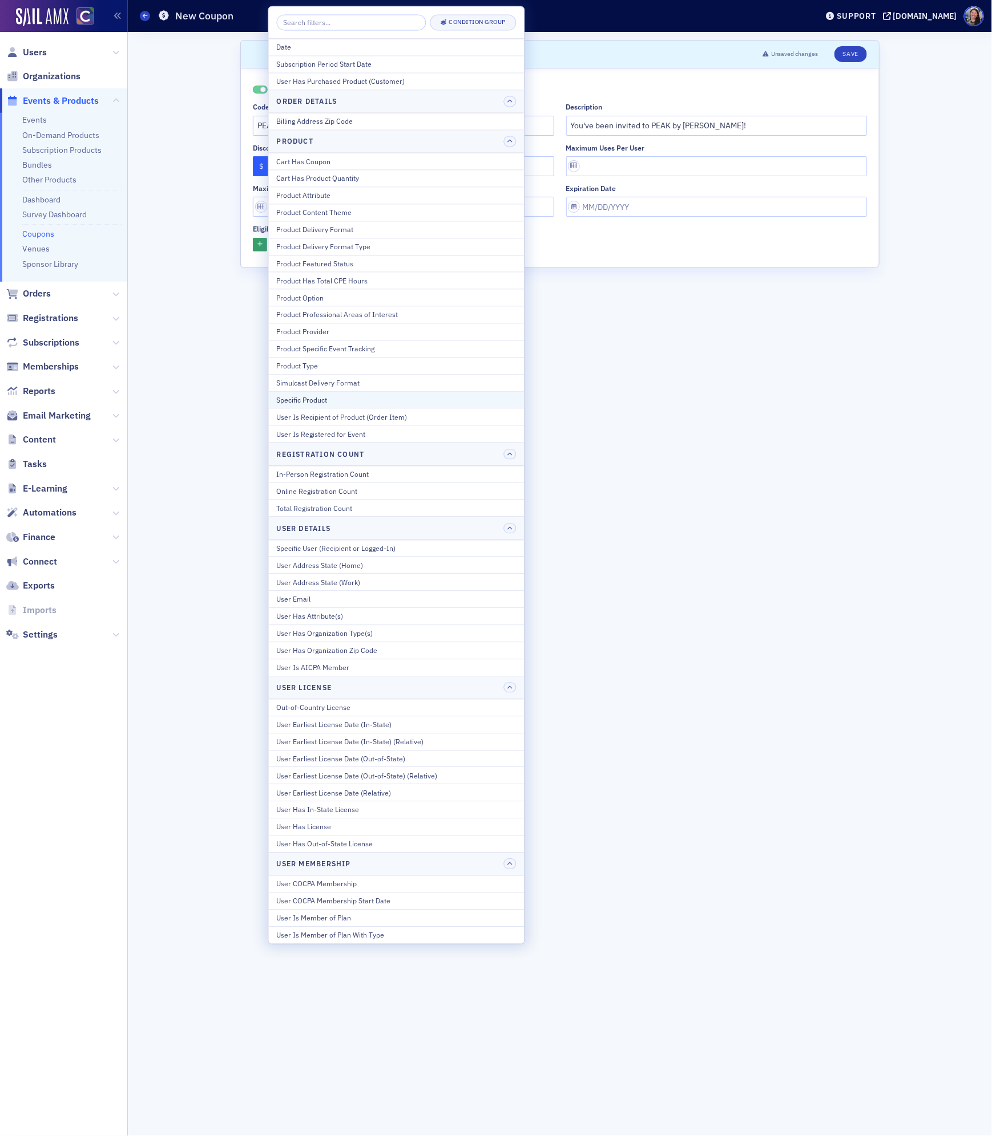
click at [297, 405] on div "Specific Product" at bounding box center [397, 400] width 240 height 10
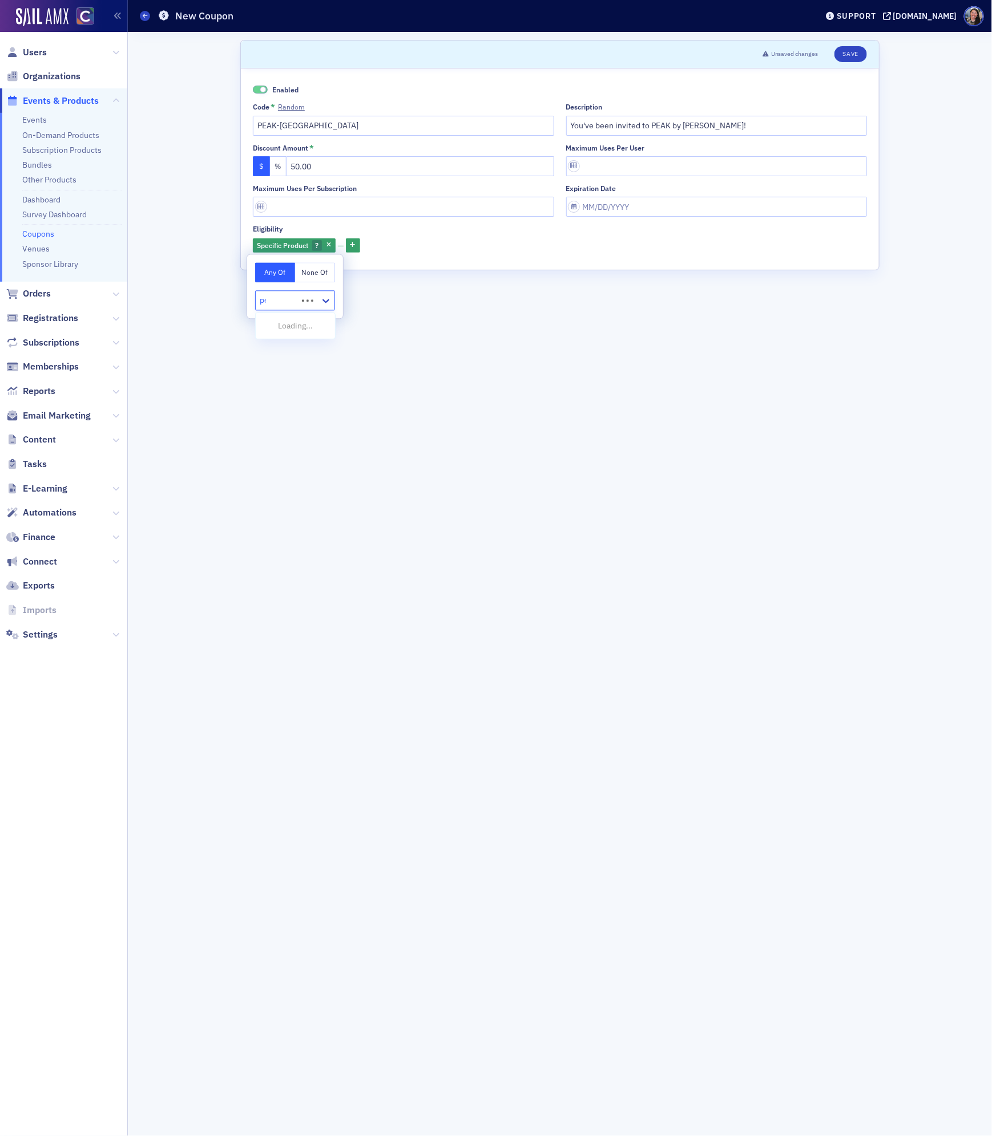
type input "peak"
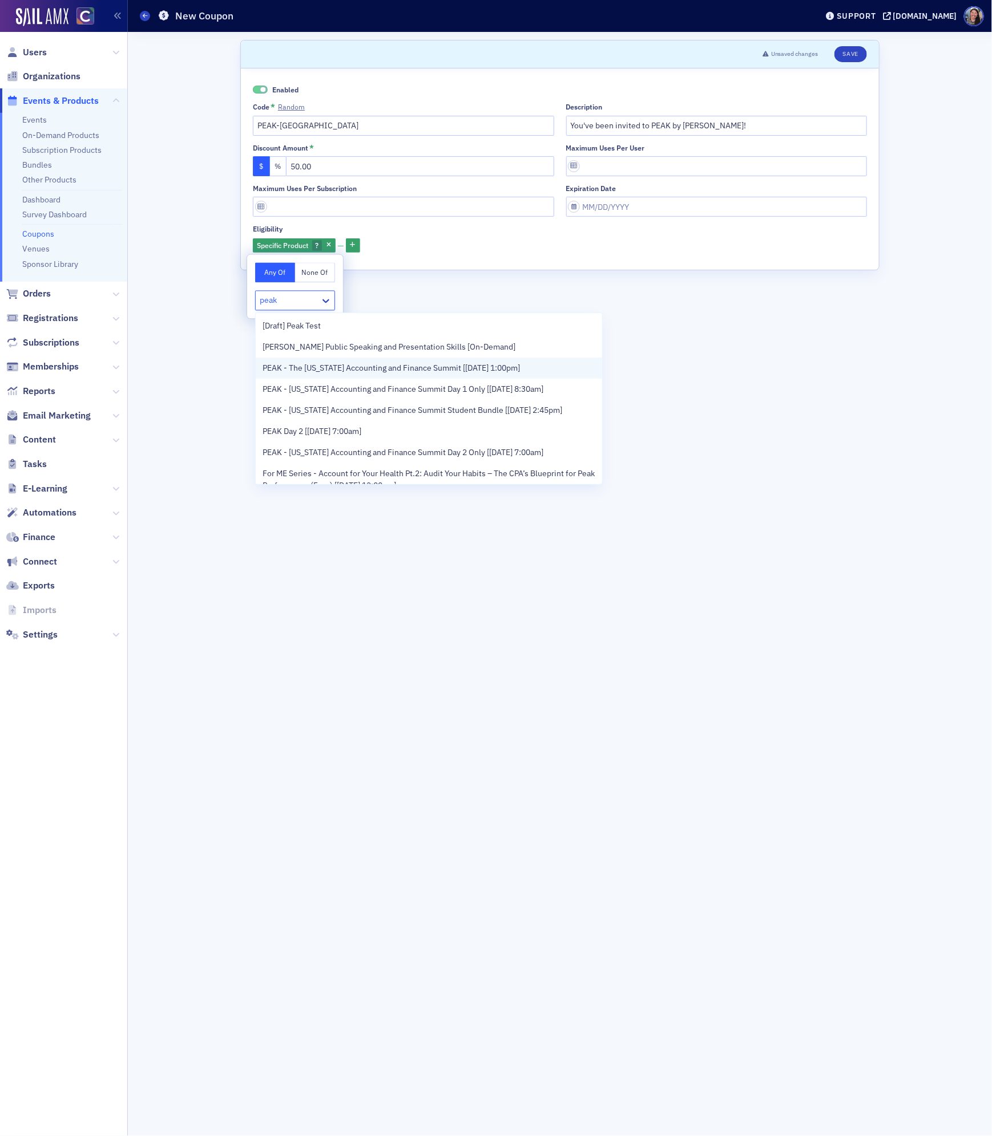
click at [302, 374] on span "PEAK - The Colorado Accounting and Finance Summit [11/11/2025 1:00pm]" at bounding box center [390, 368] width 257 height 12
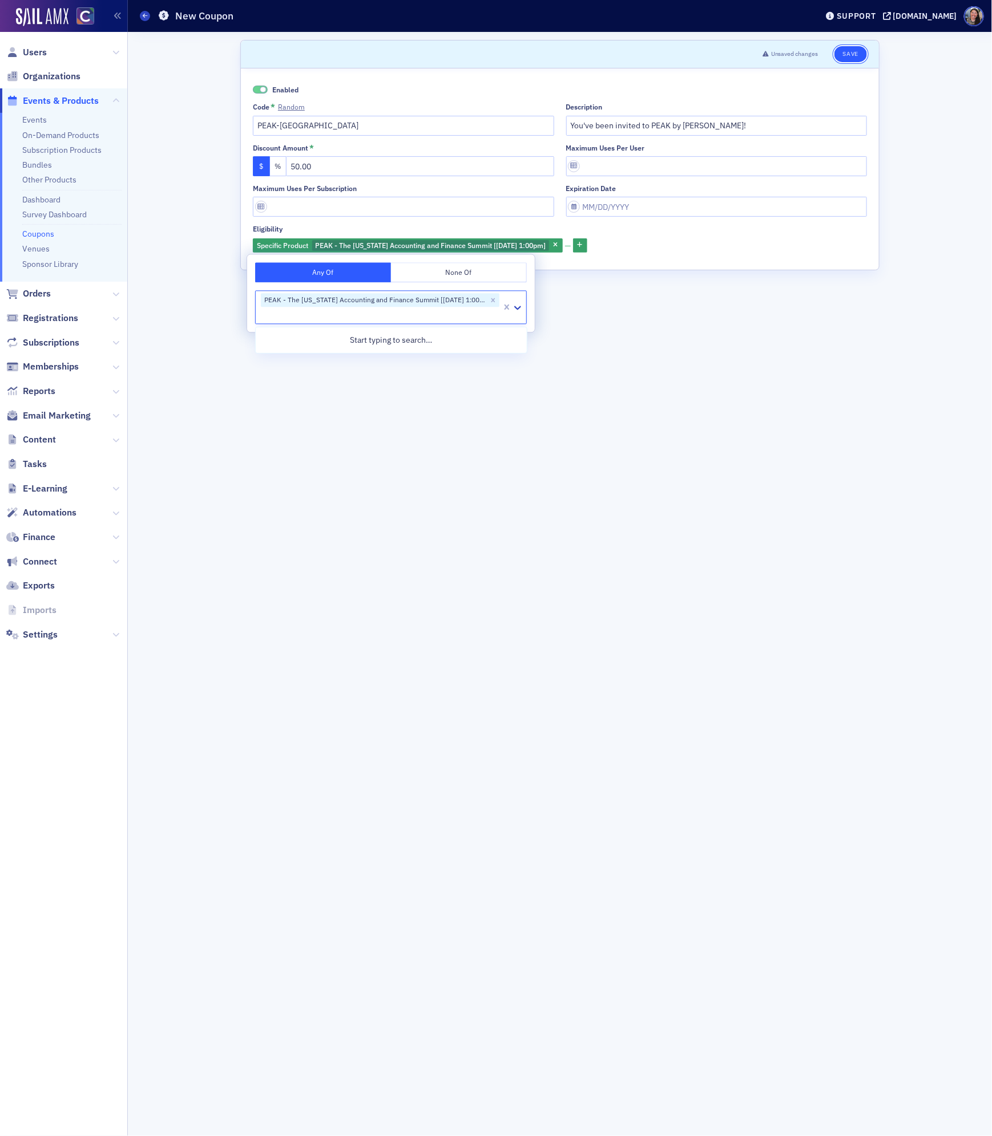
click at [852, 54] on button "Save" at bounding box center [850, 54] width 33 height 16
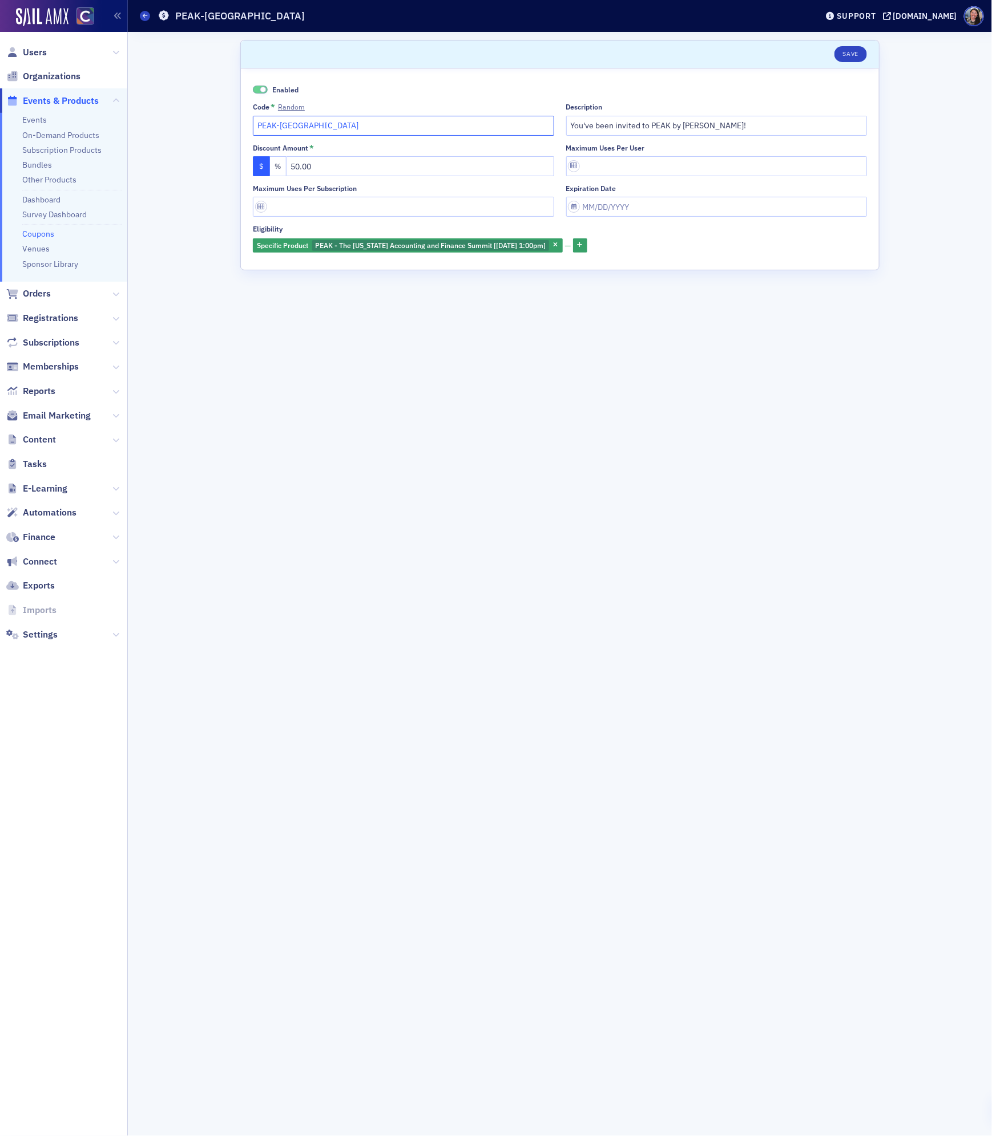
click at [352, 130] on input "PEAK-Rachael" at bounding box center [403, 126] width 301 height 20
click at [143, 18] on span at bounding box center [145, 16] width 10 height 10
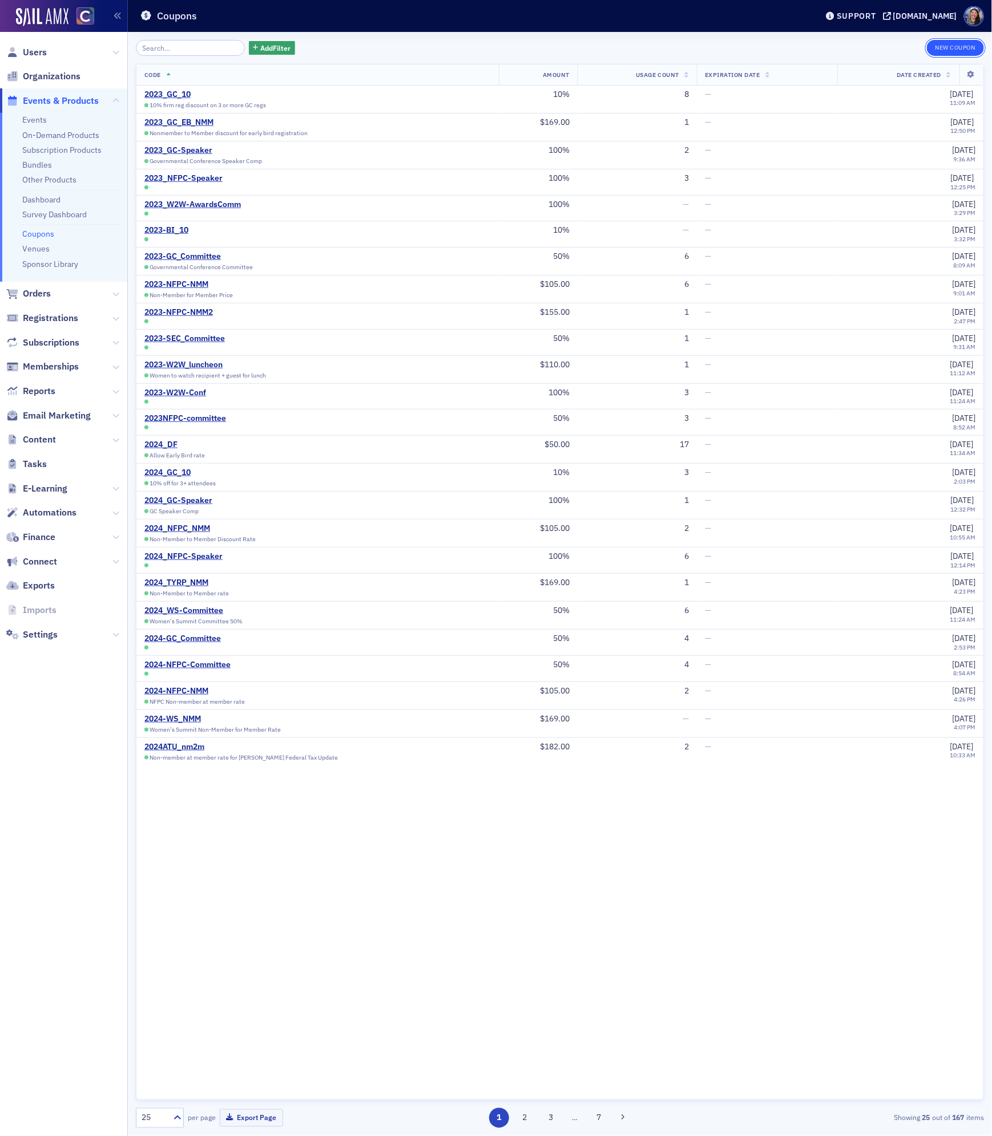
click at [949, 50] on button "New Coupon" at bounding box center [954, 48] width 57 height 16
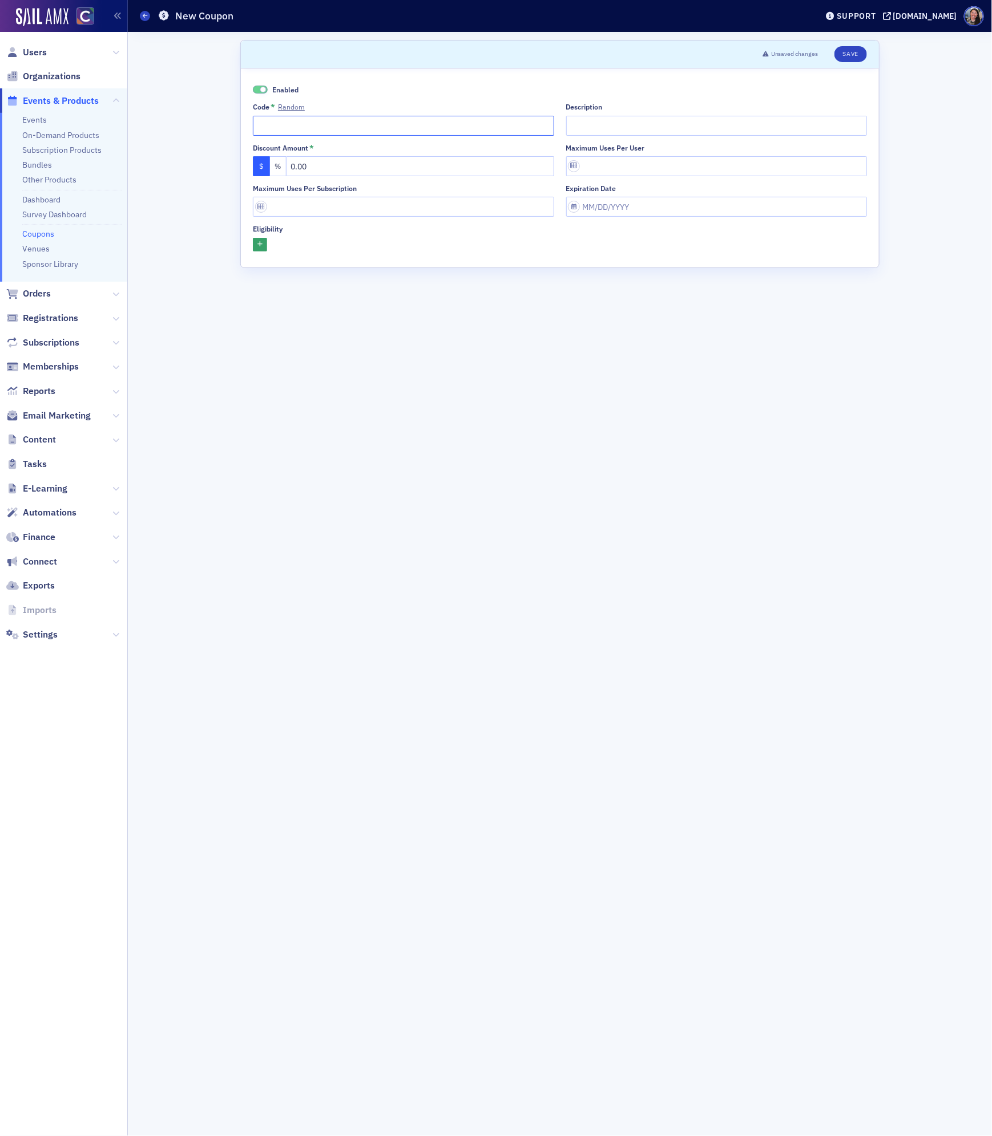
click at [280, 124] on input "Code * Random" at bounding box center [403, 126] width 301 height 20
click at [286, 127] on input "PEAK-Ali" at bounding box center [403, 126] width 301 height 20
type input "PEAK-Ali"
type input "You've been invited to PEAK by Ali Van Fossen!"
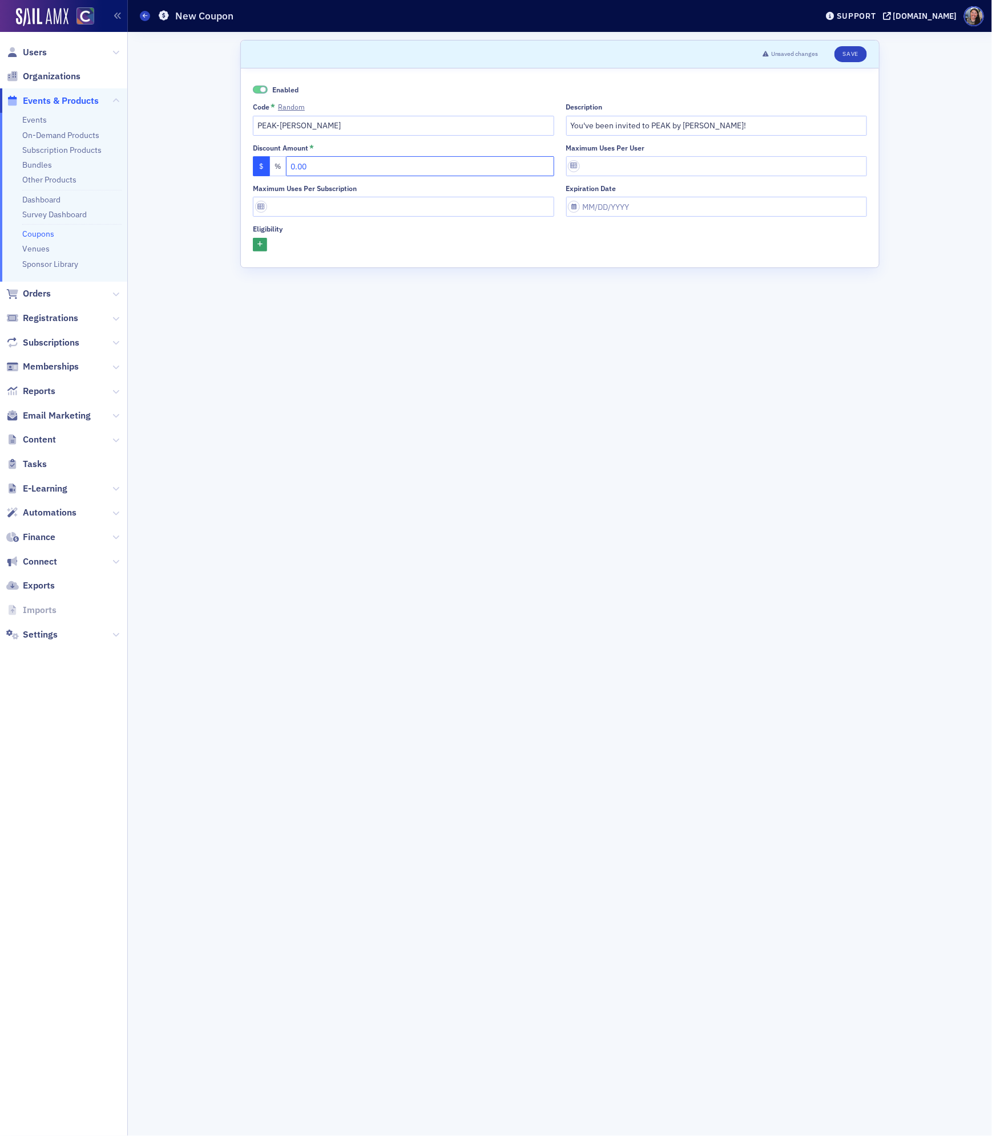
drag, startPoint x: 327, startPoint y: 168, endPoint x: 77, endPoint y: 126, distance: 253.5
click at [77, 126] on div "Users Organizations Events & Products Events On-Demand Products Subscription Pr…" at bounding box center [496, 568] width 992 height 1136
type input "50.00"
click at [257, 246] on icon "button" at bounding box center [259, 245] width 5 height 6
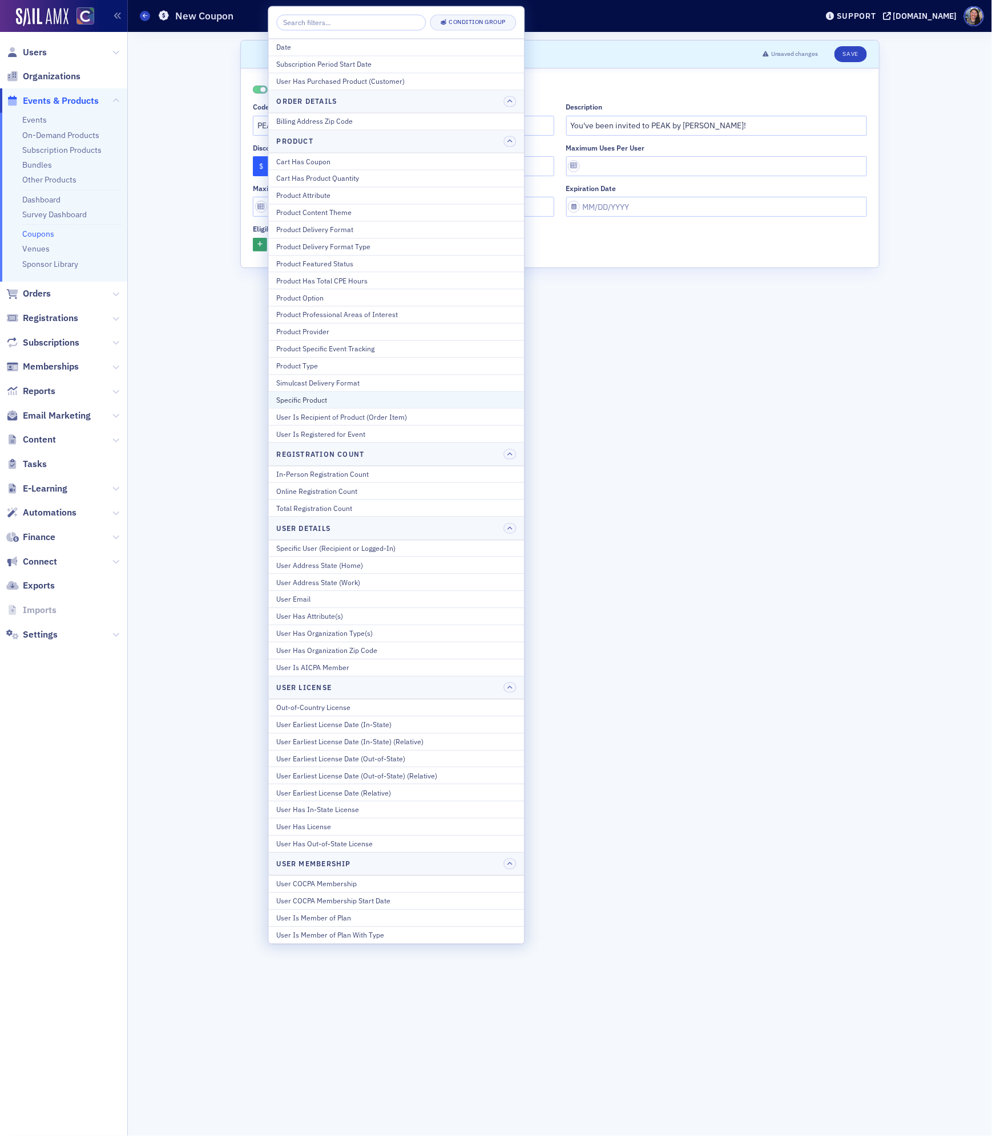
click at [314, 404] on div "Specific Product" at bounding box center [397, 400] width 240 height 10
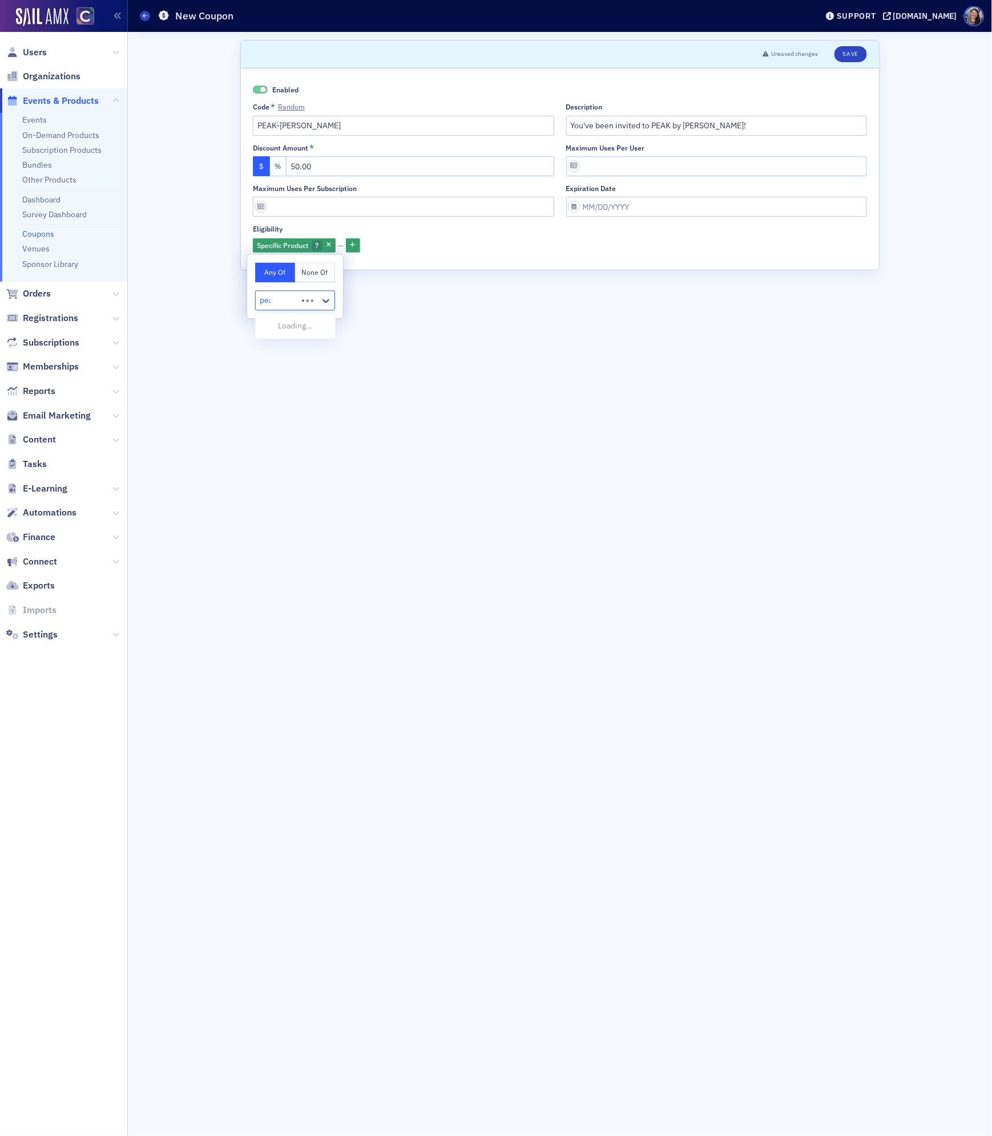
type input "peak"
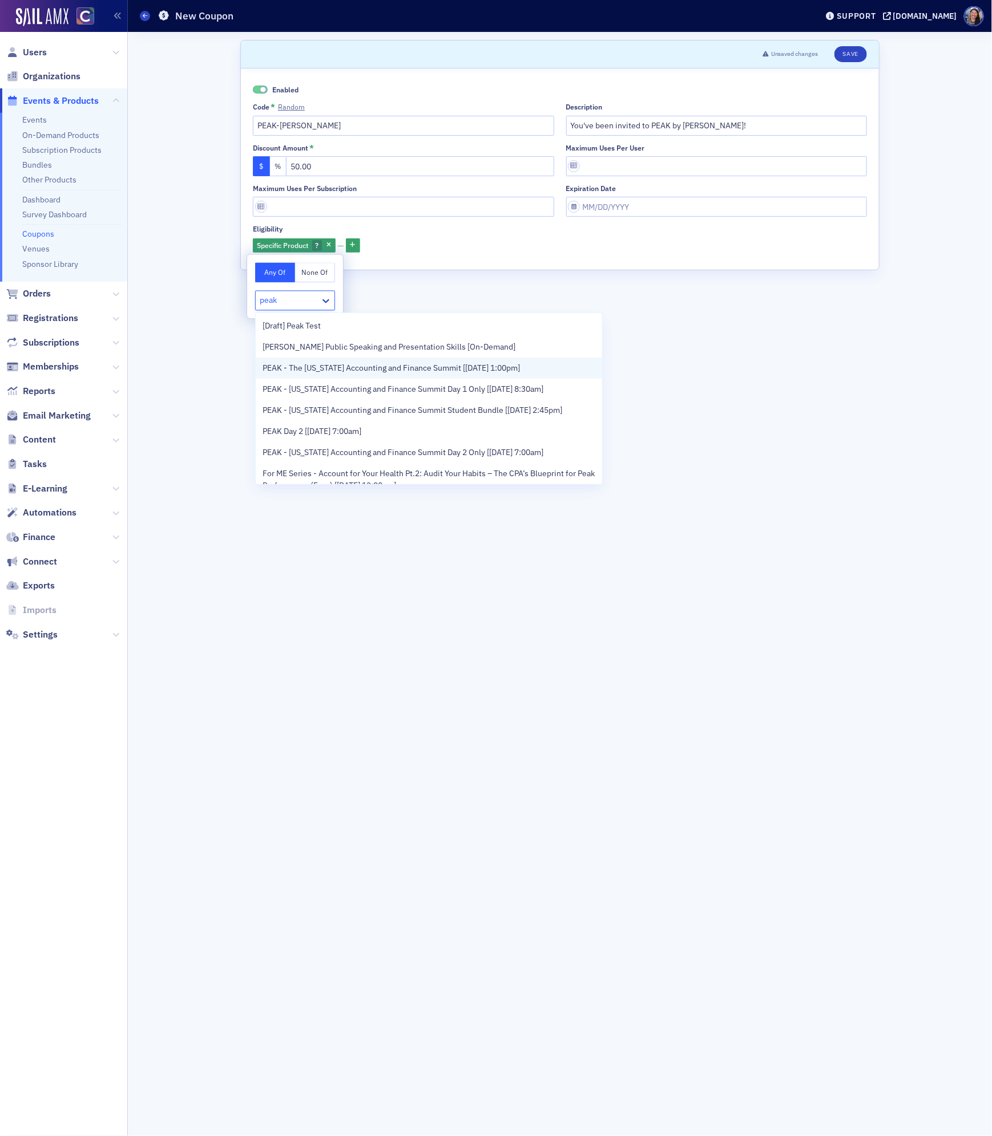
click at [301, 371] on span "PEAK - The Colorado Accounting and Finance Summit [11/11/2025 1:00pm]" at bounding box center [390, 368] width 257 height 12
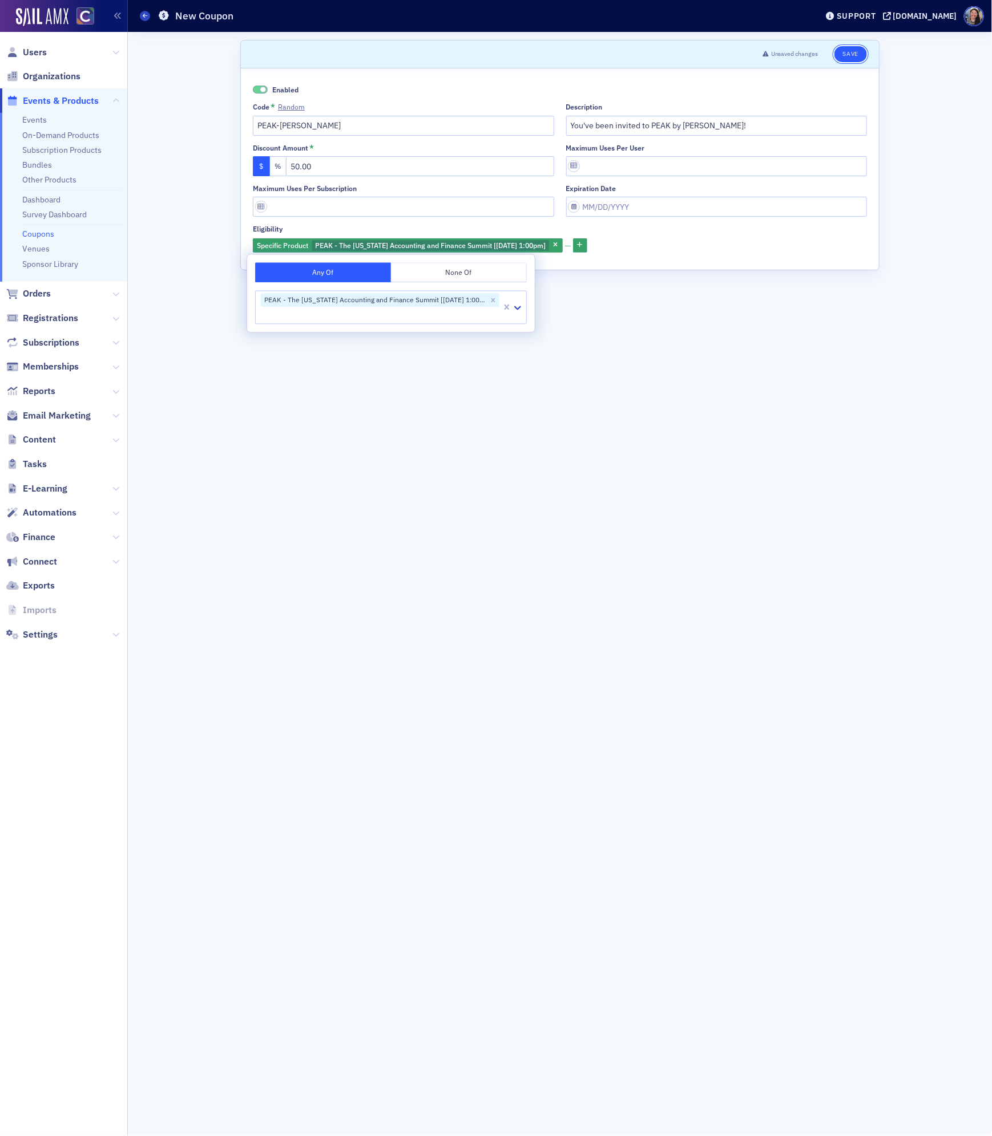
click at [860, 54] on button "Save" at bounding box center [850, 54] width 33 height 16
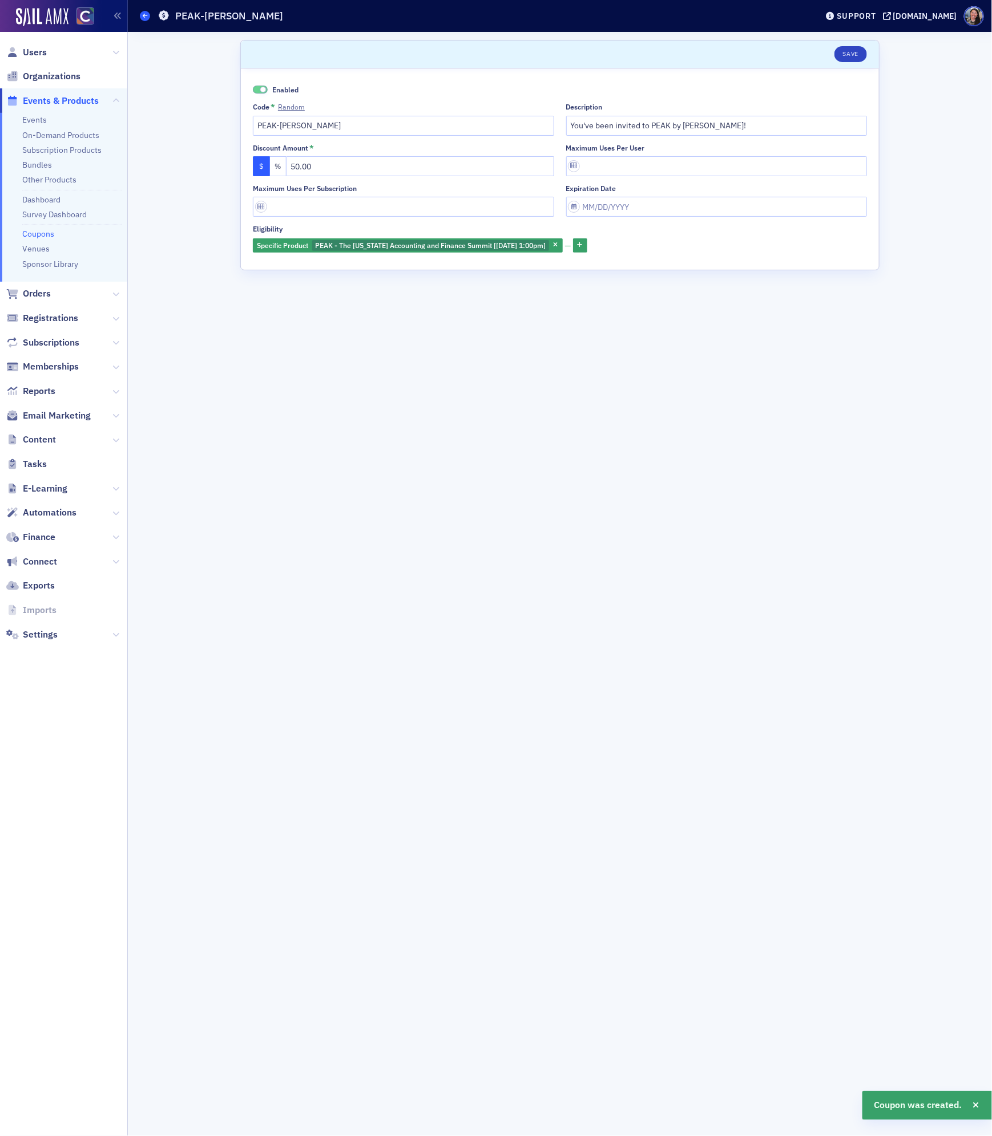
click at [143, 17] on icon at bounding box center [145, 15] width 5 height 5
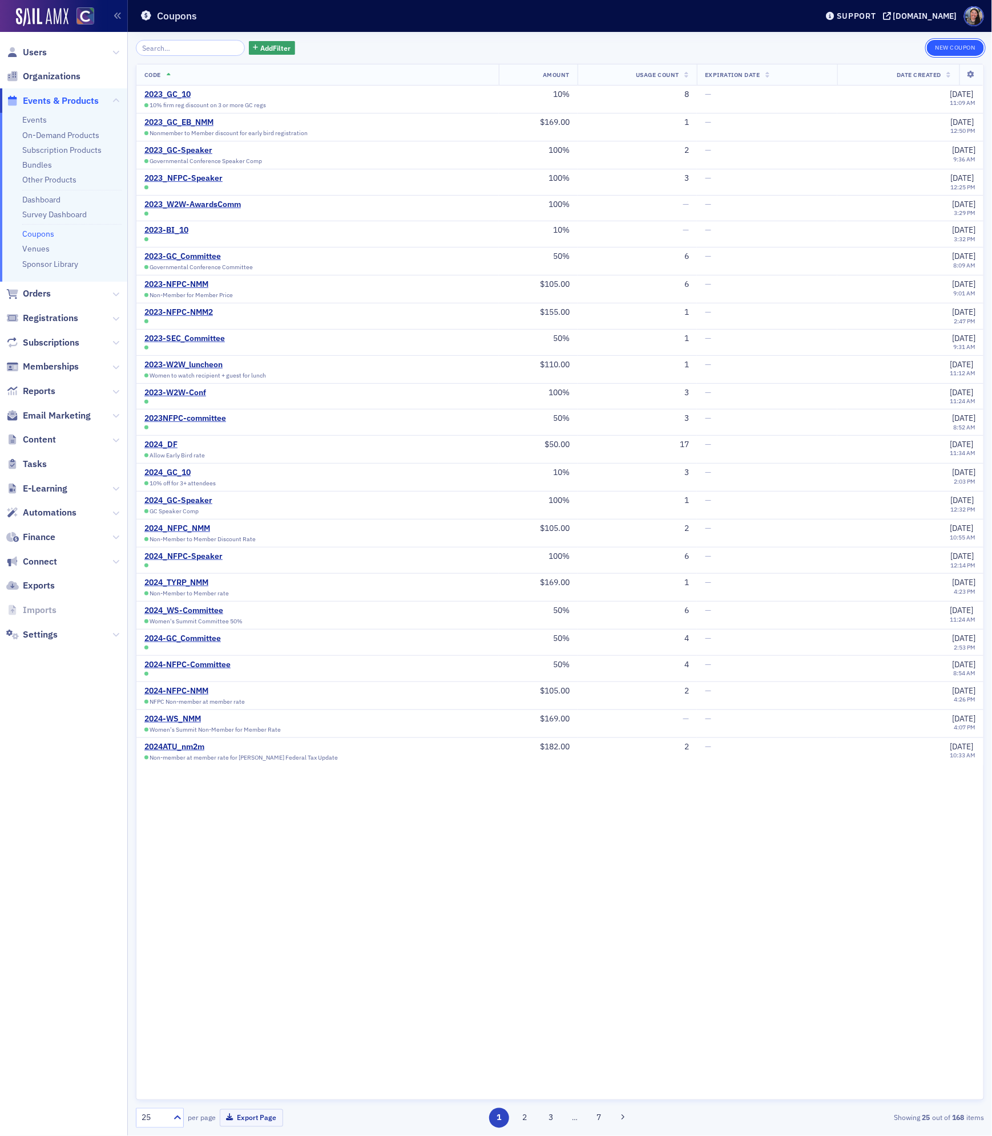
click at [961, 47] on button "New Coupon" at bounding box center [954, 48] width 57 height 16
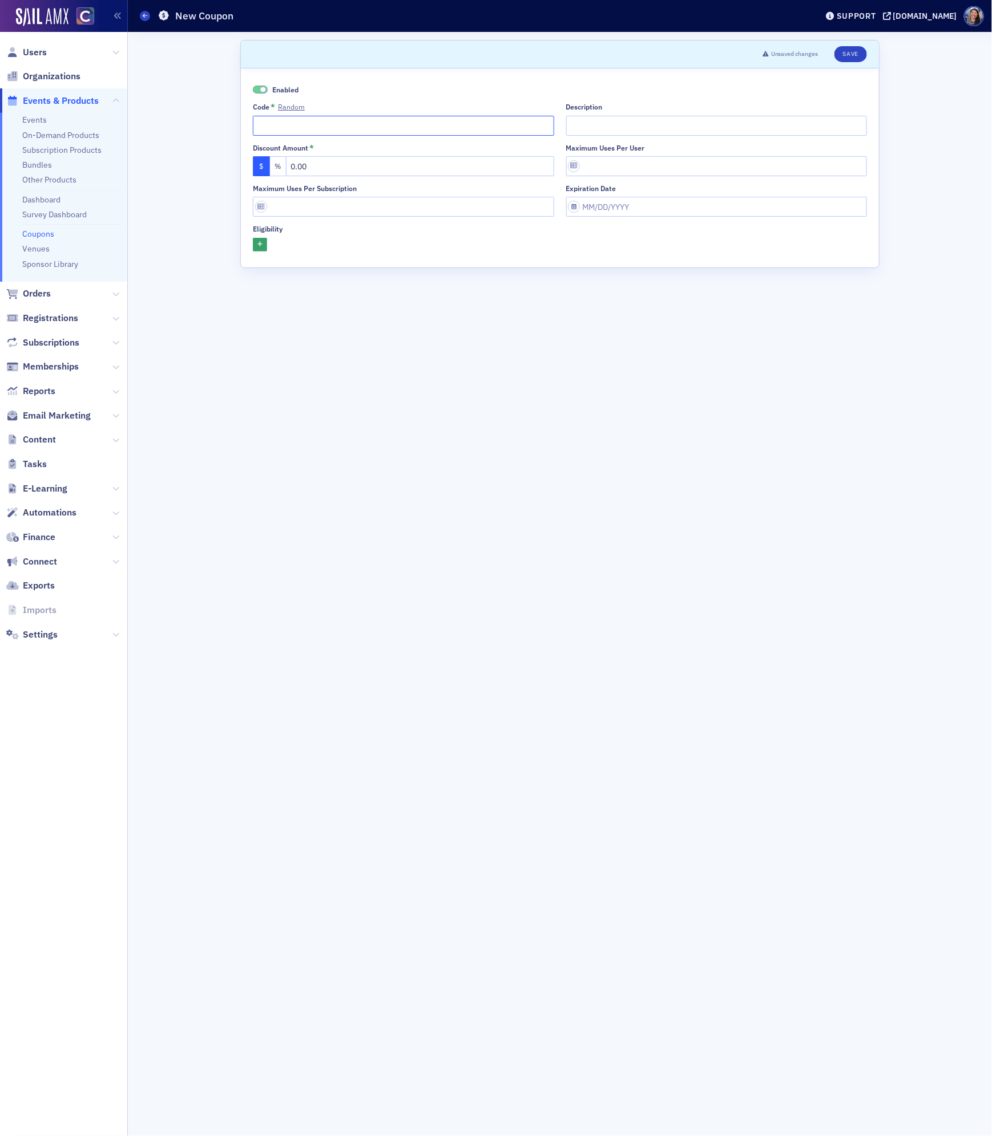
click at [297, 125] on input "Code * Random" at bounding box center [403, 126] width 301 height 20
type input "PEAK-Doug"
type input "You've been invited to PEAK by Douglas Slaybaugh!"
click at [419, 161] on input "0.00" at bounding box center [420, 166] width 268 height 20
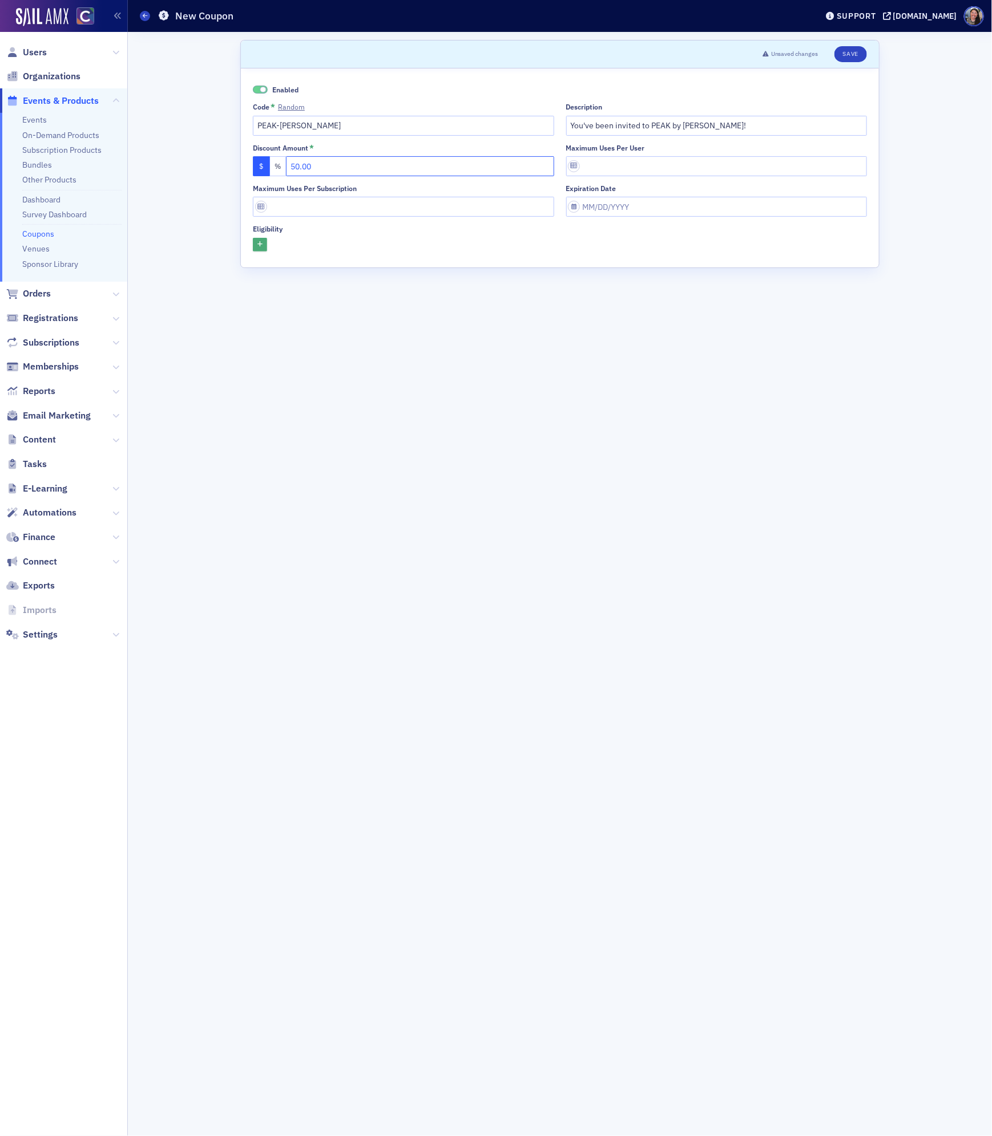
type input "50.00"
click at [260, 245] on icon "button" at bounding box center [259, 245] width 5 height 6
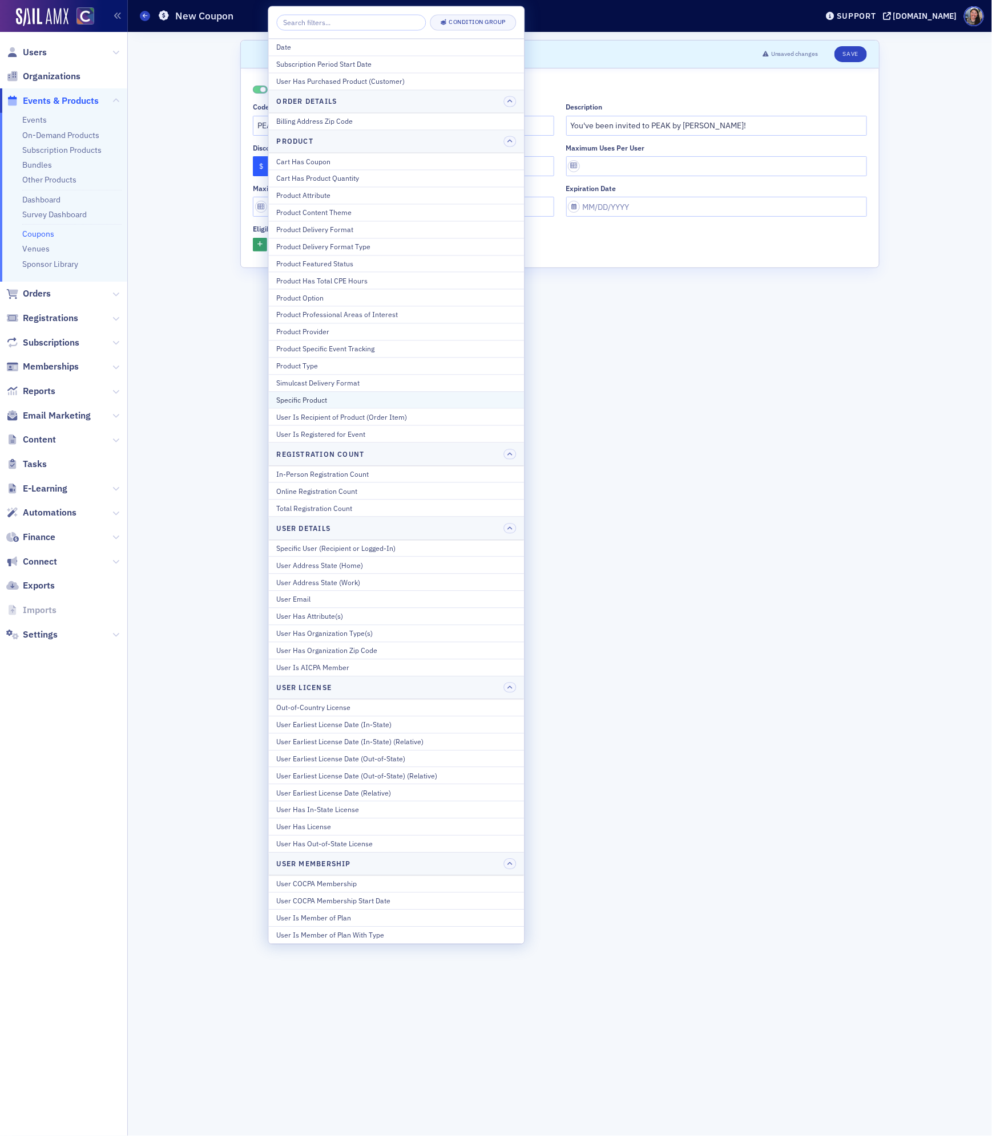
click at [295, 405] on div "Specific Product" at bounding box center [397, 400] width 240 height 10
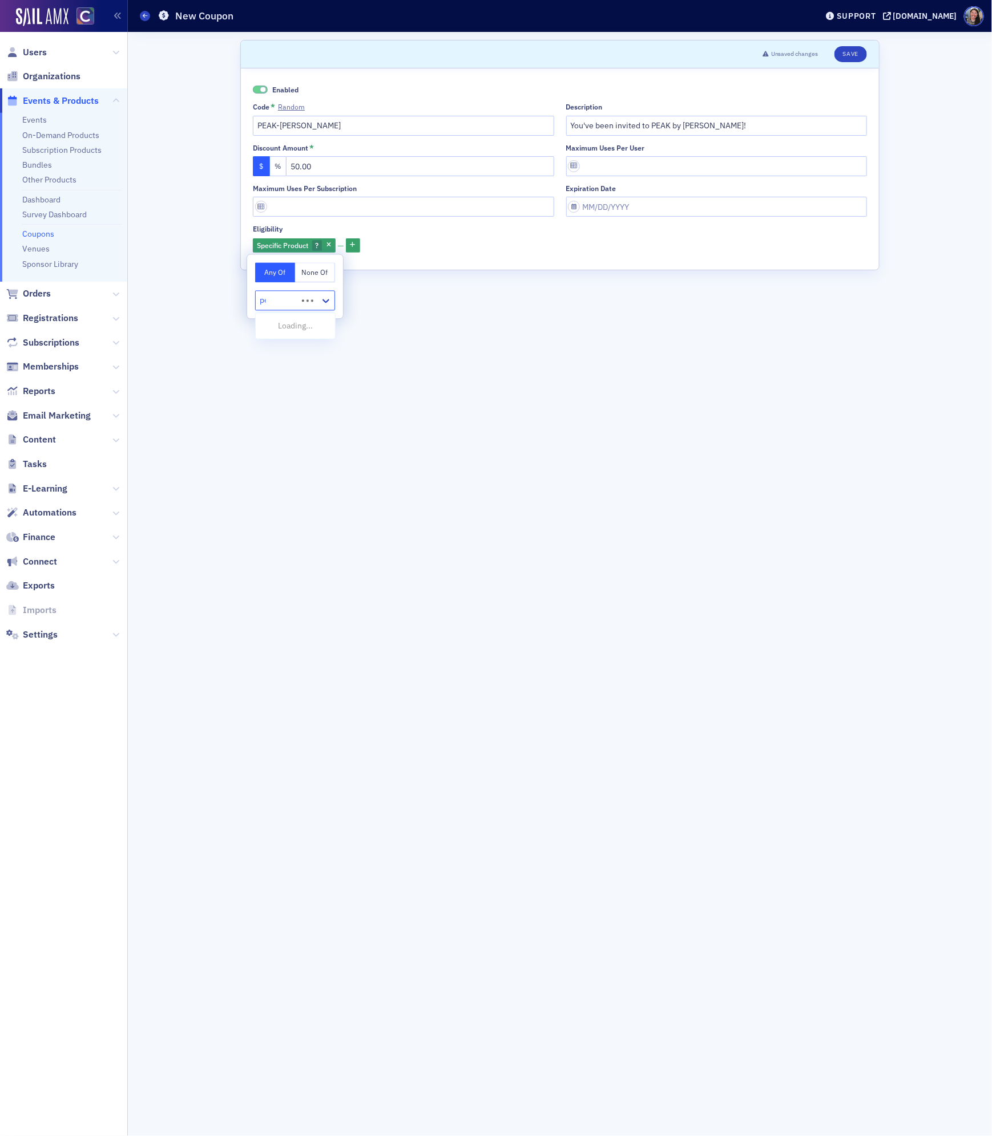
type input "peak"
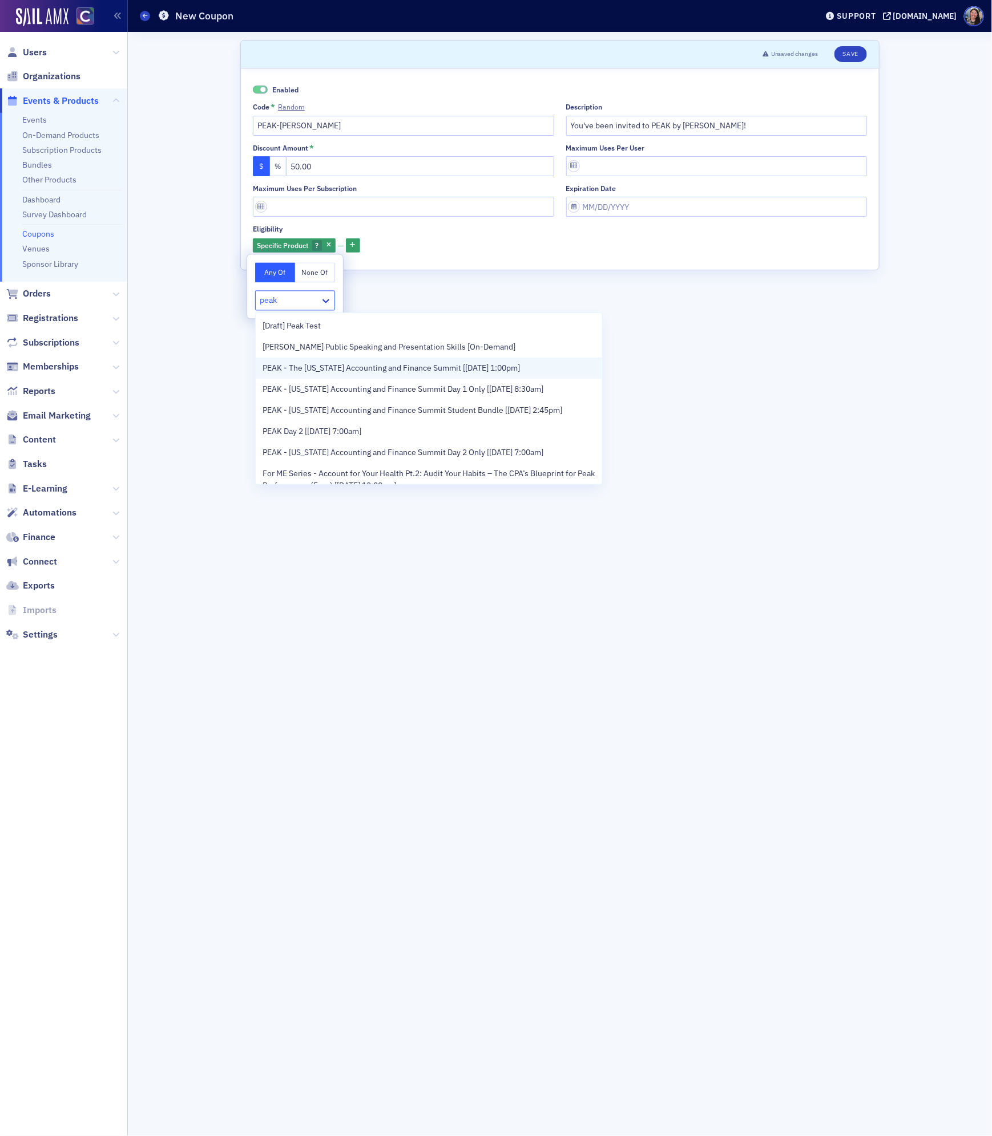
click at [307, 363] on span "PEAK - The Colorado Accounting and Finance Summit [11/11/2025 1:00pm]" at bounding box center [390, 368] width 257 height 12
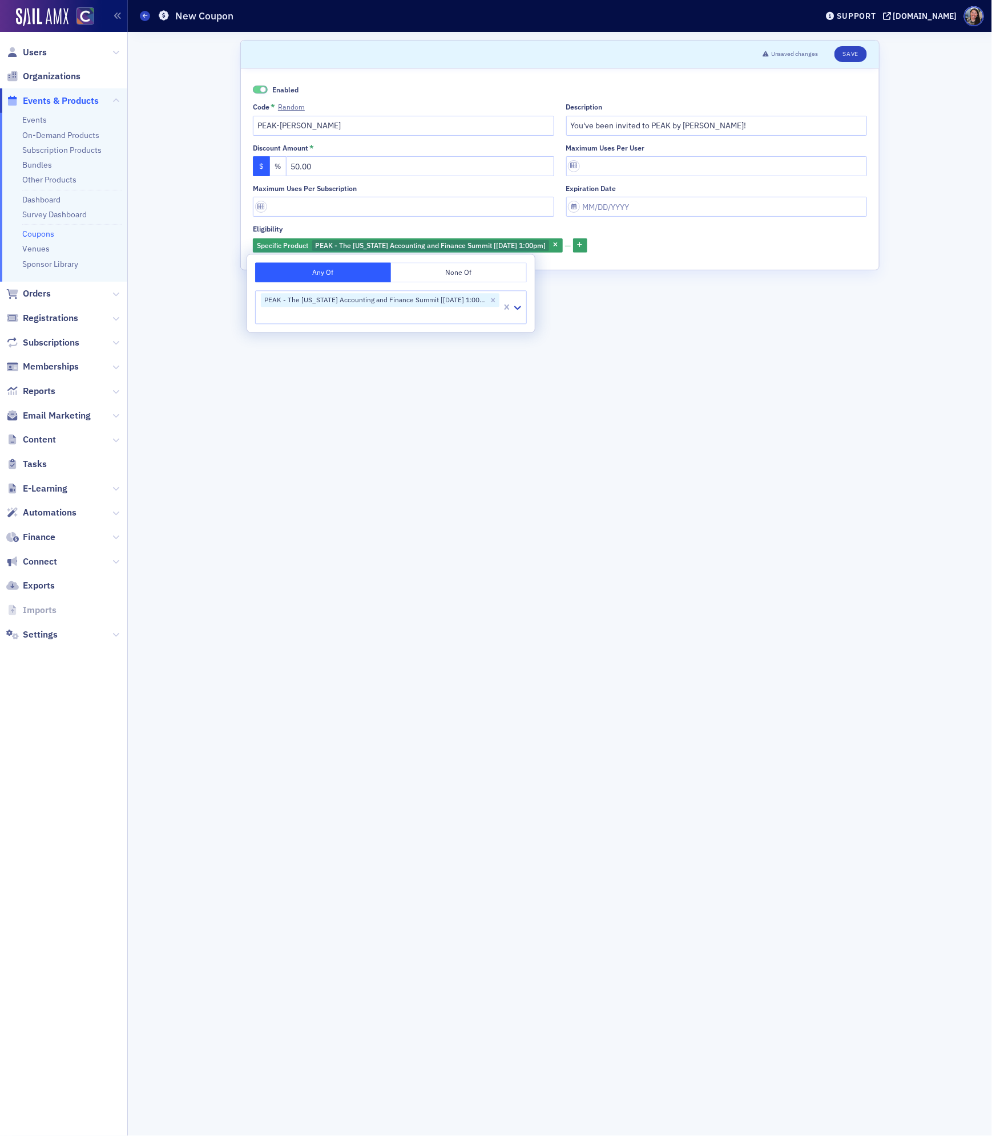
click at [847, 45] on header "Unsaved changes Save" at bounding box center [560, 55] width 638 height 28
click at [847, 52] on button "Save" at bounding box center [850, 54] width 33 height 16
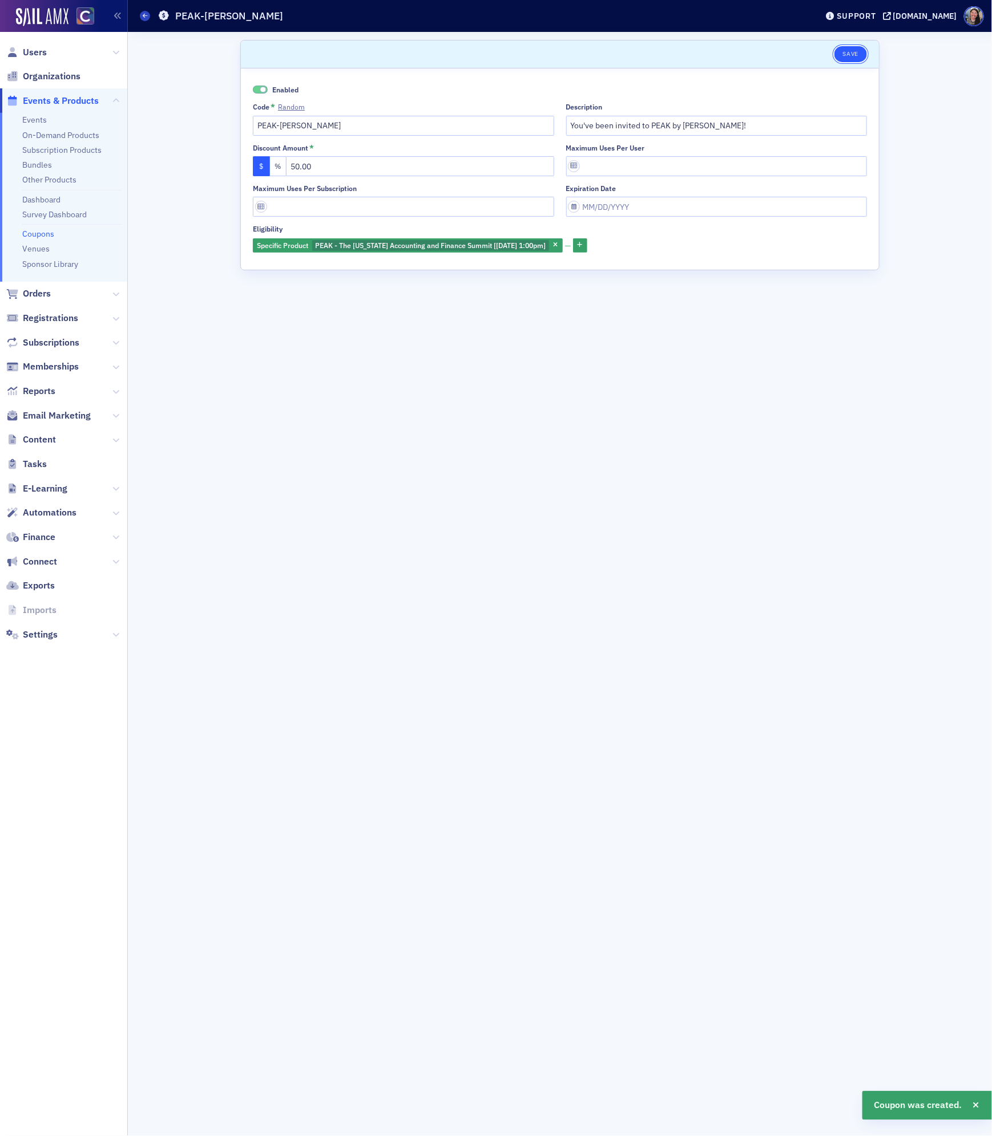
click at [853, 53] on button "Save" at bounding box center [850, 54] width 33 height 16
click at [858, 59] on button "Save" at bounding box center [850, 54] width 33 height 16
click at [147, 16] on icon at bounding box center [145, 15] width 5 height 5
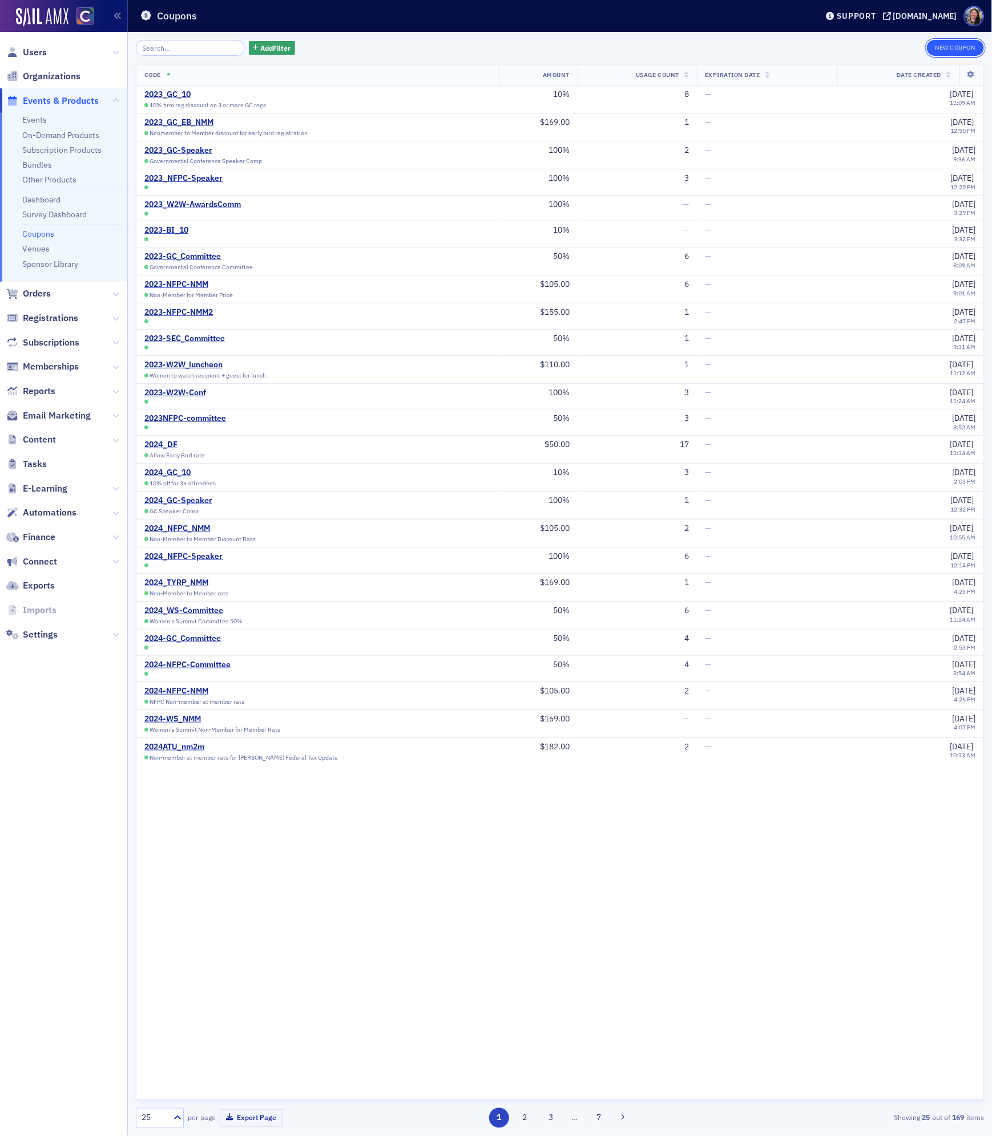
click at [964, 46] on button "New Coupon" at bounding box center [954, 48] width 57 height 16
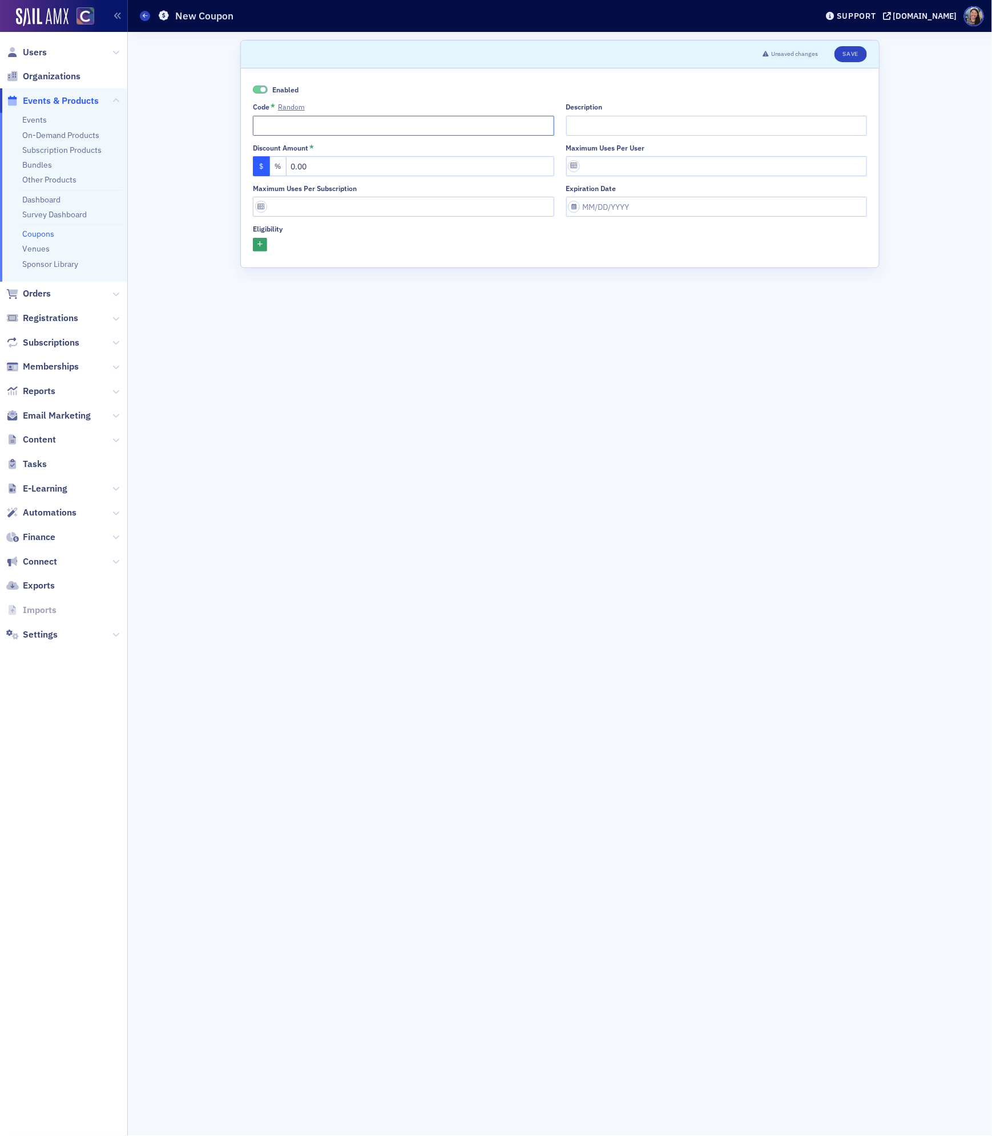
click at [344, 117] on input "Code * Random" at bounding box center [403, 126] width 301 height 20
type input "PEAK-Tyler"
drag, startPoint x: 342, startPoint y: 170, endPoint x: 75, endPoint y: 139, distance: 268.8
click at [88, 145] on div "Users Organizations Events & Products Events On-Demand Products Subscription Pr…" at bounding box center [496, 568] width 992 height 1136
type input "50.00"
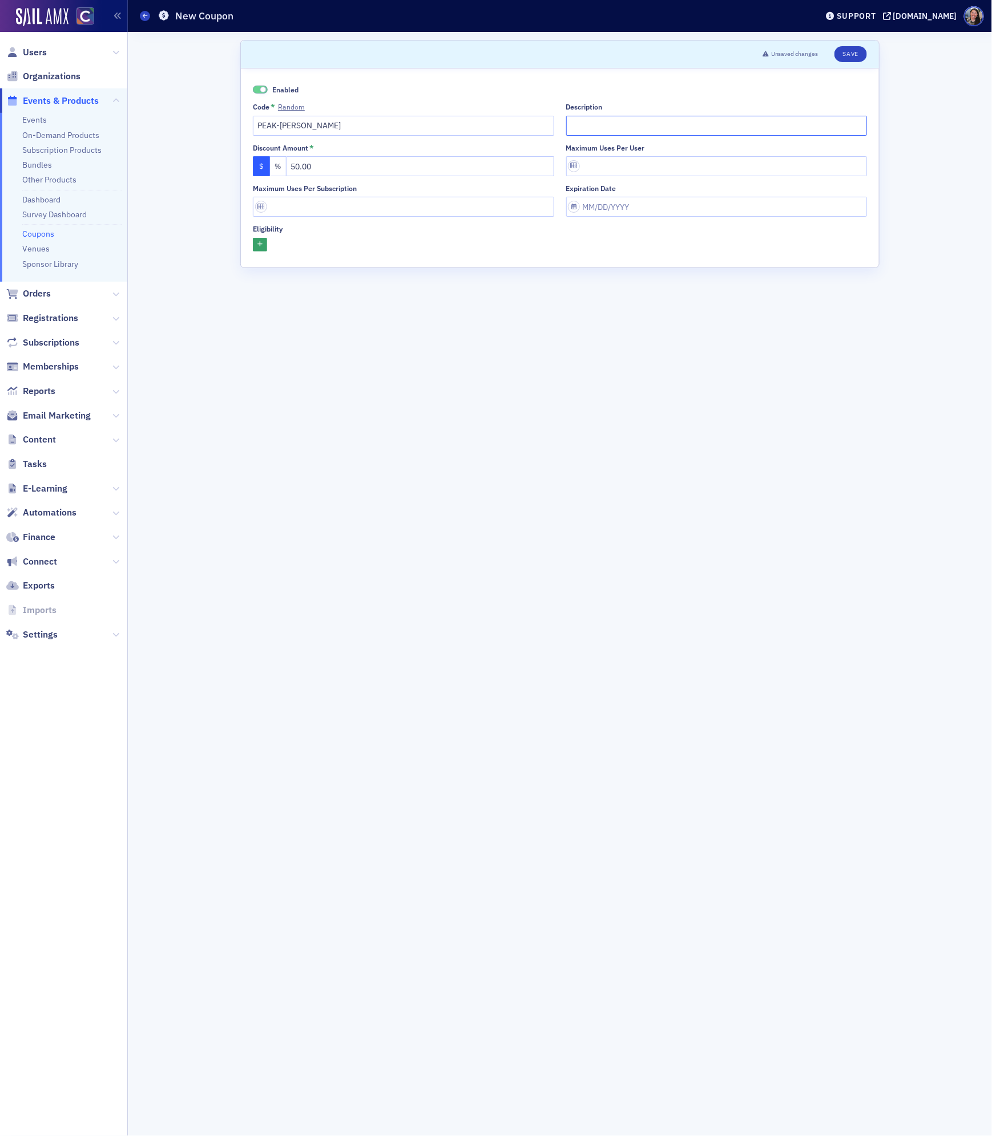
click at [602, 120] on input "Description" at bounding box center [716, 126] width 301 height 20
type input "You've been invited to PEAK by Tyler Smith!"
click at [265, 244] on button "button" at bounding box center [260, 245] width 14 height 14
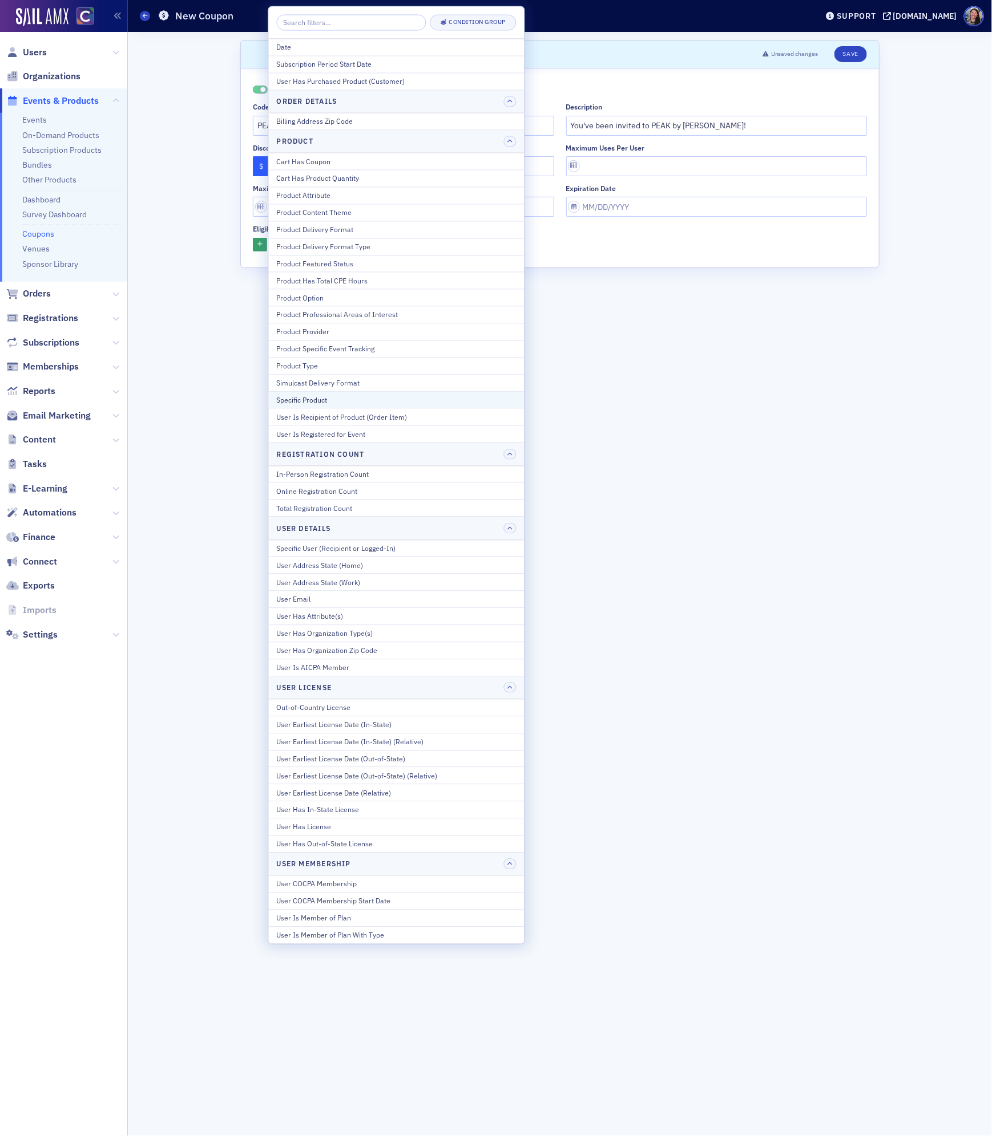
click at [327, 405] on div "Specific Product" at bounding box center [397, 400] width 240 height 10
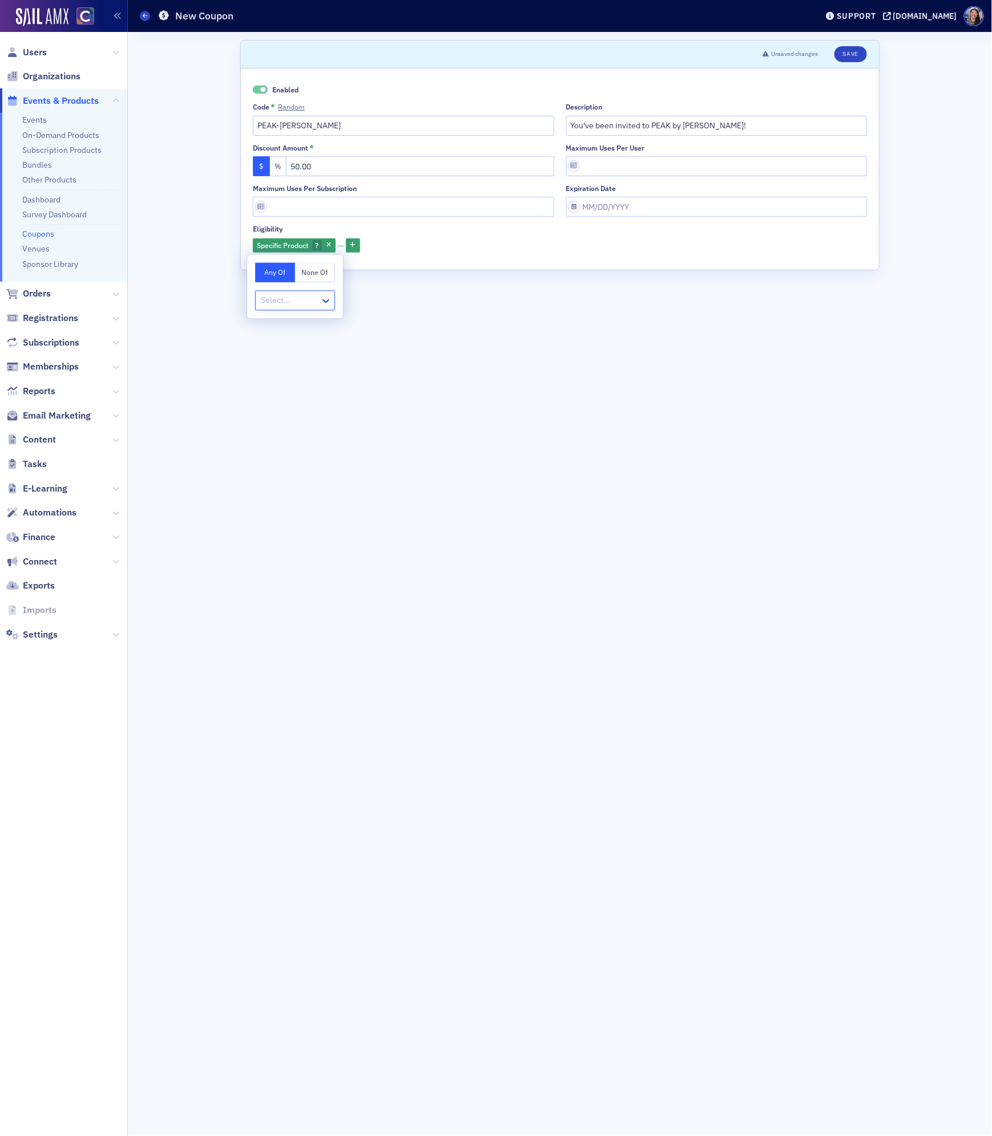
click at [299, 298] on div at bounding box center [289, 301] width 59 height 14
type input "peak"
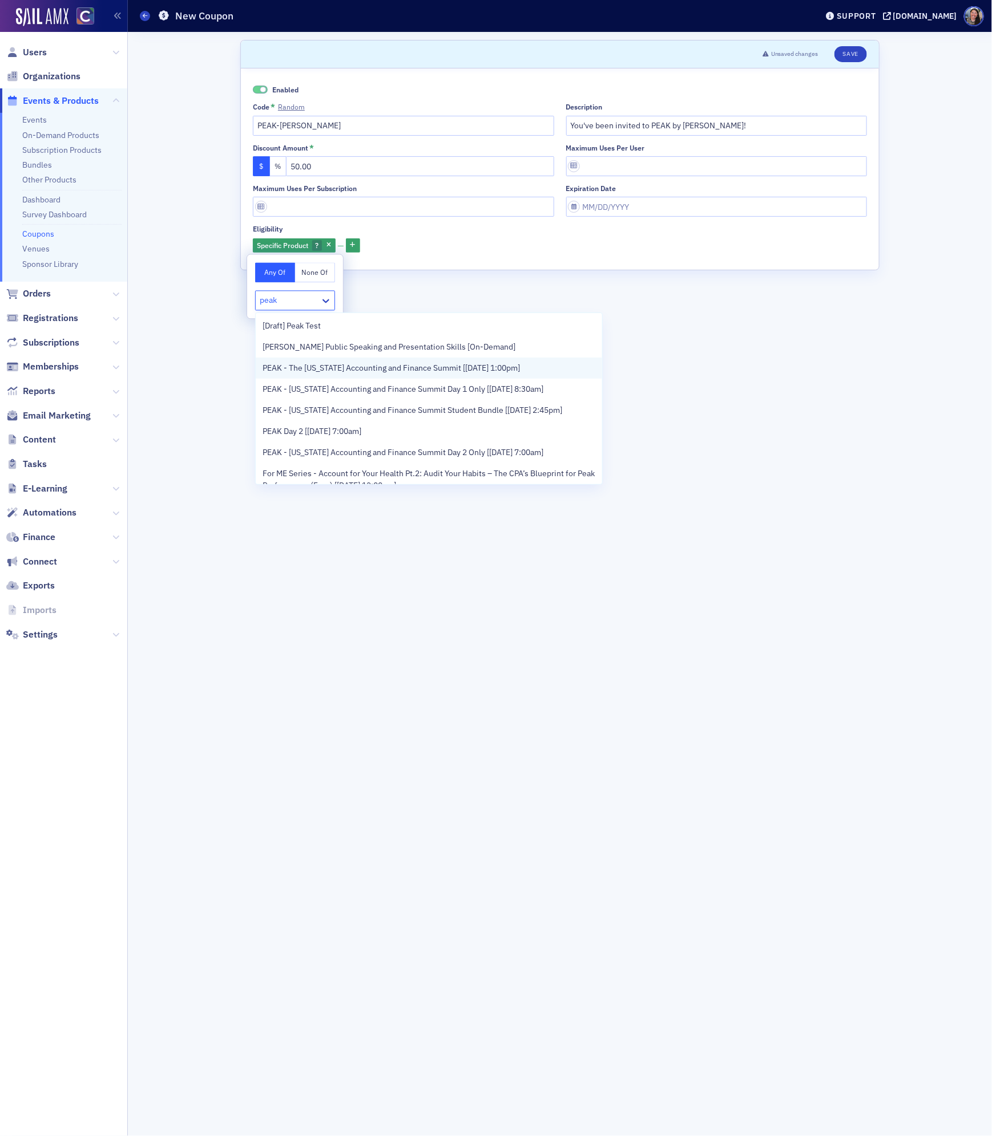
click at [281, 366] on span "PEAK - The Colorado Accounting and Finance Summit [11/11/2025 1:00pm]" at bounding box center [390, 368] width 257 height 12
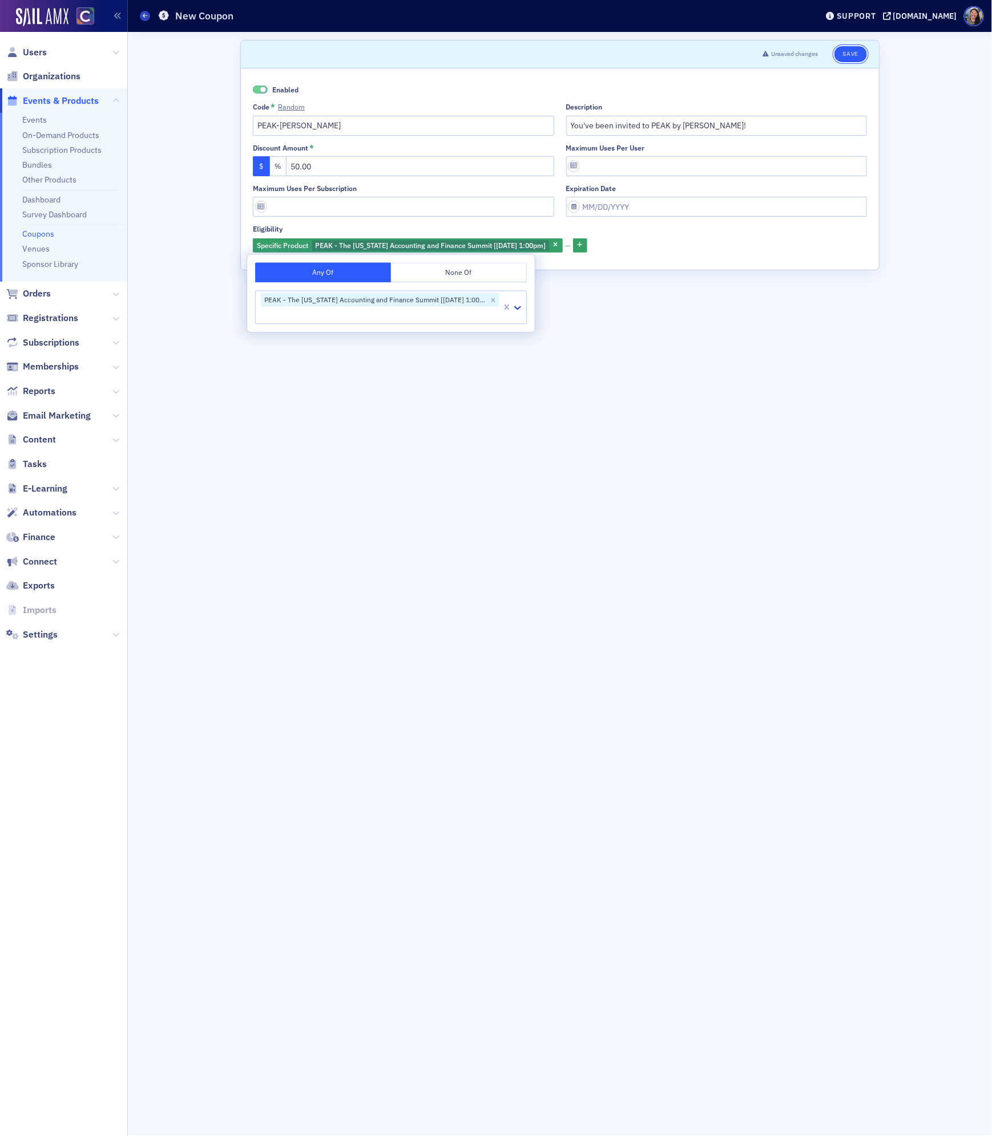
click at [863, 58] on button "Save" at bounding box center [850, 54] width 33 height 16
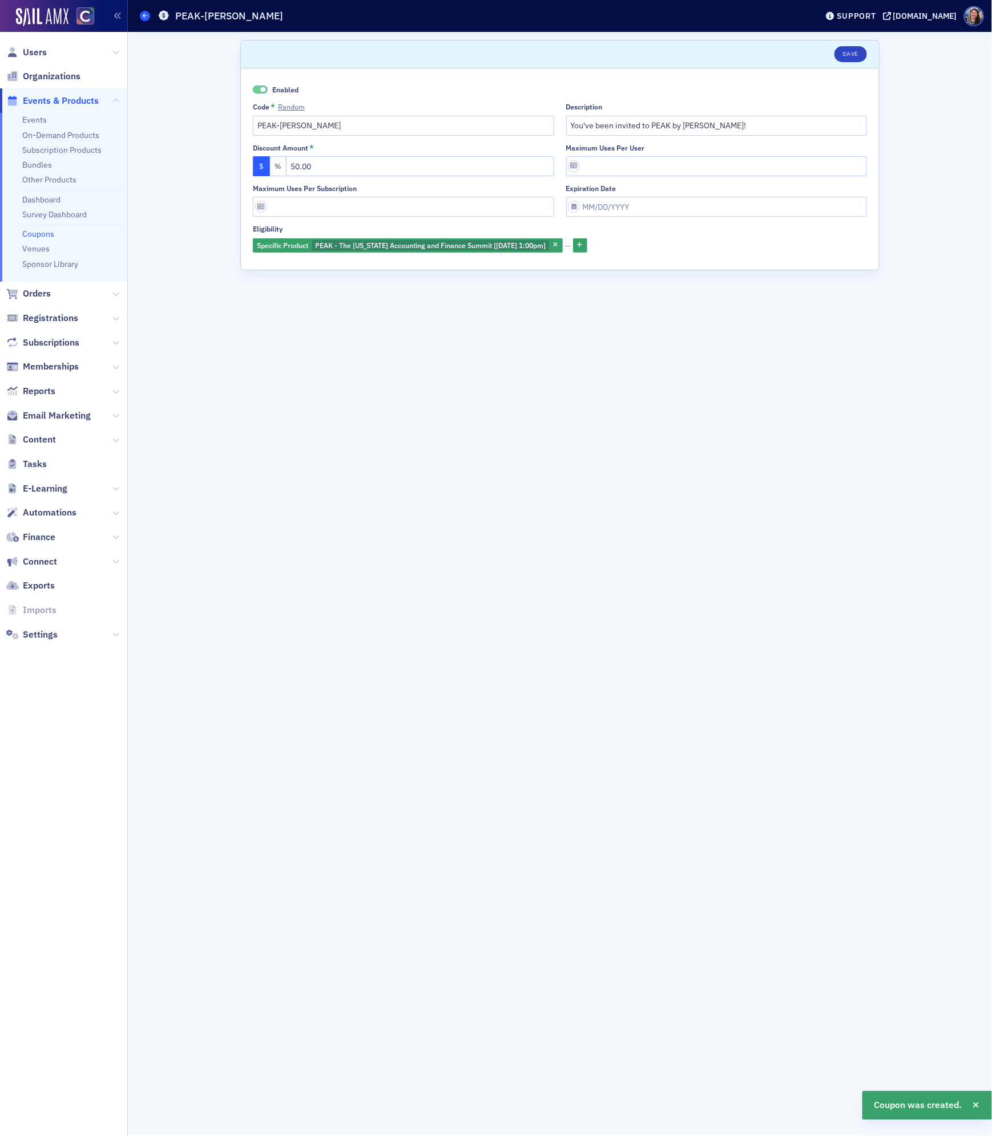
click at [140, 15] on span at bounding box center [145, 16] width 10 height 10
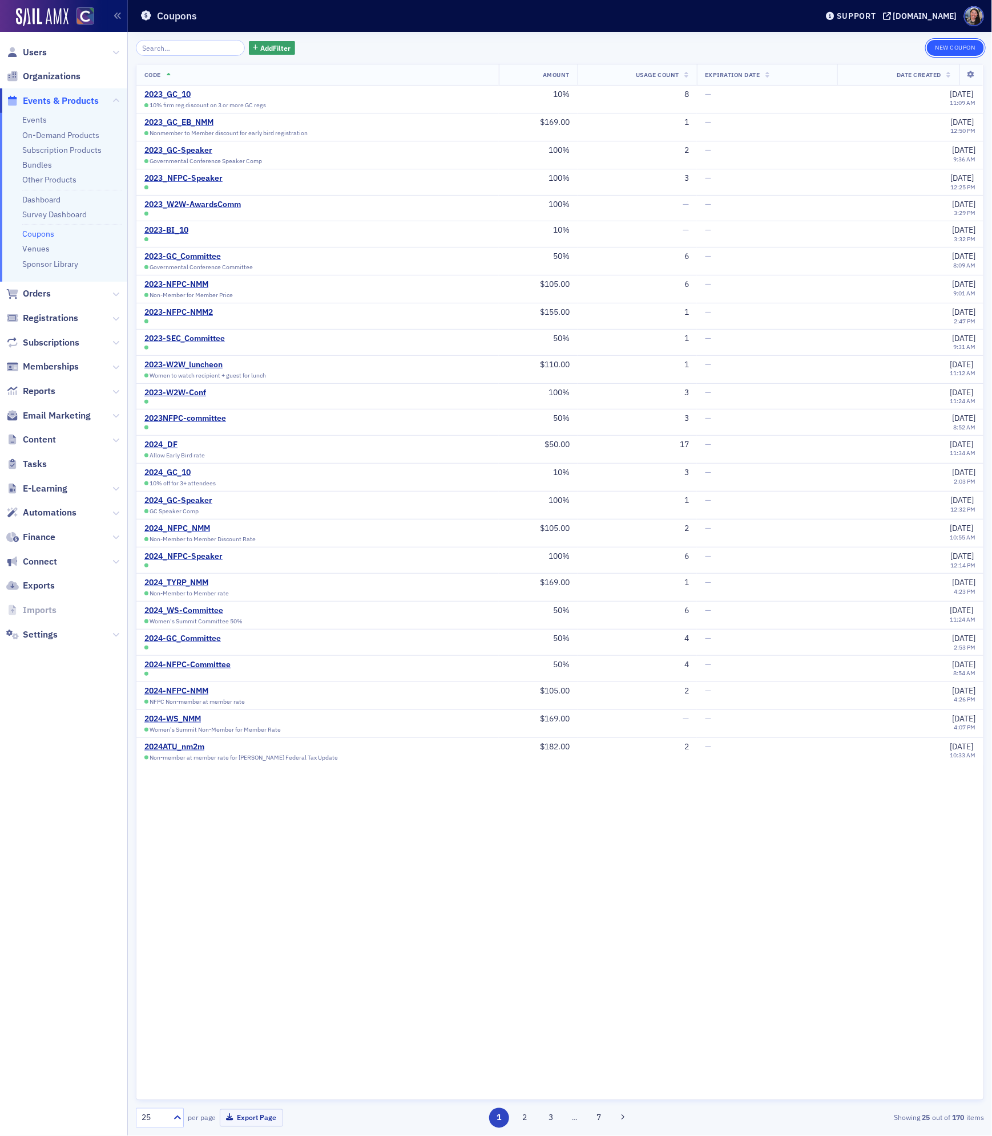
click at [941, 50] on button "New Coupon" at bounding box center [954, 48] width 57 height 16
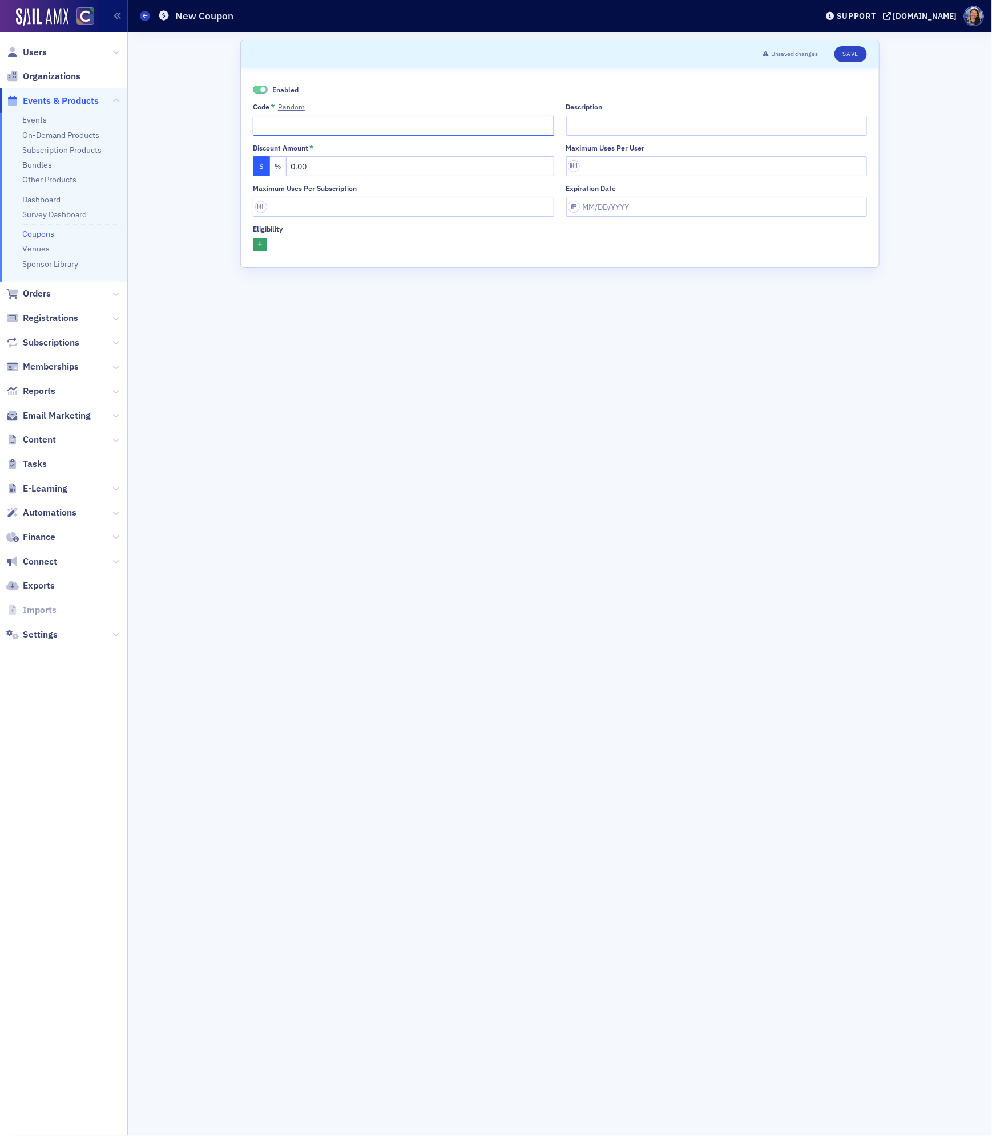
click at [350, 124] on input "Code * Random" at bounding box center [403, 126] width 301 height 20
type input "PEAK-Chris"
type input "You've been invited to PEAK by Chris Salinas!"
drag, startPoint x: 336, startPoint y: 173, endPoint x: 13, endPoint y: 103, distance: 331.0
click at [35, 111] on div "Users Organizations Events & Products Events On-Demand Products Subscription Pr…" at bounding box center [496, 568] width 992 height 1136
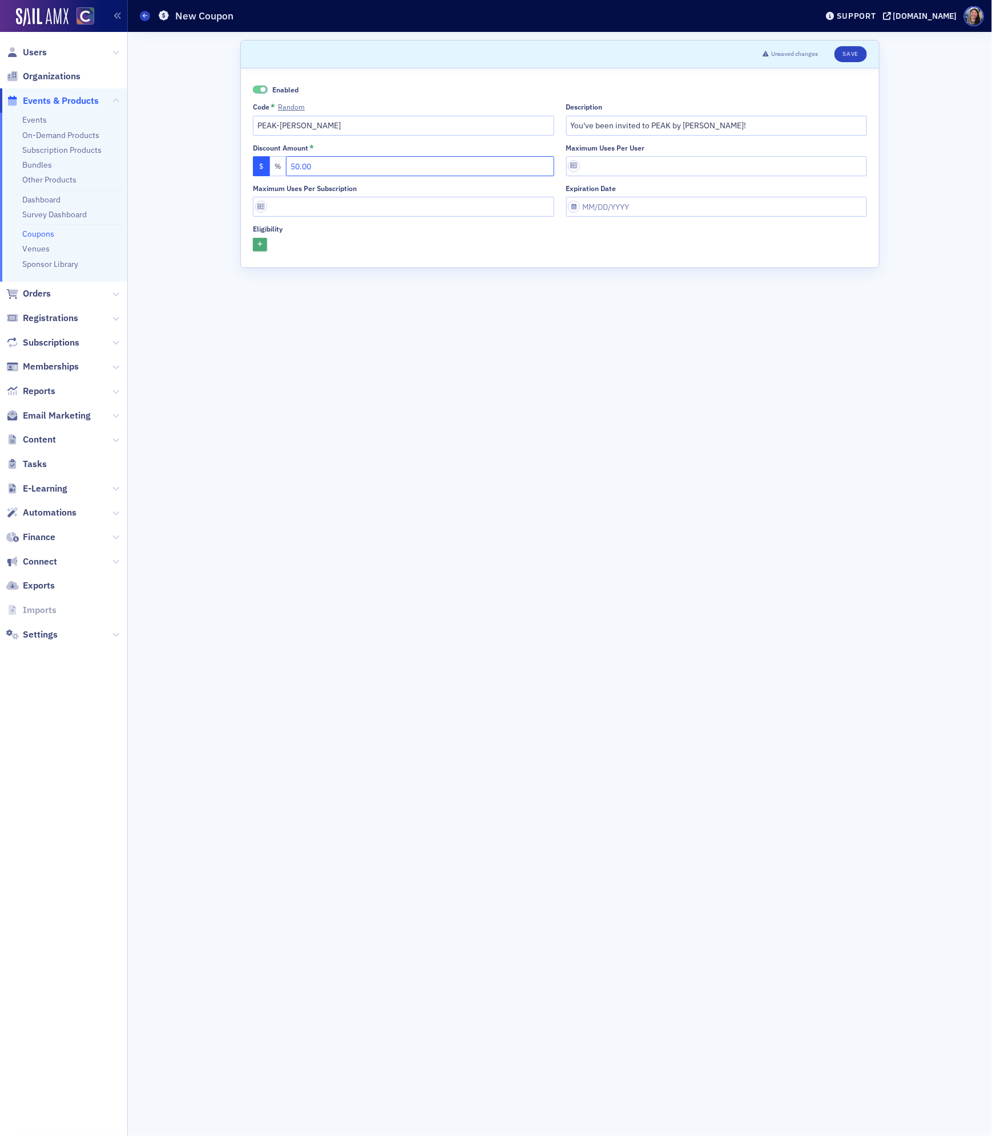
type input "50.00"
click at [260, 245] on icon "button" at bounding box center [259, 245] width 5 height 6
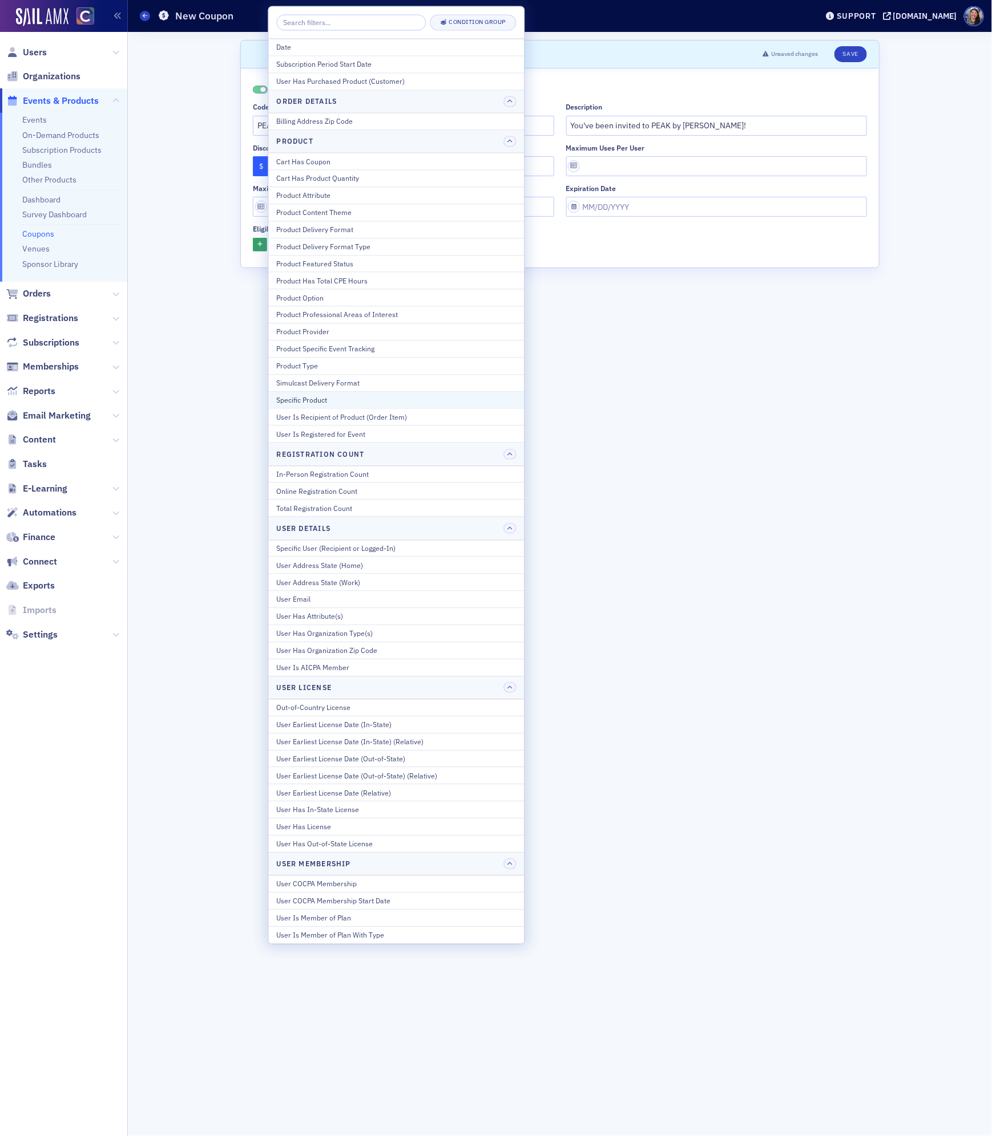
click at [304, 401] on div "Specific Product" at bounding box center [397, 400] width 240 height 10
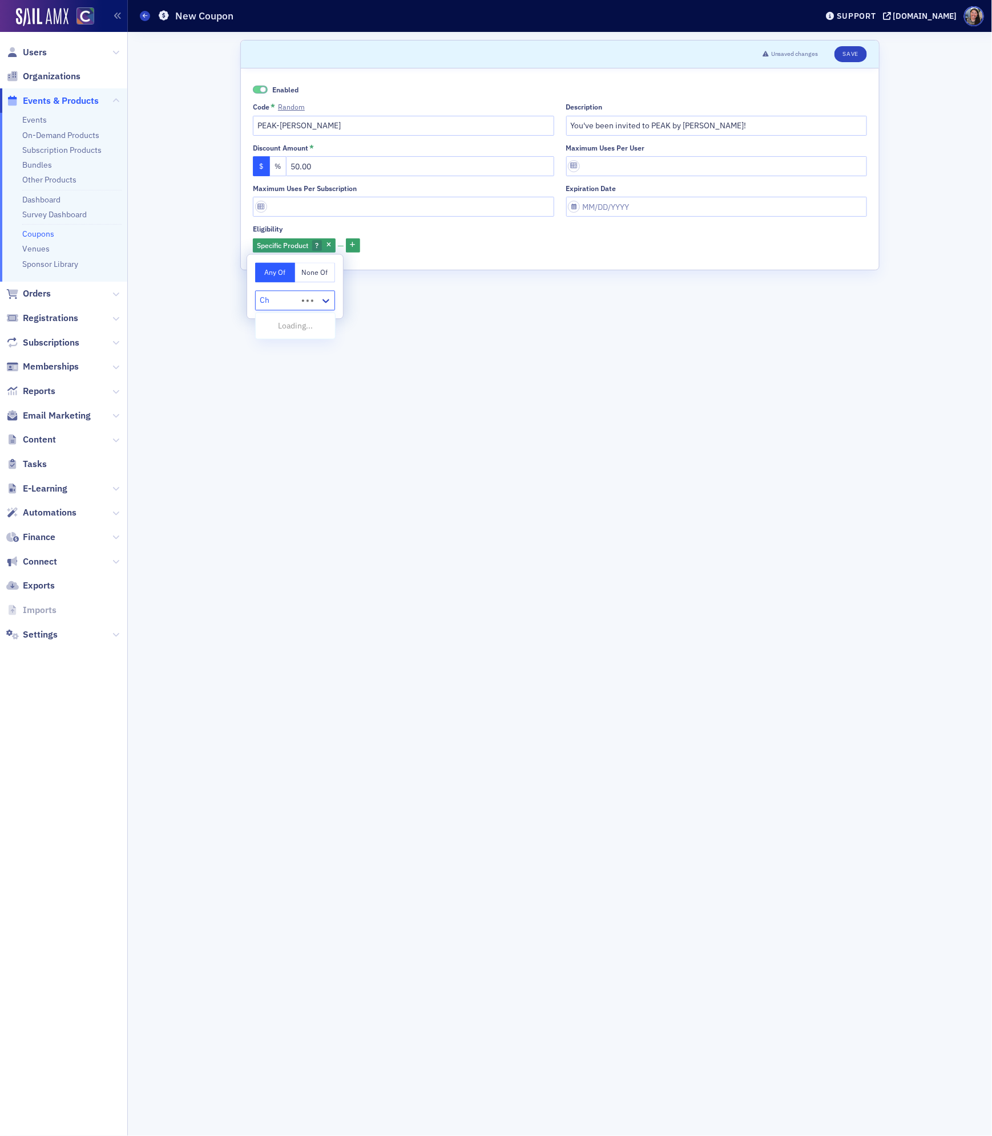
type input "C"
type input "peak"
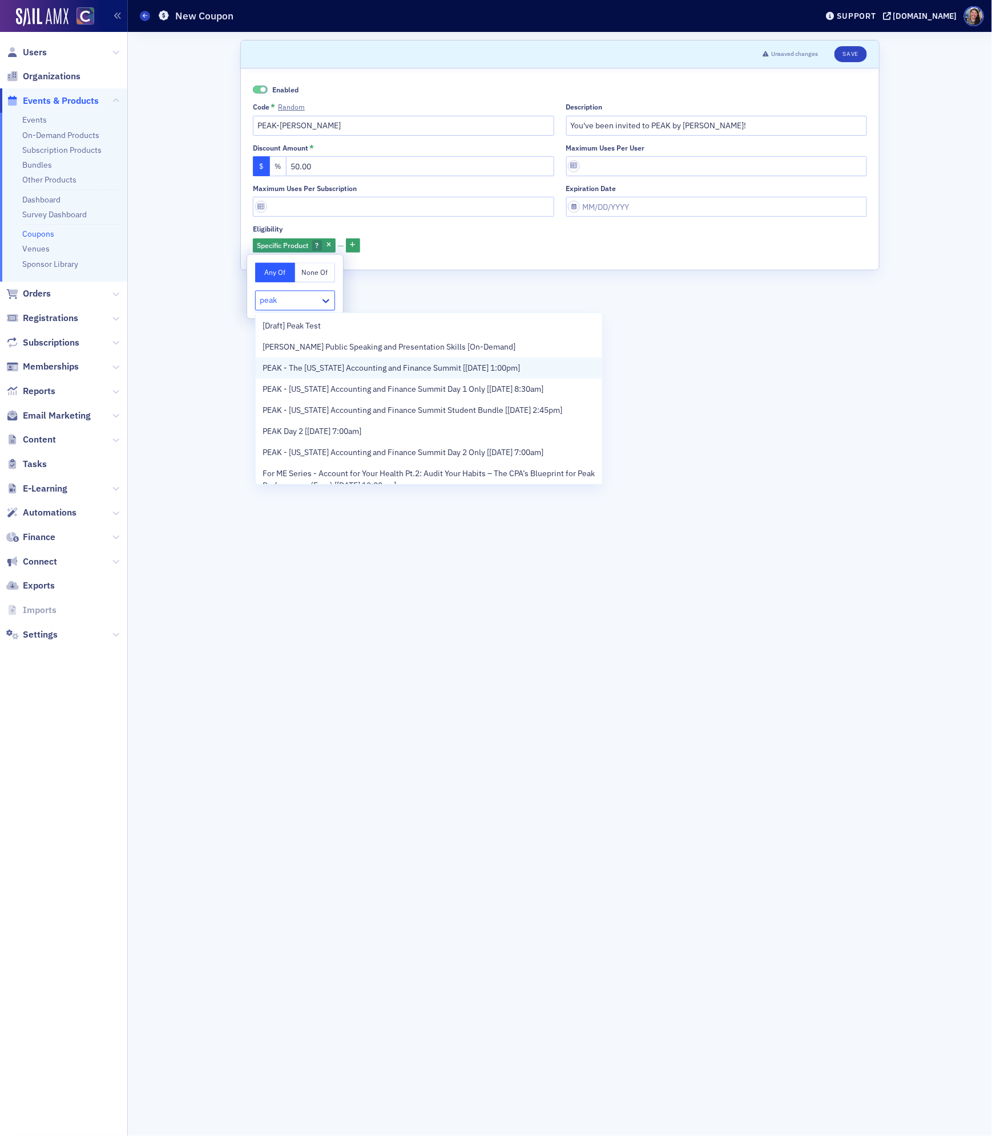
click at [307, 367] on span "PEAK - The Colorado Accounting and Finance Summit [11/11/2025 1:00pm]" at bounding box center [390, 368] width 257 height 12
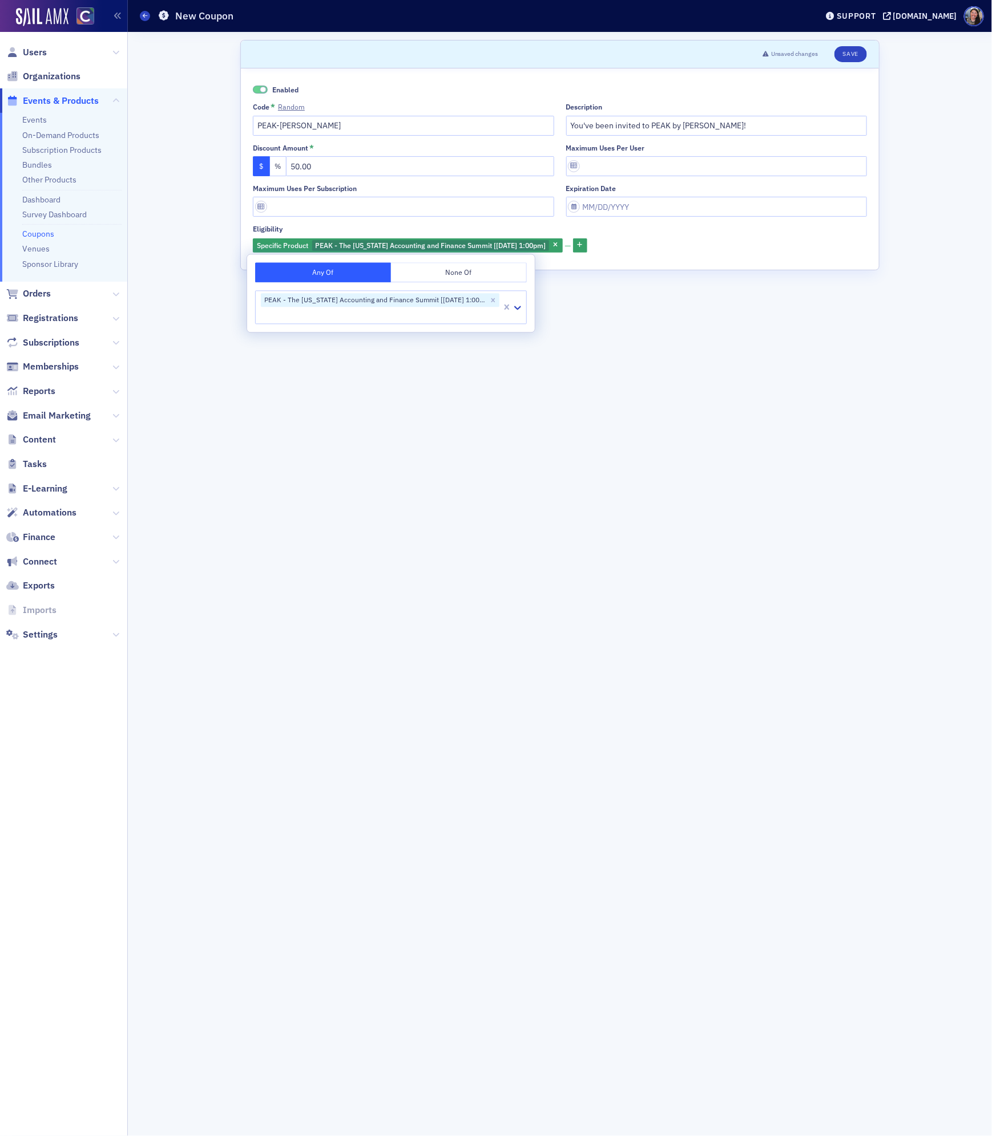
click at [620, 359] on form "Scroll to Unsaved changes Save Enabled Code * Random PEAK-Chris Description You…" at bounding box center [559, 584] width 639 height 1088
click at [845, 53] on button "Save" at bounding box center [850, 54] width 33 height 16
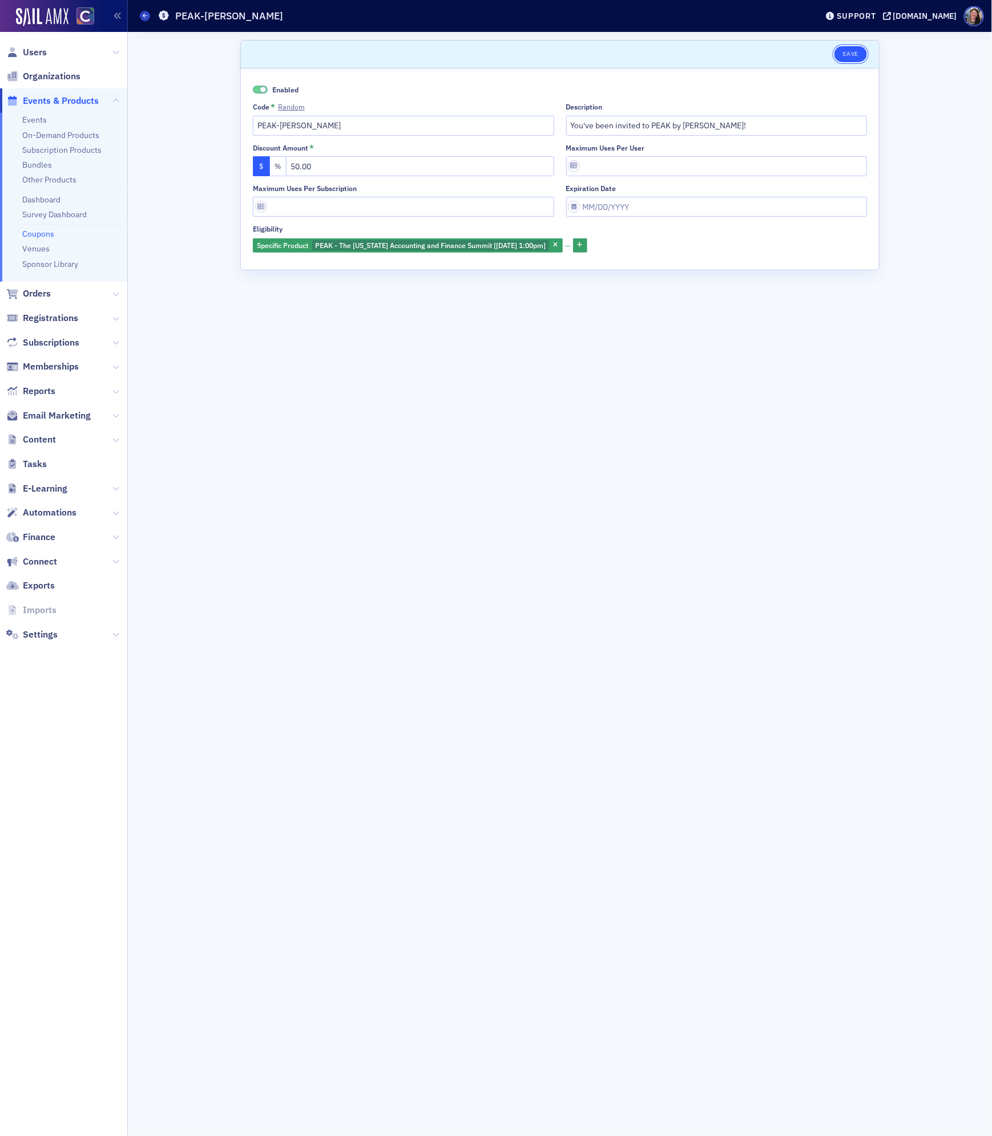
click at [849, 51] on button "Save" at bounding box center [850, 54] width 33 height 16
click at [144, 18] on icon at bounding box center [145, 15] width 5 height 5
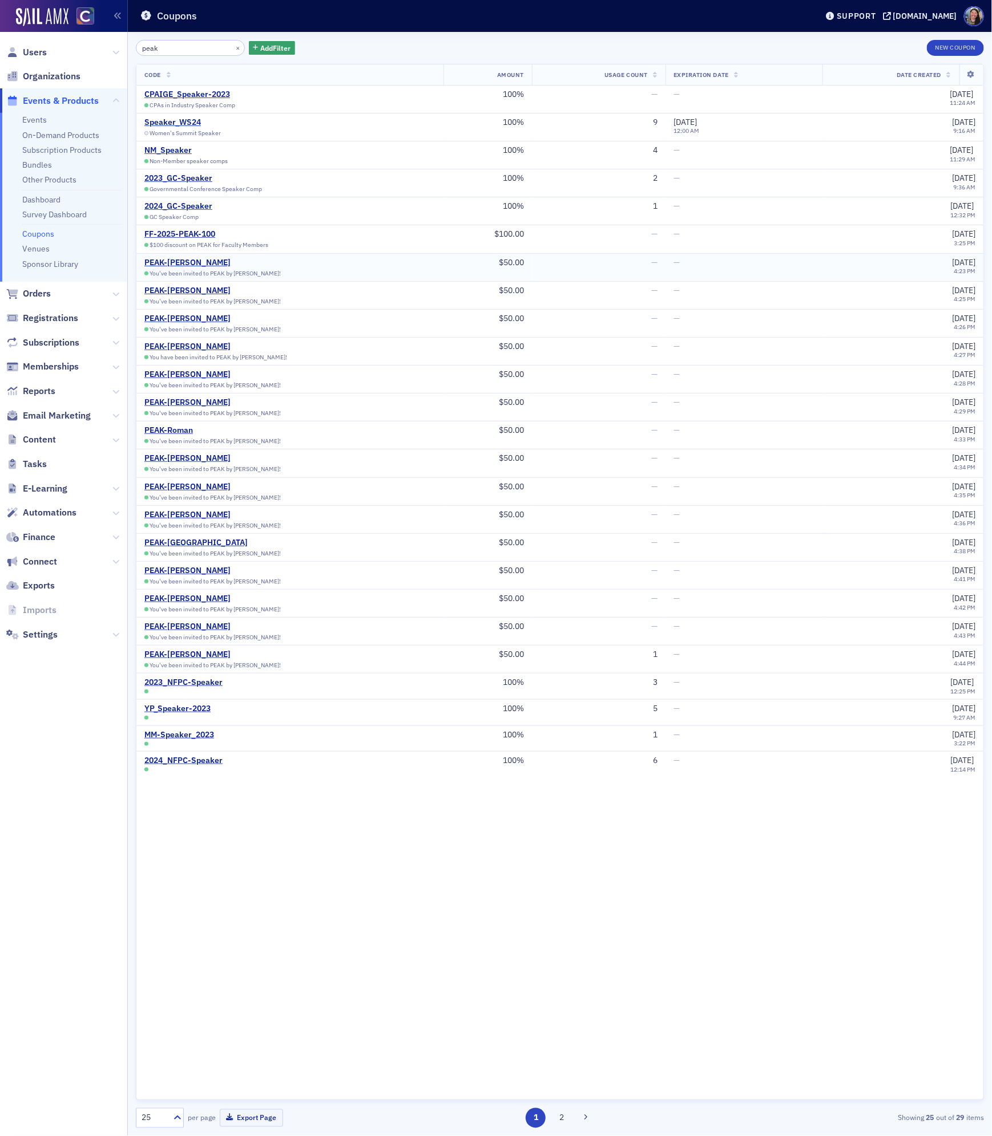
type input "peak"
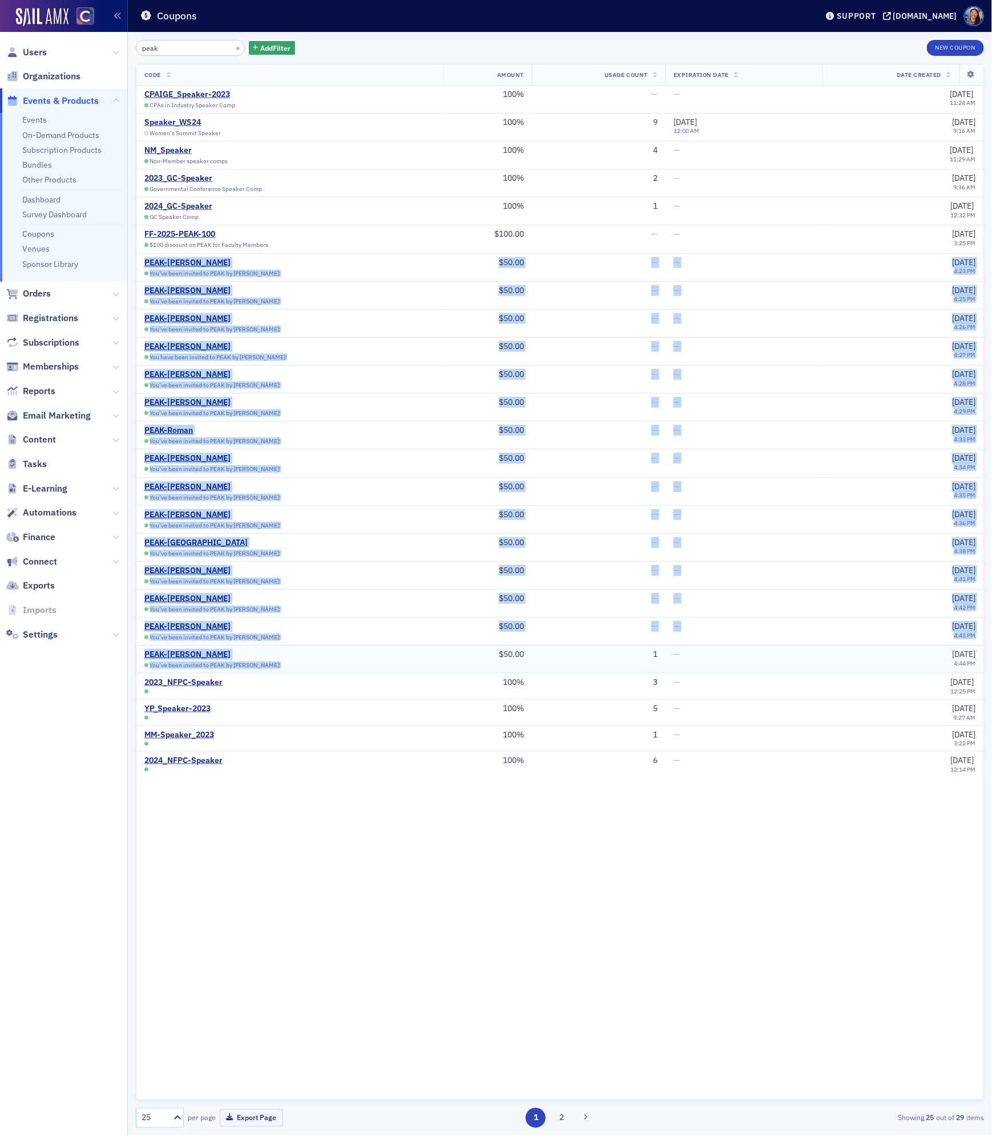
drag, startPoint x: 143, startPoint y: 266, endPoint x: 298, endPoint y: 667, distance: 430.2
click at [298, 667] on tbody "CPAIGE_Speaker-2023 CPAs in Industry Speaker Comp 100% — — 5/2/2023 11:24 AM Sp…" at bounding box center [559, 432] width 847 height 692
copy tbody "PEAK-Ann You've been invited to PEAK by Ann Eldridge! $50.00 — — 9/29/2025 4:23…"
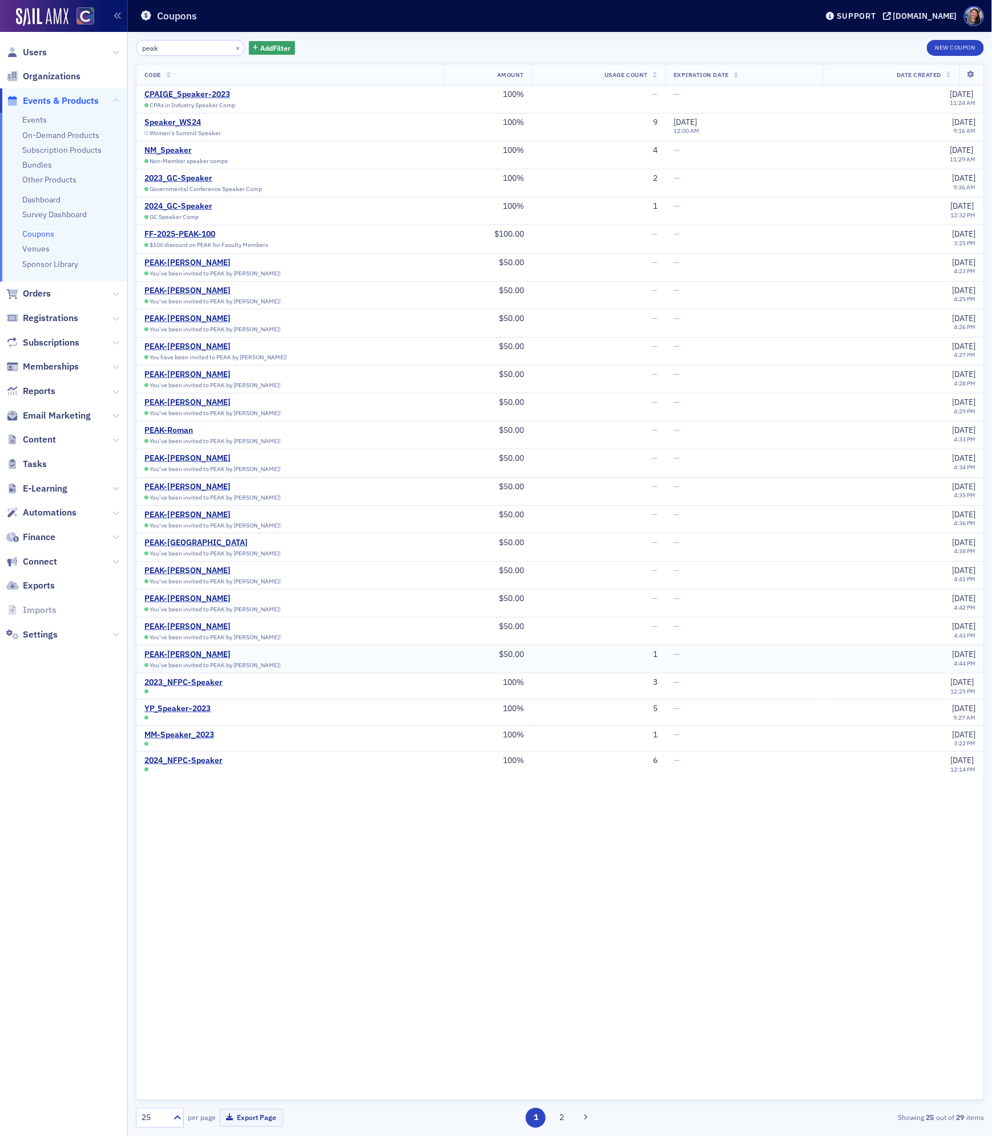
click at [604, 673] on td "1" at bounding box center [598, 660] width 133 height 28
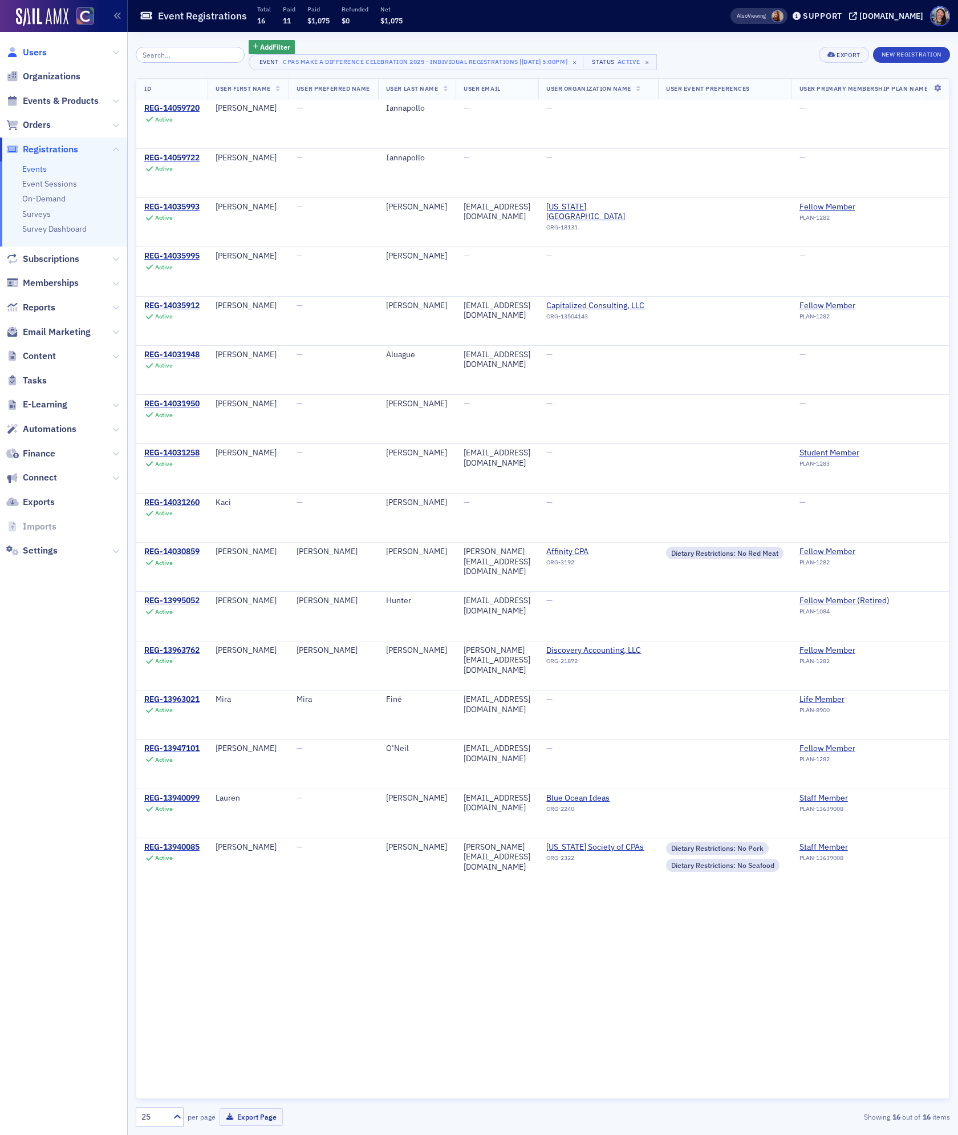
click at [39, 56] on span "Users" at bounding box center [35, 52] width 24 height 13
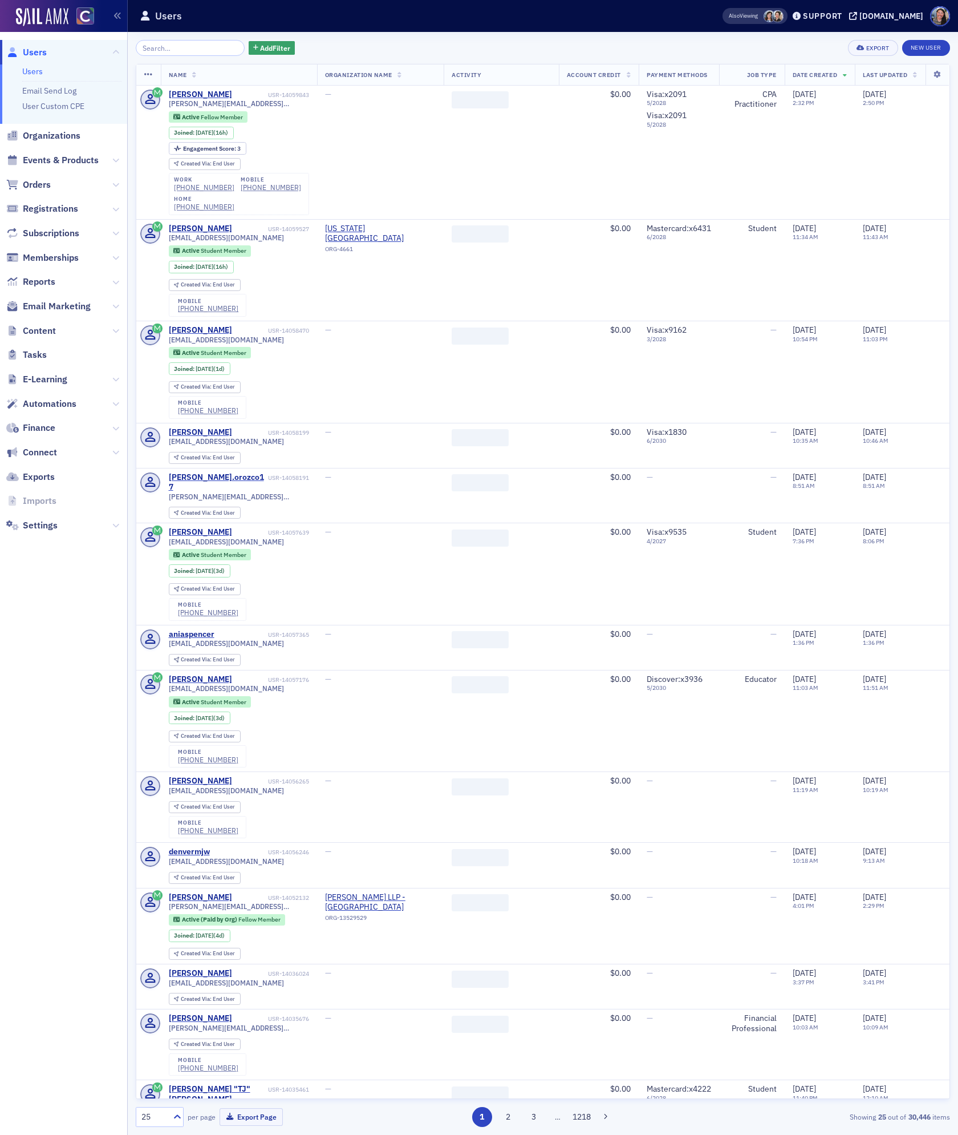
click at [175, 49] on input "search" at bounding box center [190, 48] width 109 height 16
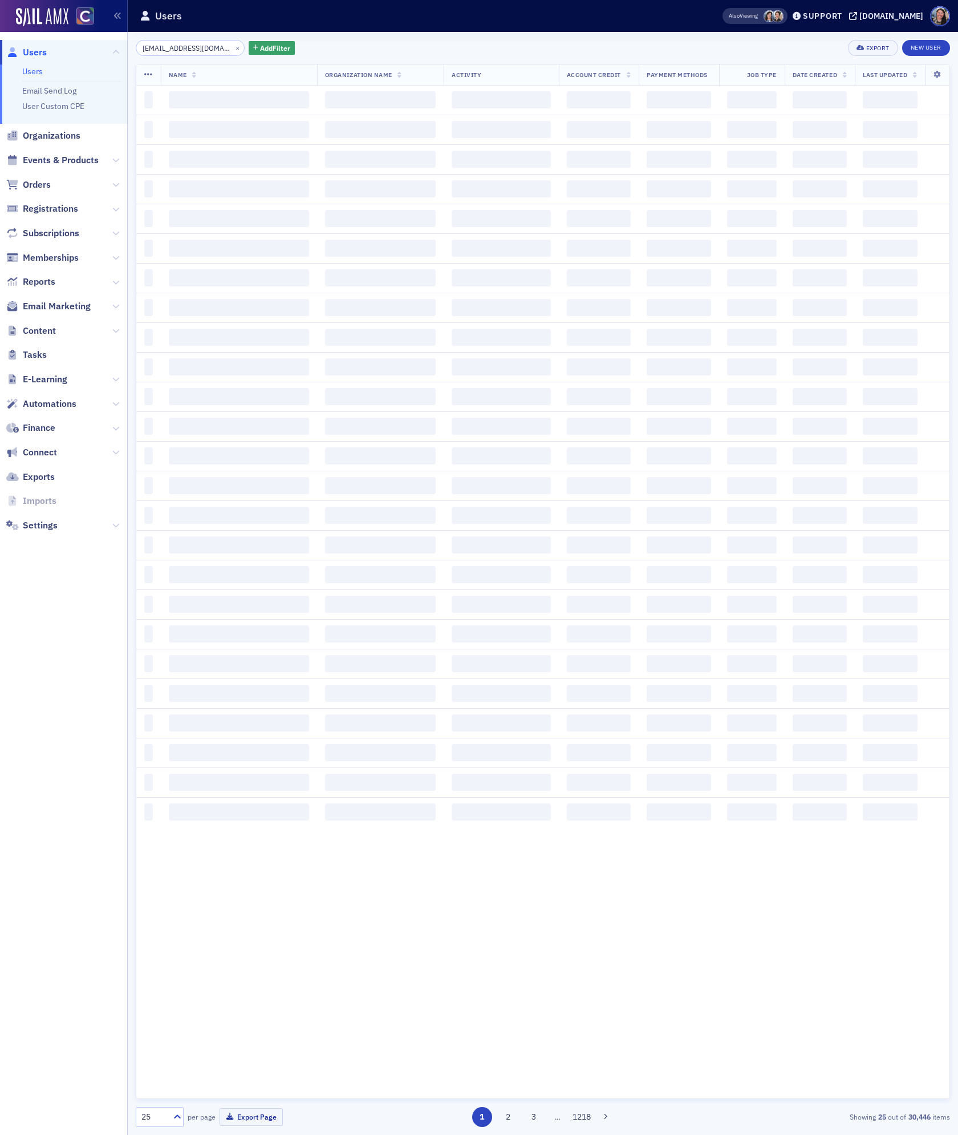
scroll to position [0, 4]
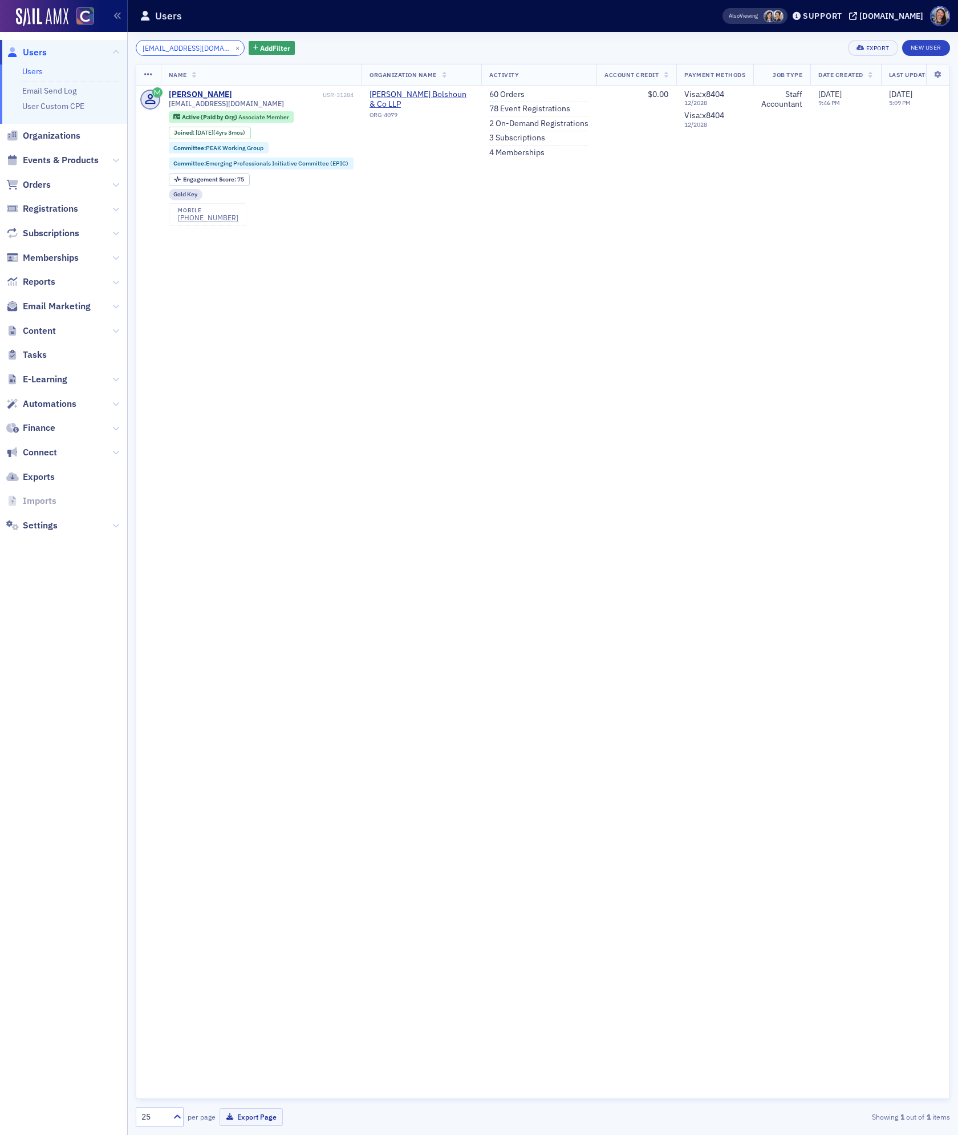
click at [190, 44] on input "[EMAIL_ADDRESS][DOMAIN_NAME]" at bounding box center [190, 48] width 109 height 16
paste input "ali.[PERSON_NAME]@plantemoran"
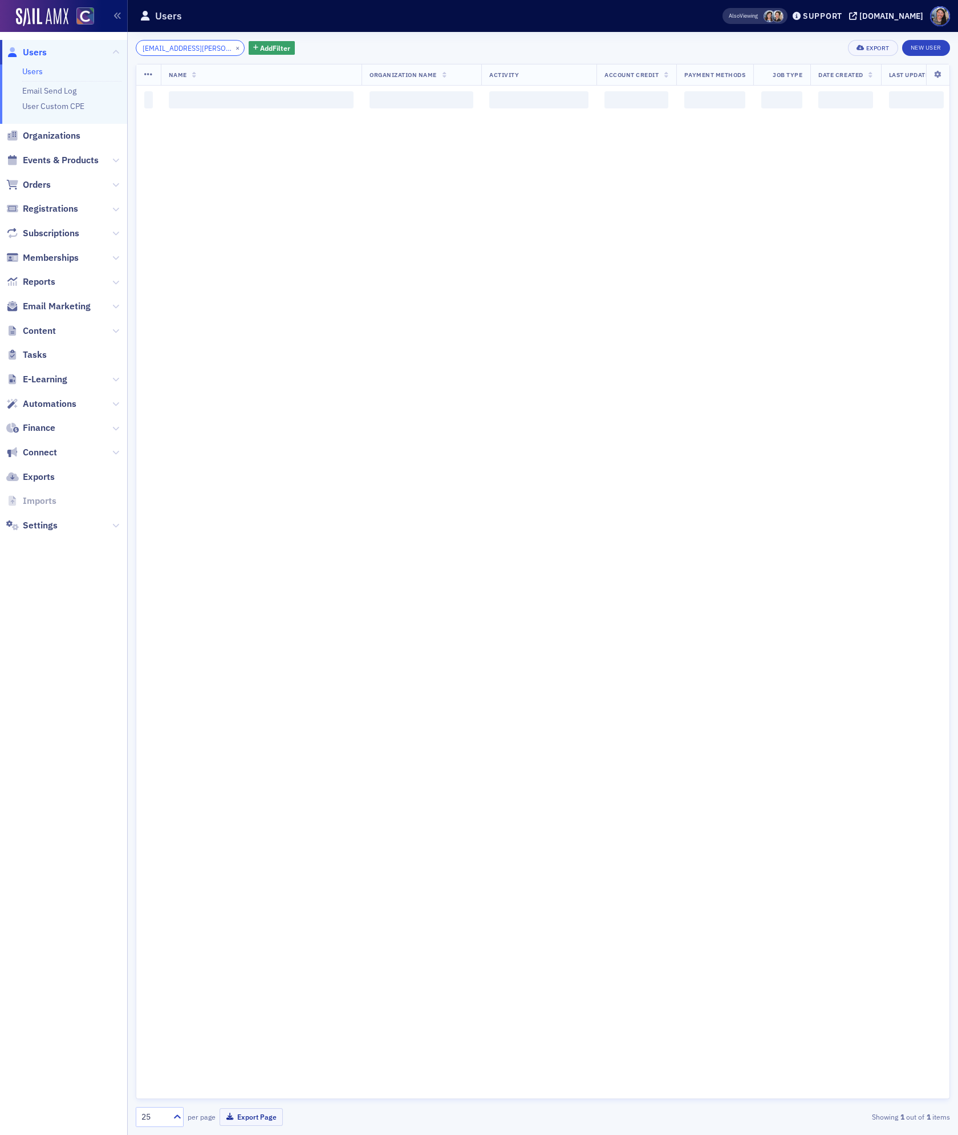
scroll to position [0, 27]
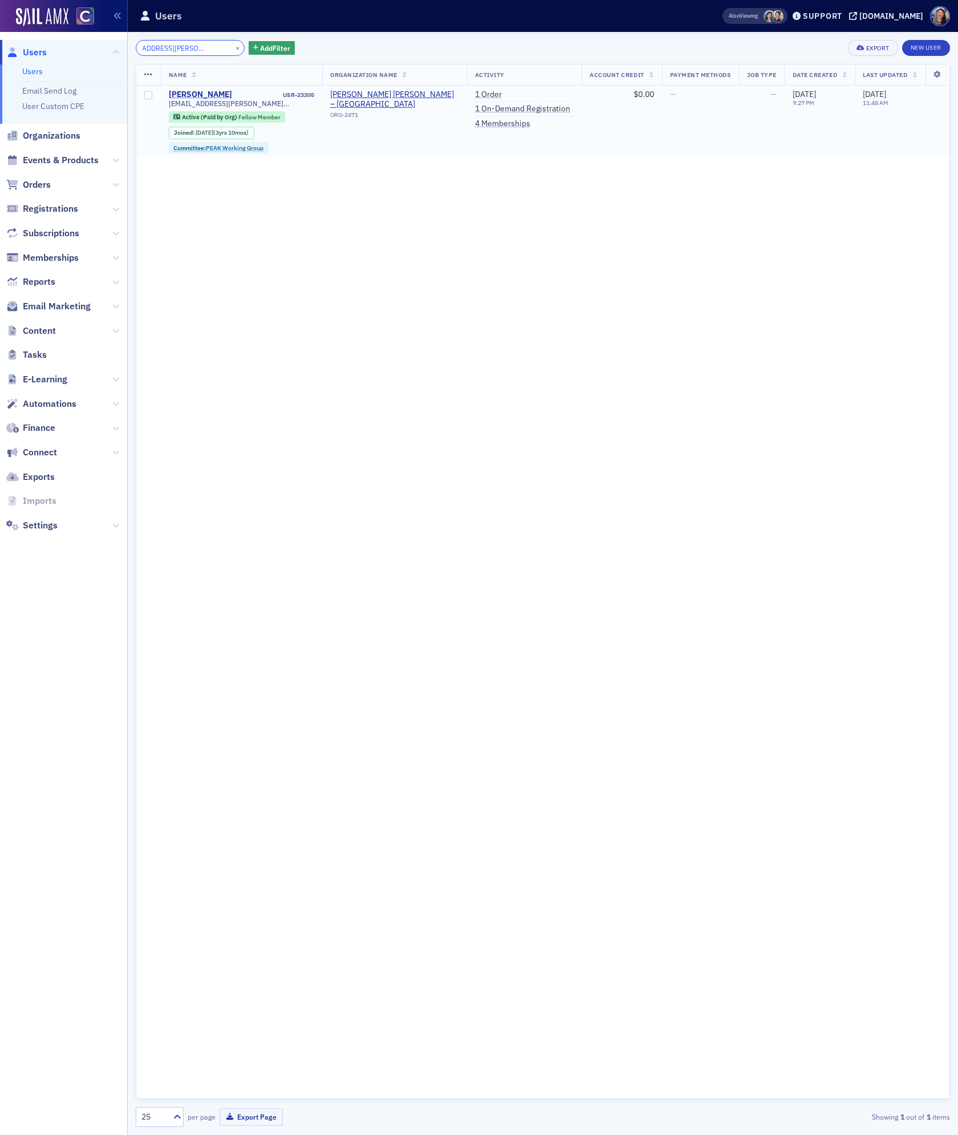
type input "[EMAIL_ADDRESS][PERSON_NAME][DOMAIN_NAME]"
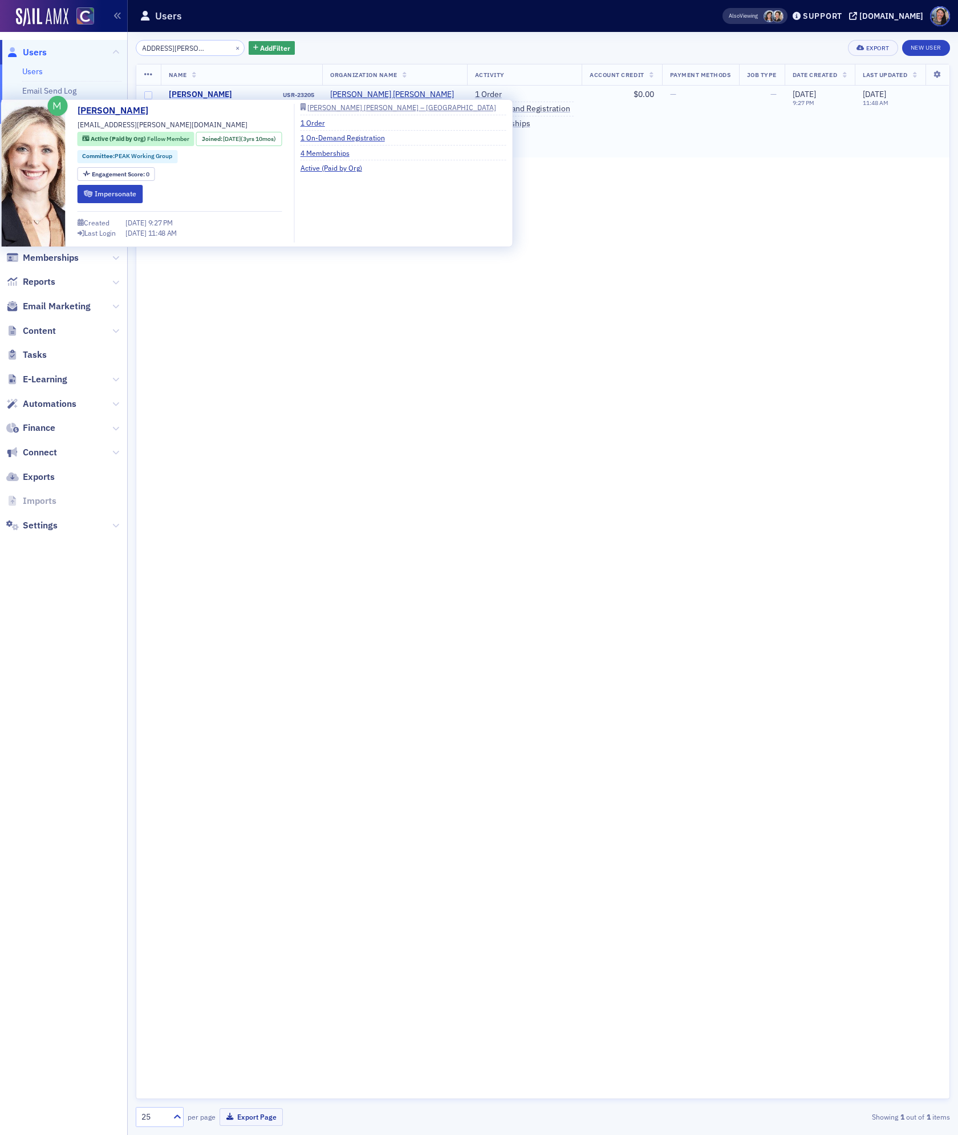
click at [194, 93] on div "[PERSON_NAME]" at bounding box center [200, 95] width 63 height 10
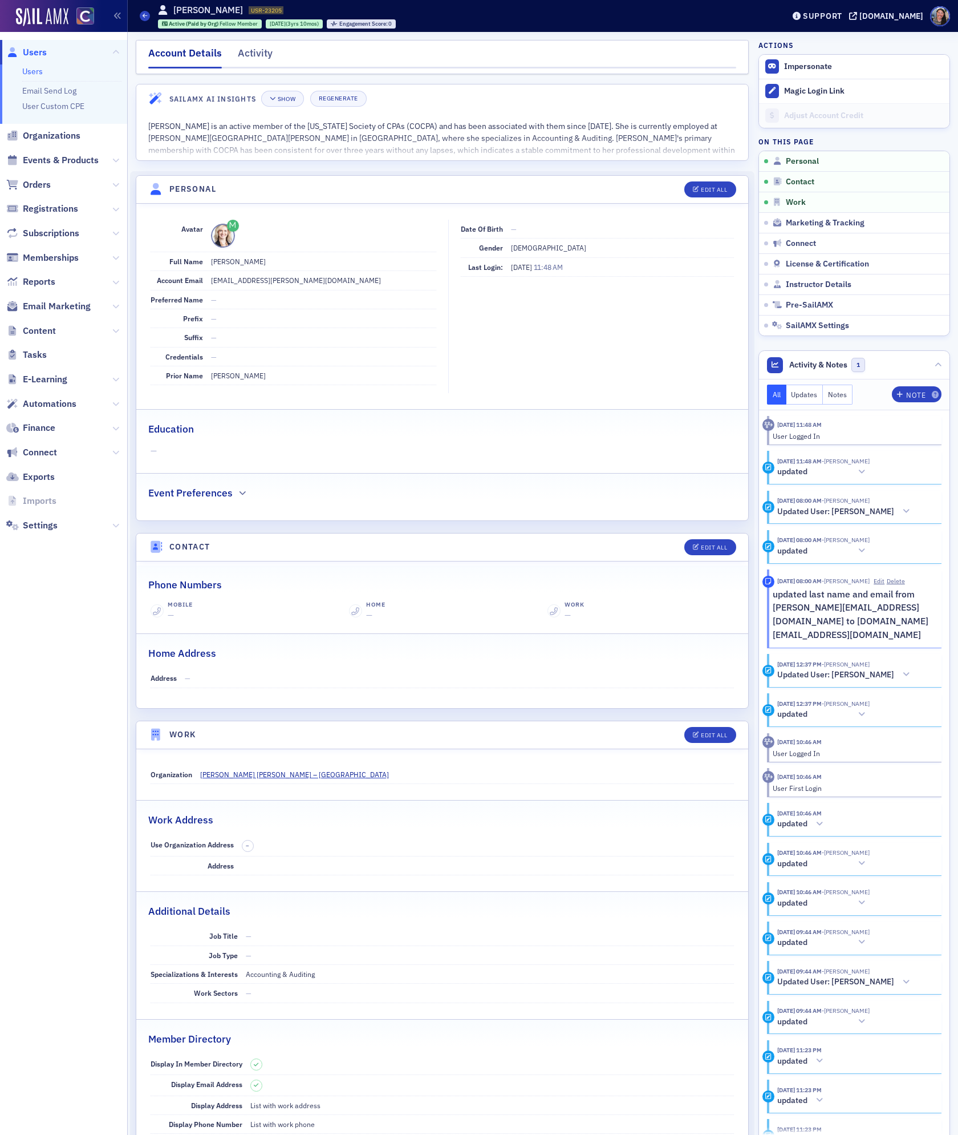
drag, startPoint x: 288, startPoint y: 265, endPoint x: 208, endPoint y: 267, distance: 79.9
click at [208, 267] on div "Full Name [PERSON_NAME]" at bounding box center [294, 261] width 286 height 19
copy dd "[PERSON_NAME]"
